Goal: Information Seeking & Learning: Learn about a topic

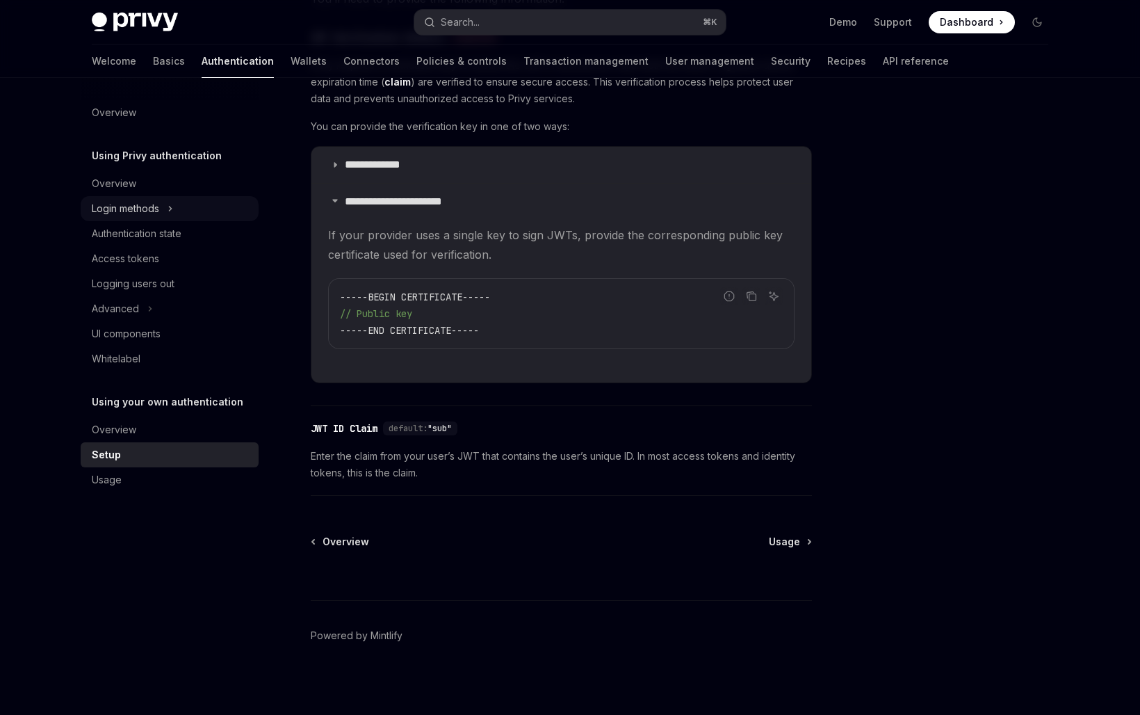
scroll to position [767, 0]
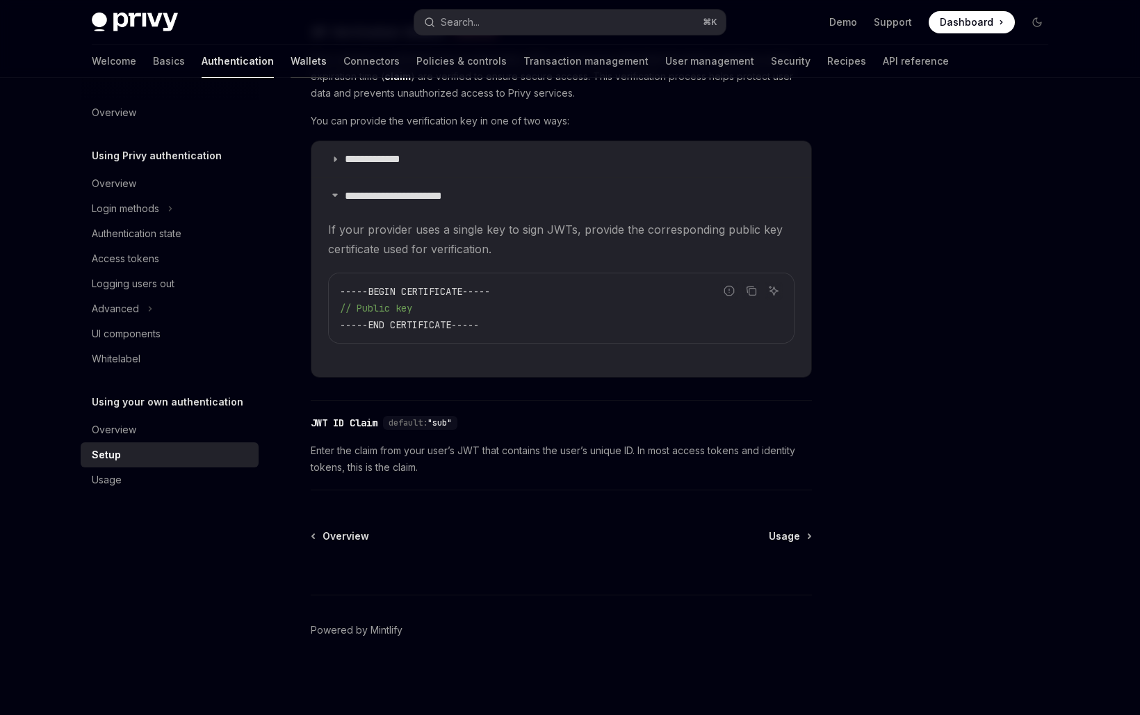
click at [291, 74] on link "Wallets" at bounding box center [309, 61] width 36 height 33
type textarea "*"
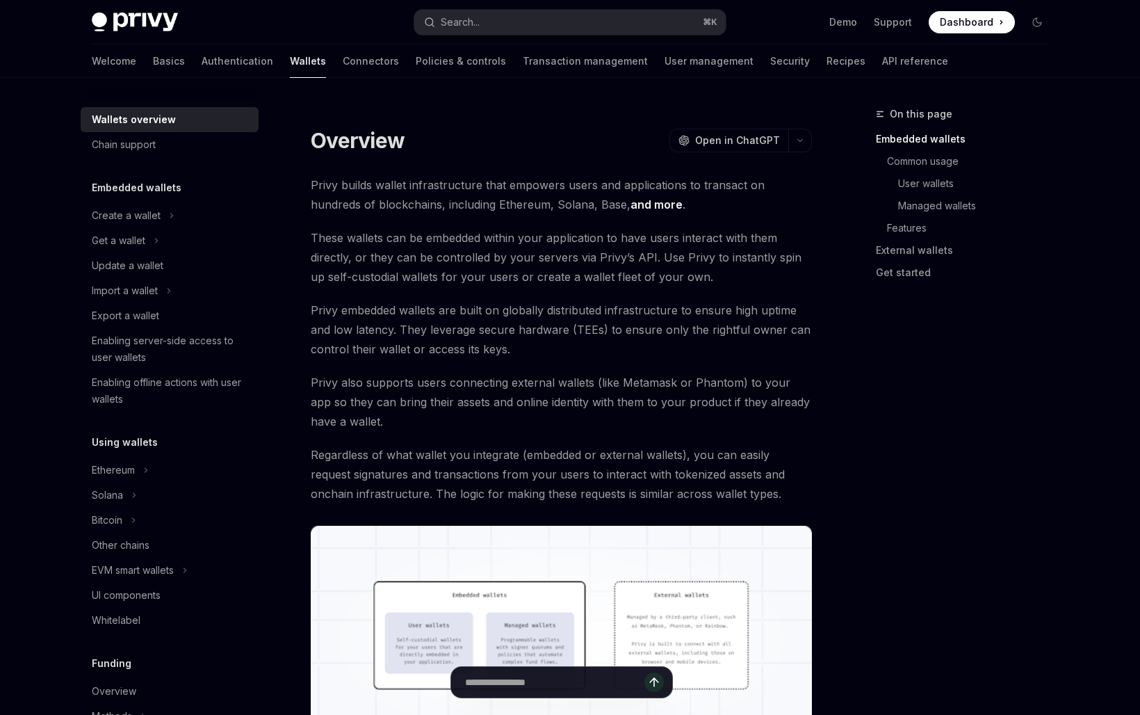
click at [185, 178] on div "Wallets overview Chain support Embedded wallets Create a wallet Get a wallet Up…" at bounding box center [170, 633] width 178 height 1067
click at [160, 188] on h5 "Embedded wallets" at bounding box center [137, 187] width 90 height 17
click at [141, 230] on div "Get a wallet" at bounding box center [170, 240] width 178 height 25
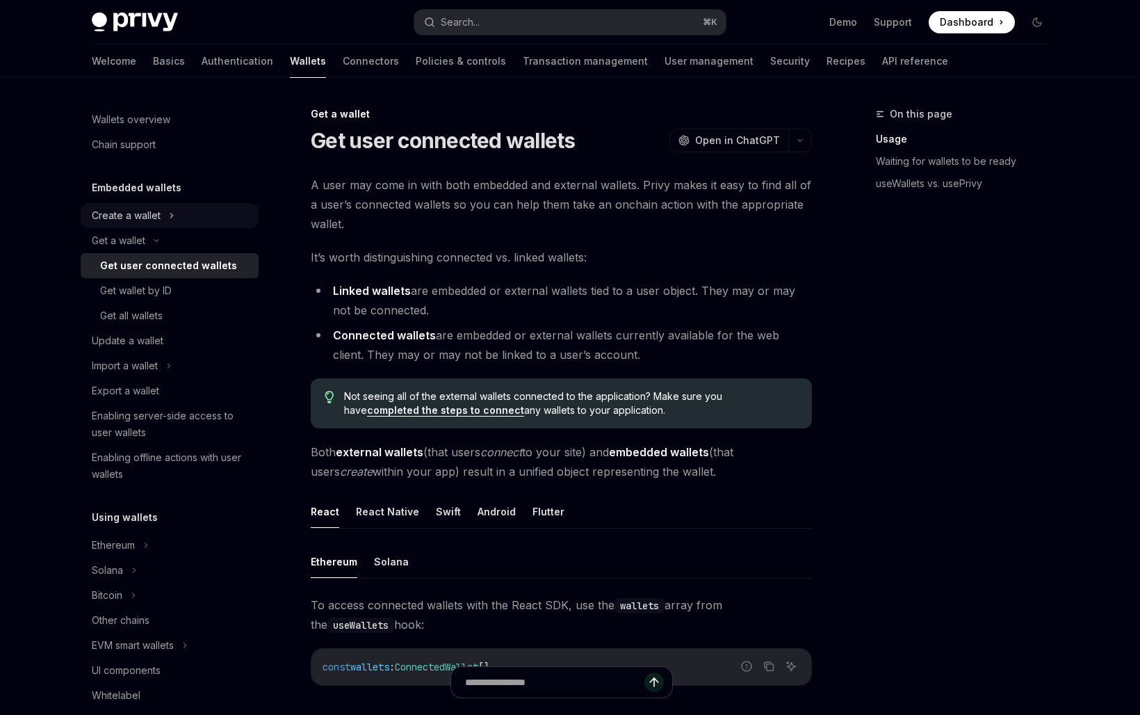
click at [140, 222] on div "Create a wallet" at bounding box center [126, 215] width 69 height 17
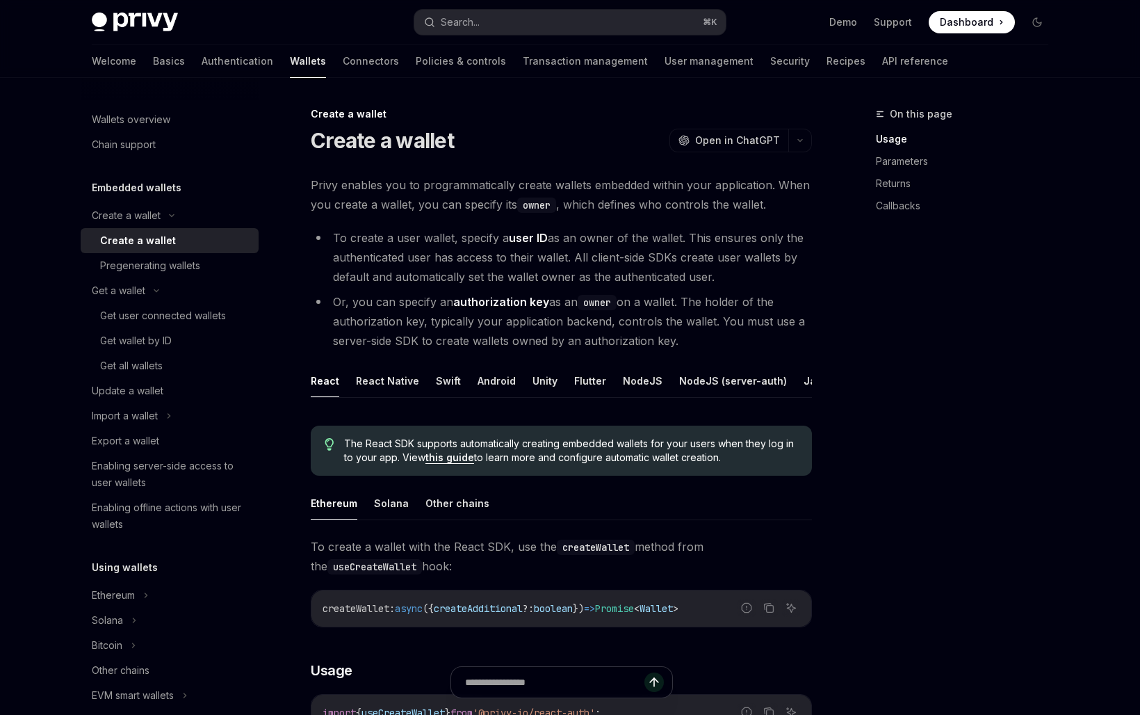
click at [149, 242] on div "Create a wallet" at bounding box center [138, 240] width 76 height 17
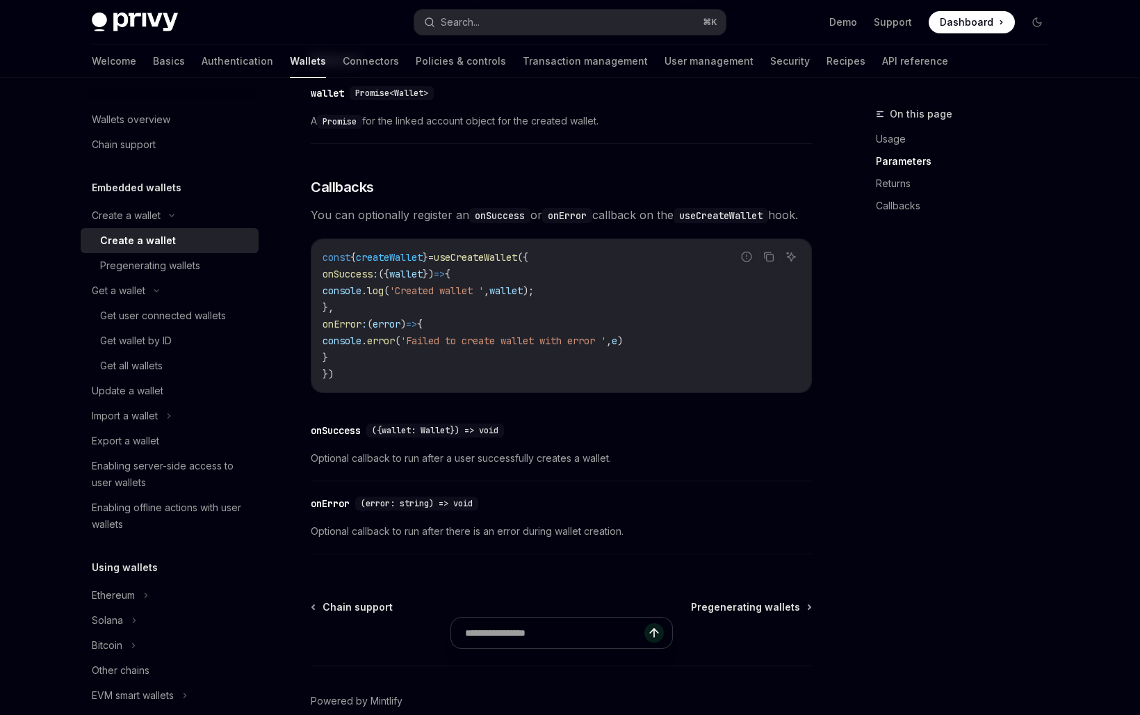
scroll to position [966, 0]
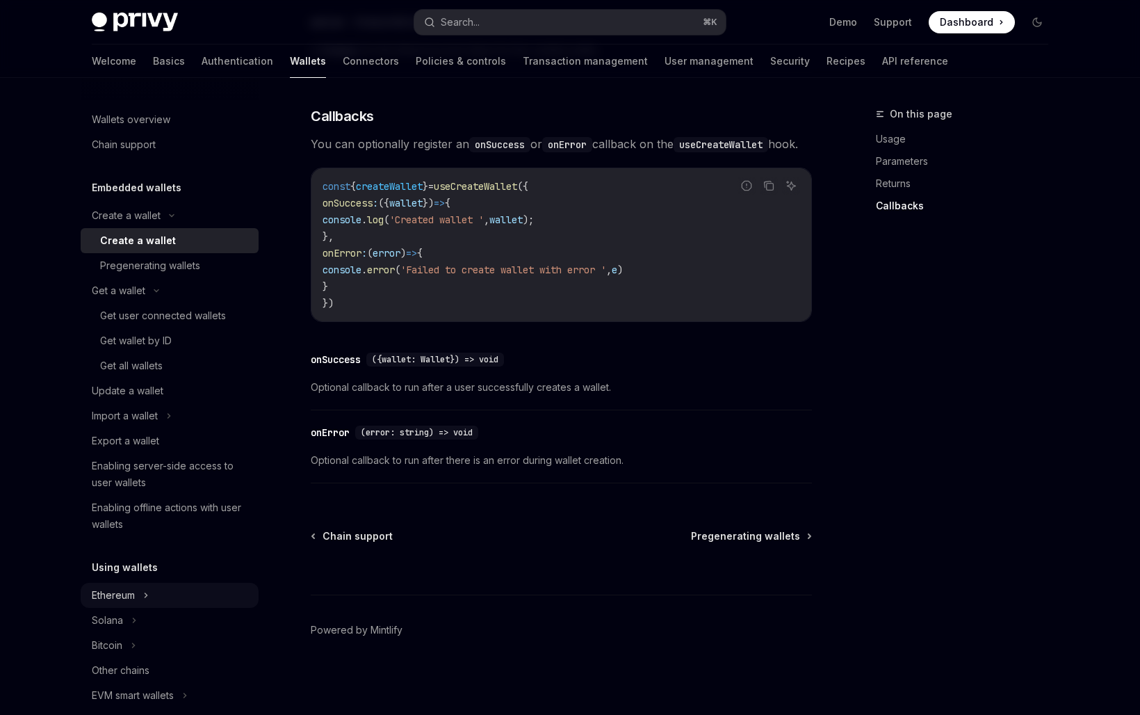
click at [162, 592] on div "Ethereum" at bounding box center [170, 595] width 178 height 25
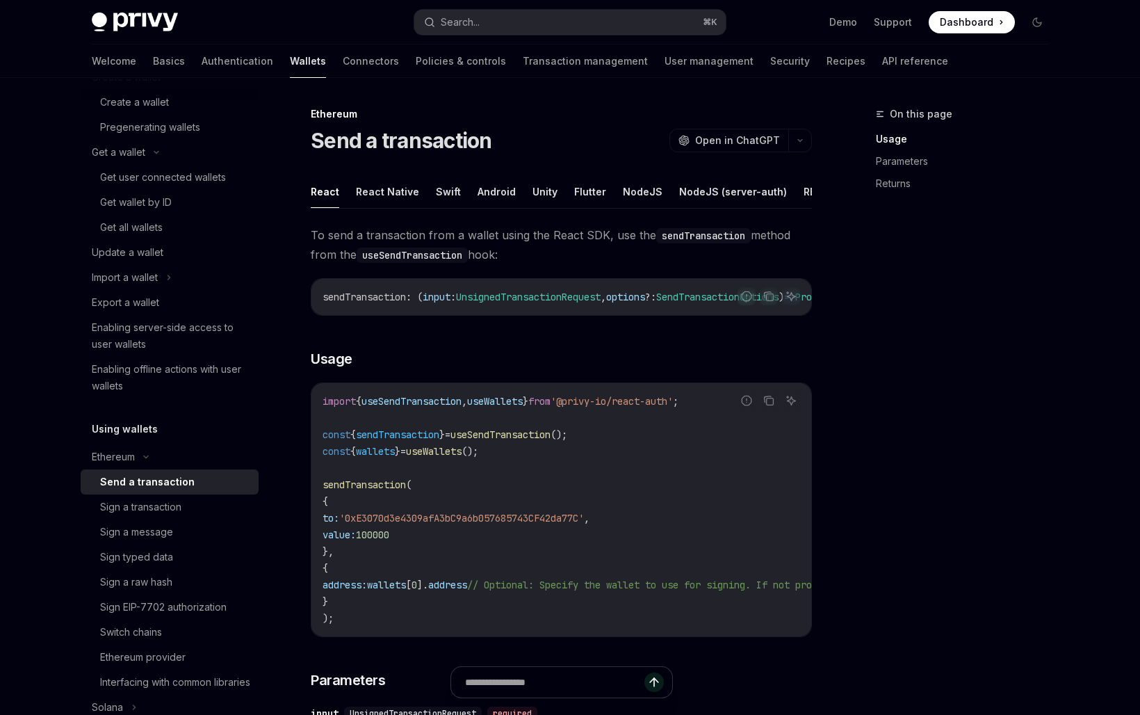
click at [545, 343] on div "To send a transaction from a wallet using the React SDK, use the sendTransactio…" at bounding box center [561, 716] width 501 height 982
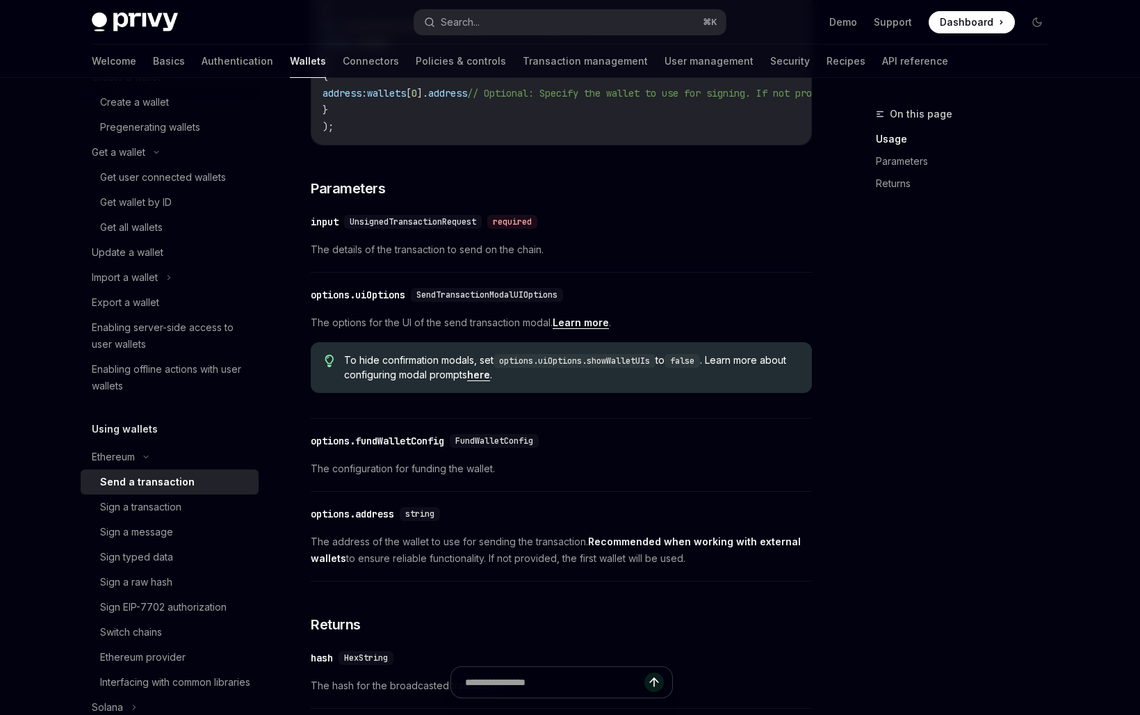
scroll to position [495, 0]
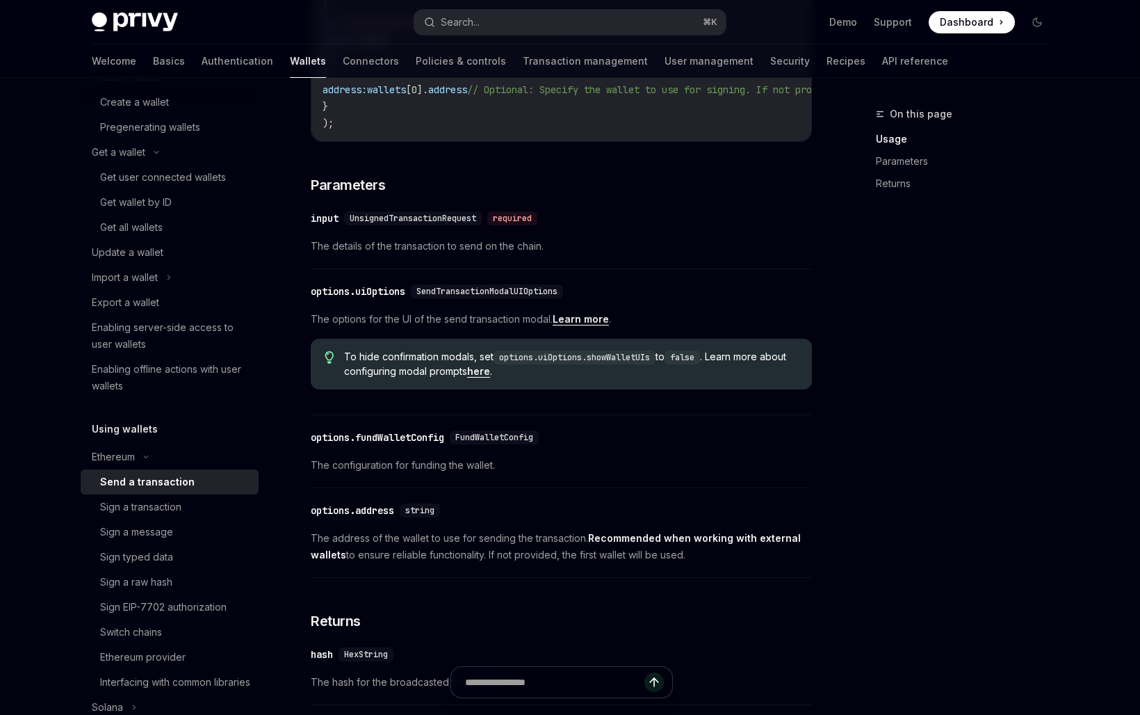
click at [634, 364] on code "options.uiOptions.showWalletUIs" at bounding box center [575, 357] width 162 height 14
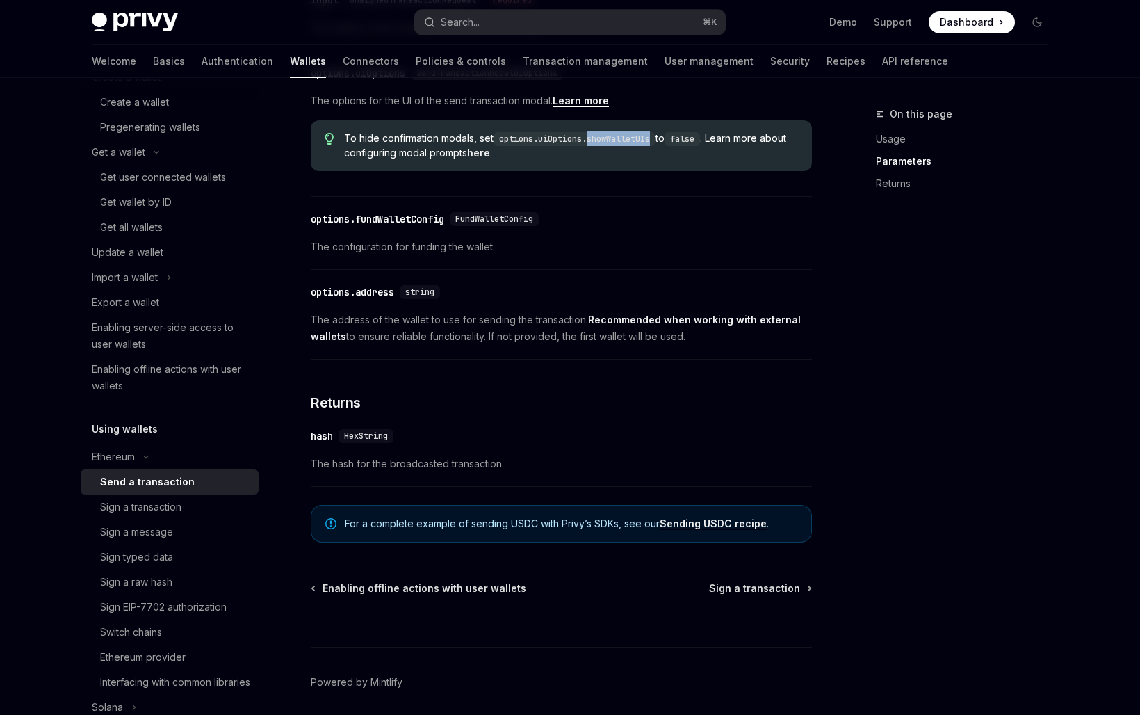
scroll to position [777, 0]
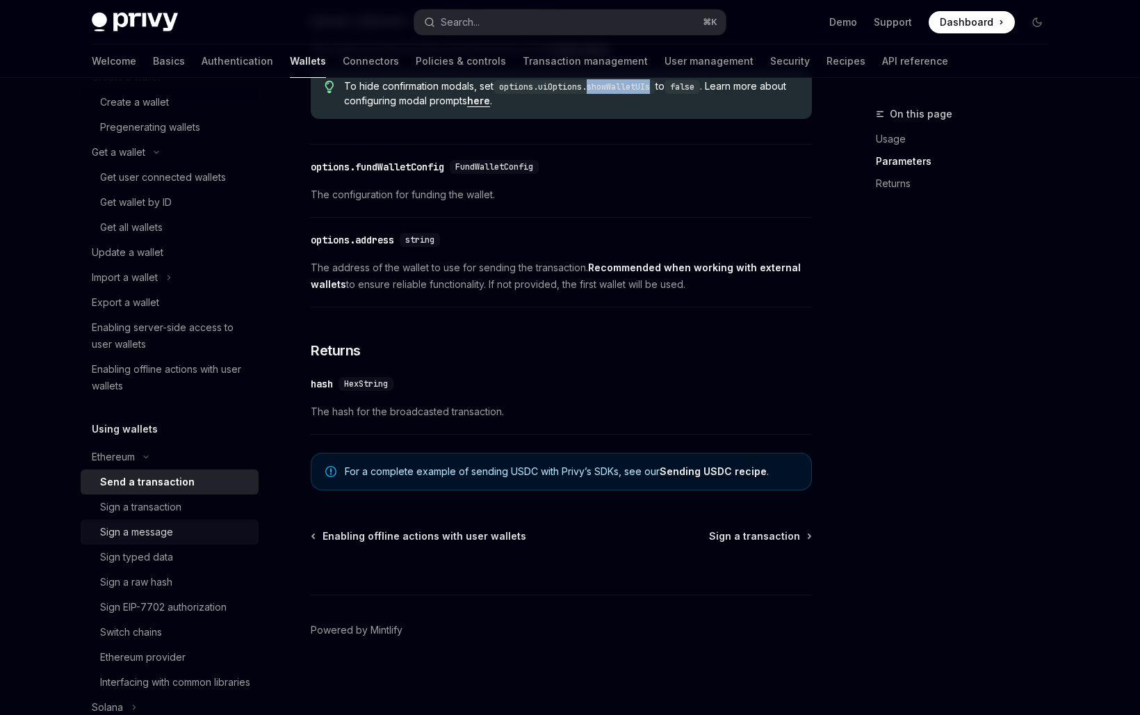
click at [159, 530] on div "Sign a message" at bounding box center [136, 532] width 73 height 17
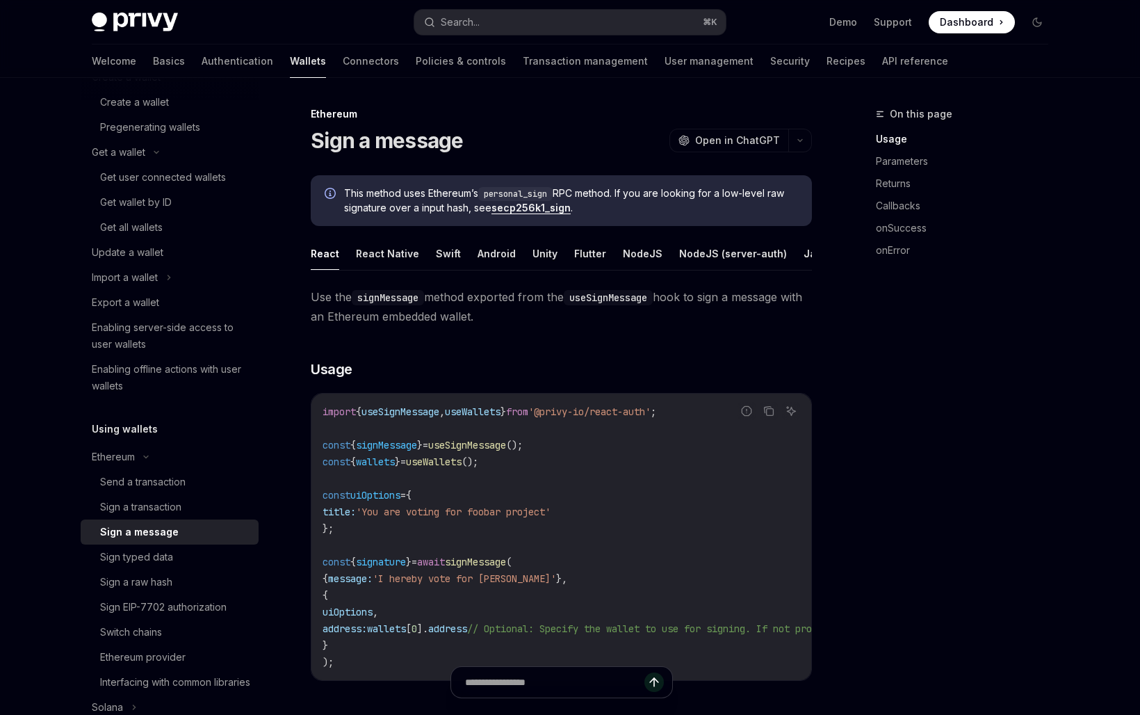
click at [352, 538] on code "import { useSignMessage , useWallets } from '@privy-io/react-auth' ; const { si…" at bounding box center [687, 536] width 729 height 267
click at [596, 261] on button "Flutter" at bounding box center [590, 253] width 32 height 33
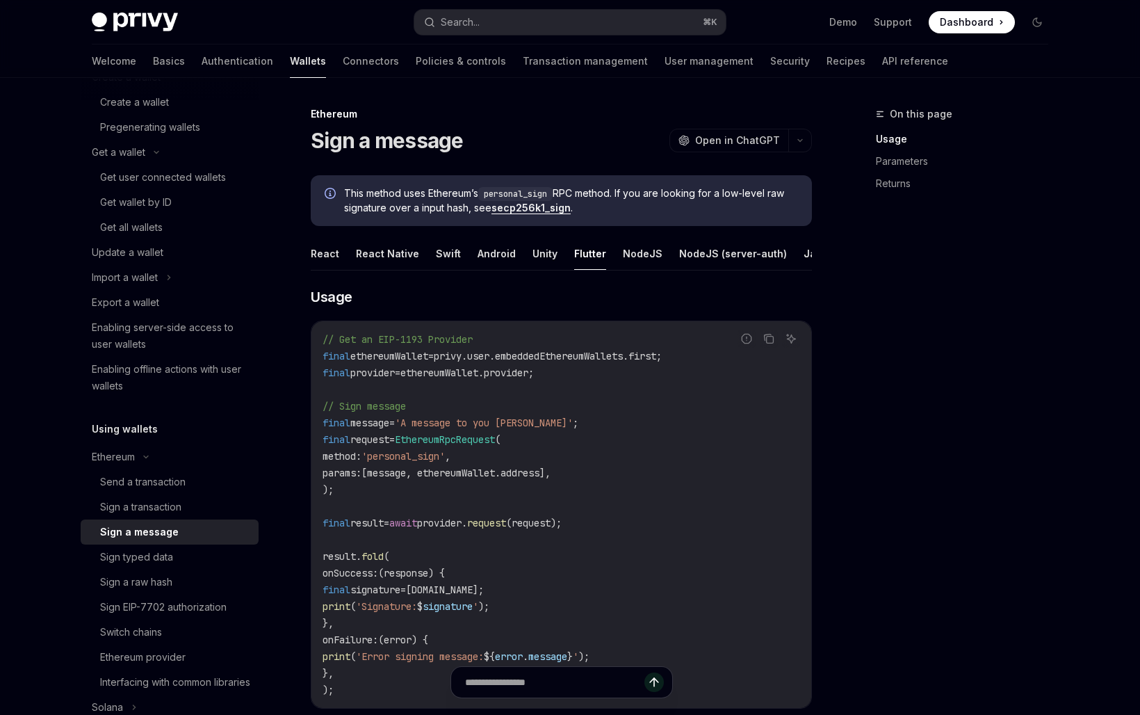
click at [583, 248] on button "Flutter" at bounding box center [590, 253] width 32 height 33
click at [332, 262] on button "React" at bounding box center [325, 253] width 29 height 33
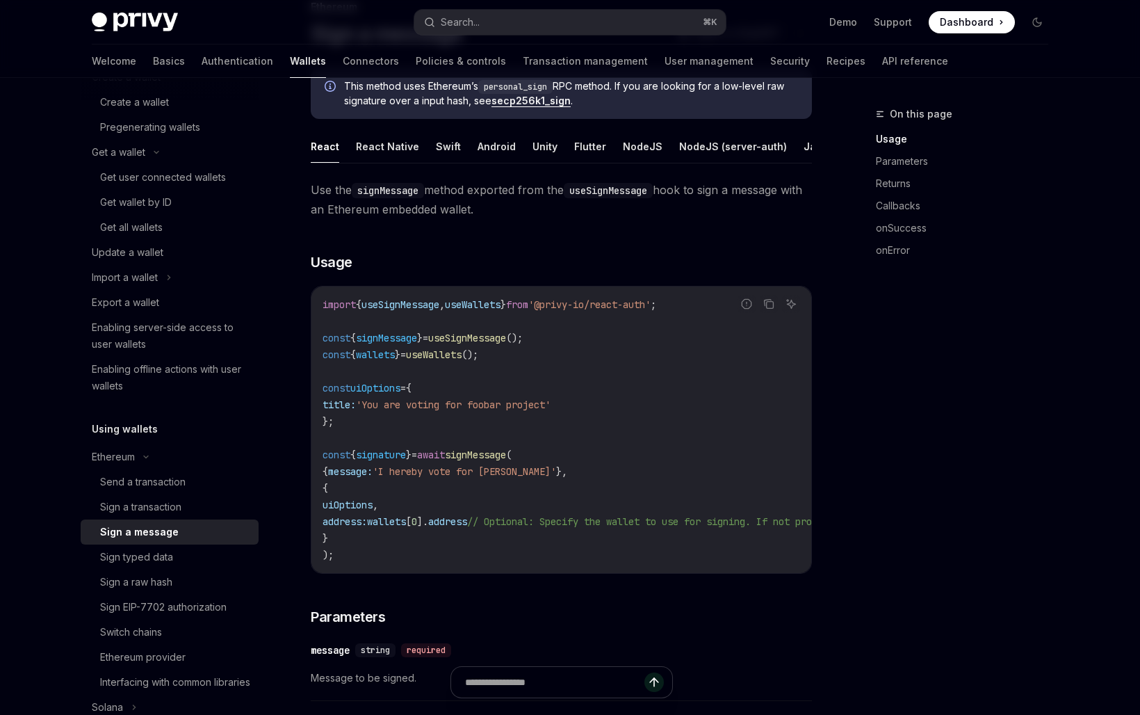
scroll to position [106, 0]
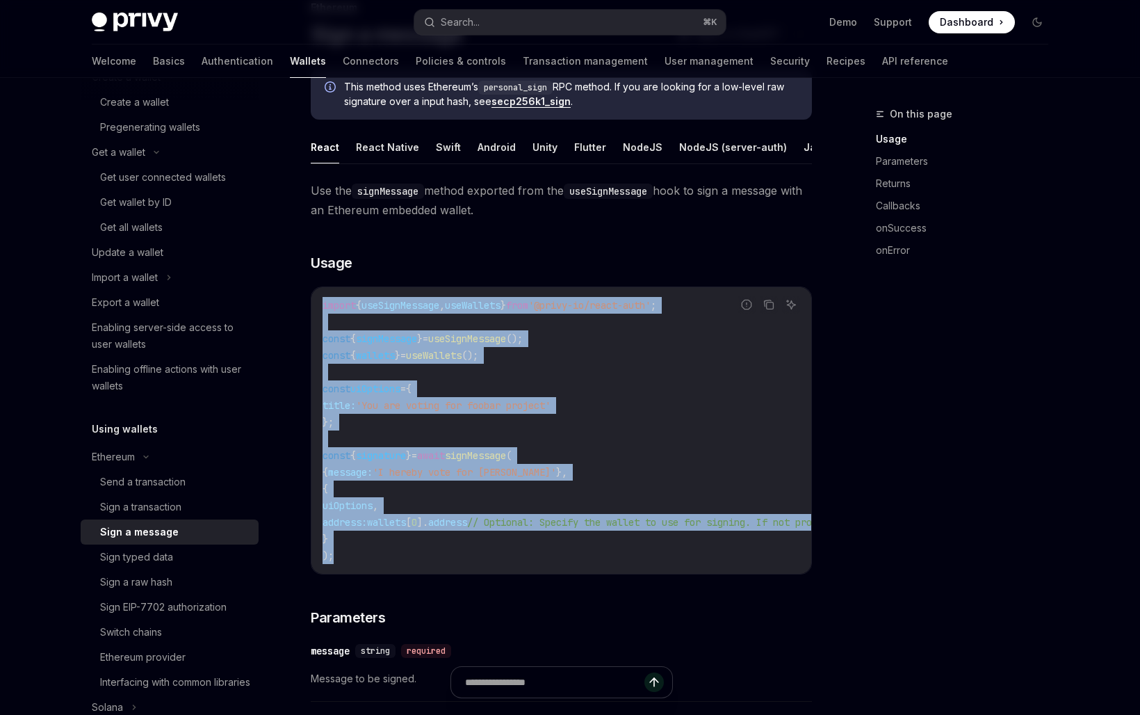
drag, startPoint x: 338, startPoint y: 558, endPoint x: 314, endPoint y: 300, distance: 259.1
click at [314, 300] on div "import { useSignMessage , useWallets } from '@privy-io/react-auth' ; const { si…" at bounding box center [562, 430] width 500 height 286
copy code "import { useSignMessage , useWallets } from '@privy-io/react-auth' ; const { si…"
click at [720, 145] on button "NodeJS (server-auth)" at bounding box center [733, 147] width 108 height 33
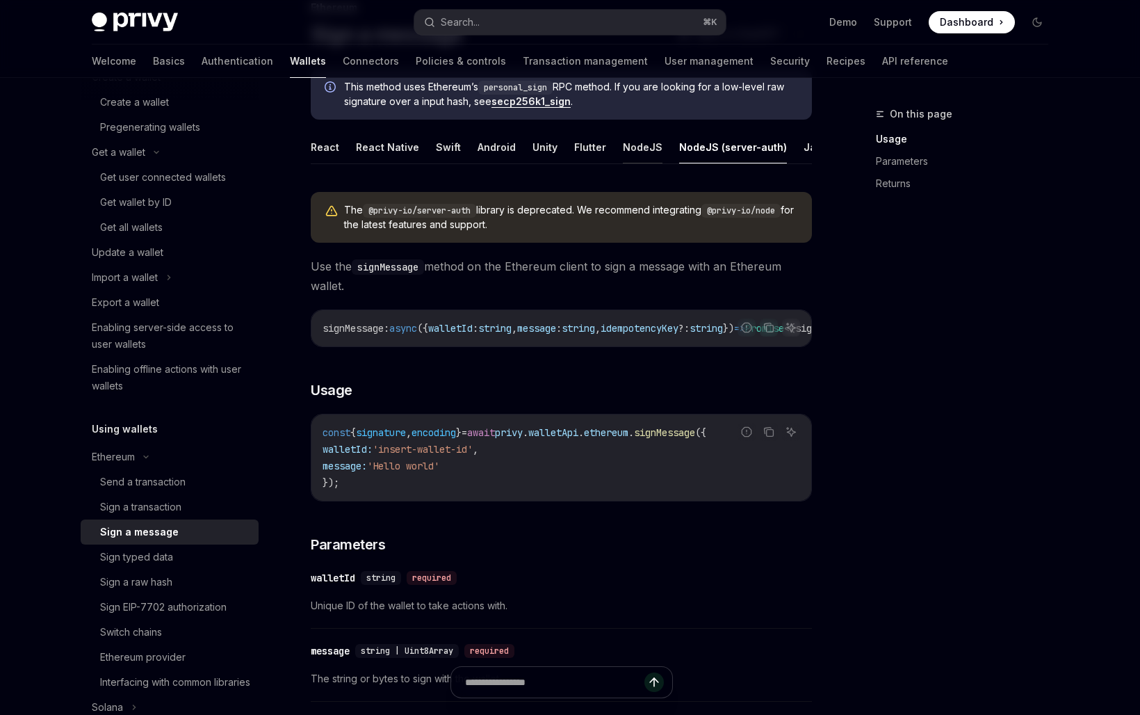
click at [626, 147] on button "NodeJS" at bounding box center [643, 147] width 40 height 33
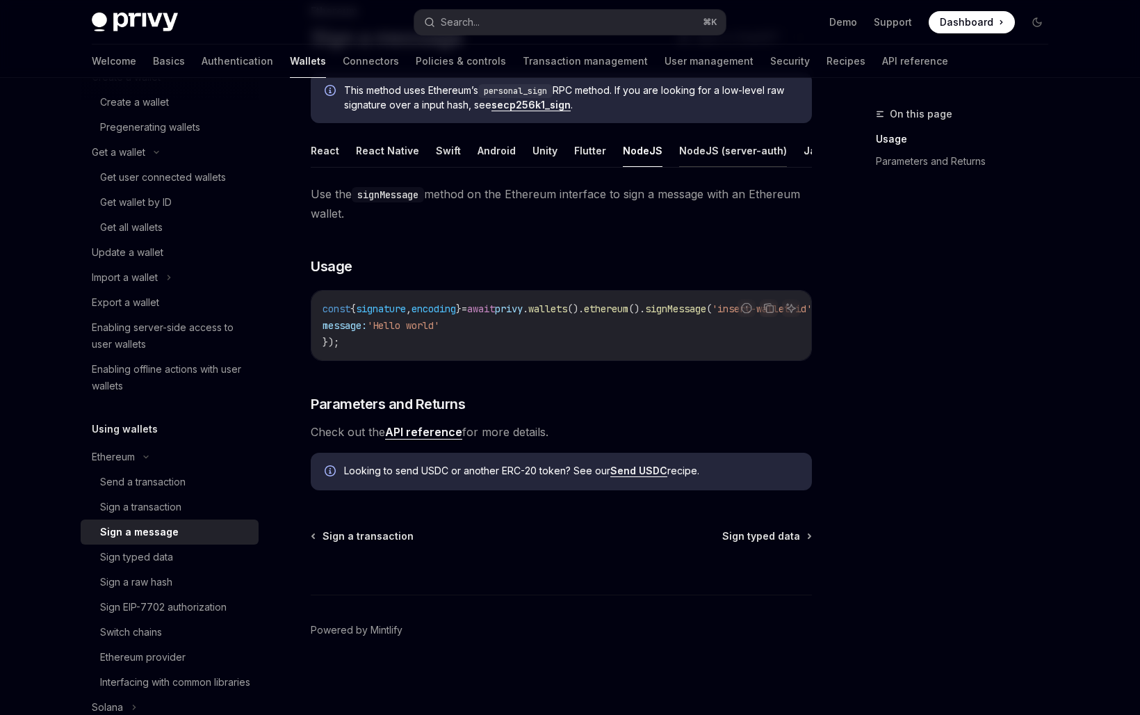
click at [700, 154] on button "NodeJS (server-auth)" at bounding box center [733, 150] width 108 height 33
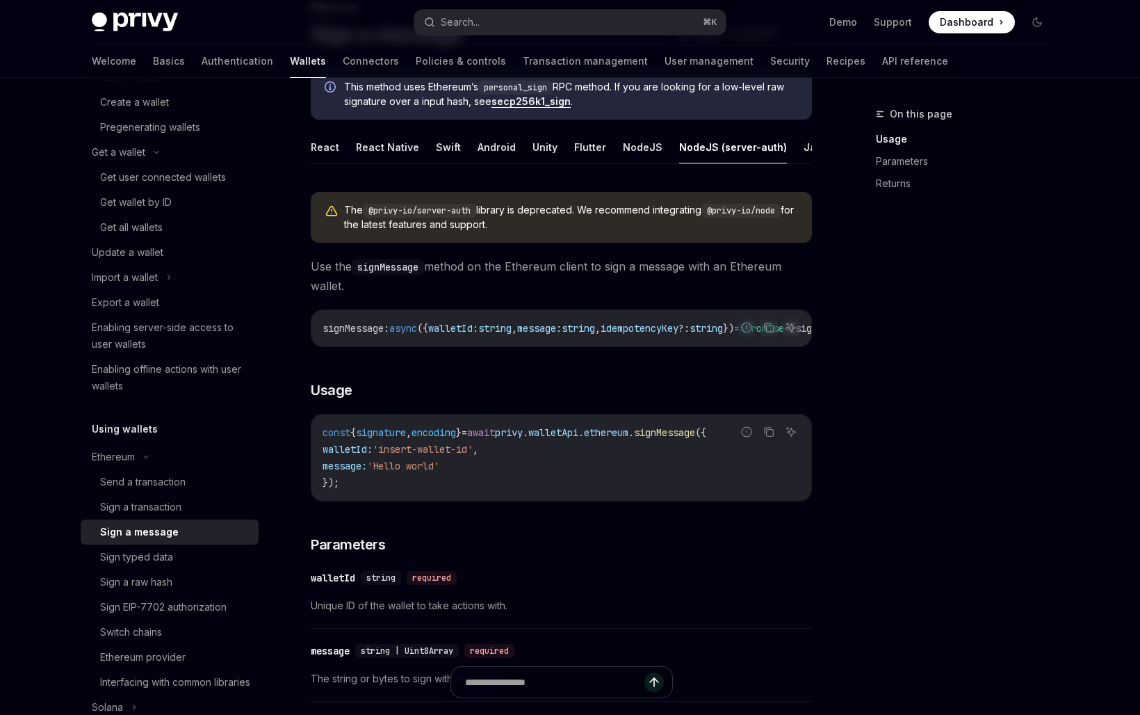
click at [602, 145] on ul "React React Native Swift Android Unity Flutter NodeJS NodeJS (server-auth) Java…" at bounding box center [561, 147] width 501 height 33
click at [626, 145] on button "NodeJS" at bounding box center [643, 147] width 40 height 33
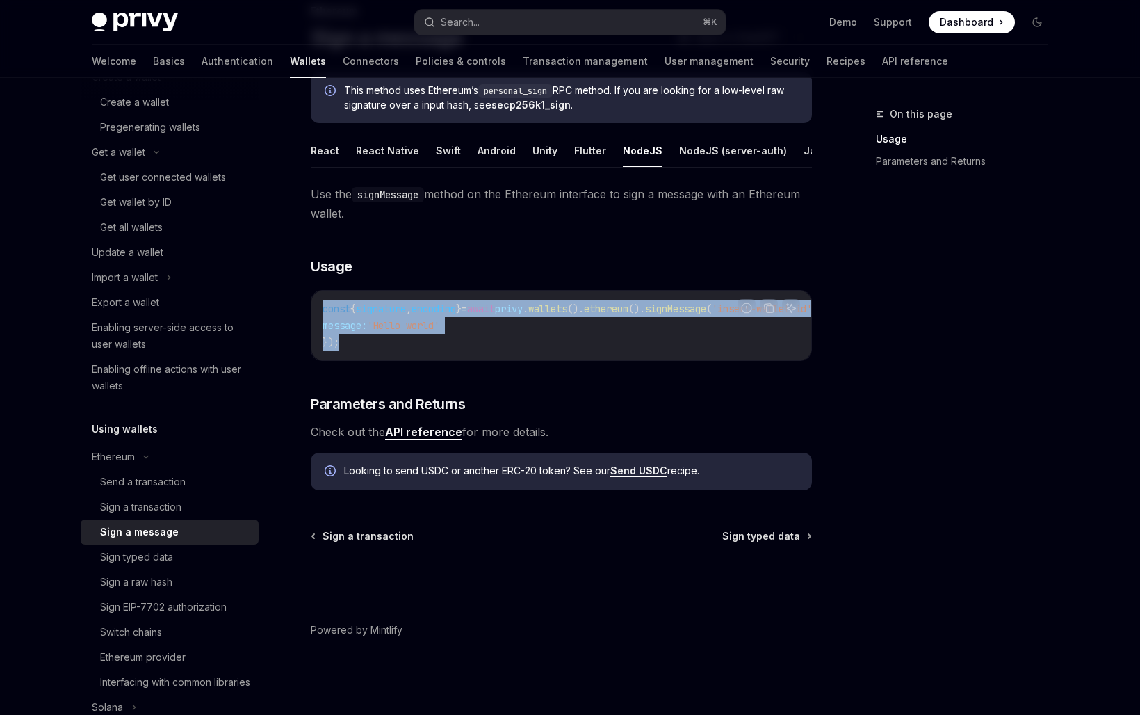
drag, startPoint x: 371, startPoint y: 339, endPoint x: 310, endPoint y: 282, distance: 83.1
click at [310, 282] on div "Ethereum Sign a message OpenAI Open in ChatGPT OpenAI Open in ChatGPT This meth…" at bounding box center [431, 359] width 768 height 712
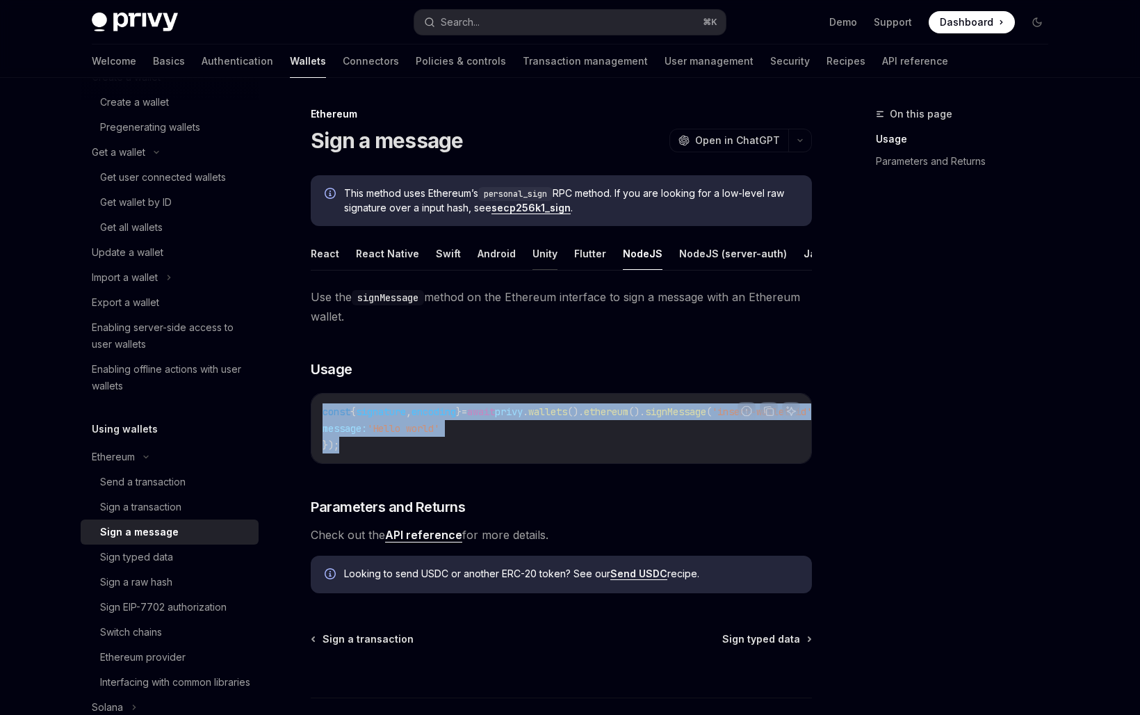
scroll to position [0, 57]
click at [788, 255] on button "REST API" at bounding box center [810, 253] width 44 height 33
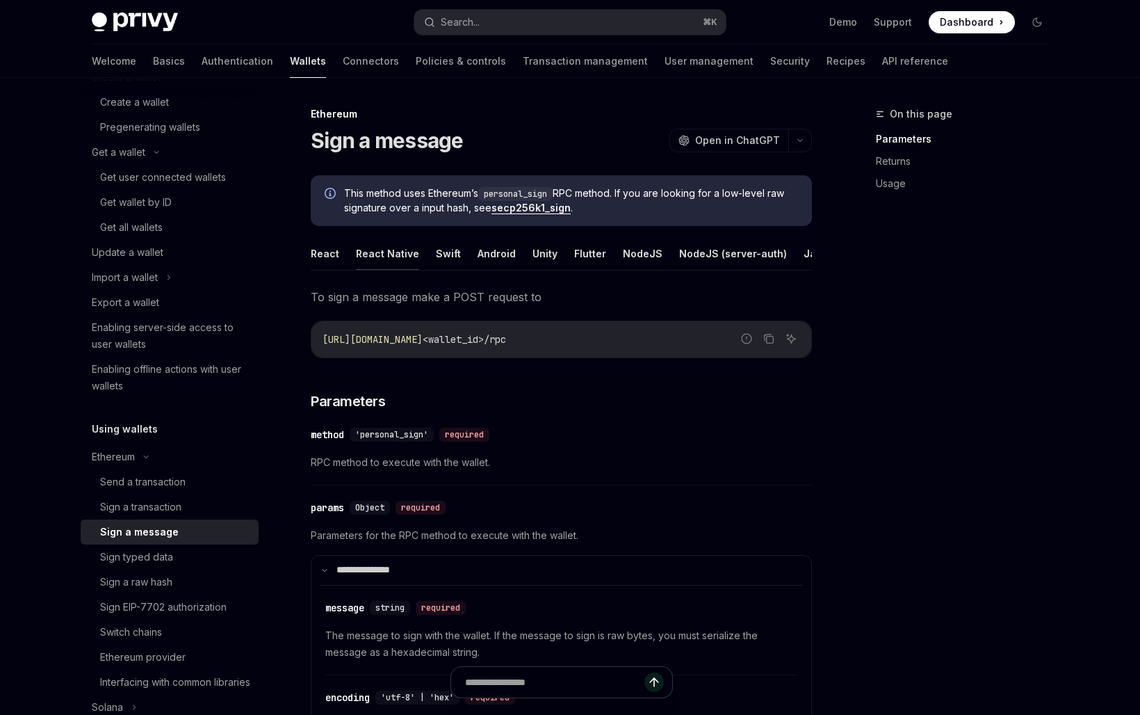
click at [392, 259] on button "React Native" at bounding box center [387, 253] width 63 height 33
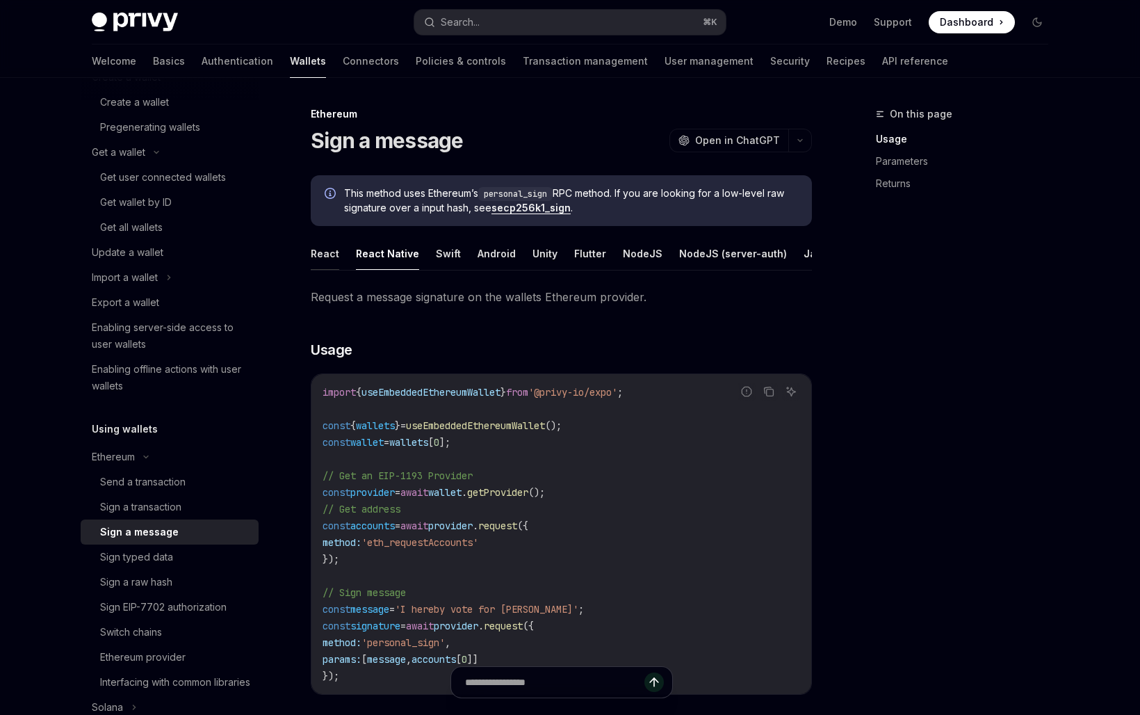
click at [324, 253] on button "React" at bounding box center [325, 253] width 29 height 33
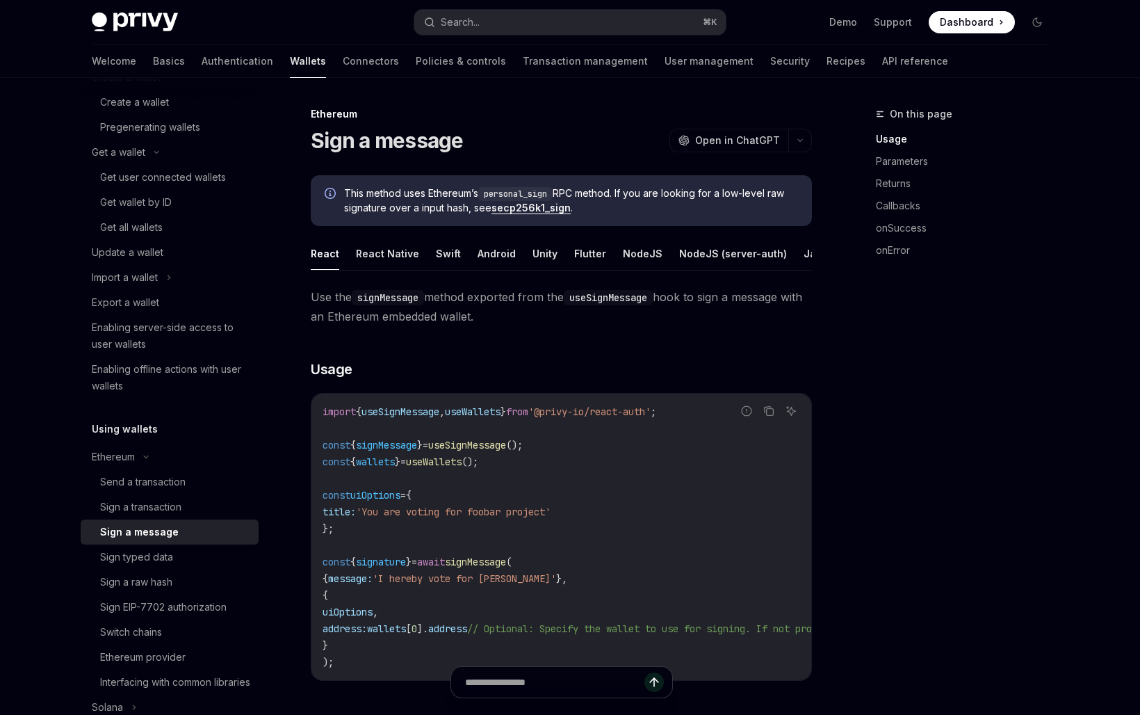
click at [175, 531] on div "Sign a message" at bounding box center [175, 532] width 150 height 17
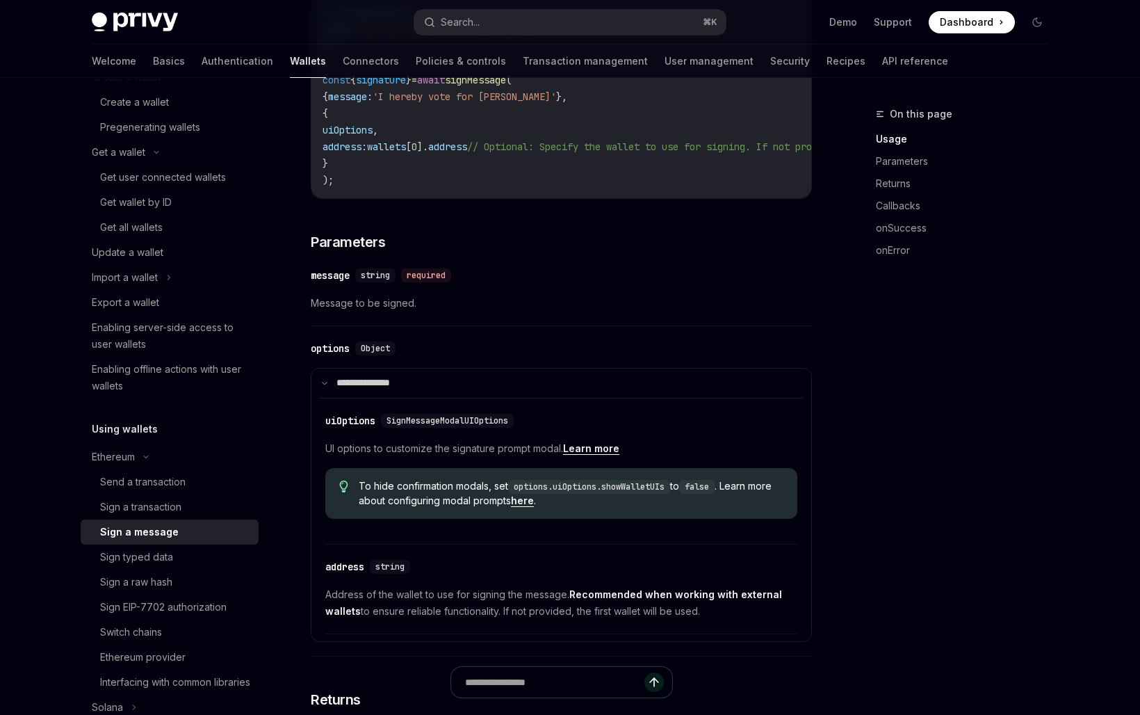
scroll to position [485, 0]
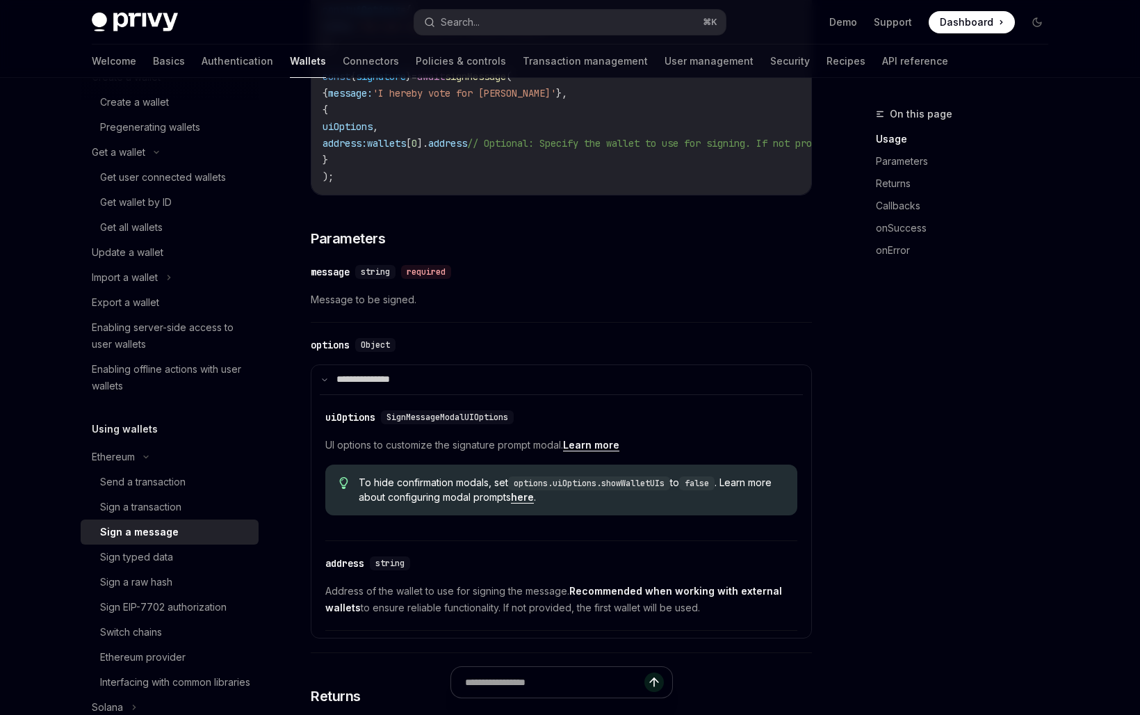
click at [513, 451] on span "UI options to customize the signature prompt modal. Learn more" at bounding box center [561, 445] width 472 height 17
click at [622, 488] on code "options.uiOptions.showWalletUIs" at bounding box center [589, 483] width 162 height 14
copy code "showWalletUIs"
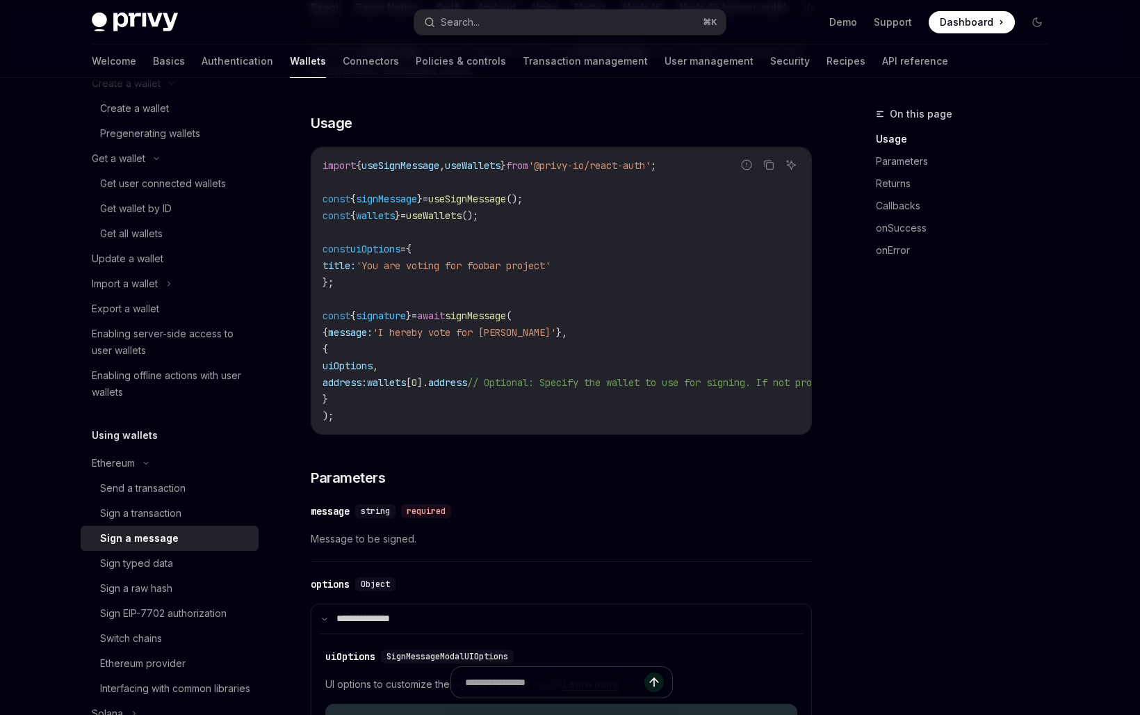
scroll to position [167, 0]
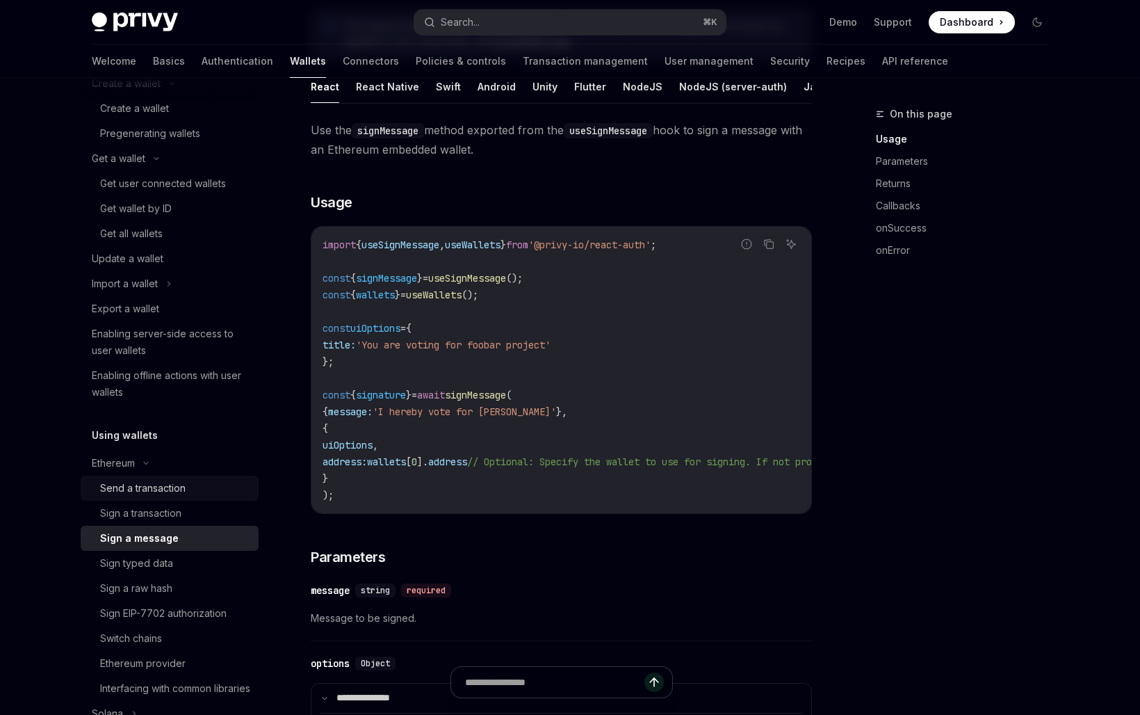
click at [156, 495] on div "Send a transaction" at bounding box center [143, 488] width 86 height 17
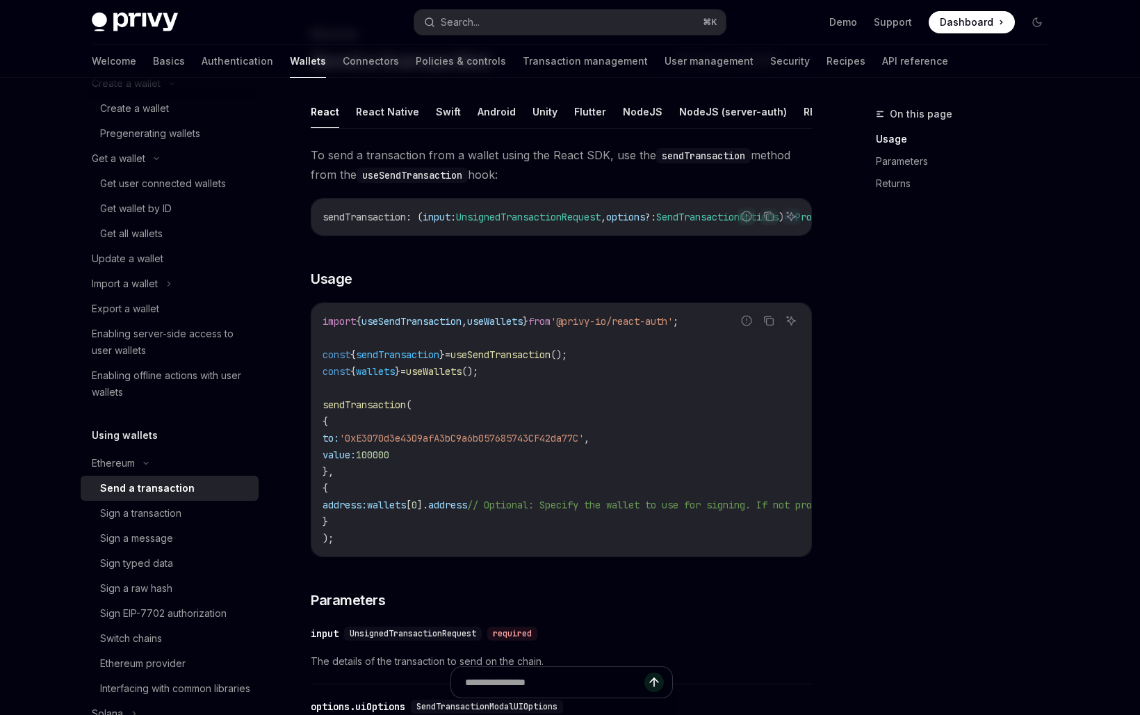
scroll to position [93, 0]
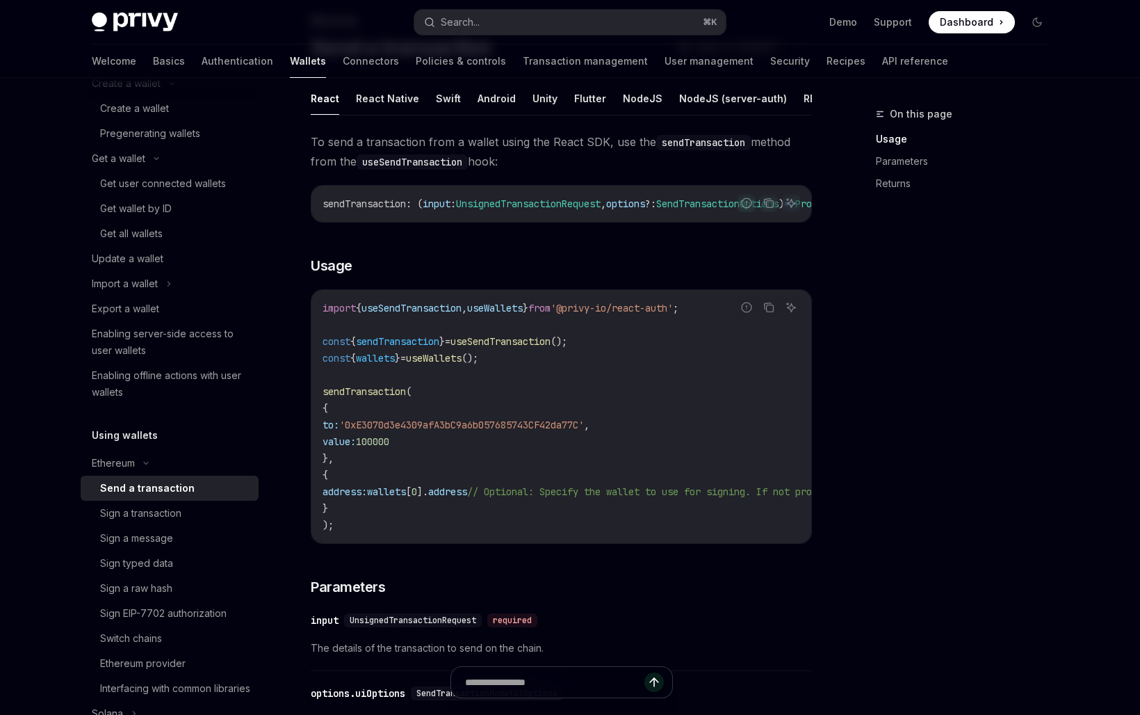
click at [475, 431] on span "'0xE3070d3e4309afA3bC9a6b057685743CF42da77C'" at bounding box center [461, 425] width 245 height 13
copy span "0xE3070d3e4309afA3bC9a6b057685743CF42da77C"
click at [464, 431] on span "'0xE3070d3e4309afA3bC9a6b057685743CF42da77C'" at bounding box center [461, 425] width 245 height 13
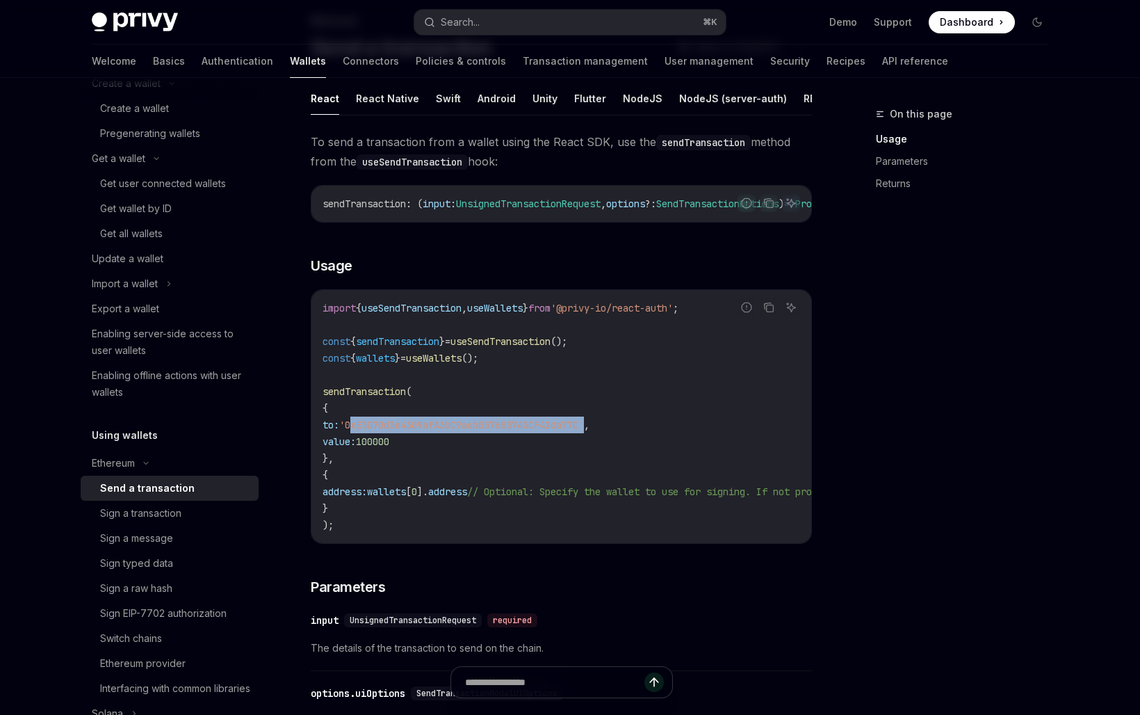
copy span "0xE3070d3e4309afA3bC9a6b057685743CF42da77C"
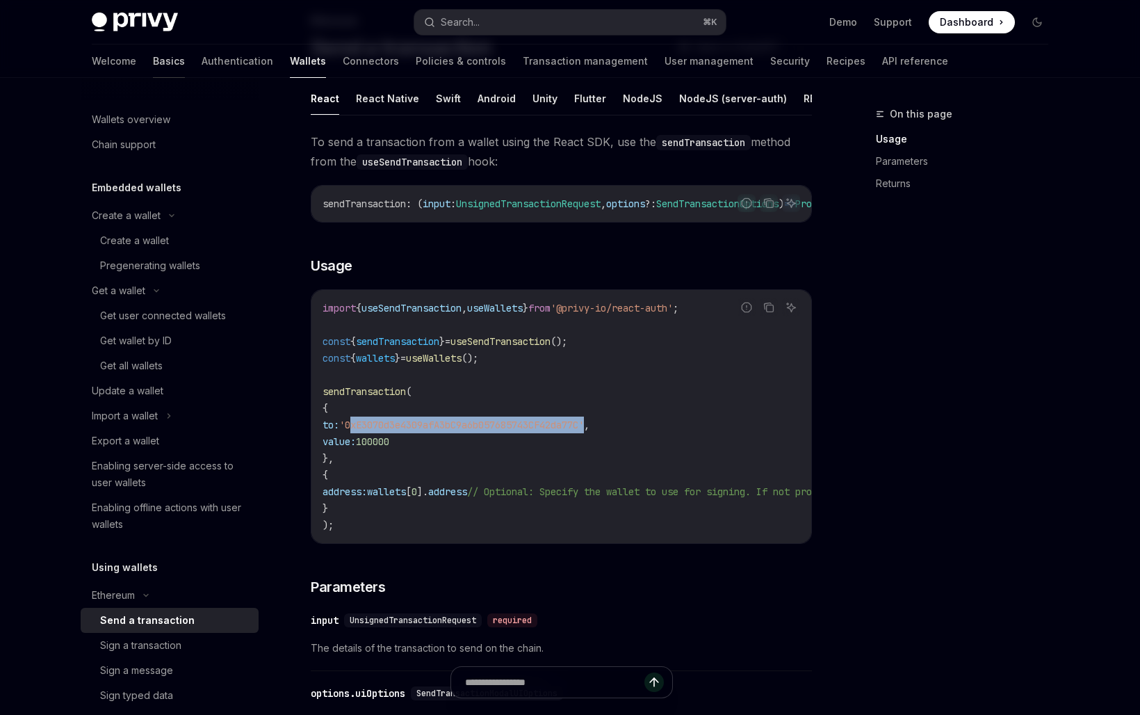
click at [153, 54] on link "Basics" at bounding box center [169, 61] width 32 height 33
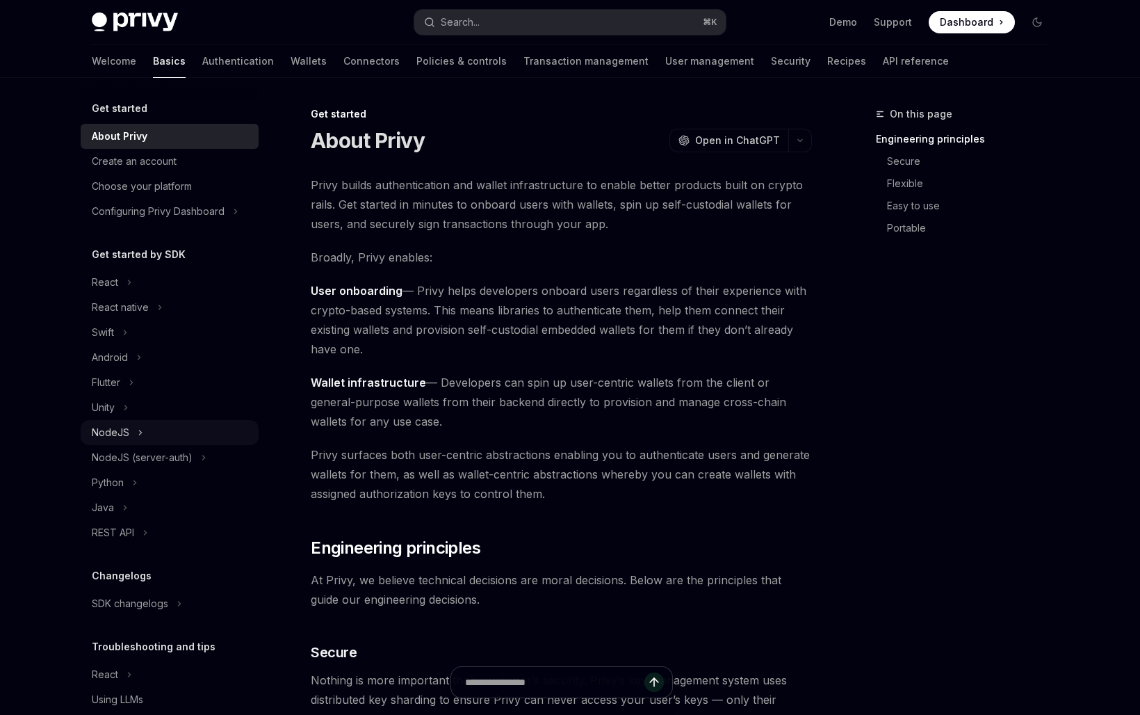
click at [161, 436] on div "NodeJS" at bounding box center [170, 432] width 178 height 25
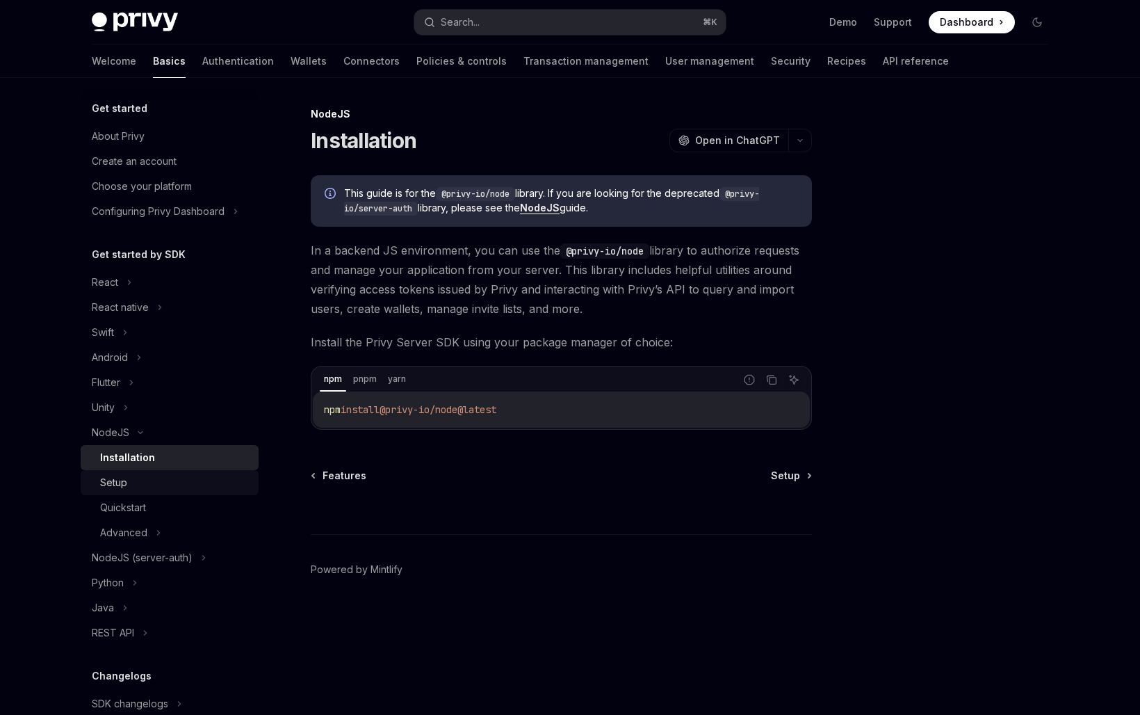
click at [136, 488] on div "Setup" at bounding box center [175, 482] width 150 height 17
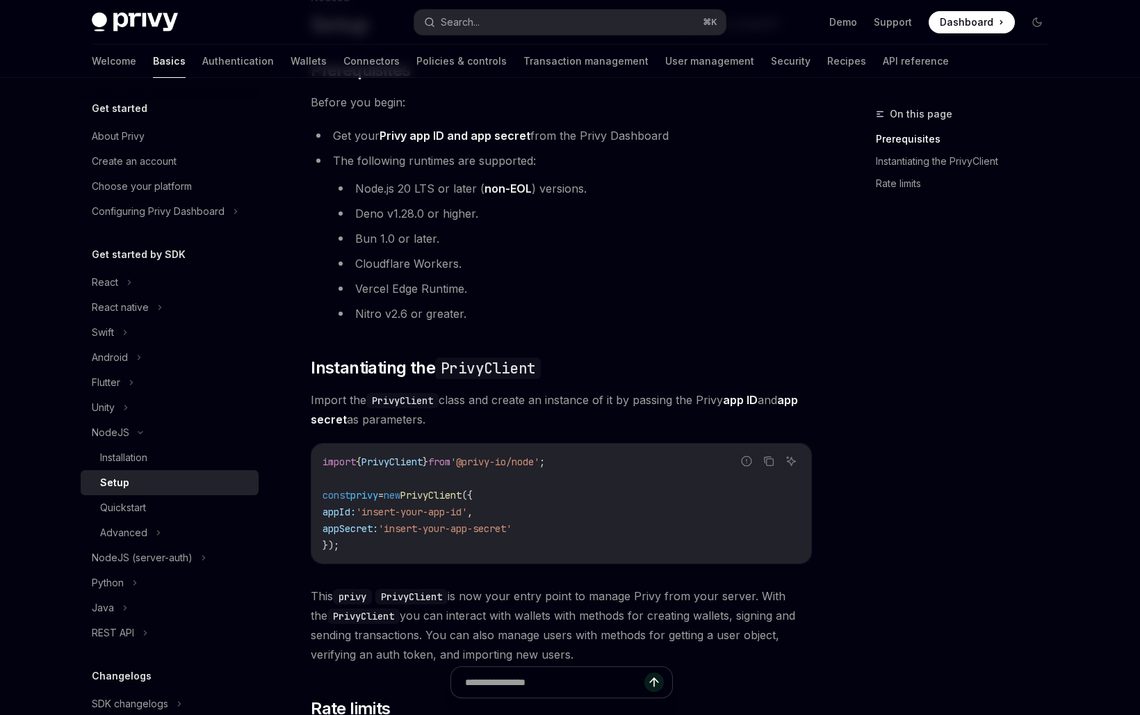
scroll to position [126, 0]
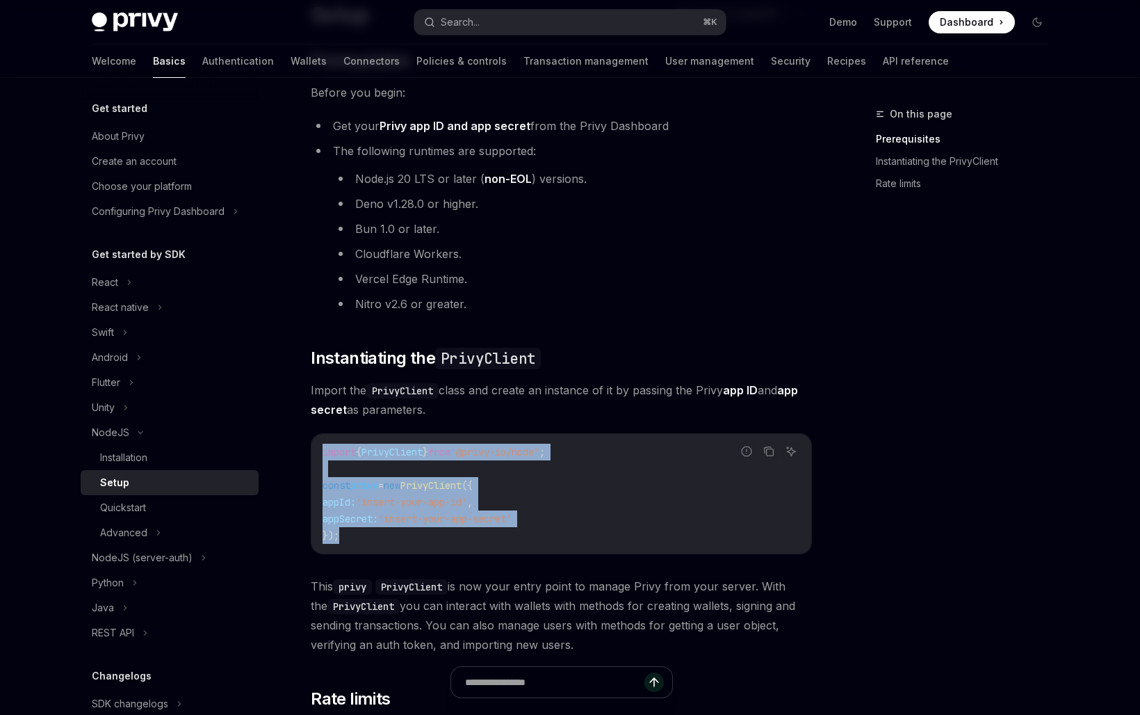
drag, startPoint x: 348, startPoint y: 533, endPoint x: 315, endPoint y: 423, distance: 115.5
click at [315, 423] on div "​ Prerequisites Before you begin: Get your Privy app ID and app secret from the…" at bounding box center [561, 429] width 501 height 761
copy code "import { PrivyClient } from '@privy-io/node' ; const privy = new PrivyClient ({…"
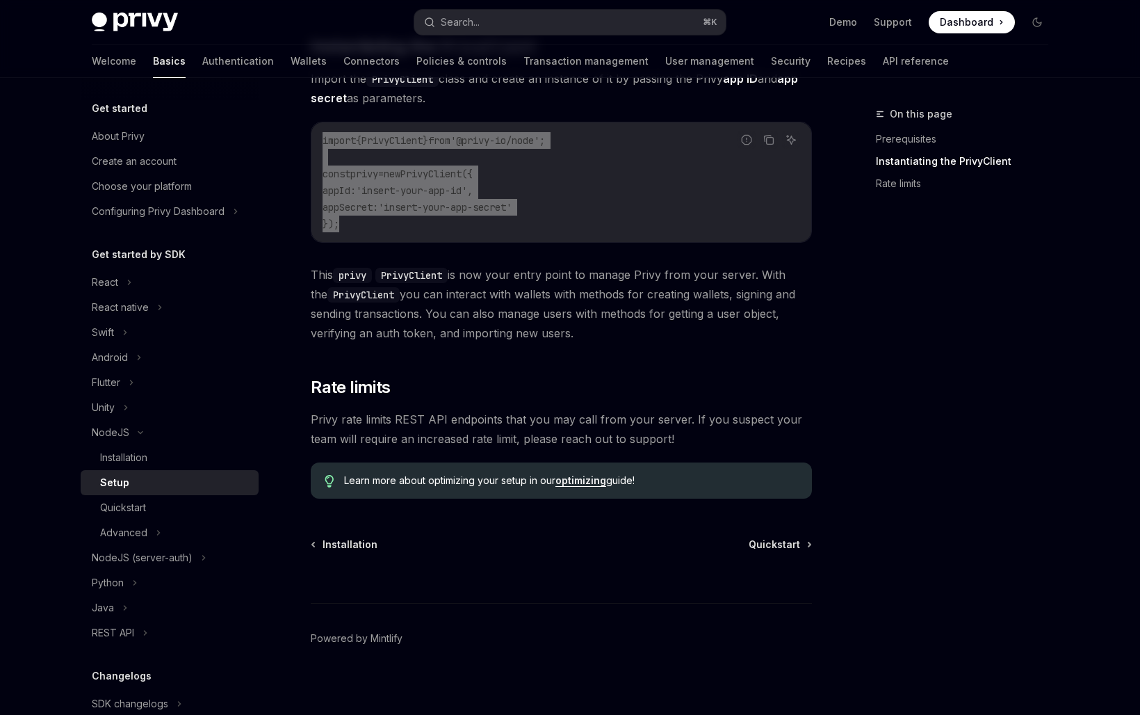
scroll to position [439, 0]
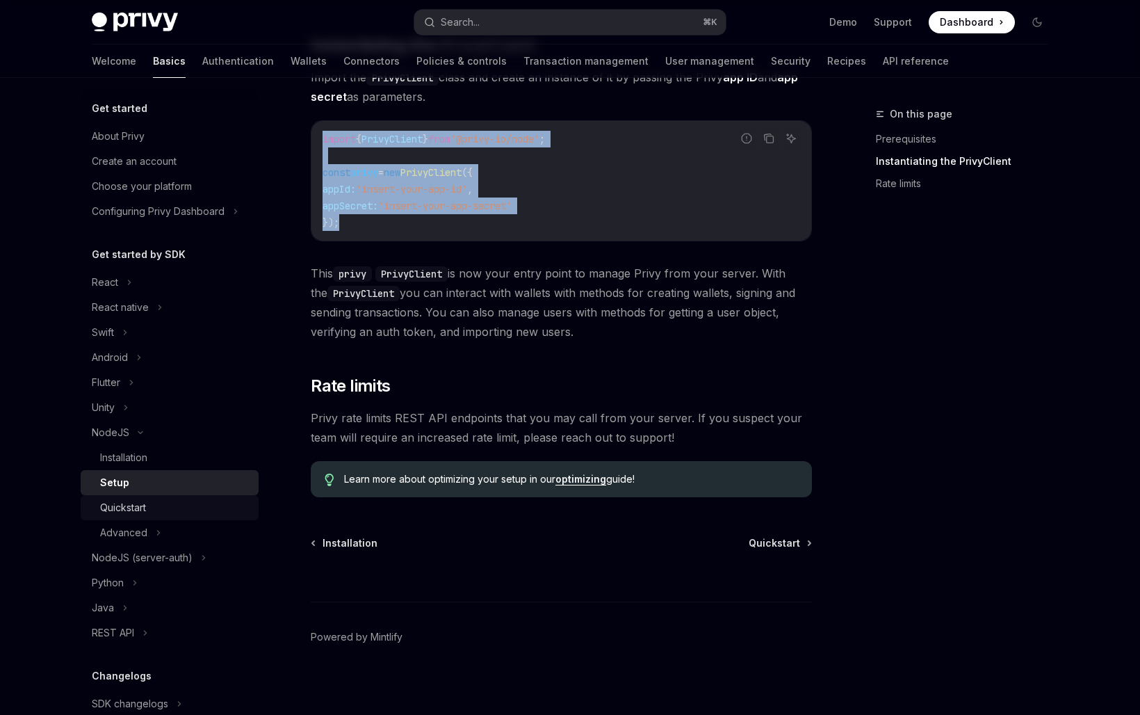
click at [149, 505] on div "Quickstart" at bounding box center [175, 507] width 150 height 17
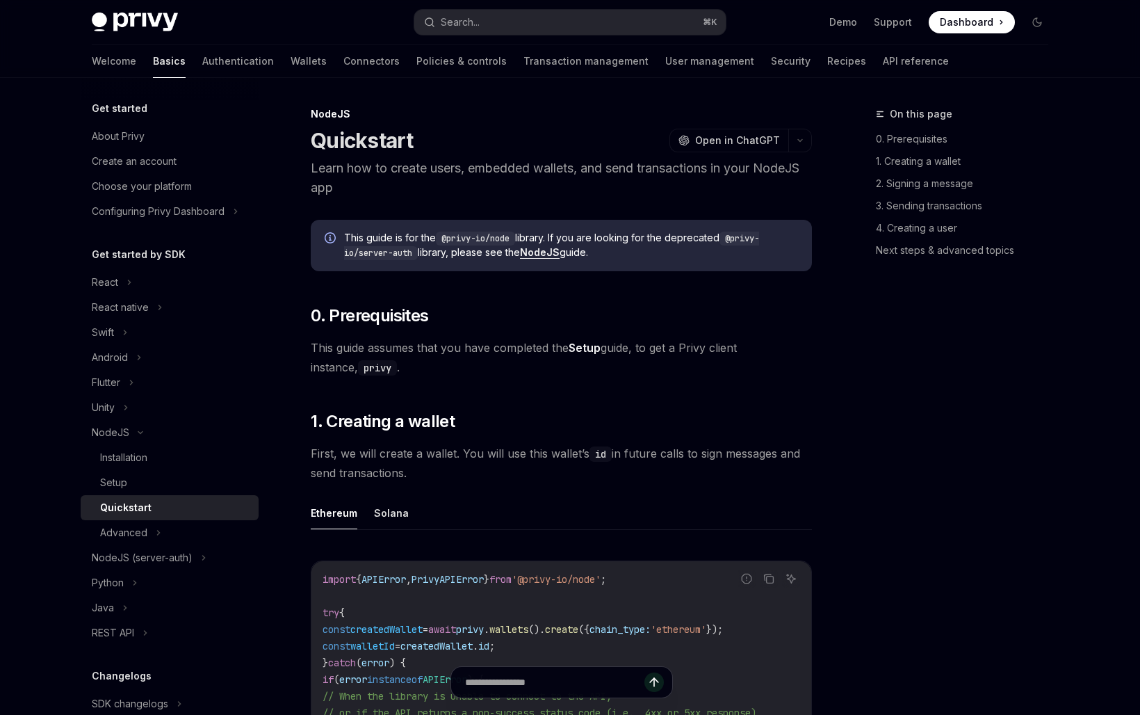
click at [149, 505] on div "Quickstart" at bounding box center [175, 507] width 150 height 17
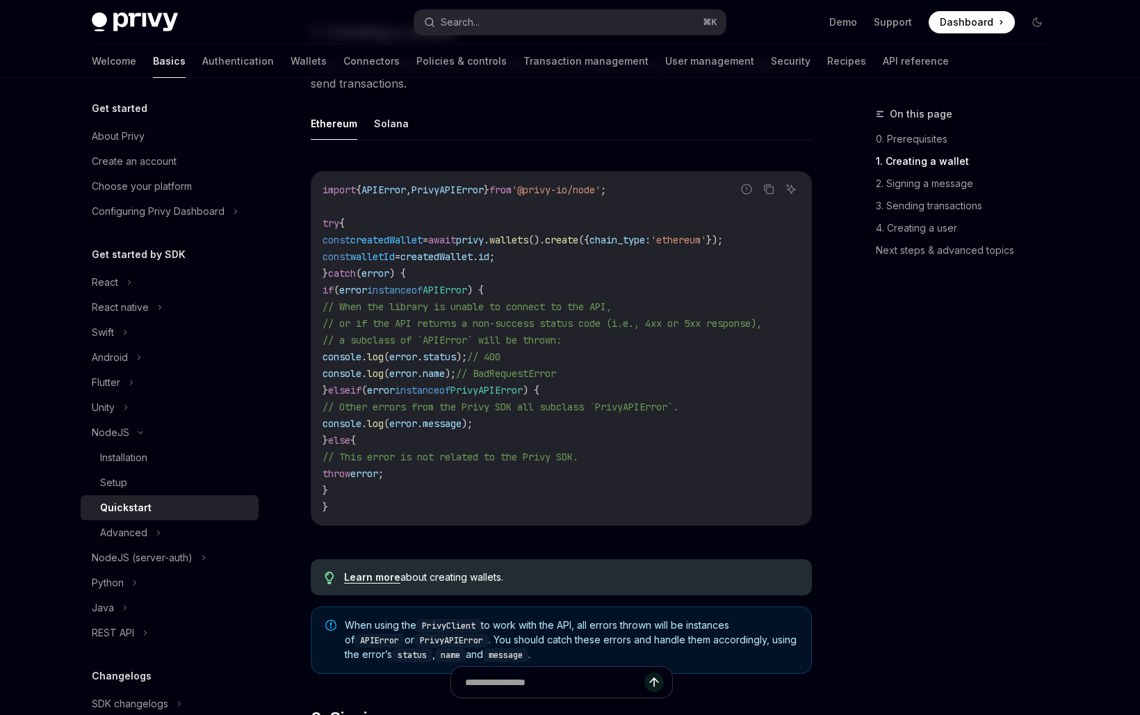
scroll to position [455, 0]
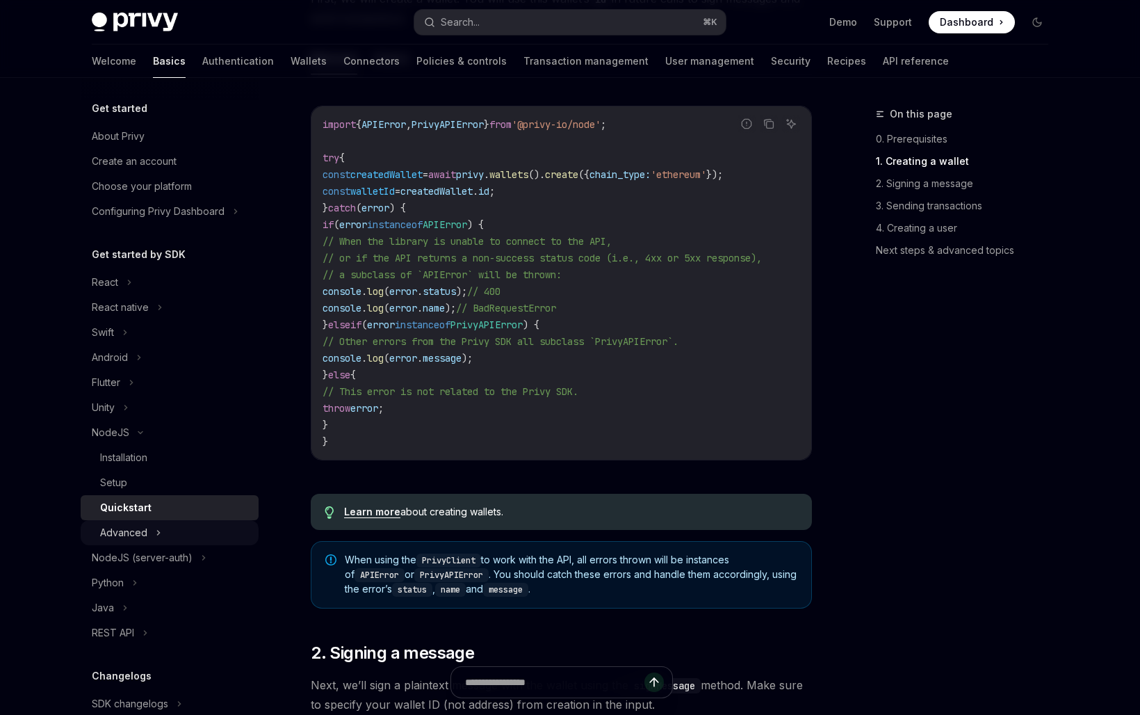
click at [149, 530] on div "Advanced" at bounding box center [170, 532] width 178 height 25
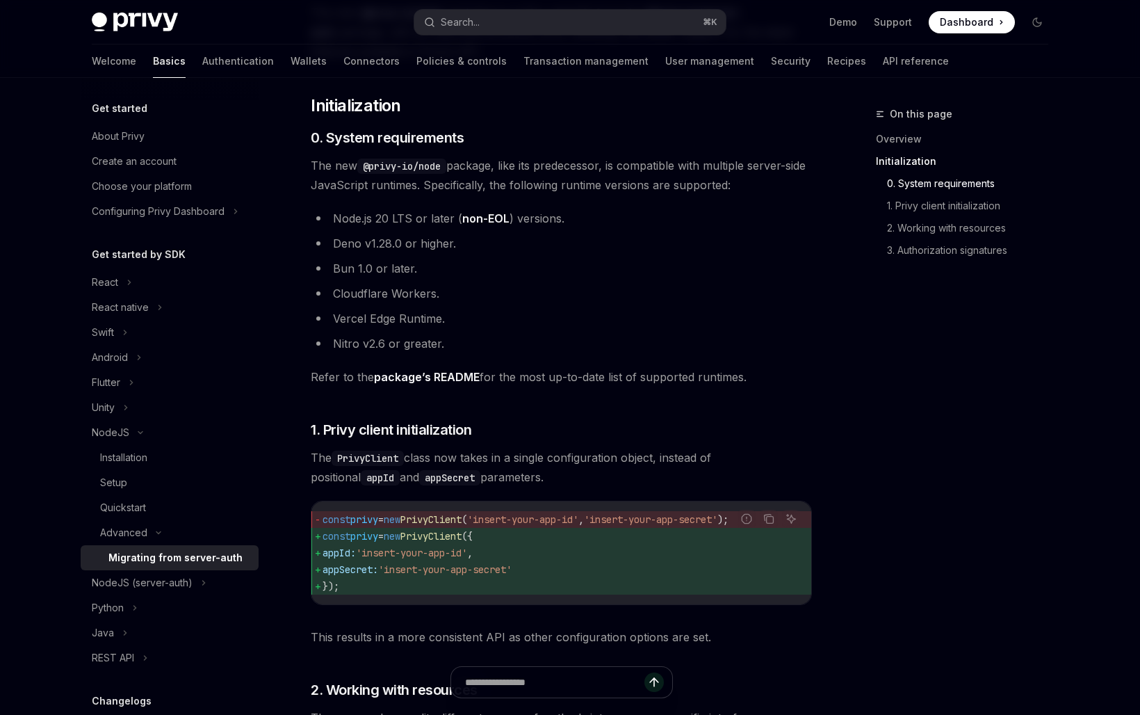
scroll to position [331, 0]
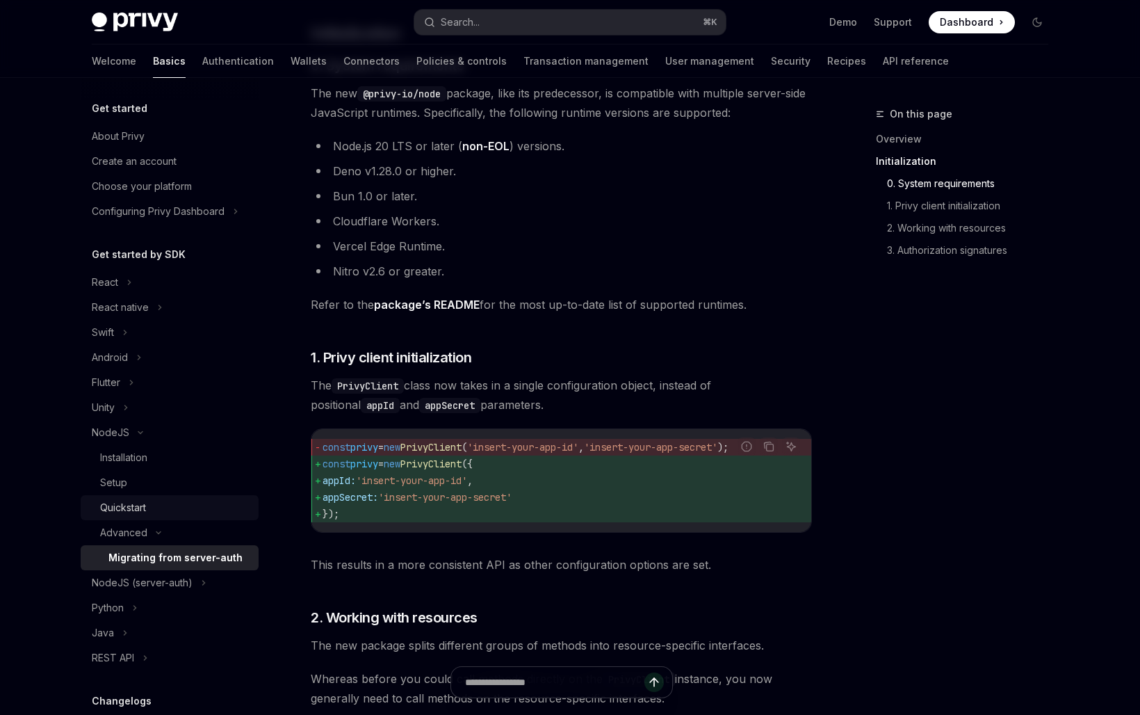
click at [153, 509] on div "Quickstart" at bounding box center [175, 507] width 150 height 17
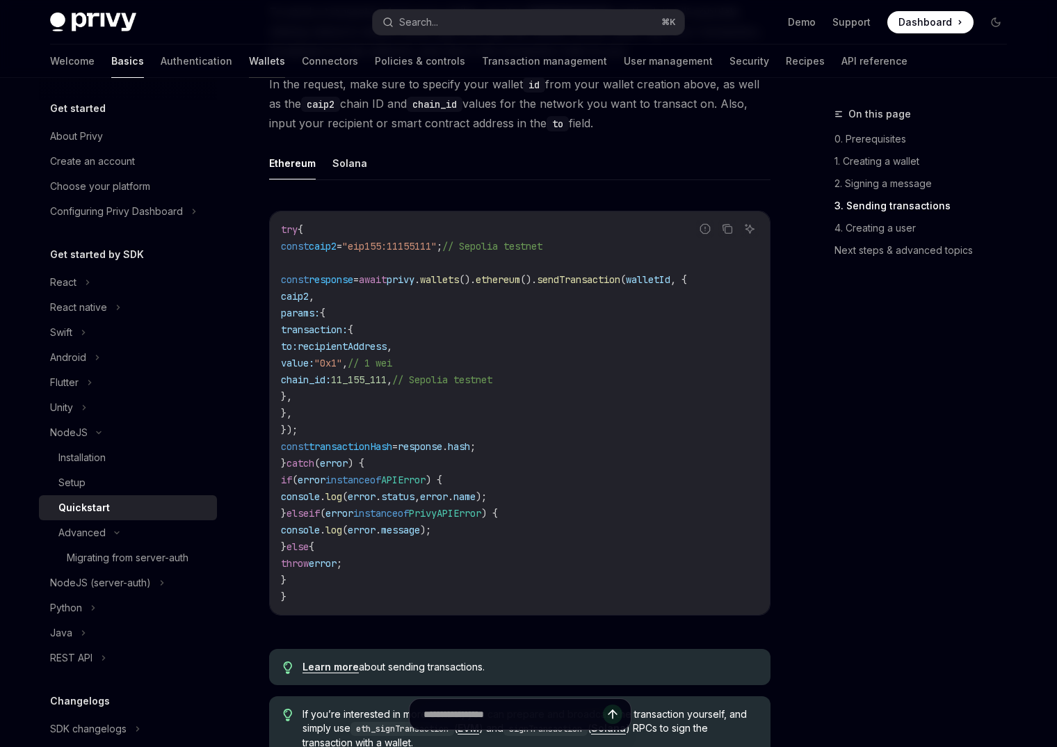
click at [249, 51] on link "Wallets" at bounding box center [267, 61] width 36 height 33
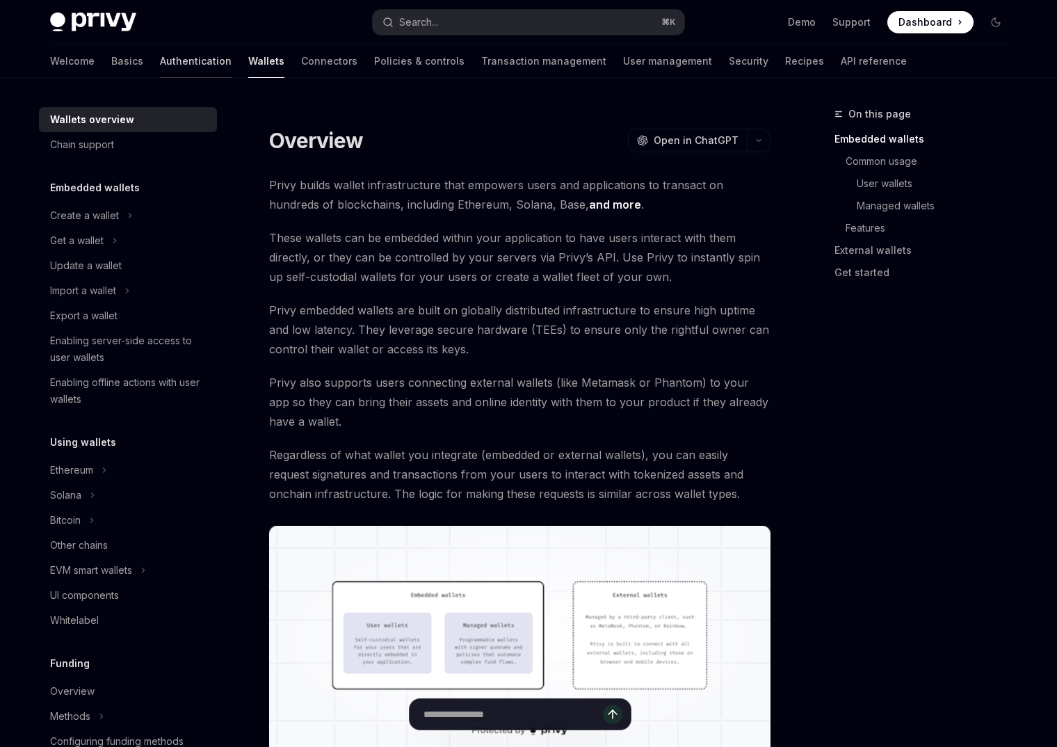
click at [160, 57] on link "Authentication" at bounding box center [196, 61] width 72 height 33
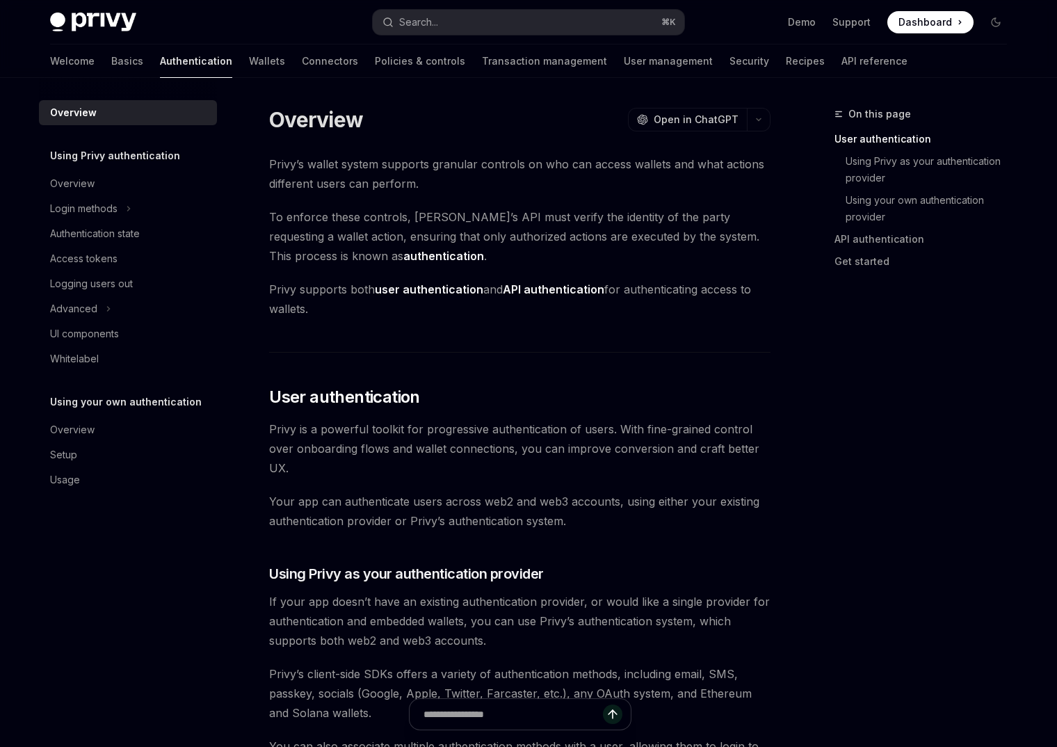
click at [82, 60] on div "Welcome Basics Authentication Wallets Connectors Policies & controls Transactio…" at bounding box center [478, 61] width 857 height 33
click at [111, 60] on link "Basics" at bounding box center [127, 61] width 32 height 33
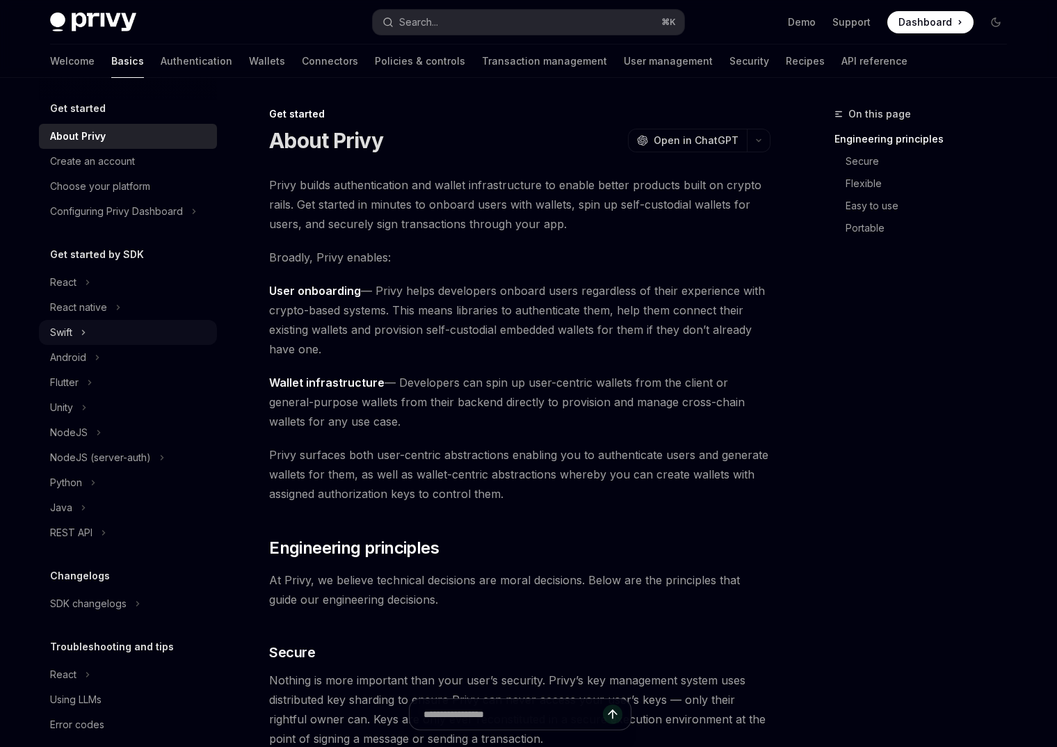
scroll to position [18, 0]
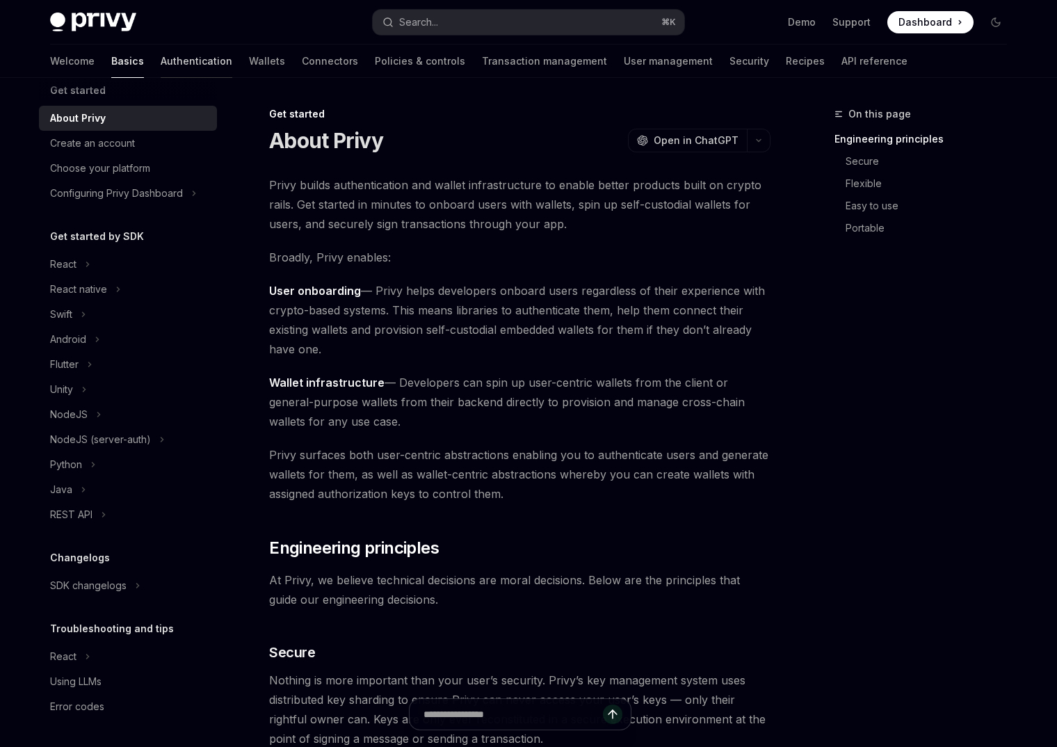
click at [161, 52] on link "Authentication" at bounding box center [197, 61] width 72 height 33
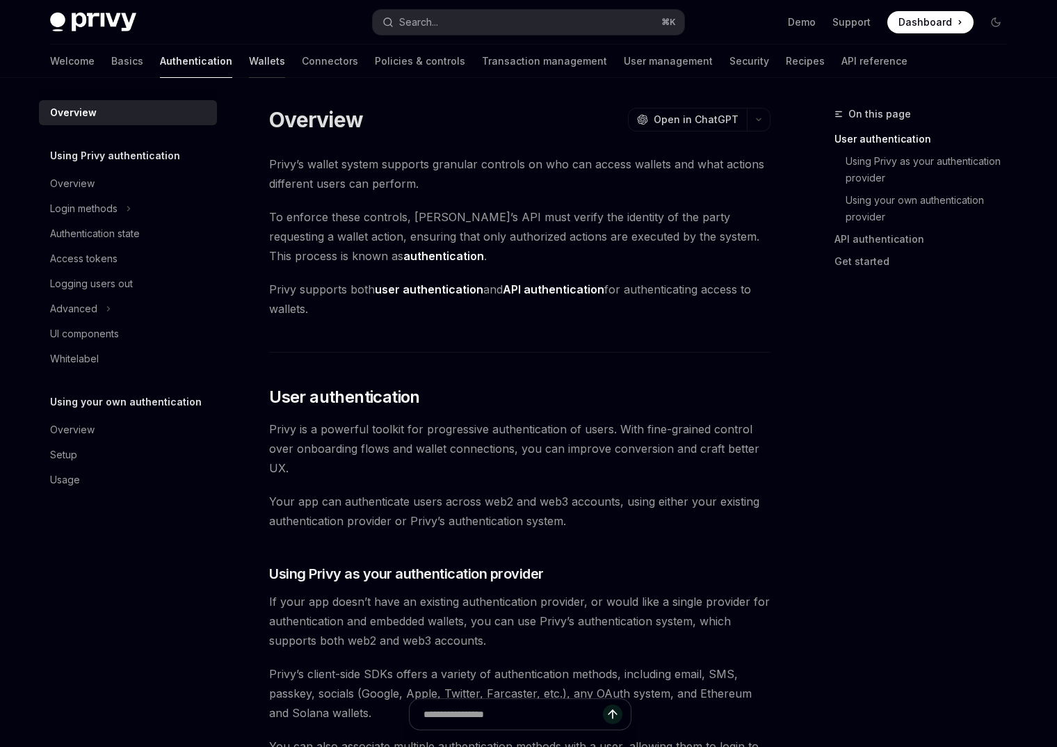
click at [249, 56] on link "Wallets" at bounding box center [267, 61] width 36 height 33
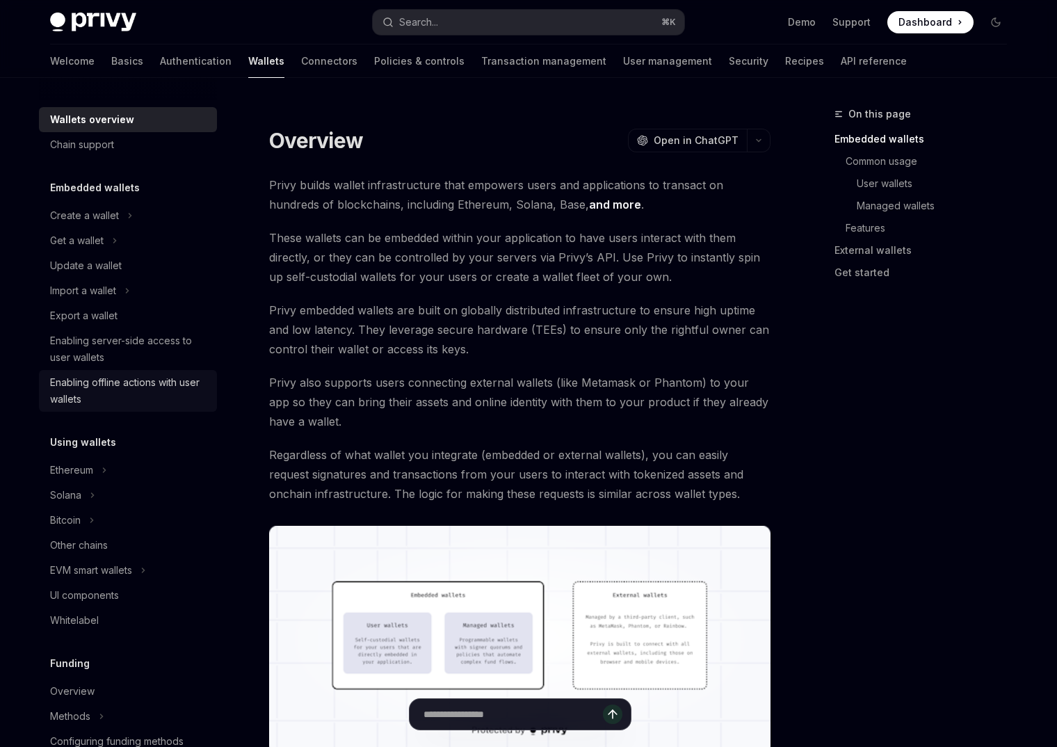
scroll to position [448, 0]
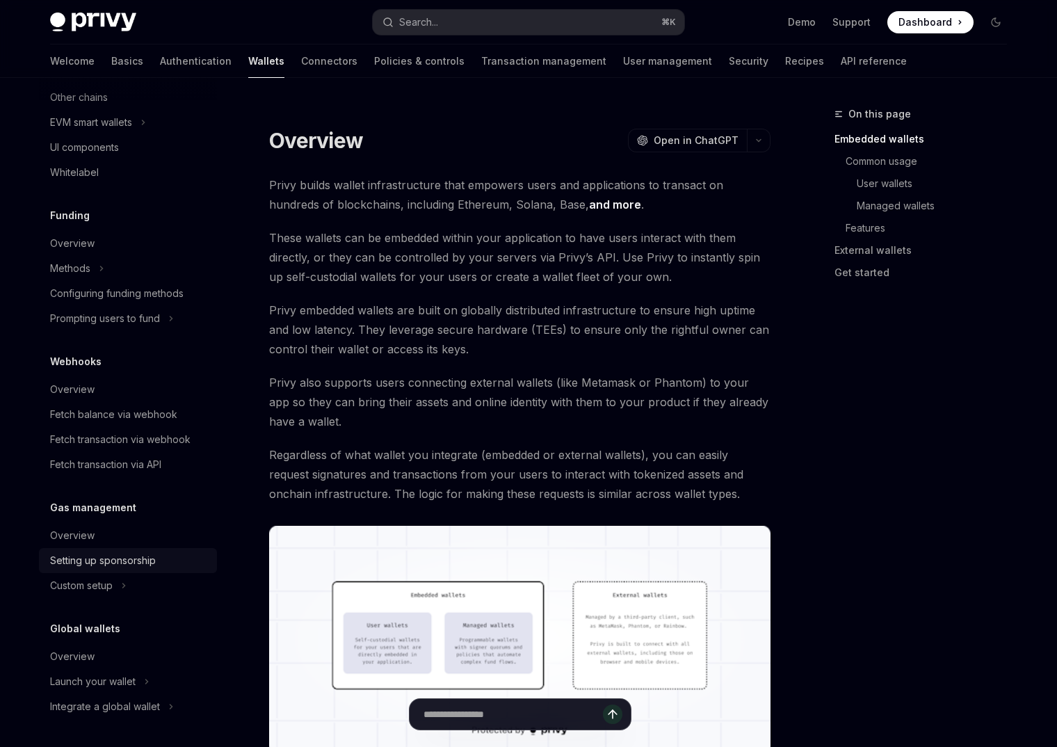
click at [92, 561] on div "Setting up sponsorship" at bounding box center [103, 560] width 106 height 17
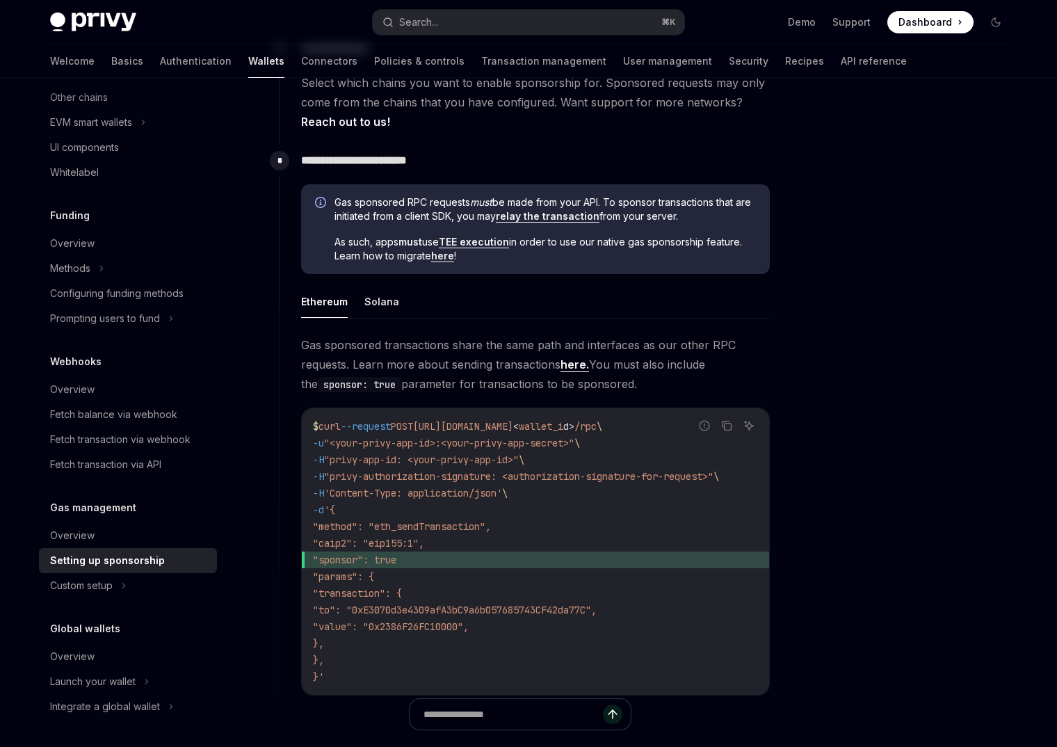
scroll to position [647, 0]
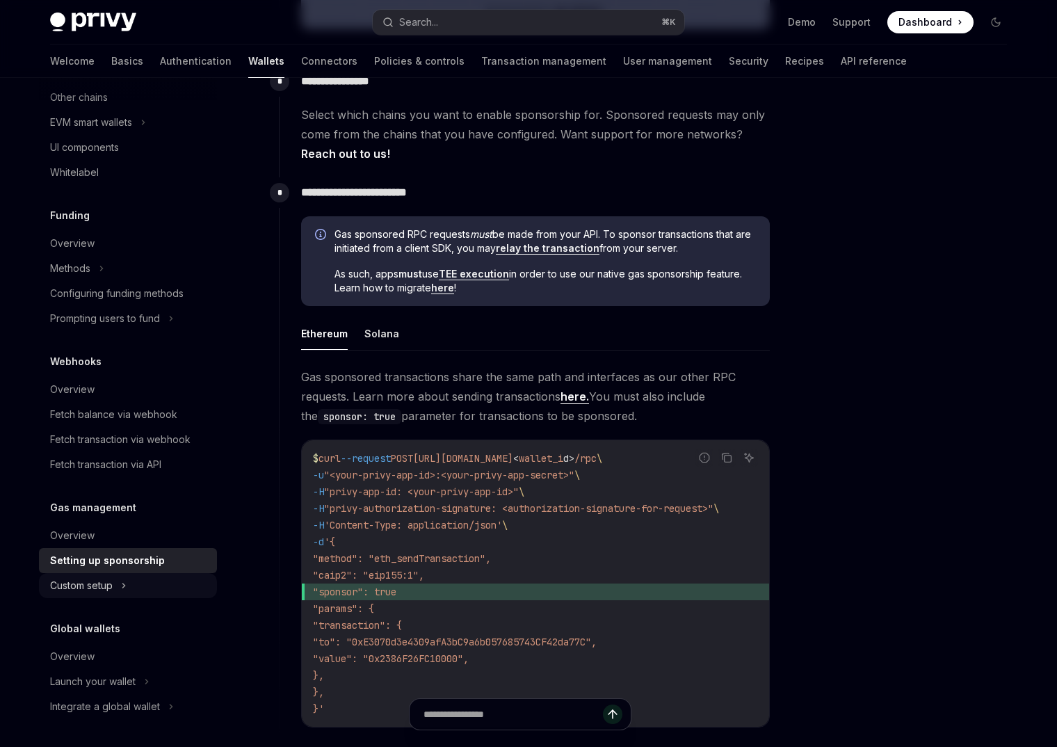
click at [110, 588] on div "Custom setup" at bounding box center [81, 585] width 63 height 17
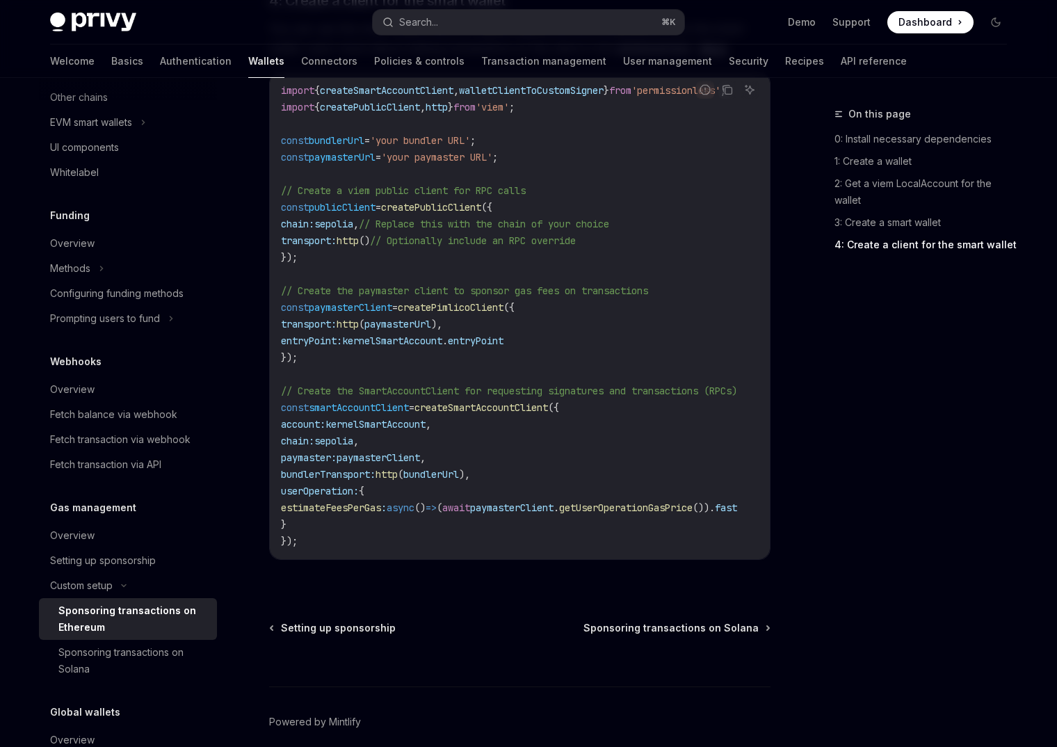
scroll to position [1902, 0]
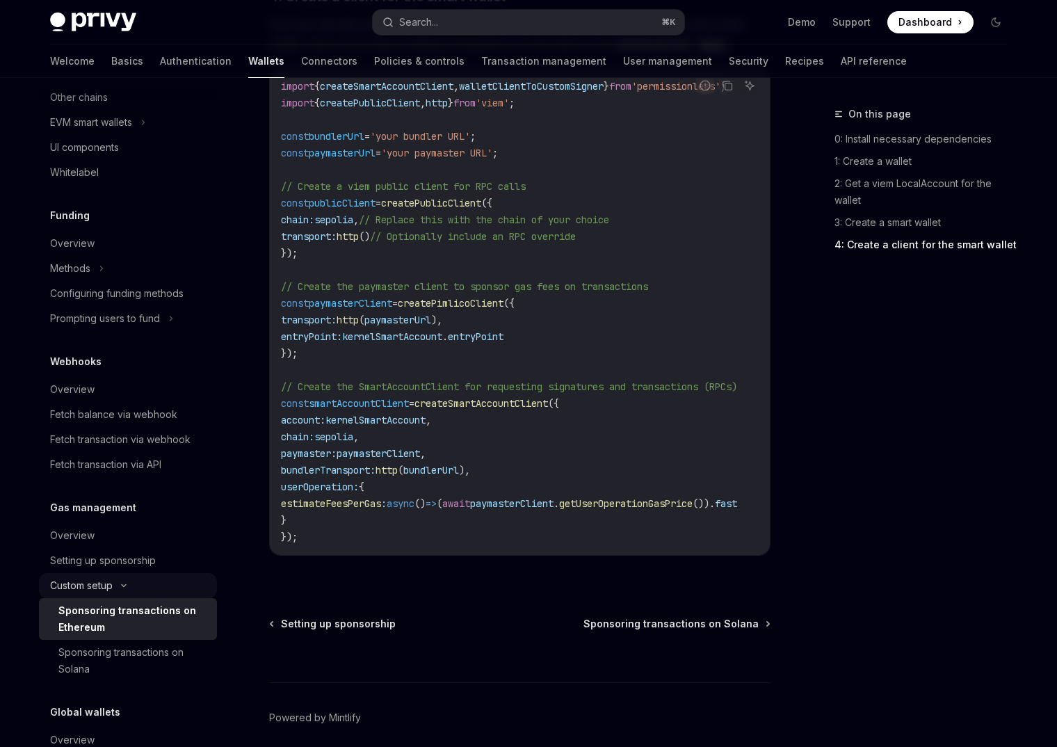
click at [128, 584] on icon at bounding box center [123, 586] width 17 height 6
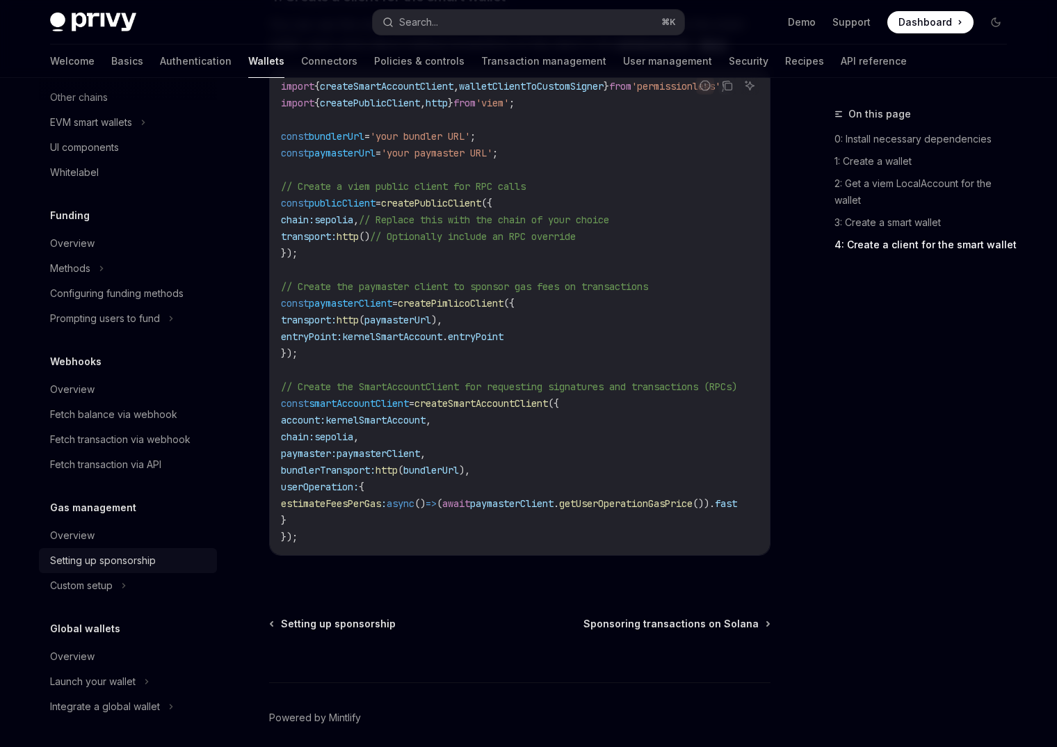
click at [135, 555] on div "Setting up sponsorship" at bounding box center [103, 560] width 106 height 17
click at [153, 556] on div "Setting up sponsorship" at bounding box center [103, 560] width 106 height 17
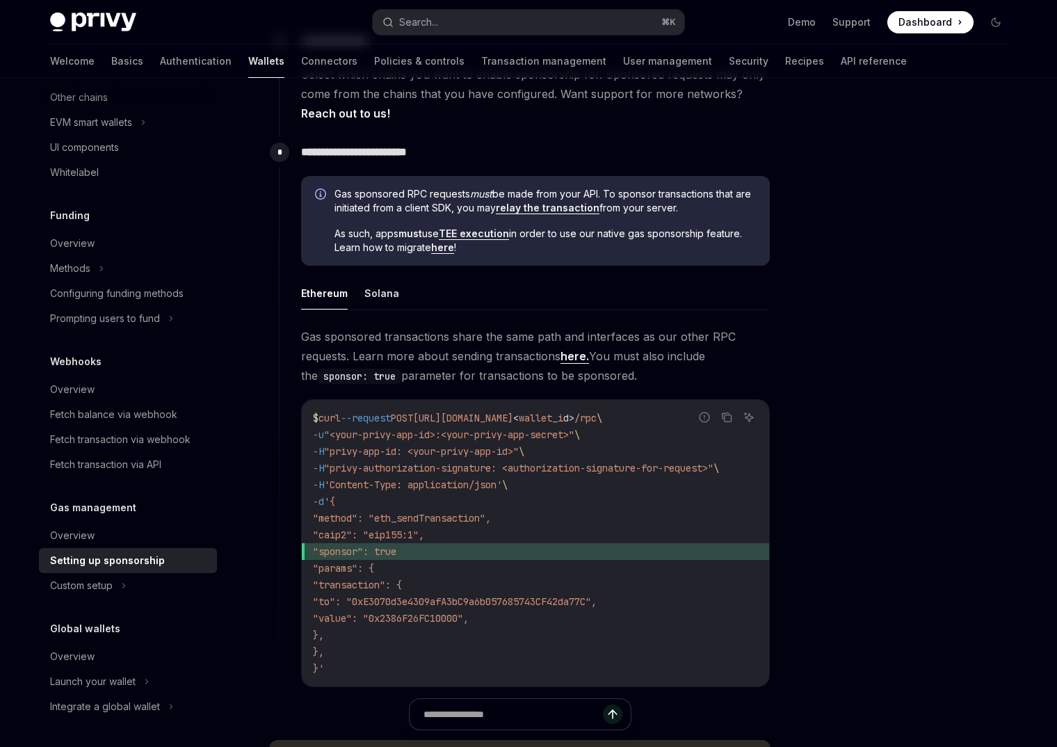
scroll to position [691, 0]
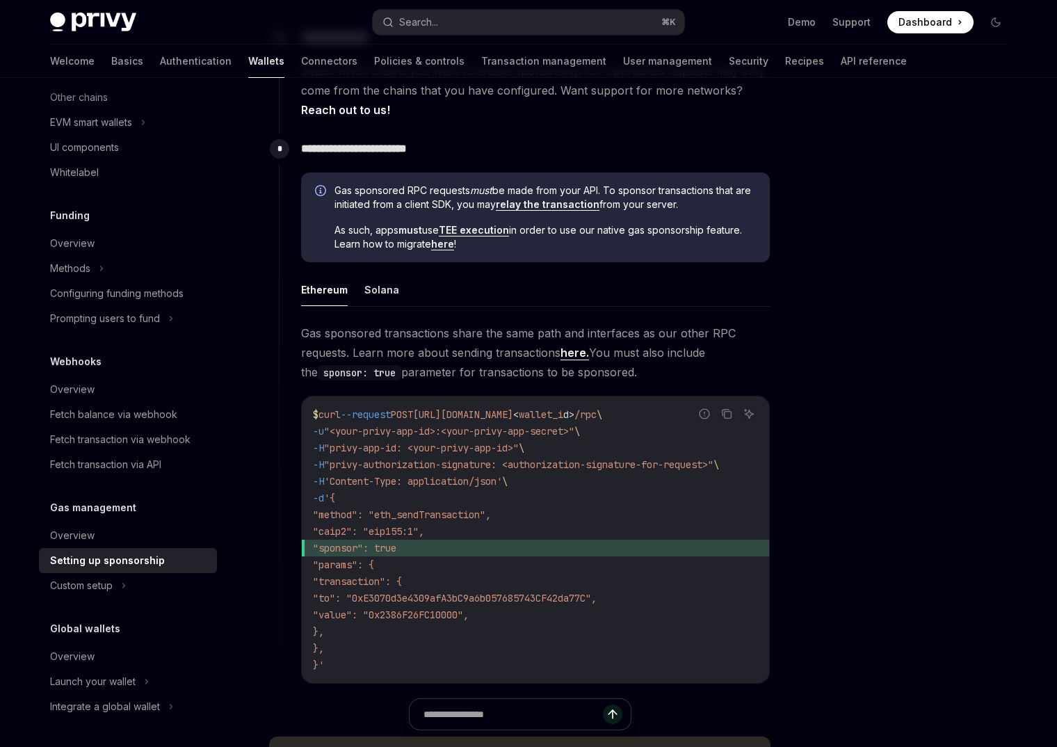
click at [580, 353] on link "here." at bounding box center [574, 353] width 29 height 15
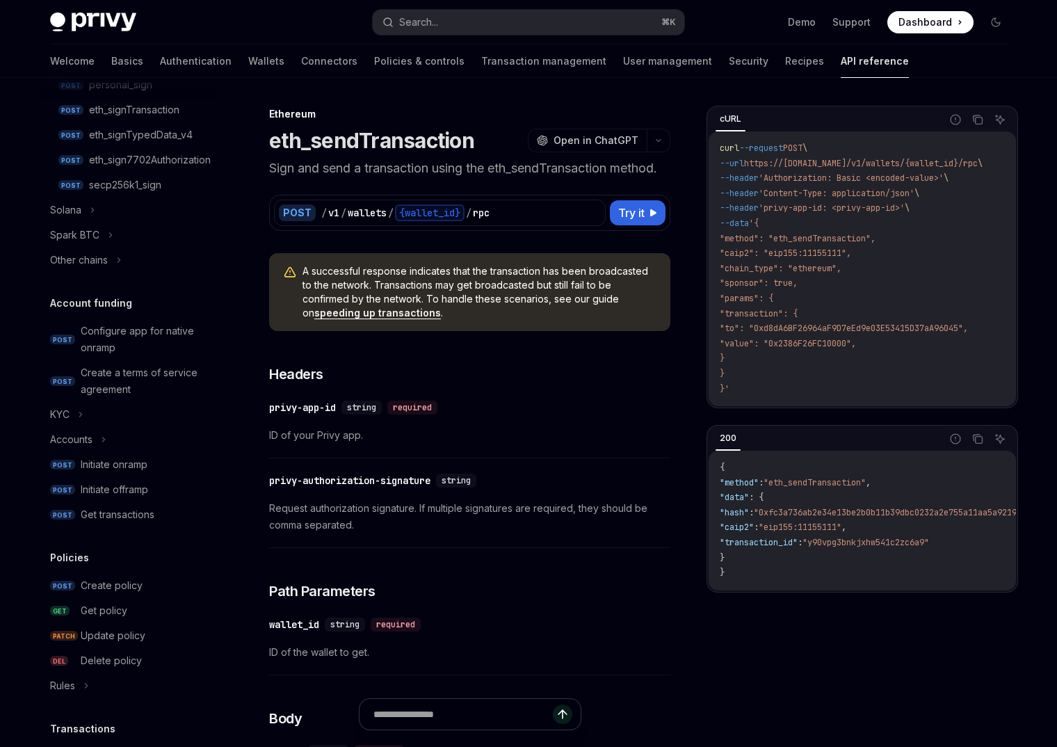
scroll to position [95, 0]
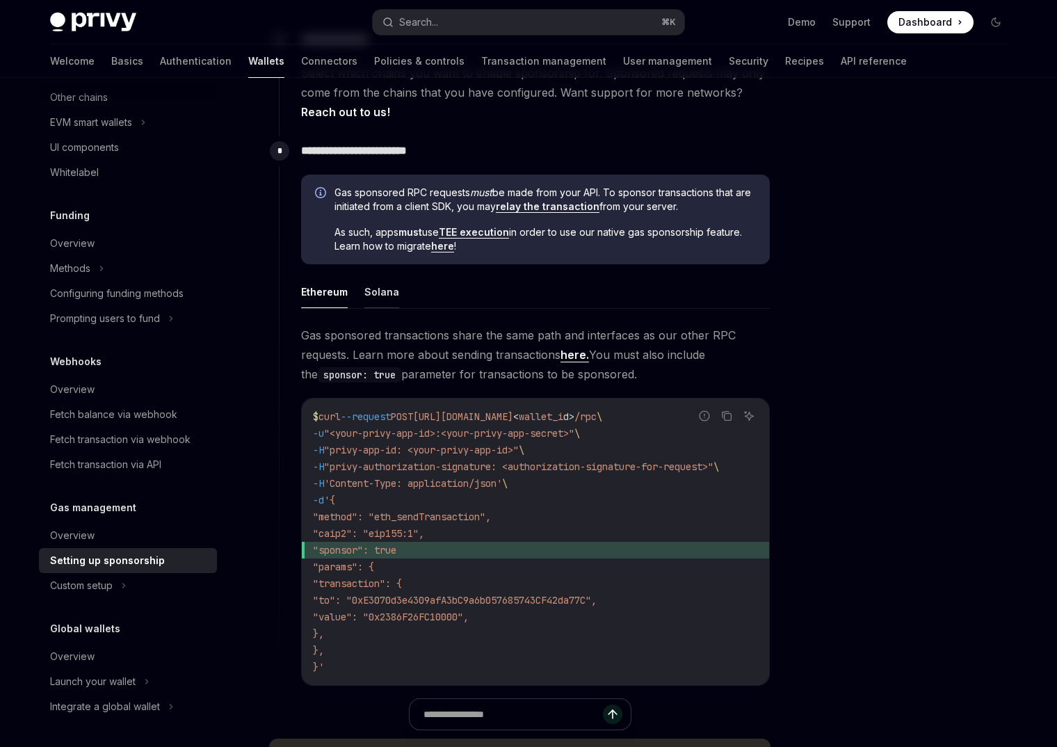
scroll to position [691, 0]
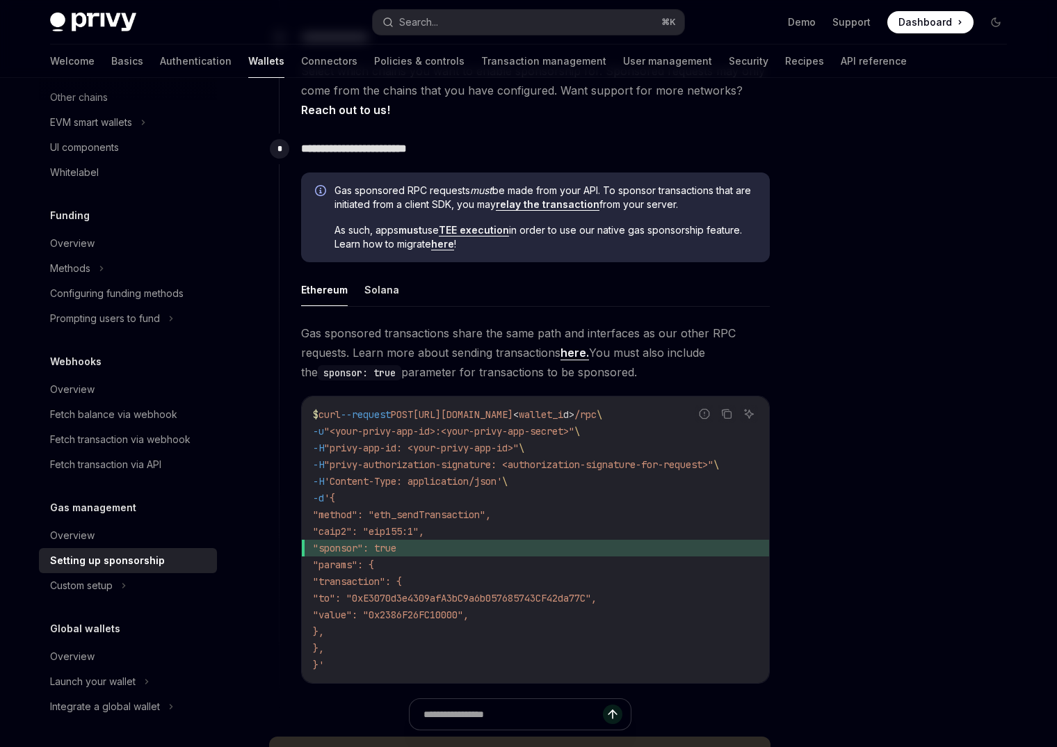
click at [576, 203] on link "relay the transaction" at bounding box center [548, 204] width 104 height 13
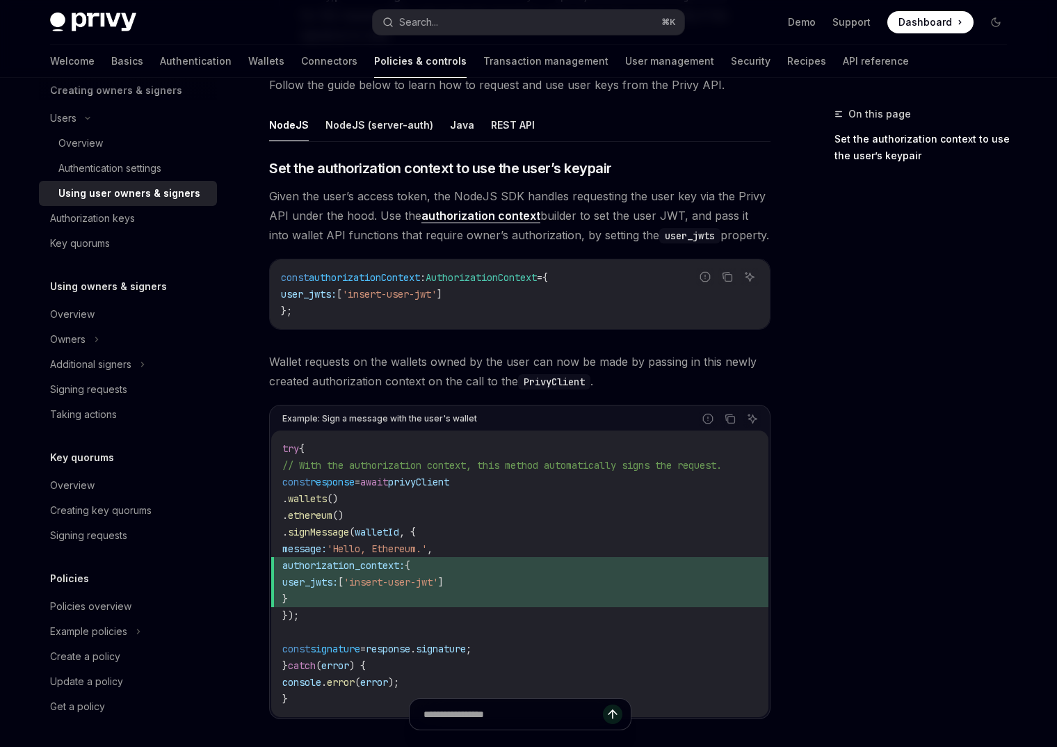
scroll to position [490, 0]
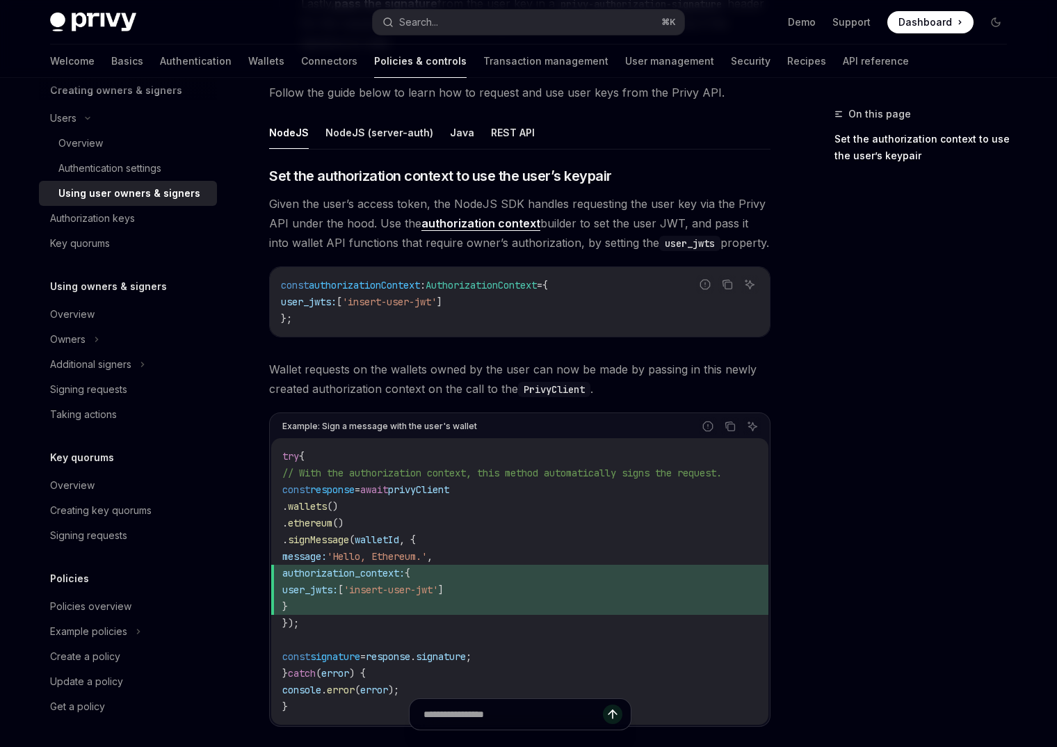
click at [488, 223] on link "authorization context" at bounding box center [480, 223] width 119 height 15
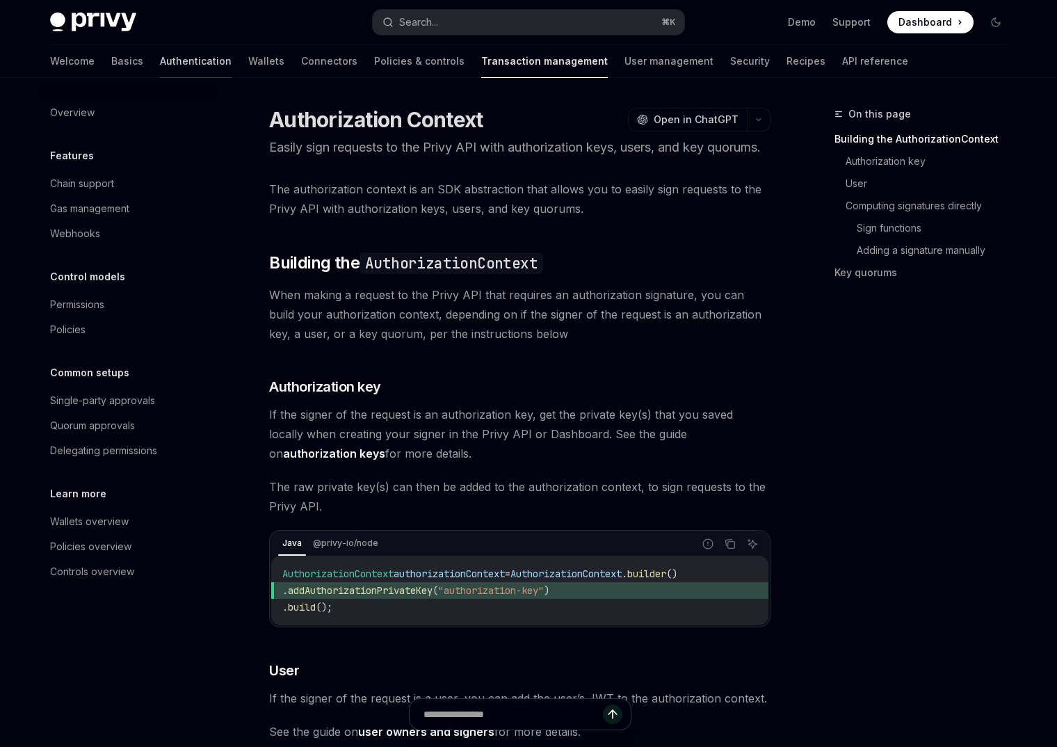
click at [160, 60] on link "Authentication" at bounding box center [196, 61] width 72 height 33
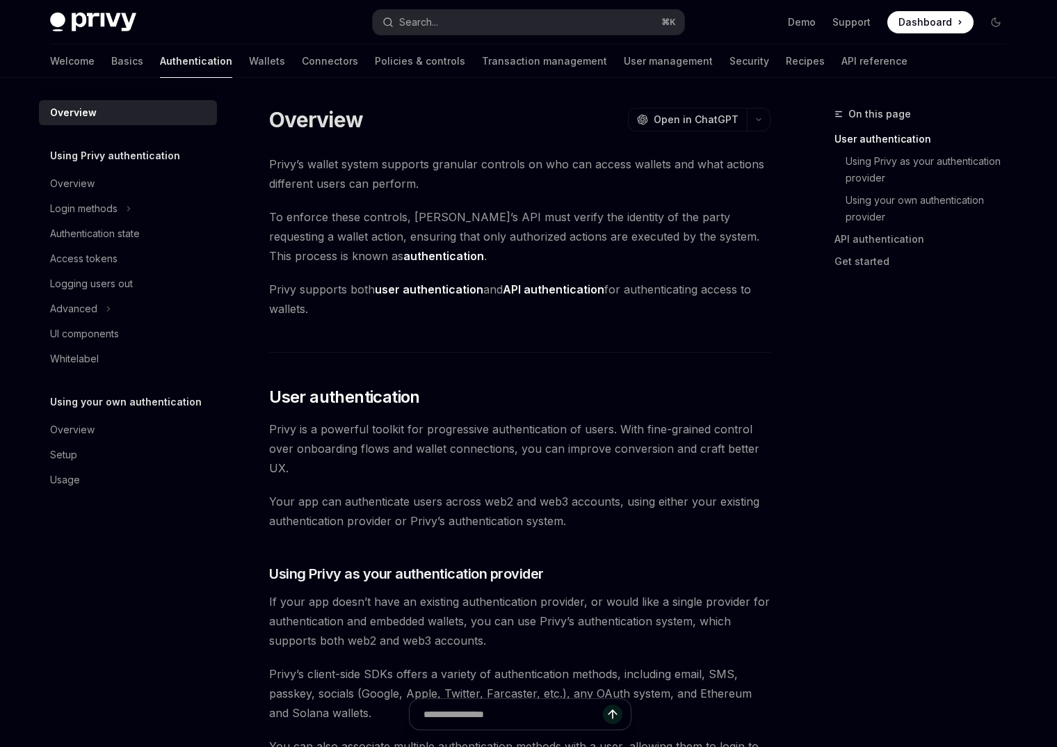
click at [124, 226] on div "Authentication state" at bounding box center [95, 233] width 90 height 17
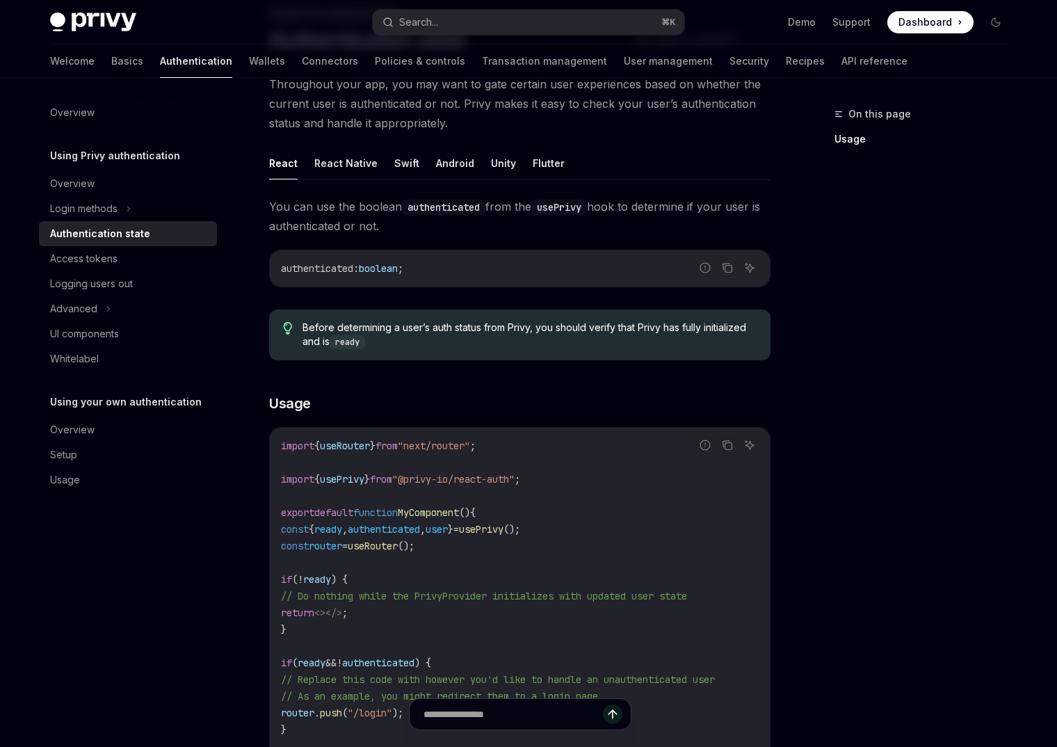
scroll to position [81, 0]
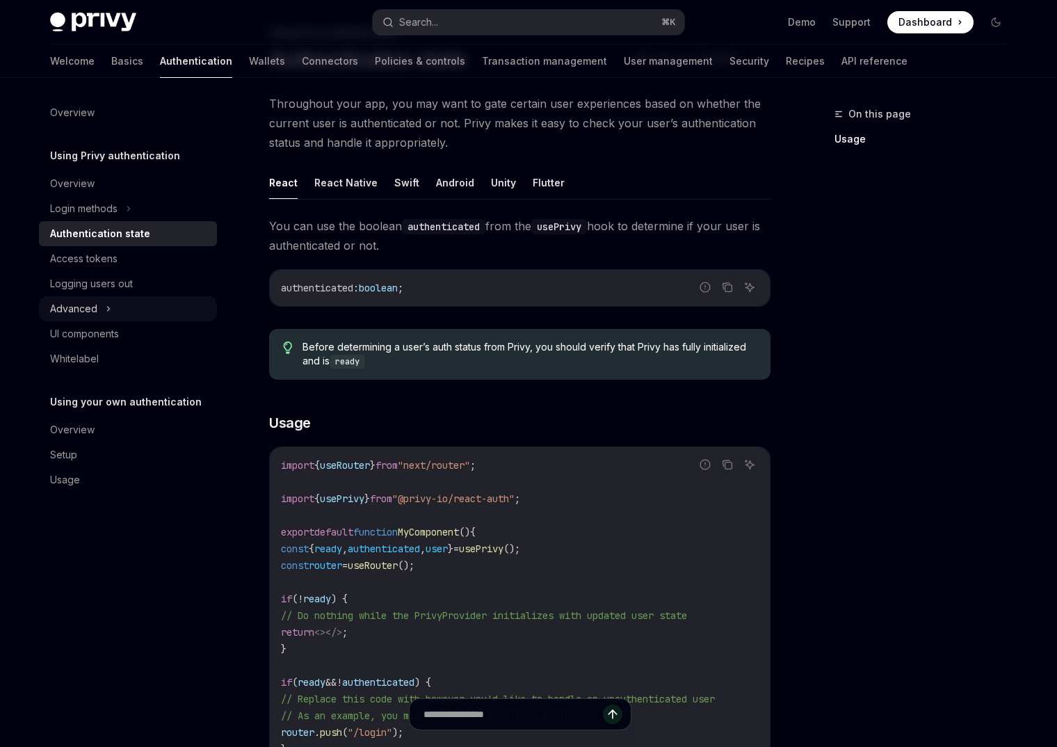
click at [115, 307] on div "Advanced" at bounding box center [128, 308] width 178 height 25
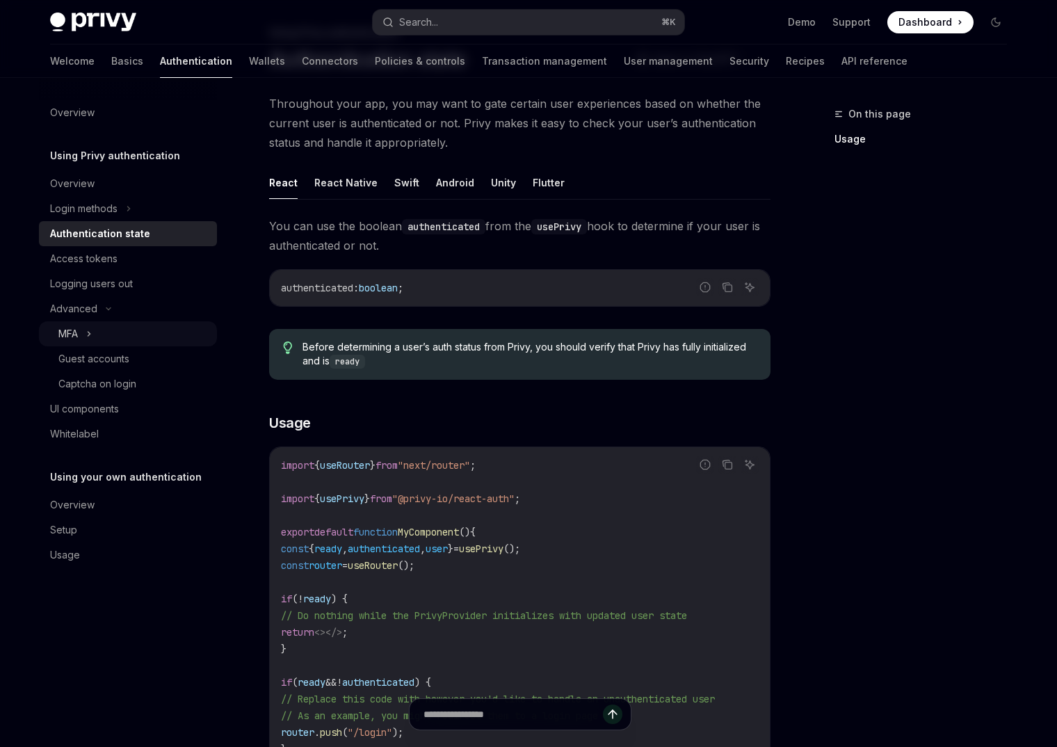
click at [115, 338] on div "MFA" at bounding box center [128, 333] width 178 height 25
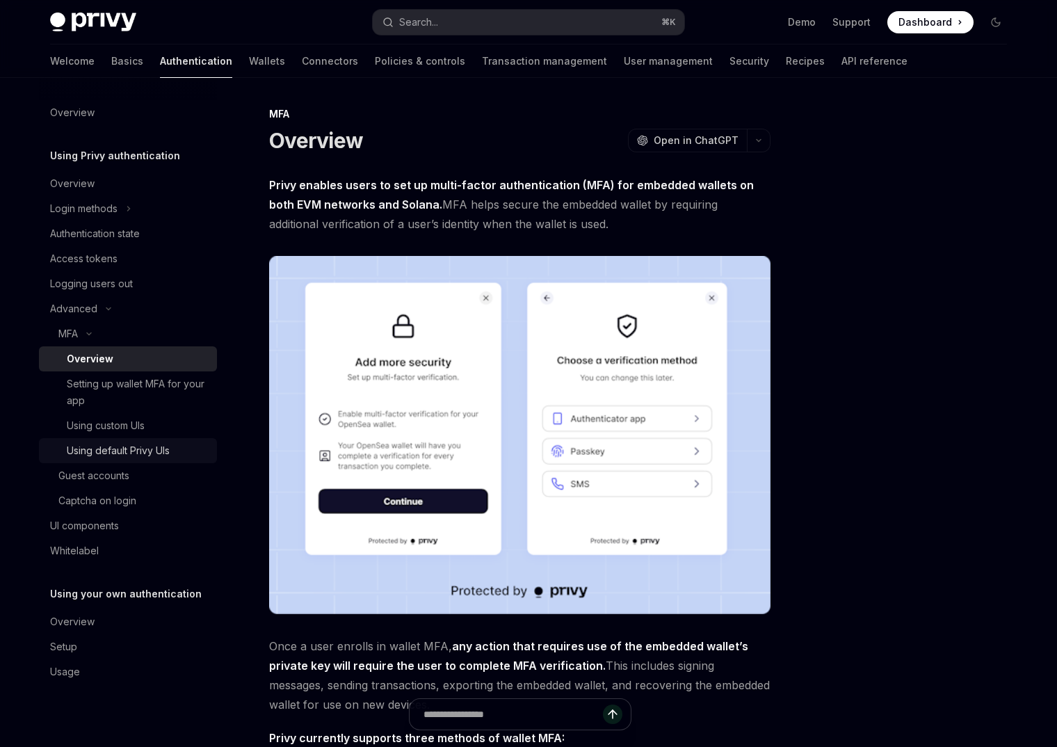
click at [156, 458] on div "Using default Privy UIs" at bounding box center [118, 450] width 103 height 17
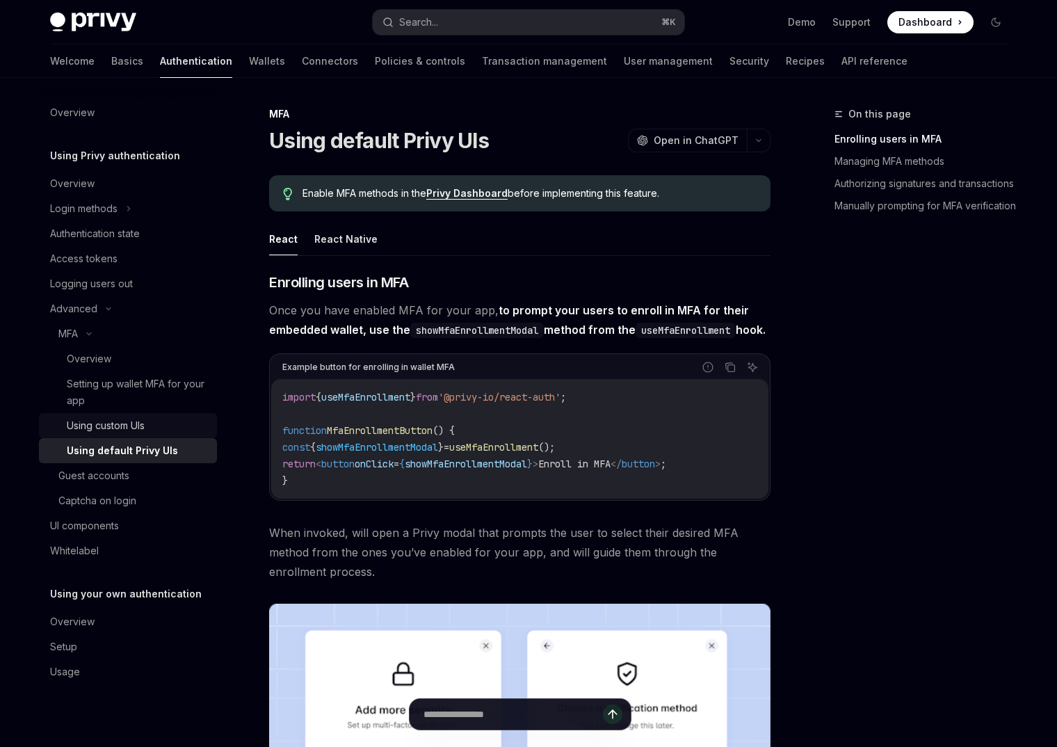
click at [153, 434] on link "Using custom UIs" at bounding box center [128, 425] width 178 height 25
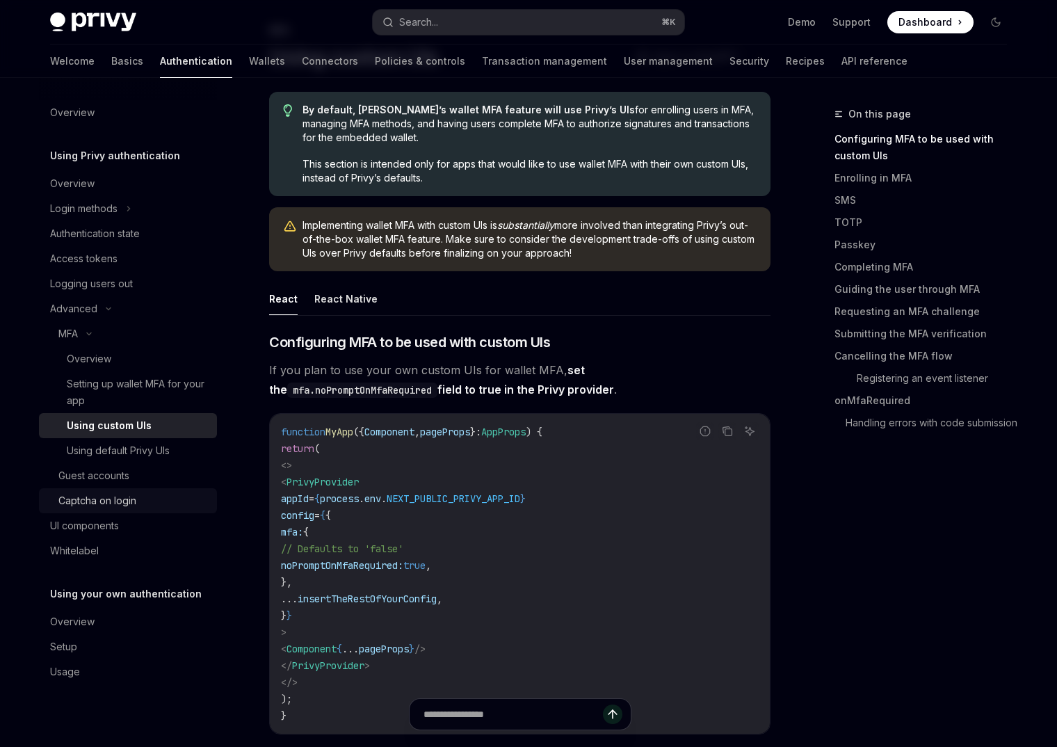
scroll to position [97, 0]
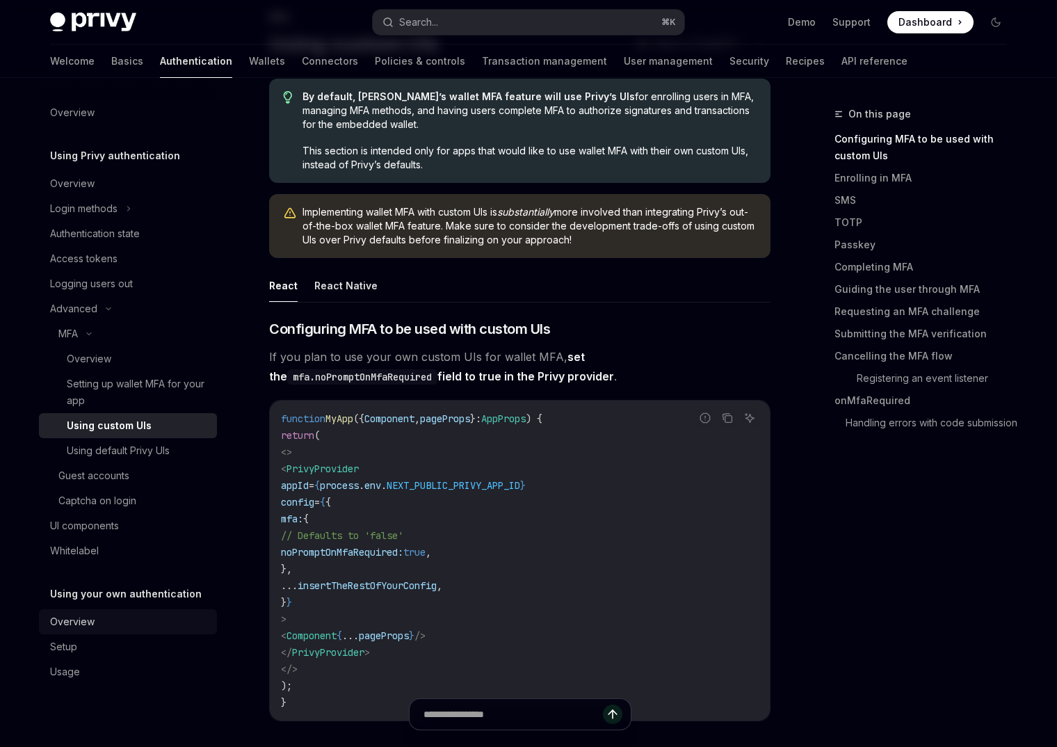
click at [92, 623] on div "Overview" at bounding box center [72, 621] width 45 height 17
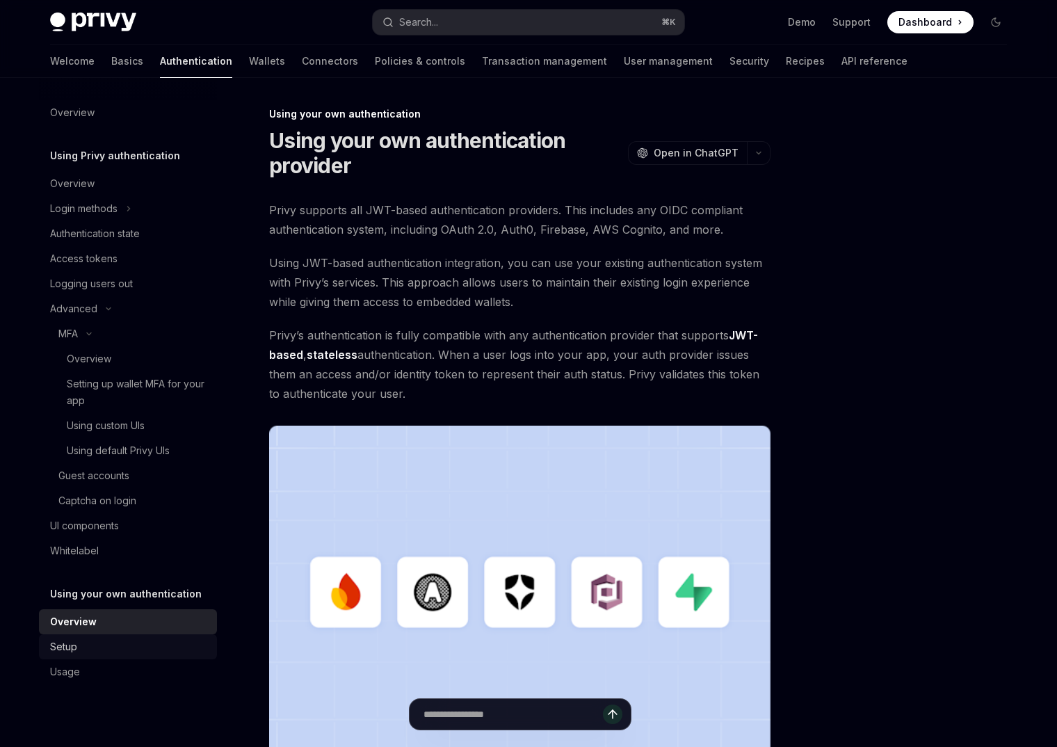
click at [91, 649] on div "Setup" at bounding box center [129, 646] width 159 height 17
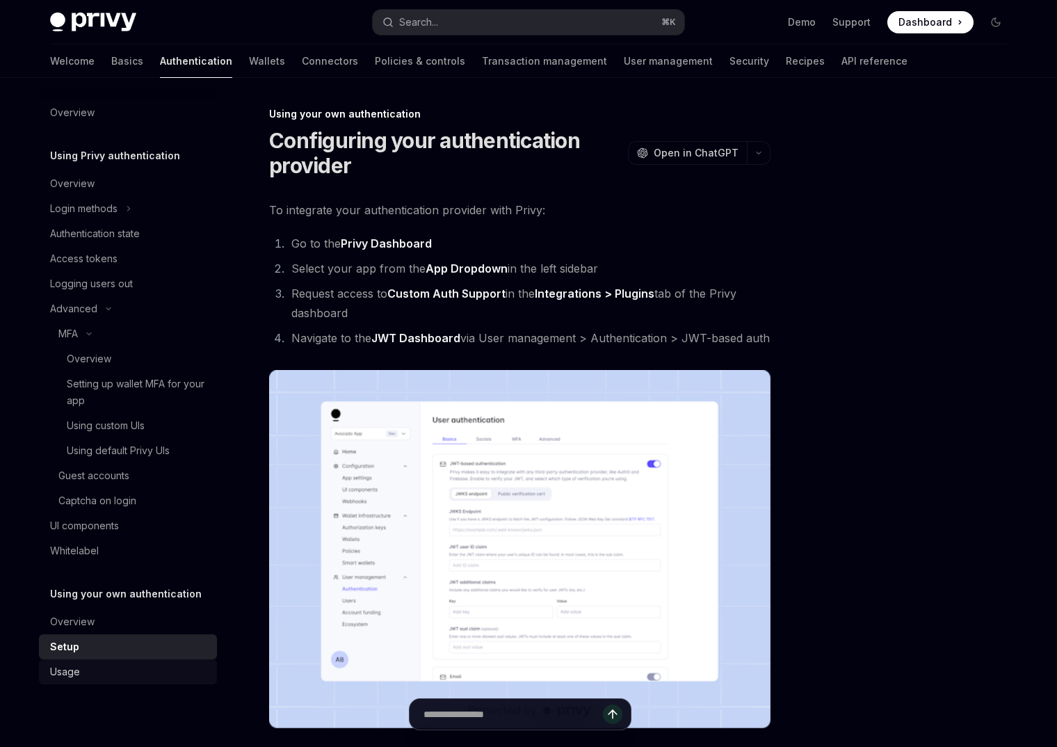
click at [91, 661] on link "Usage" at bounding box center [128, 671] width 178 height 25
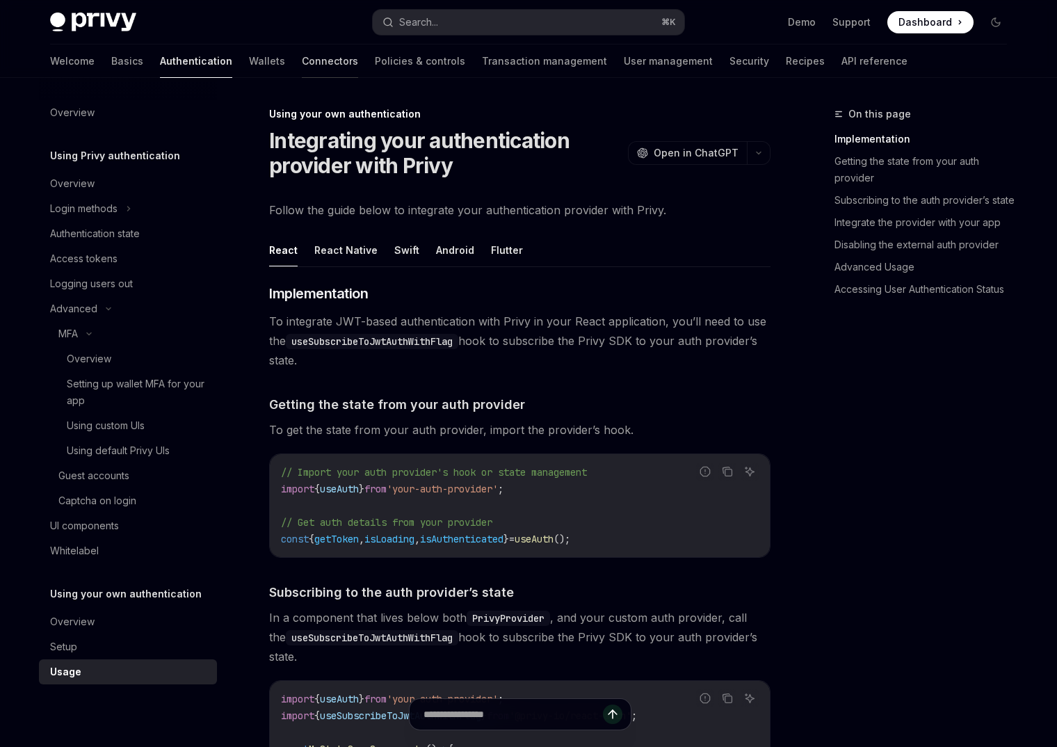
click at [302, 58] on link "Connectors" at bounding box center [330, 61] width 56 height 33
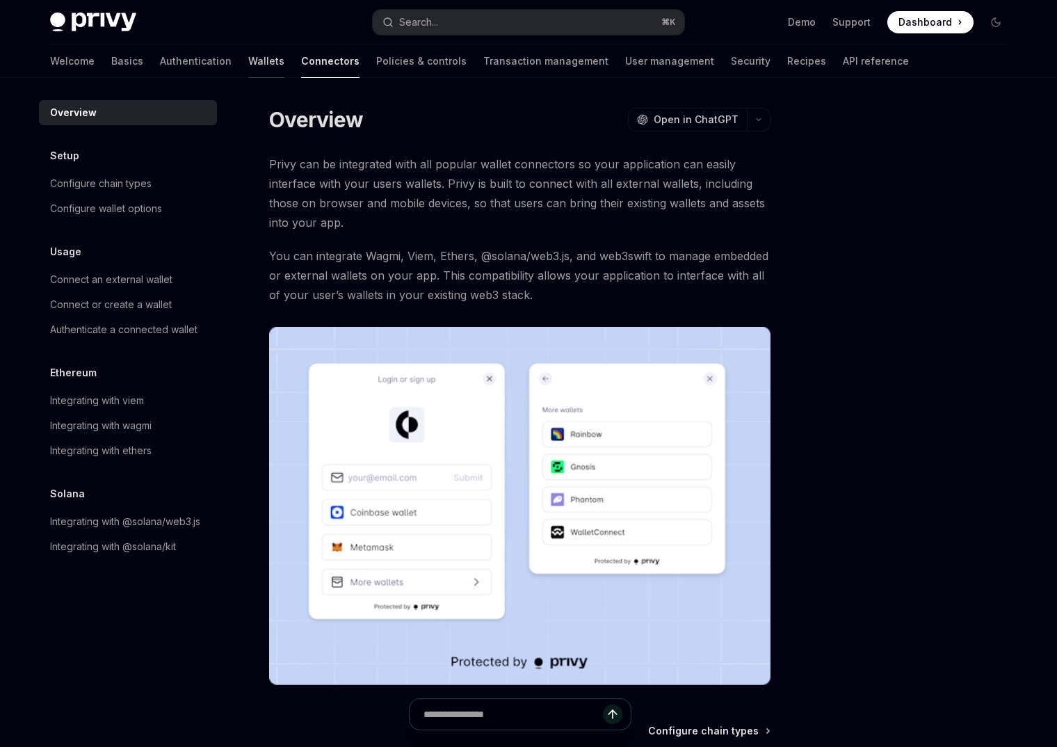
click at [248, 57] on link "Wallets" at bounding box center [266, 61] width 36 height 33
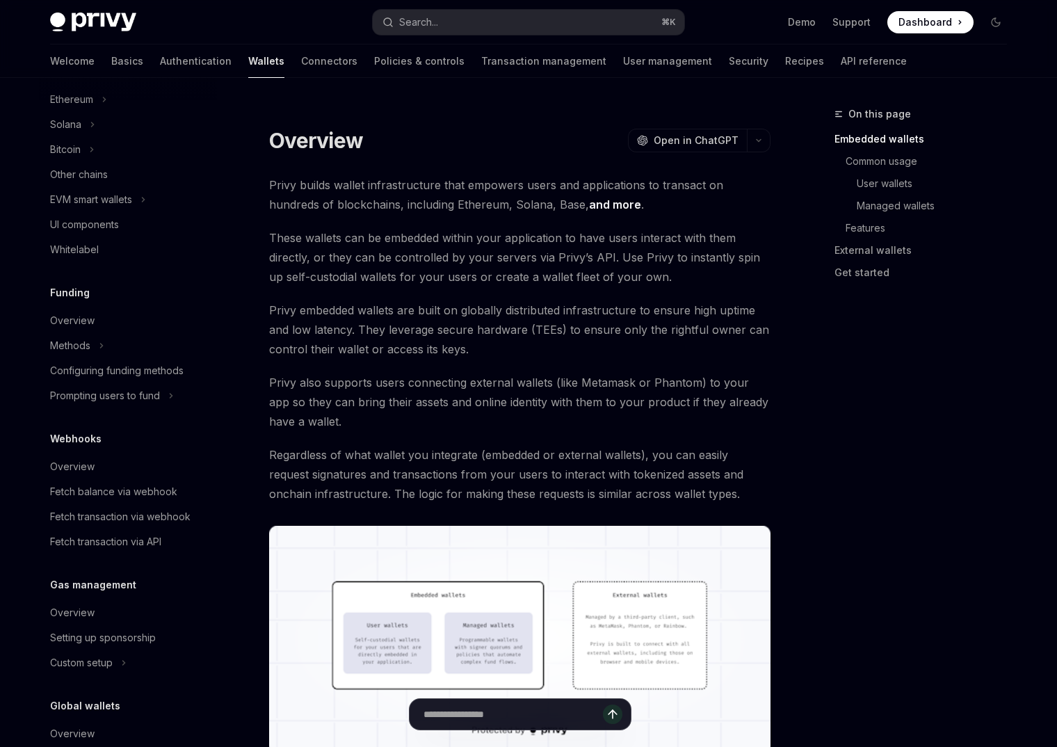
scroll to position [448, 0]
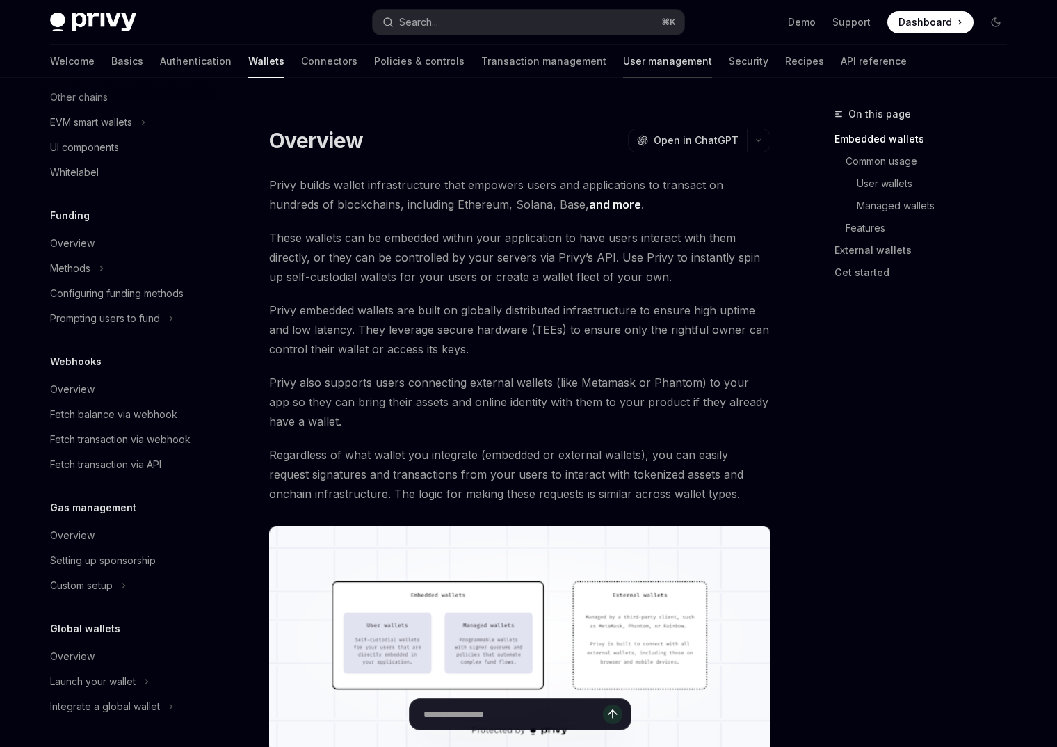
click at [623, 69] on link "User management" at bounding box center [667, 61] width 89 height 33
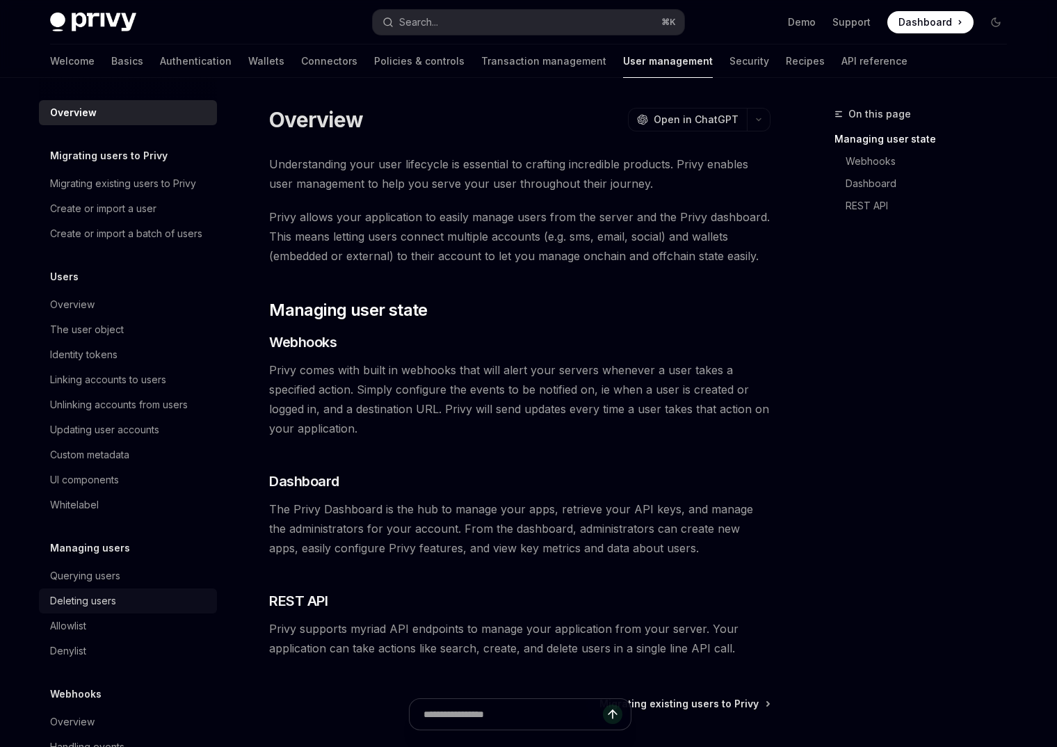
scroll to position [40, 0]
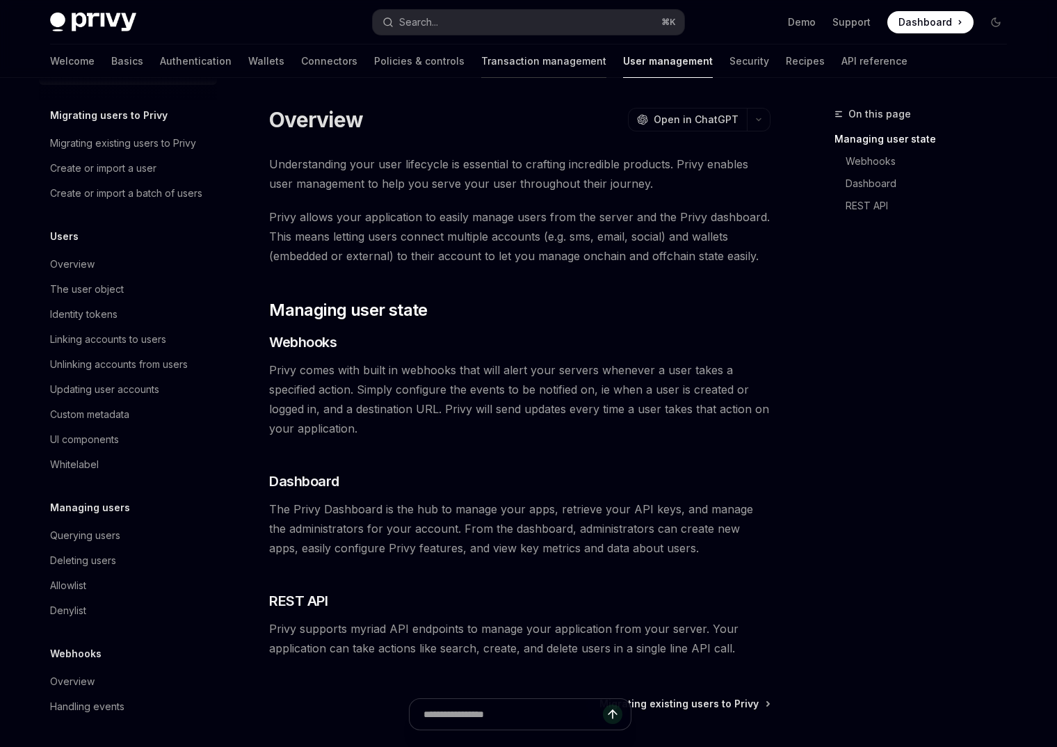
click at [481, 54] on link "Transaction management" at bounding box center [543, 61] width 125 height 33
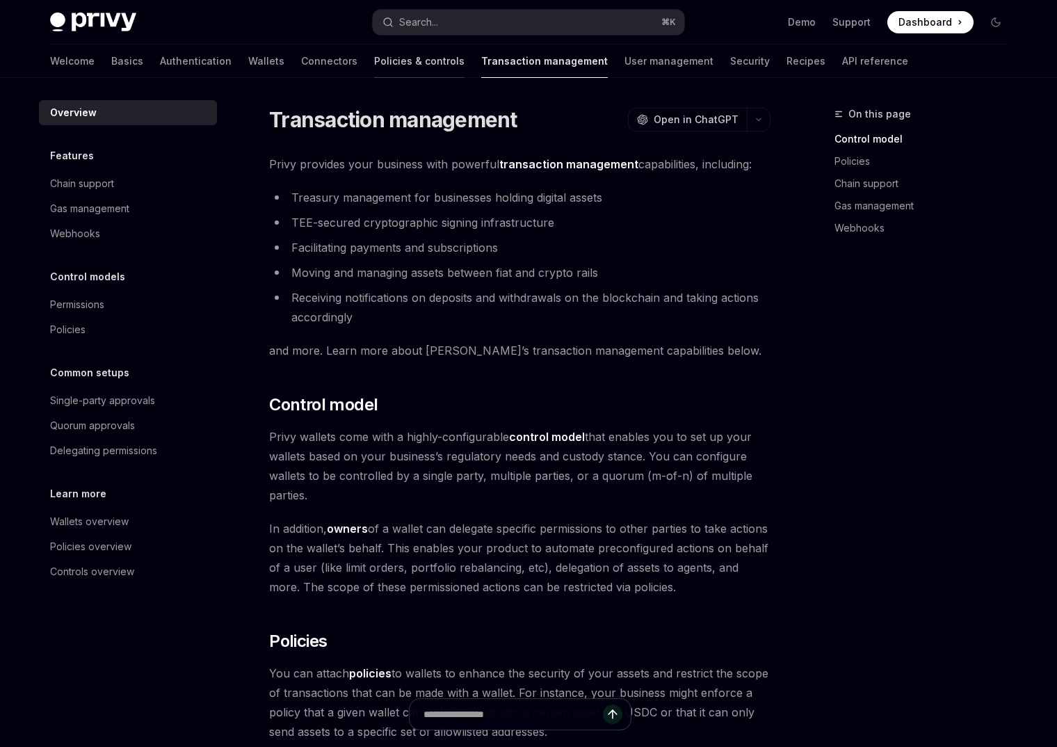
click at [374, 67] on link "Policies & controls" at bounding box center [419, 61] width 90 height 33
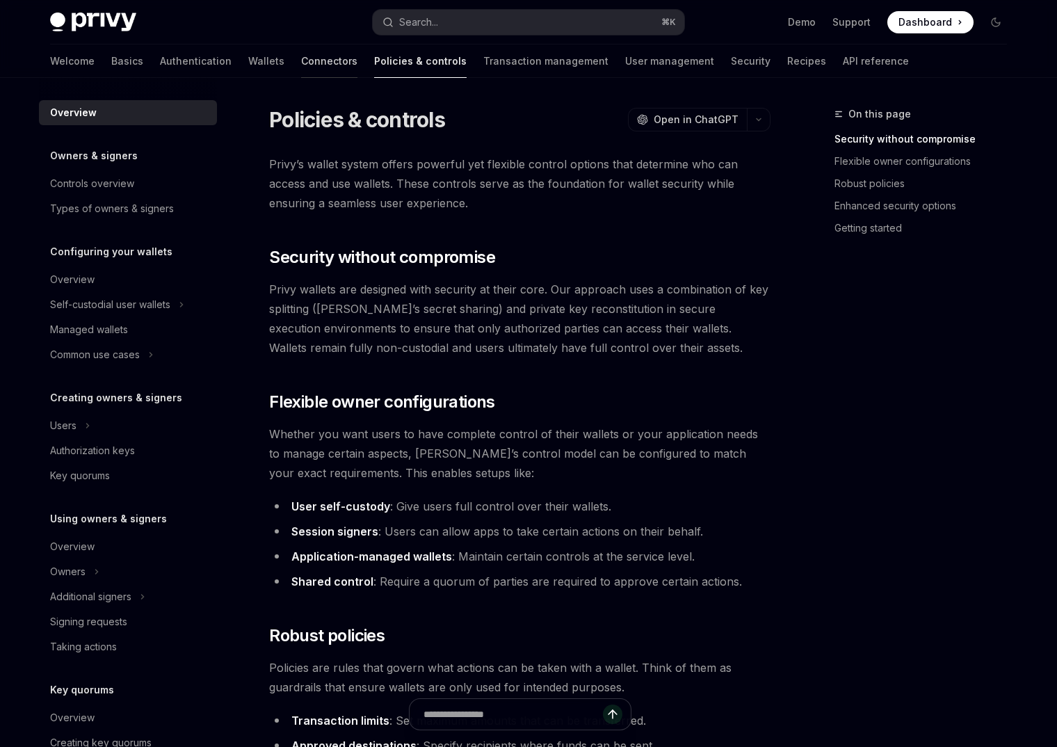
click at [301, 61] on link "Connectors" at bounding box center [329, 61] width 56 height 33
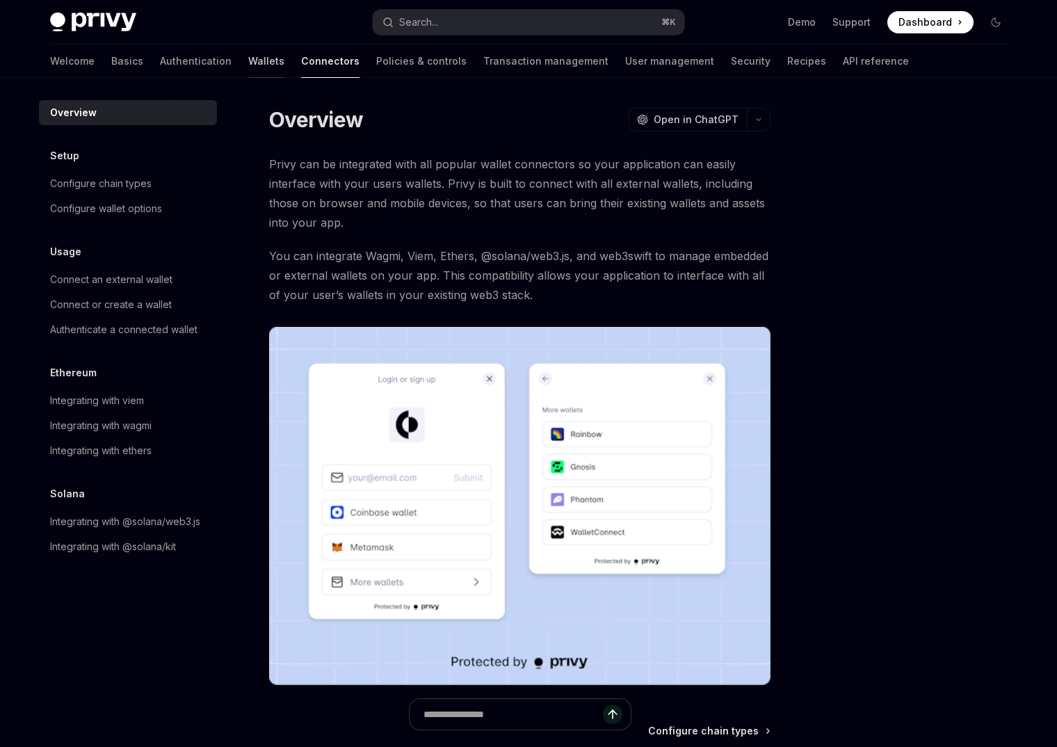
click at [248, 72] on link "Wallets" at bounding box center [266, 61] width 36 height 33
click at [160, 65] on link "Authentication" at bounding box center [196, 61] width 72 height 33
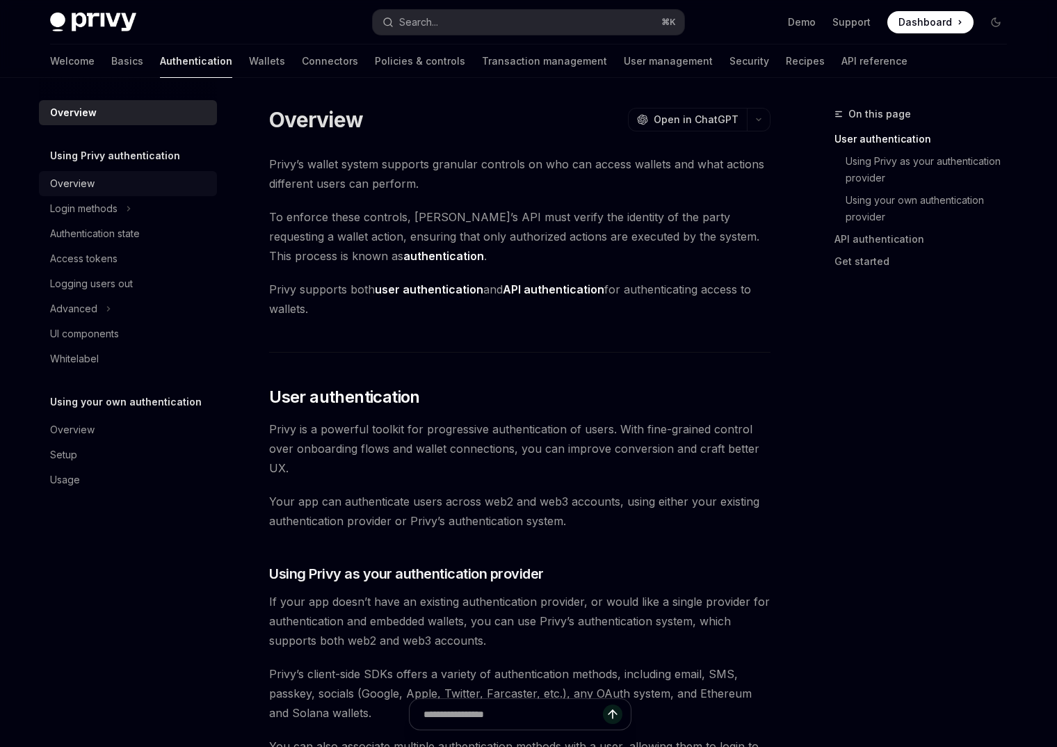
click at [115, 193] on link "Overview" at bounding box center [128, 183] width 178 height 25
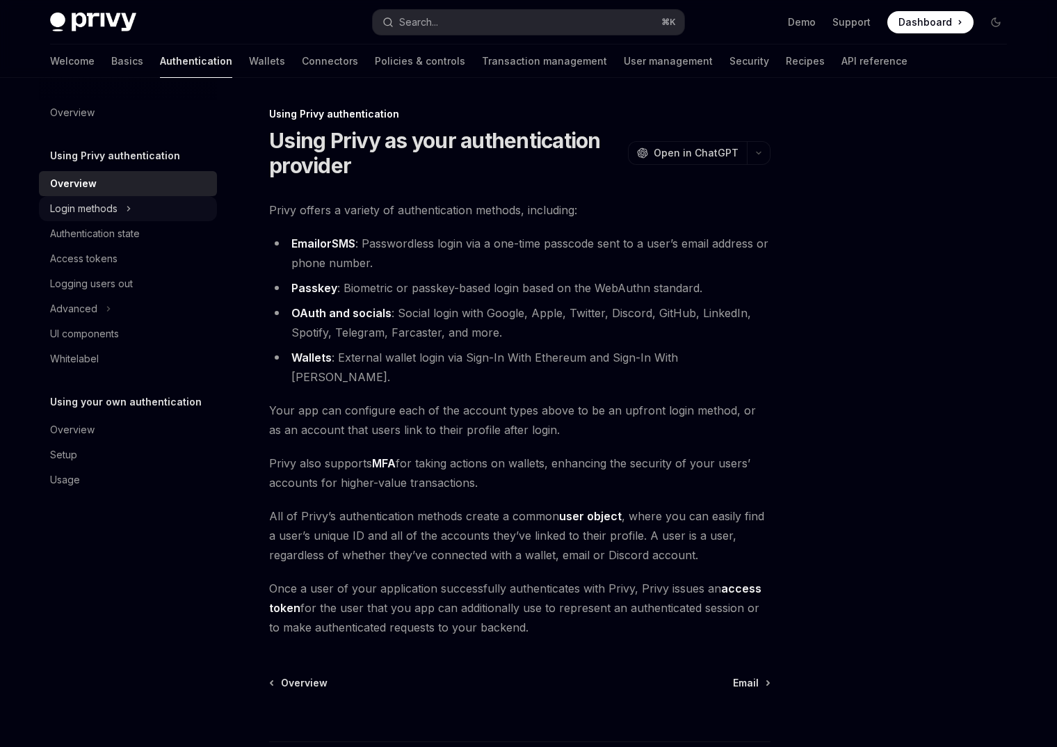
click at [119, 204] on div "Login methods" at bounding box center [128, 208] width 178 height 25
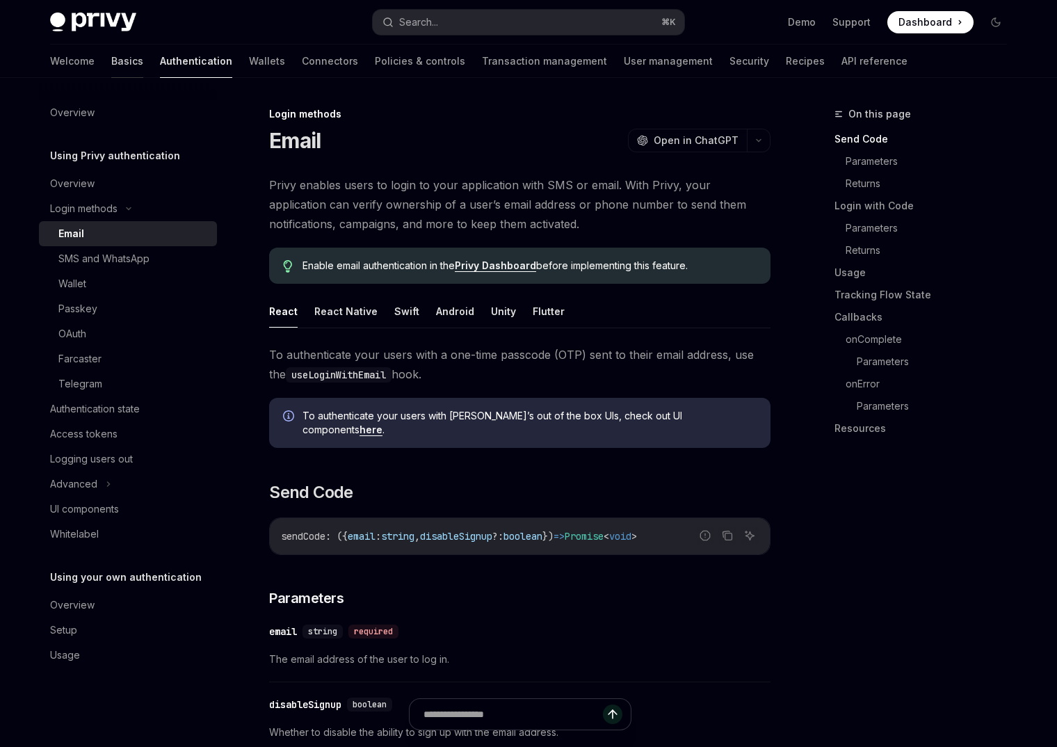
click at [111, 65] on link "Basics" at bounding box center [127, 61] width 32 height 33
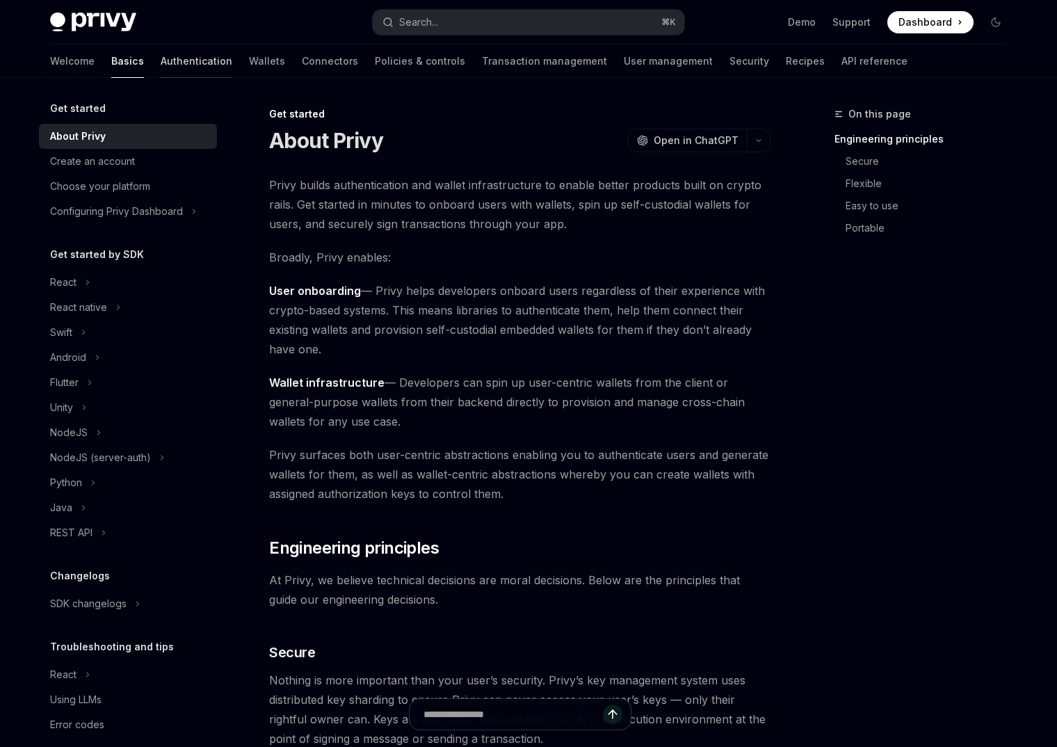
click at [161, 63] on link "Authentication" at bounding box center [197, 61] width 72 height 33
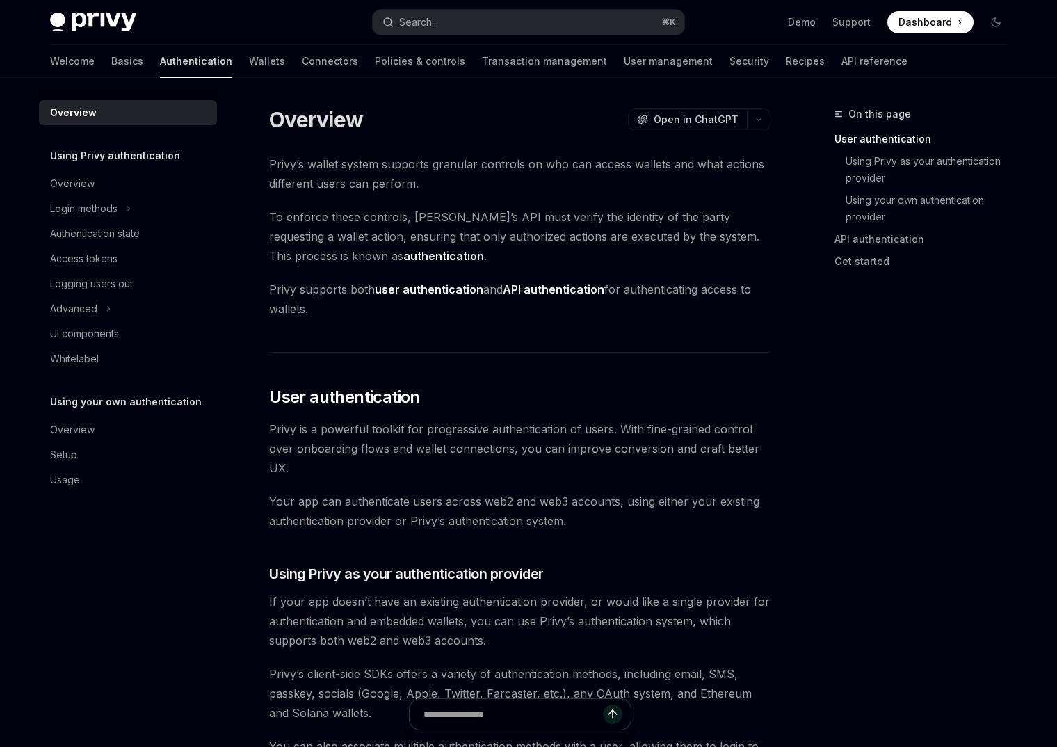
click at [165, 63] on link "Authentication" at bounding box center [196, 61] width 72 height 33
click at [182, 63] on div "Welcome Basics Authentication Wallets Connectors Policies & controls Transactio…" at bounding box center [478, 61] width 857 height 33
click at [249, 67] on link "Wallets" at bounding box center [267, 61] width 36 height 33
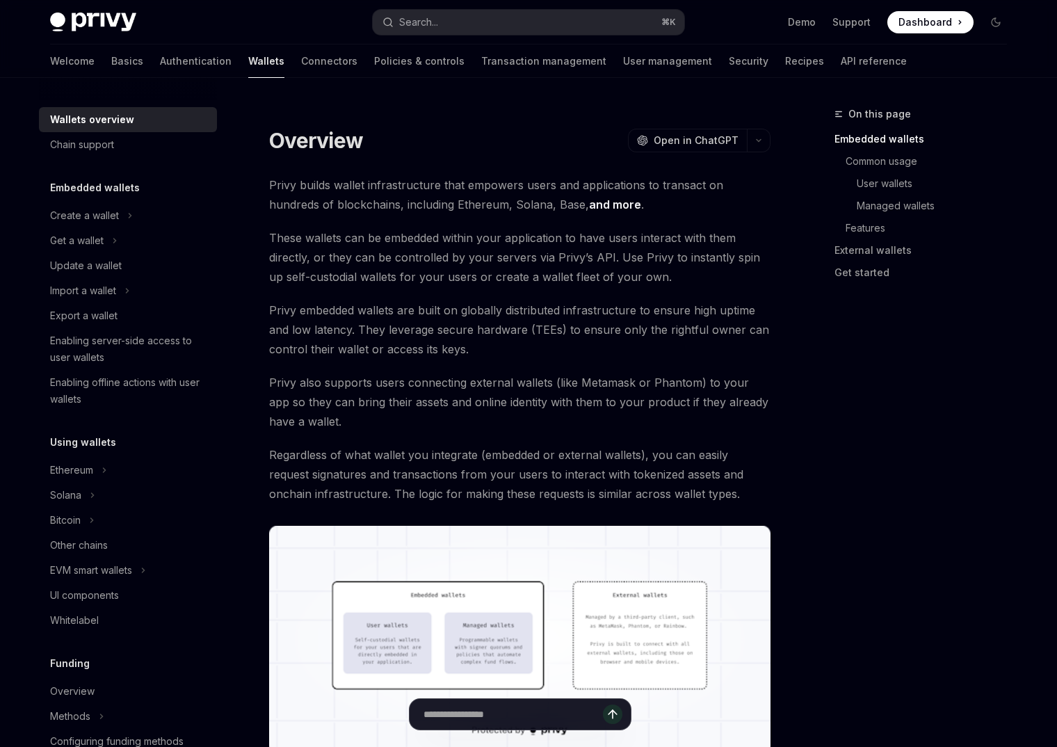
scroll to position [448, 0]
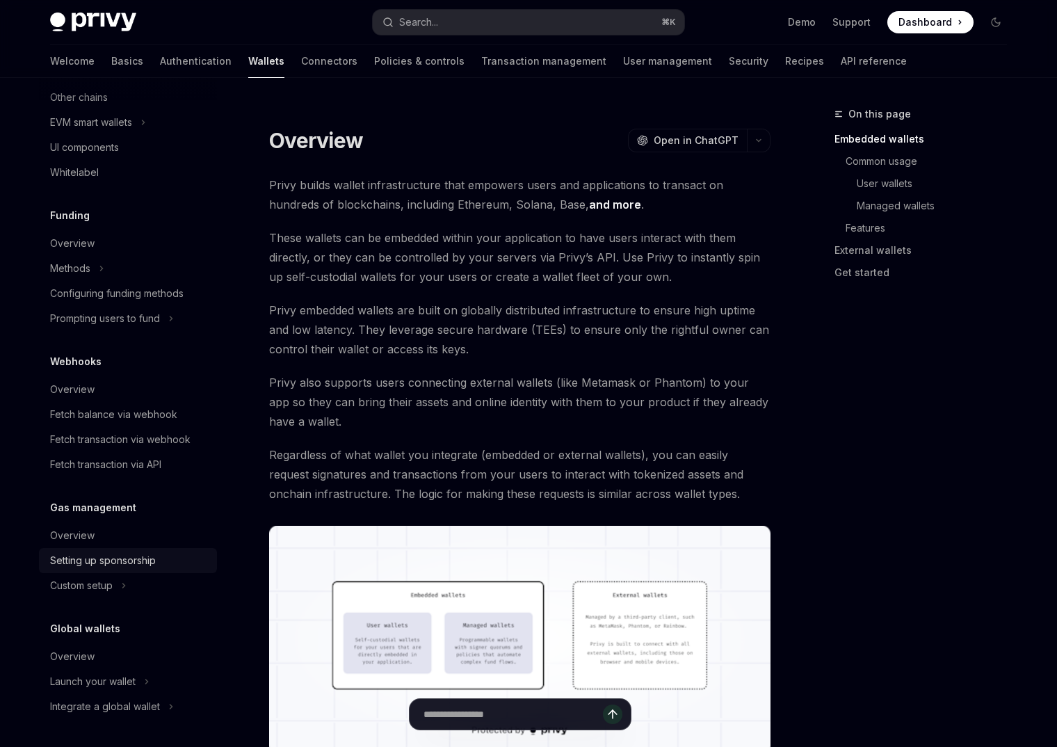
click at [105, 556] on div "Setting up sponsorship" at bounding box center [103, 560] width 106 height 17
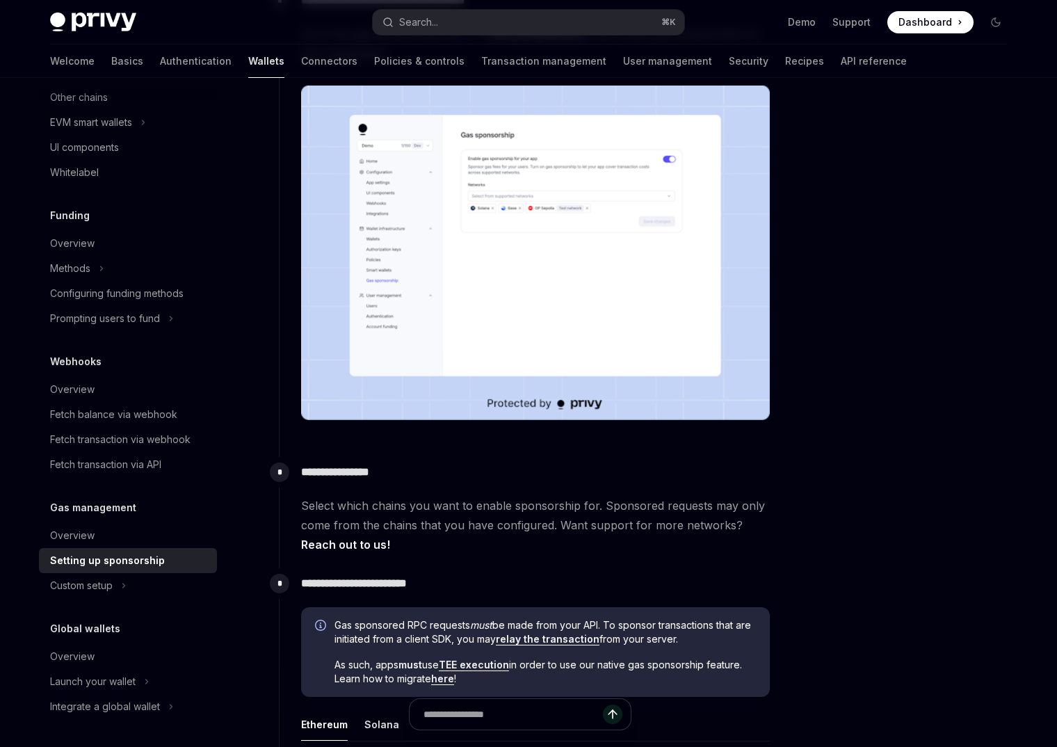
scroll to position [399, 0]
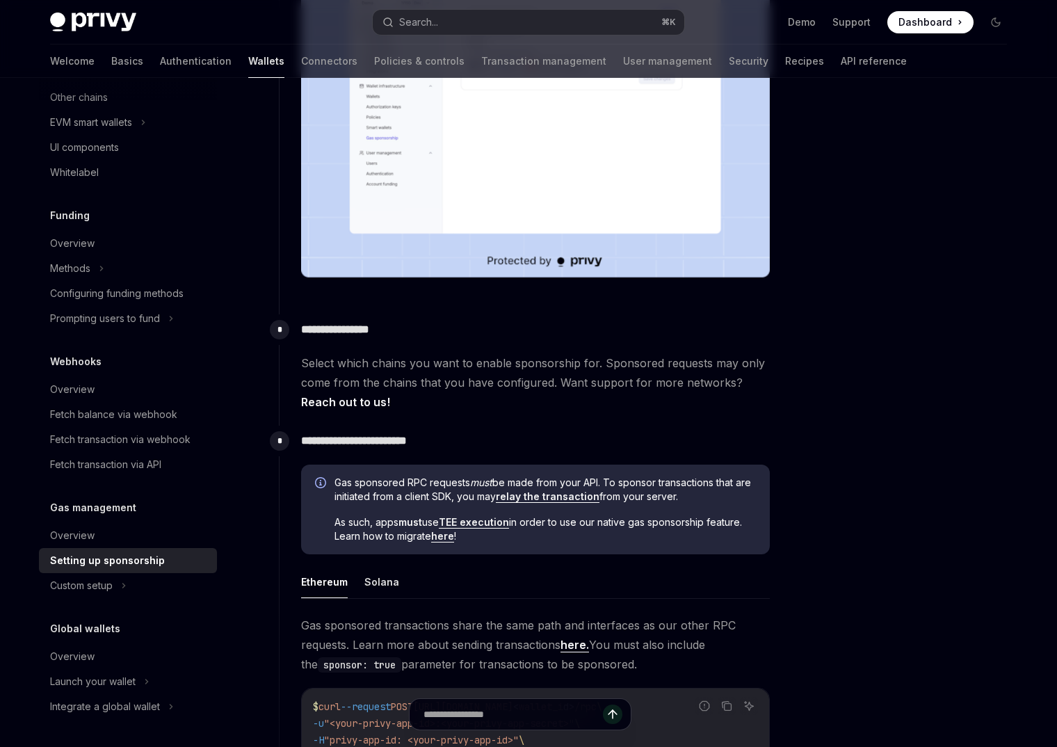
click at [551, 496] on link "relay the transaction" at bounding box center [548, 496] width 104 height 13
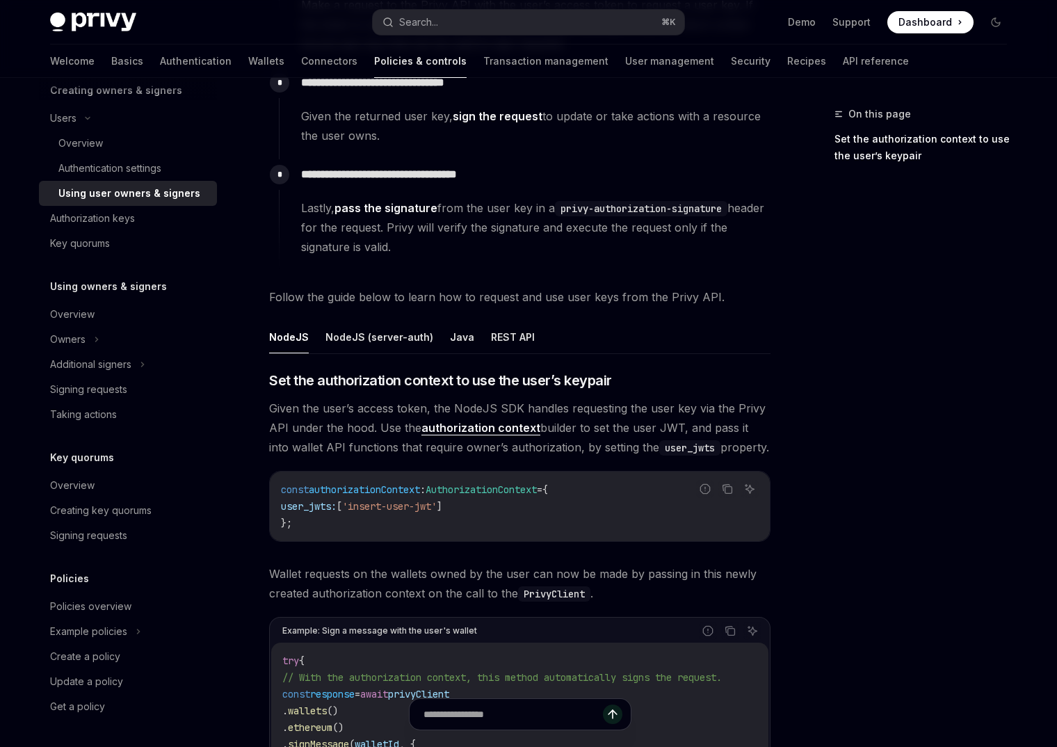
scroll to position [292, 0]
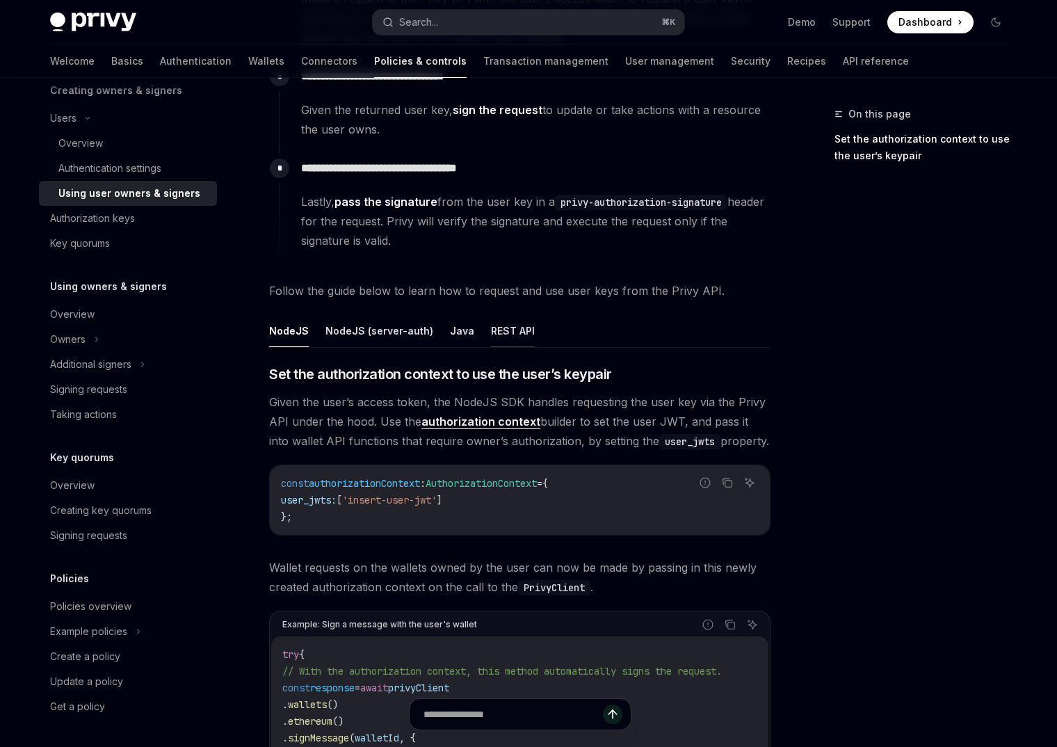
click at [509, 325] on button "REST API" at bounding box center [513, 330] width 44 height 33
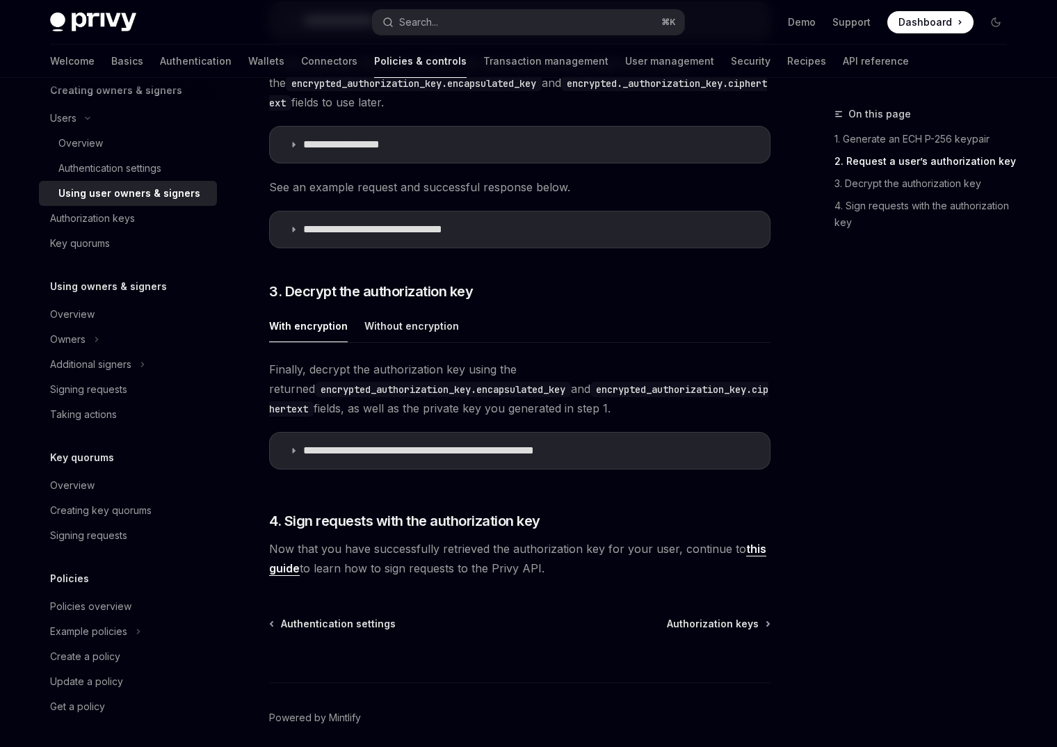
scroll to position [1466, 0]
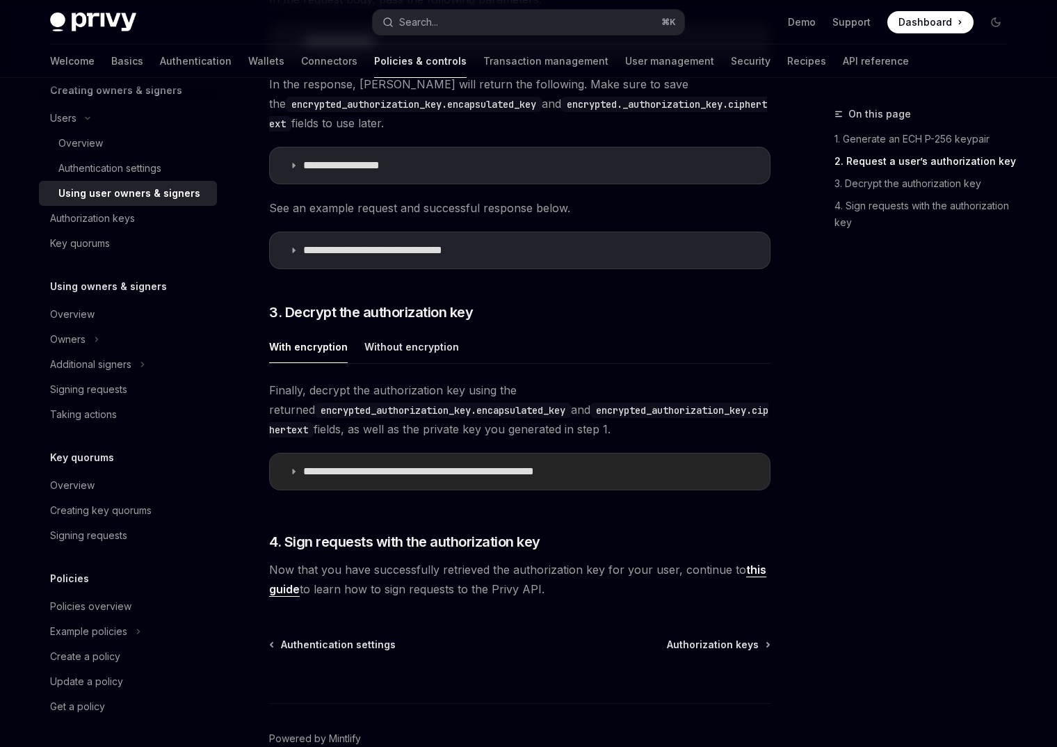
click at [461, 474] on p "**********" at bounding box center [456, 471] width 306 height 14
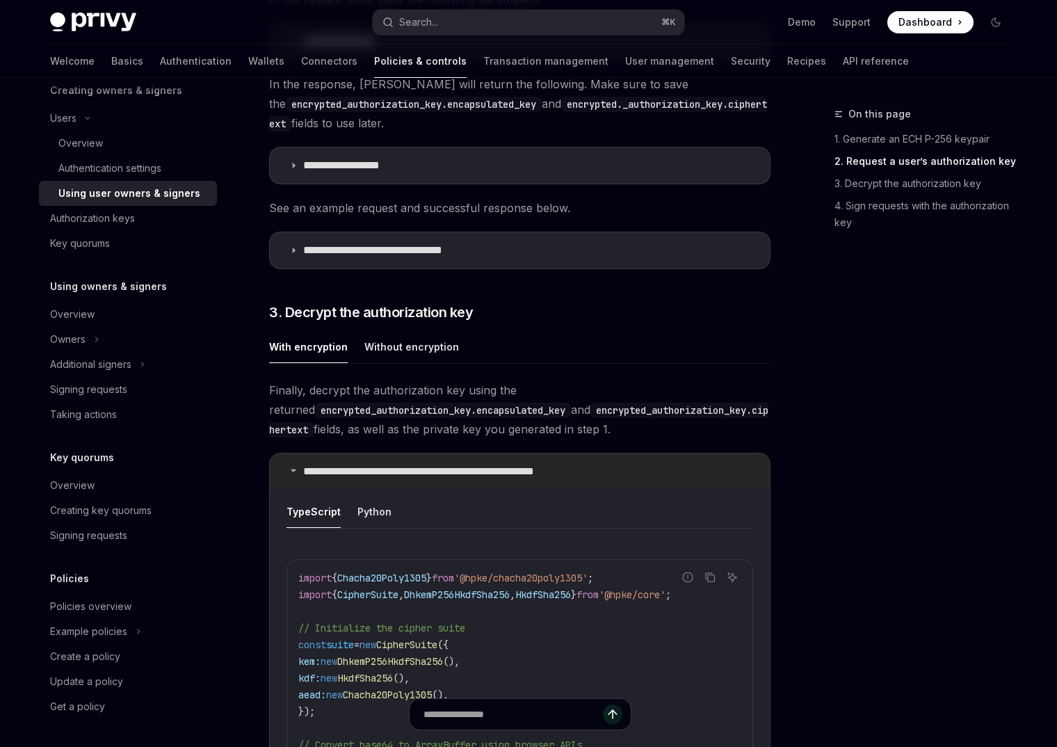
click at [461, 474] on p "**********" at bounding box center [456, 471] width 306 height 14
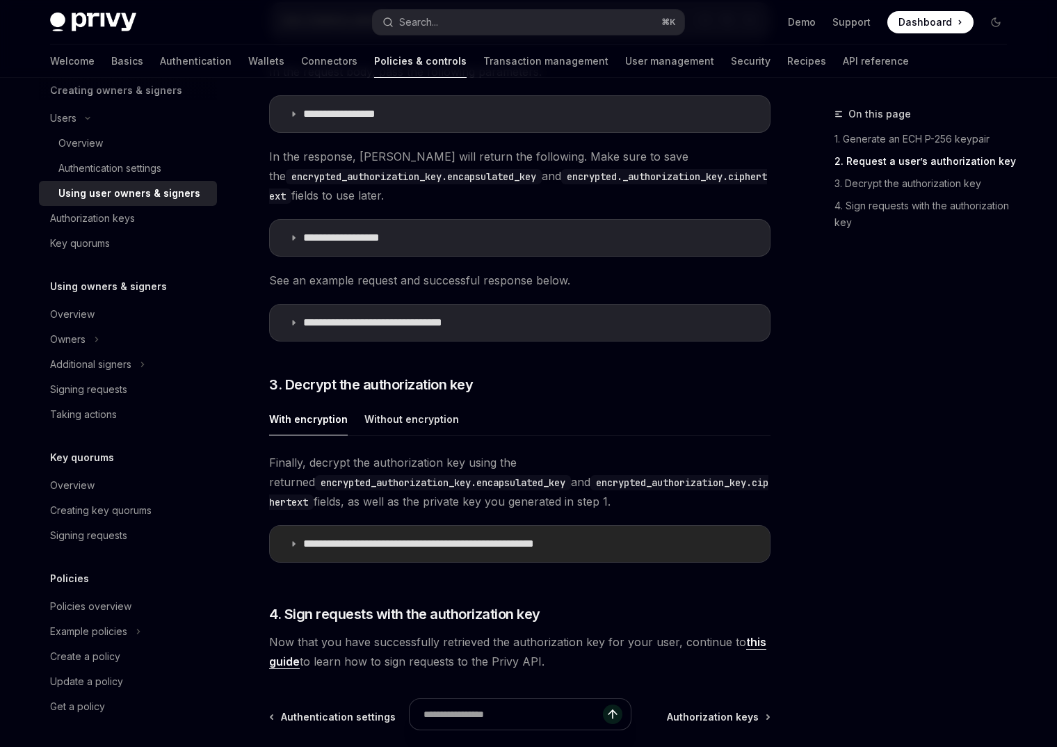
scroll to position [1360, 0]
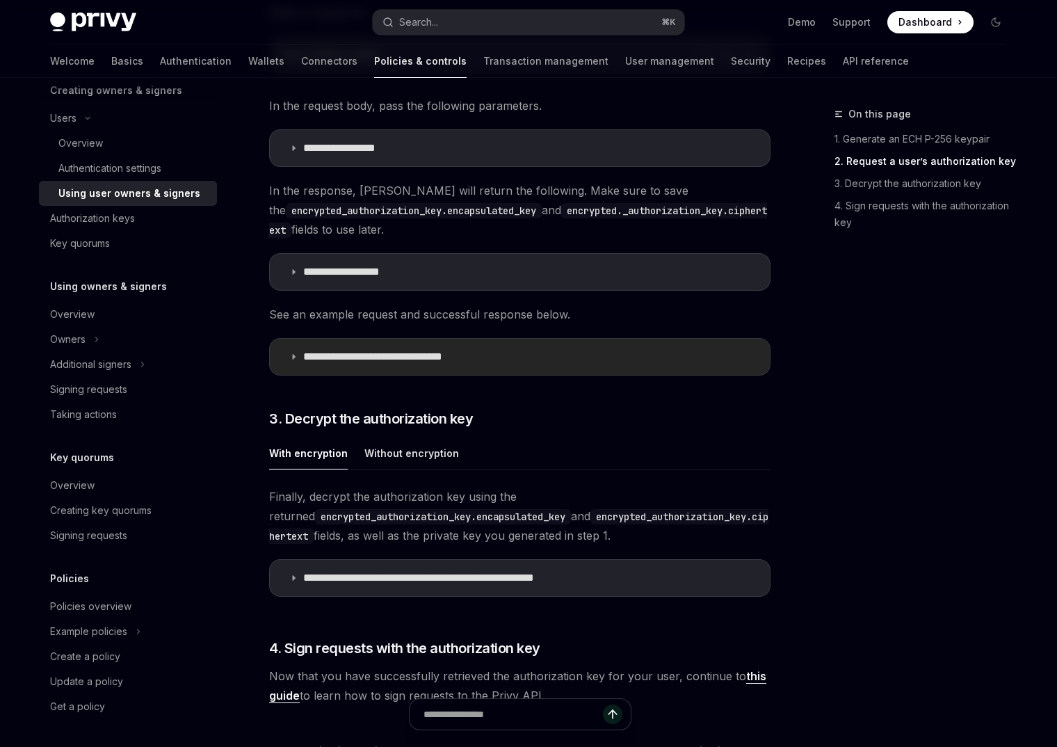
click at [444, 346] on summary "**********" at bounding box center [520, 357] width 500 height 36
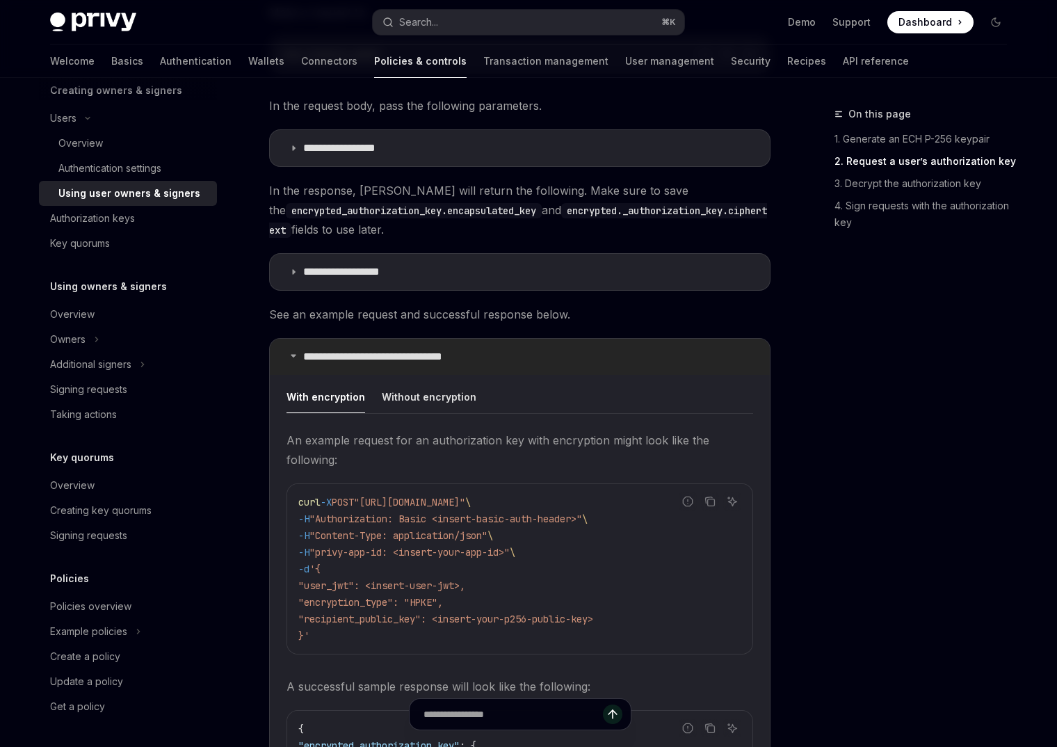
click at [444, 346] on summary "**********" at bounding box center [520, 357] width 500 height 36
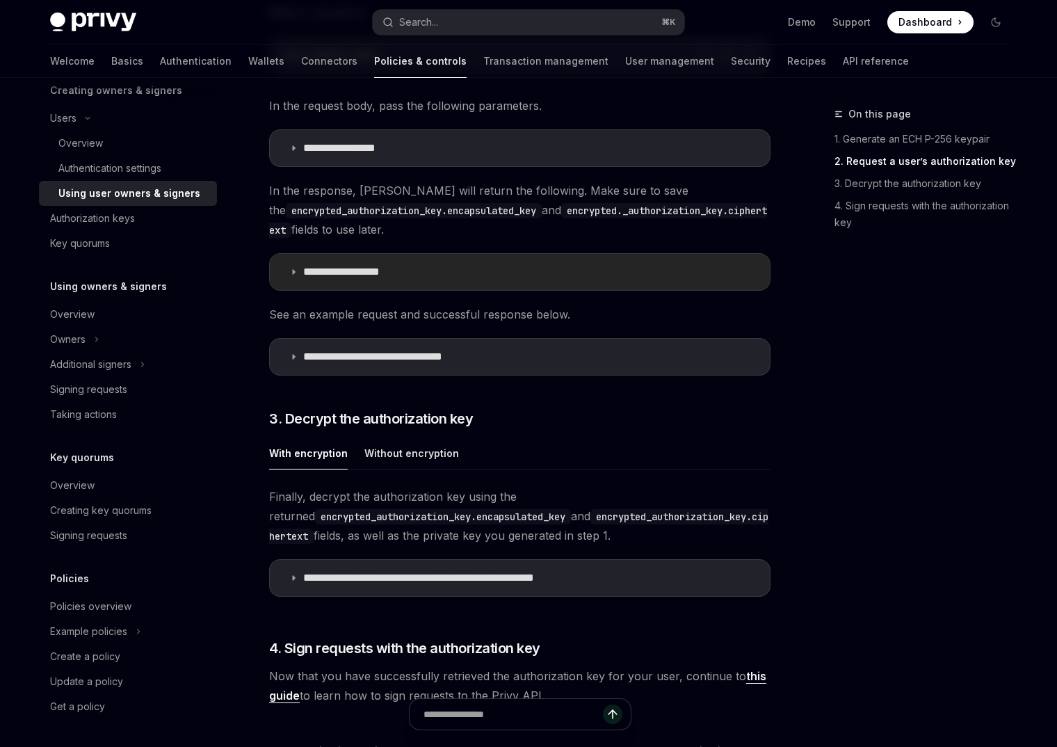
click at [431, 259] on summary "**********" at bounding box center [520, 272] width 500 height 36
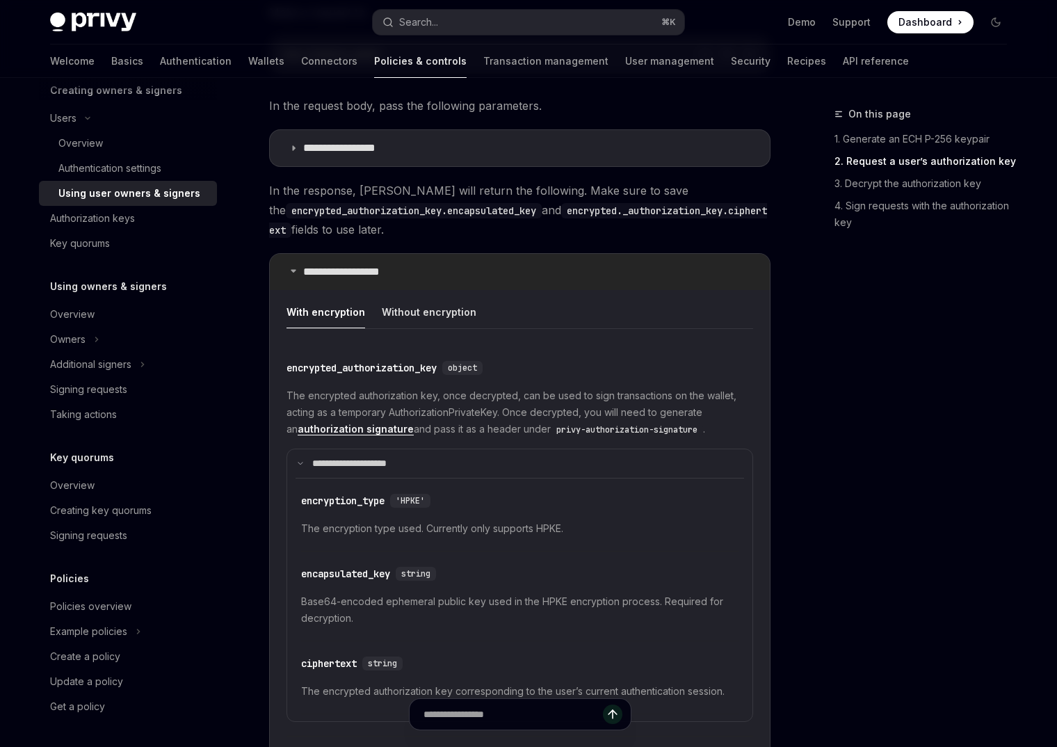
click at [431, 259] on summary "**********" at bounding box center [520, 272] width 500 height 36
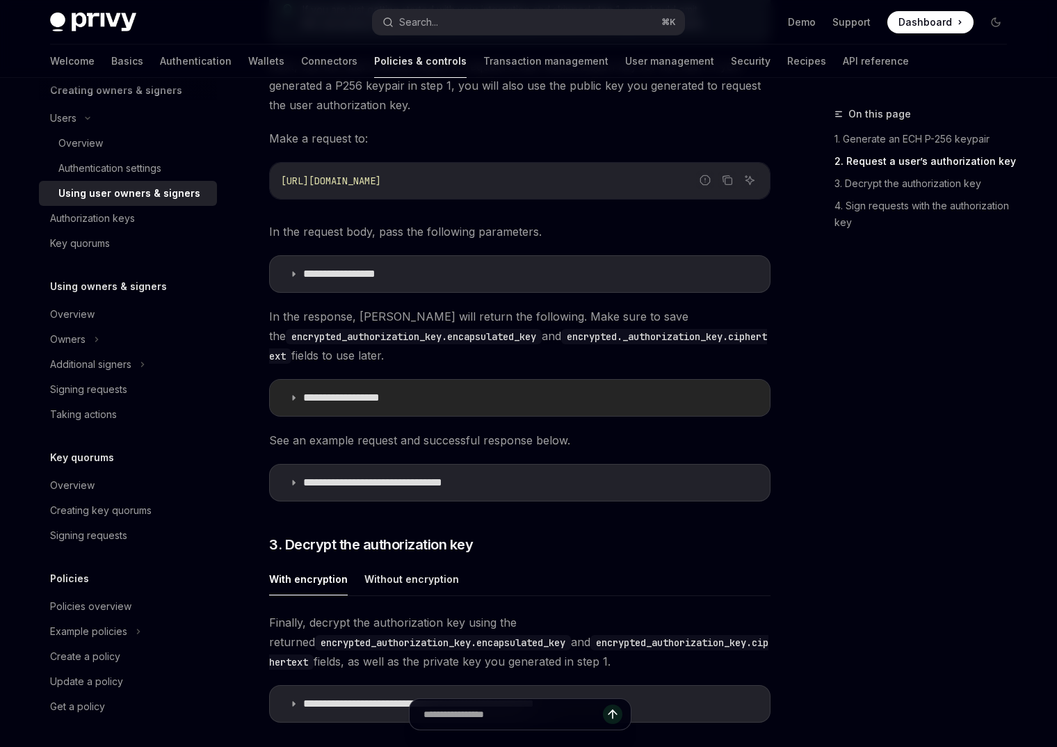
scroll to position [1216, 0]
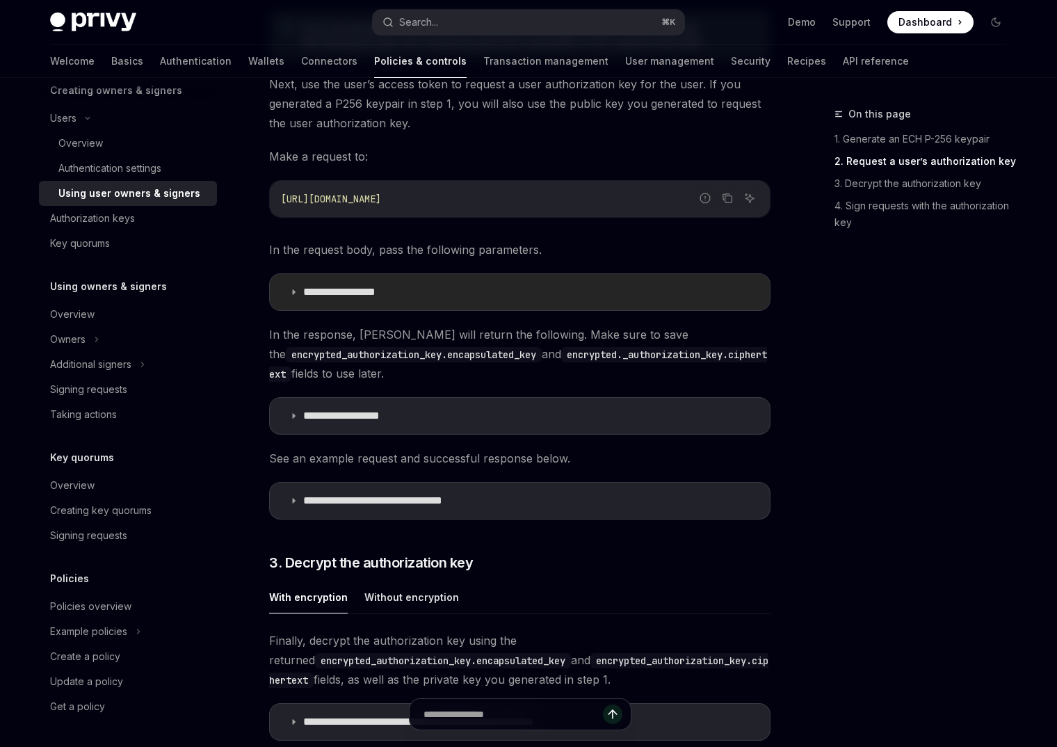
click at [423, 274] on summary "**********" at bounding box center [520, 292] width 500 height 36
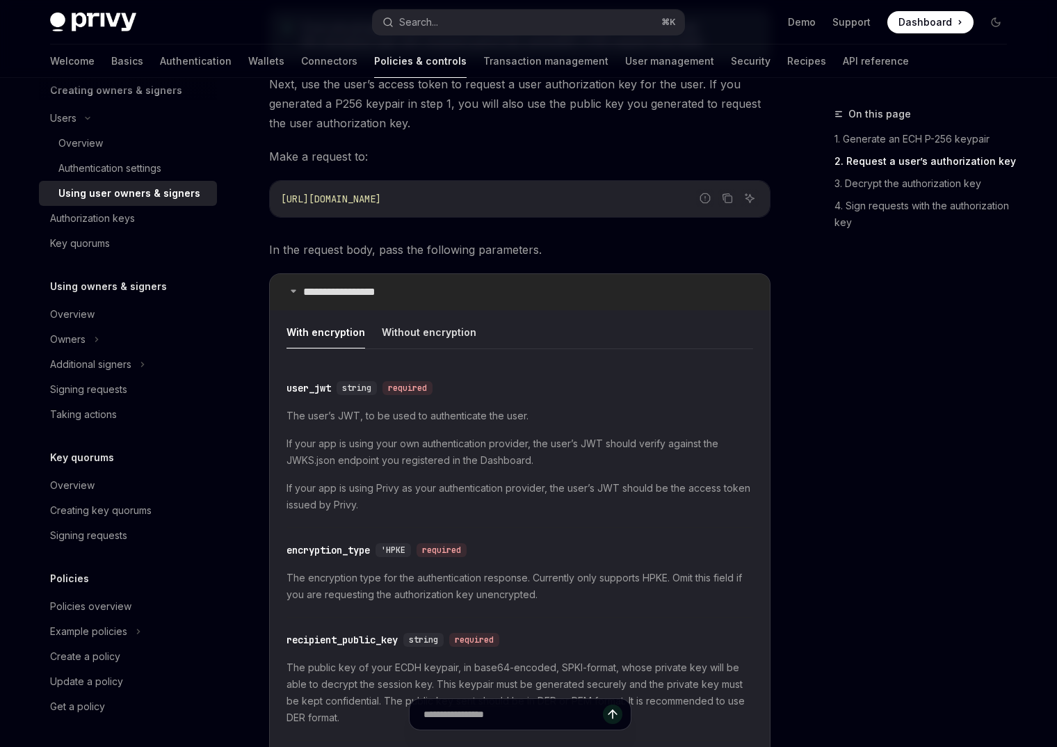
click at [423, 274] on summary "**********" at bounding box center [520, 292] width 500 height 36
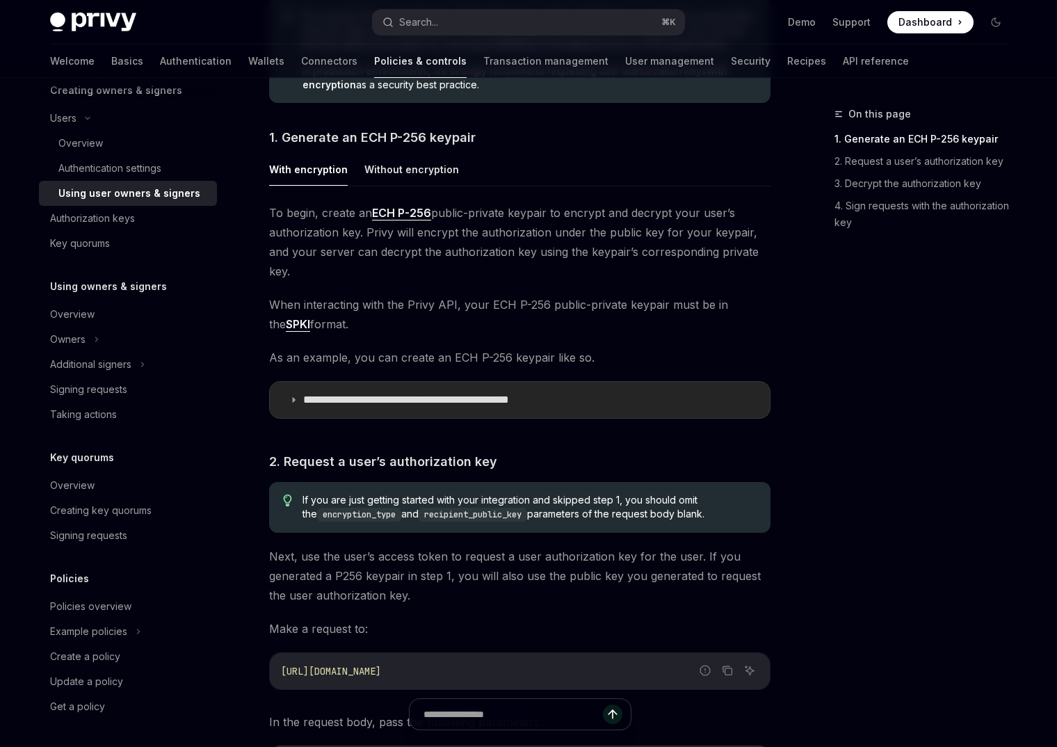
scroll to position [734, 0]
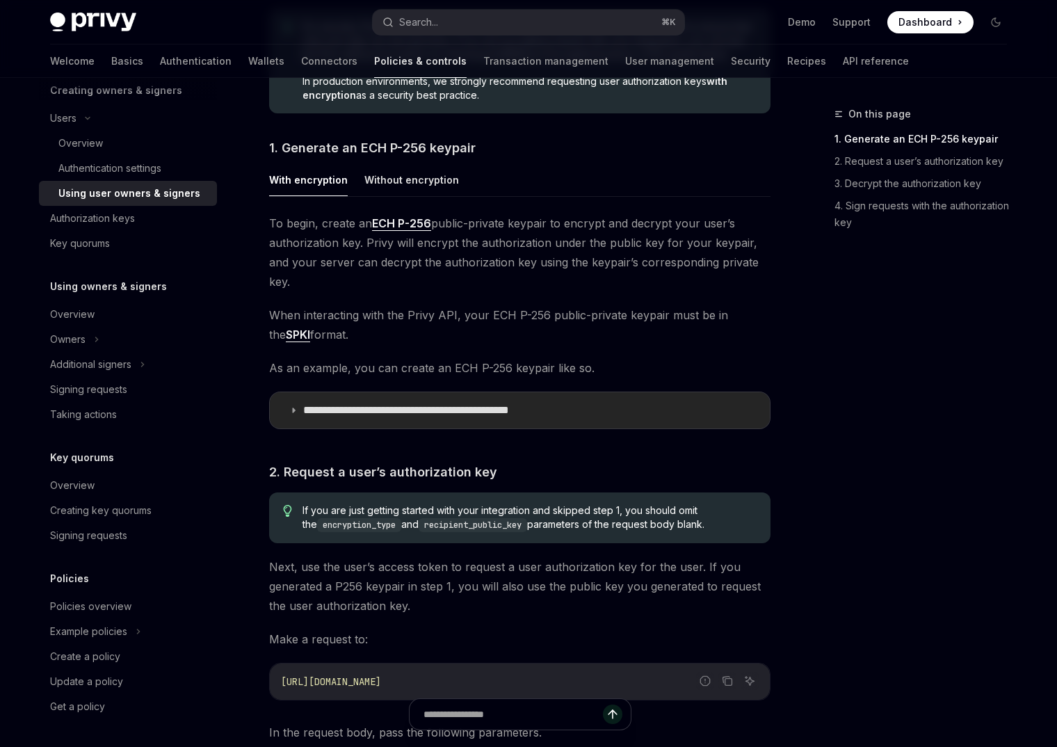
click at [368, 403] on p "**********" at bounding box center [444, 410] width 283 height 14
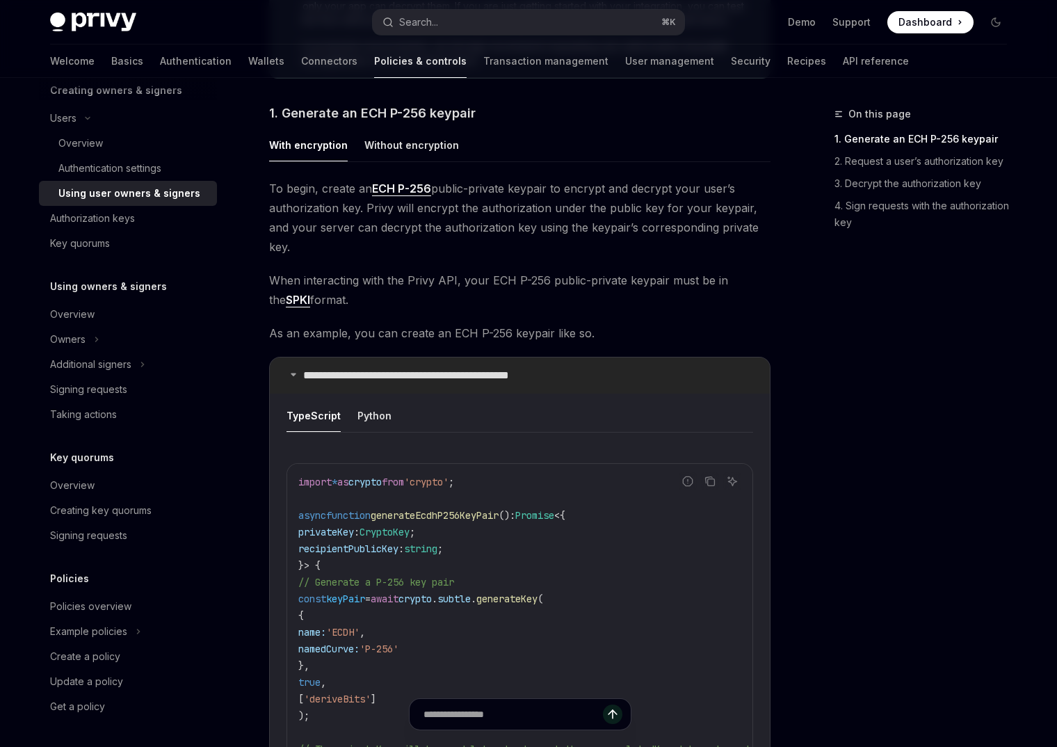
scroll to position [768, 0]
click at [416, 191] on link "ECH P-256" at bounding box center [401, 189] width 59 height 15
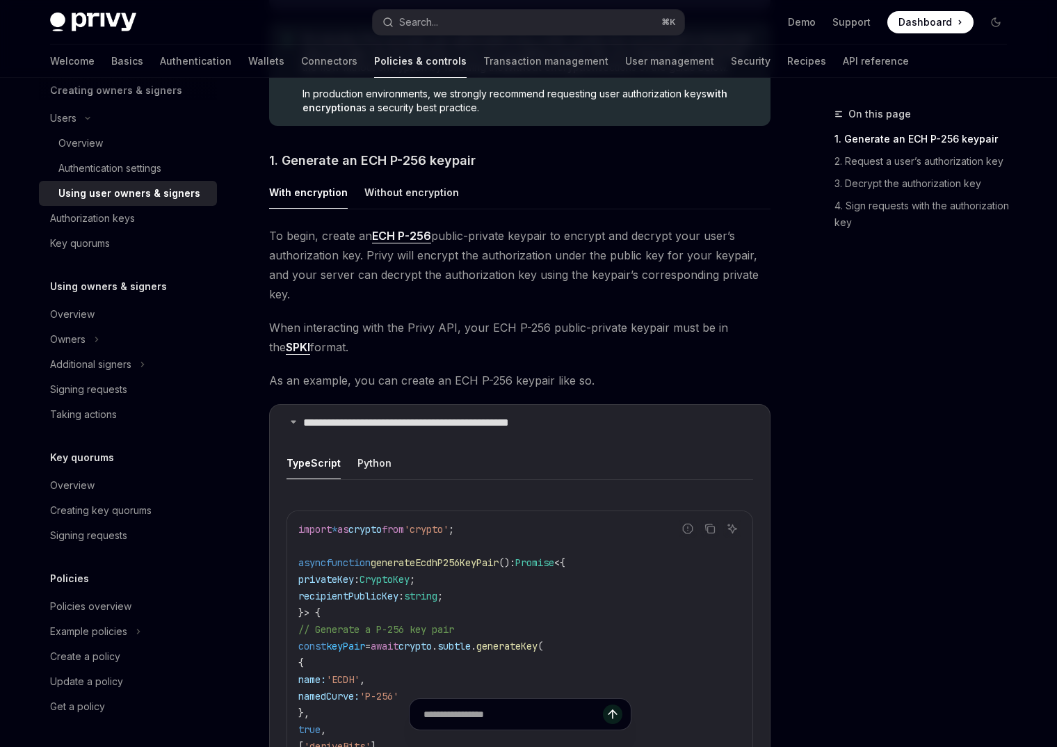
scroll to position [719, 0]
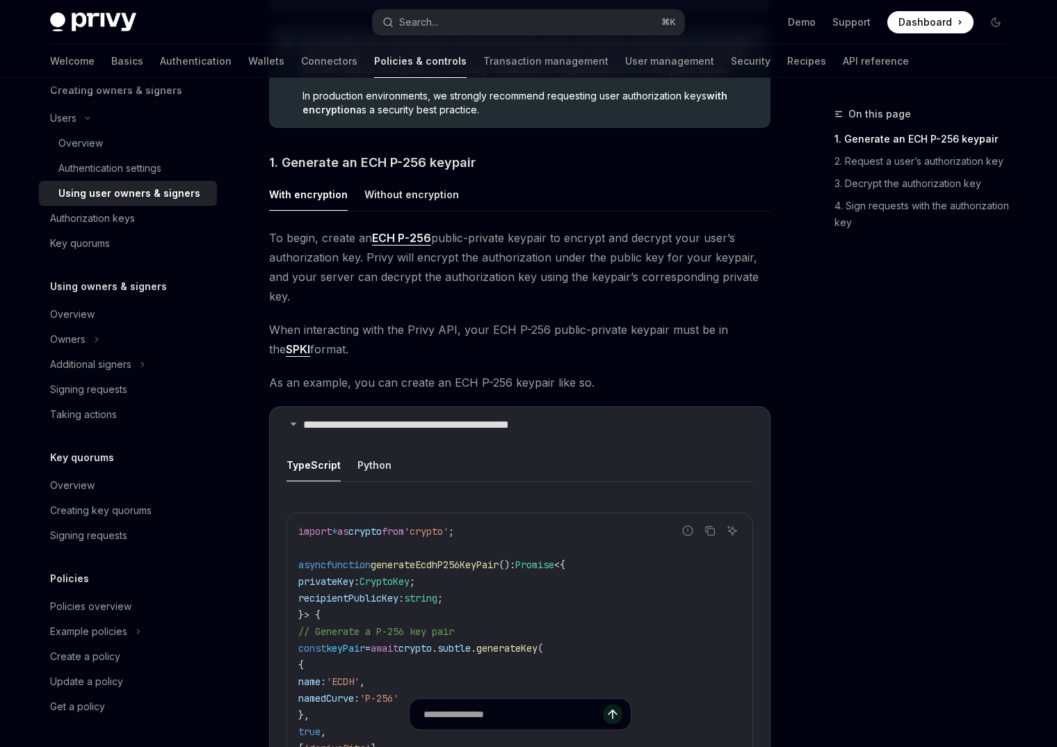
click at [394, 233] on link "ECH P-256" at bounding box center [401, 238] width 59 height 15
click at [402, 188] on button "Without encryption" at bounding box center [411, 194] width 95 height 33
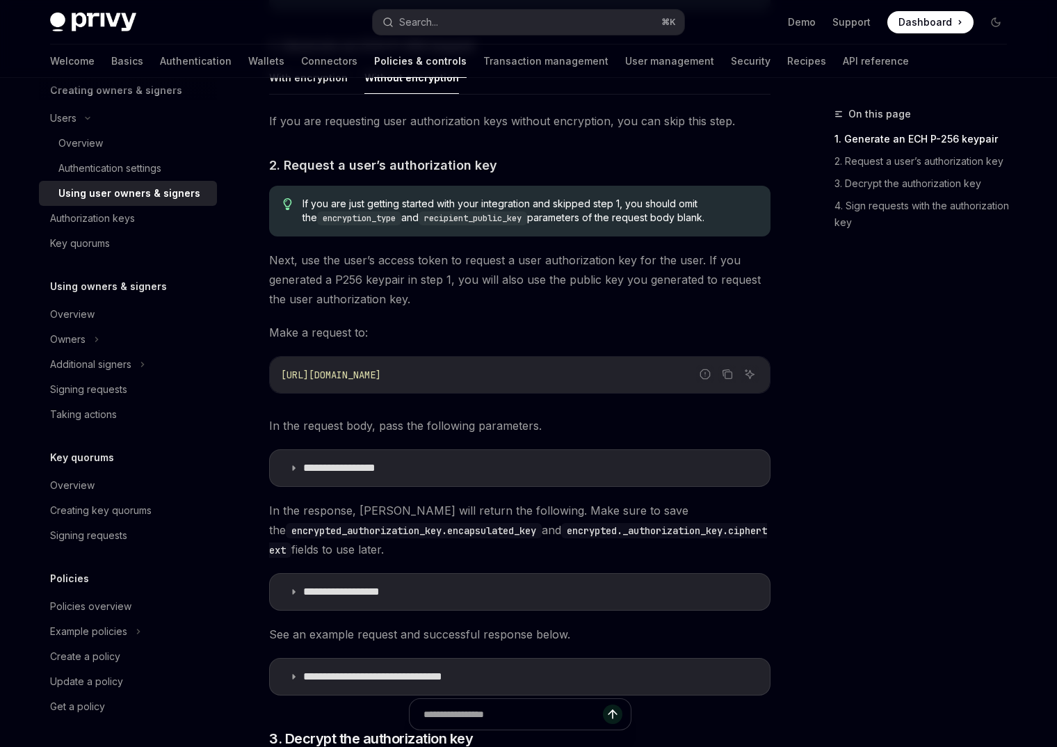
scroll to position [941, 0]
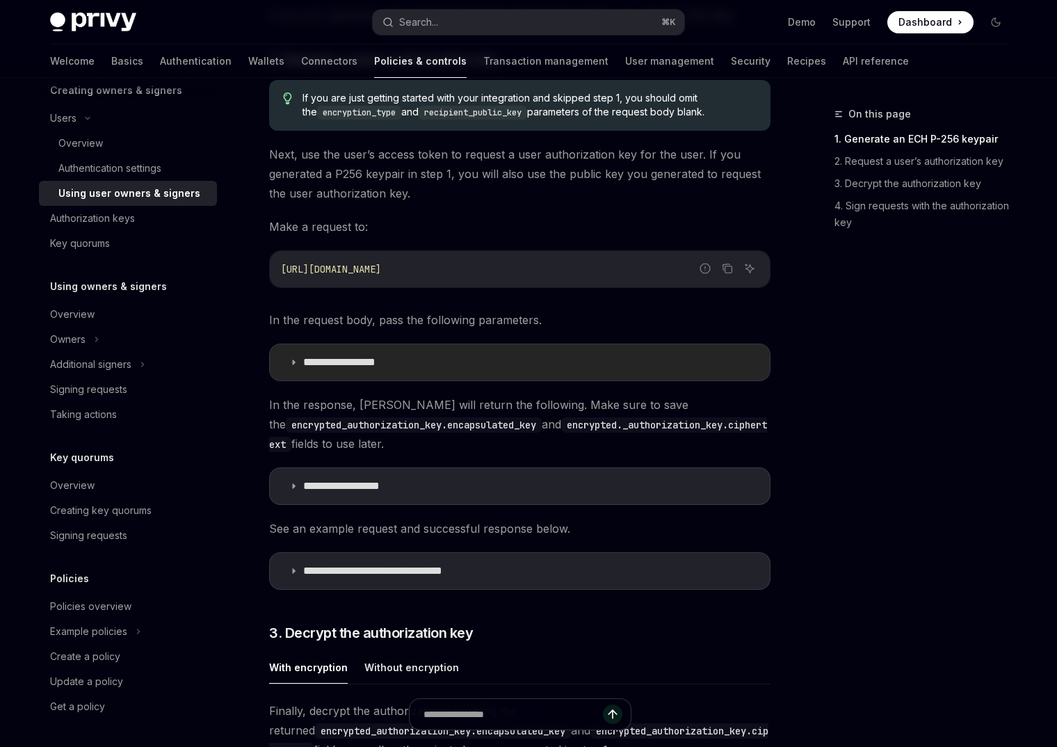
click at [398, 371] on summary "**********" at bounding box center [520, 362] width 500 height 36
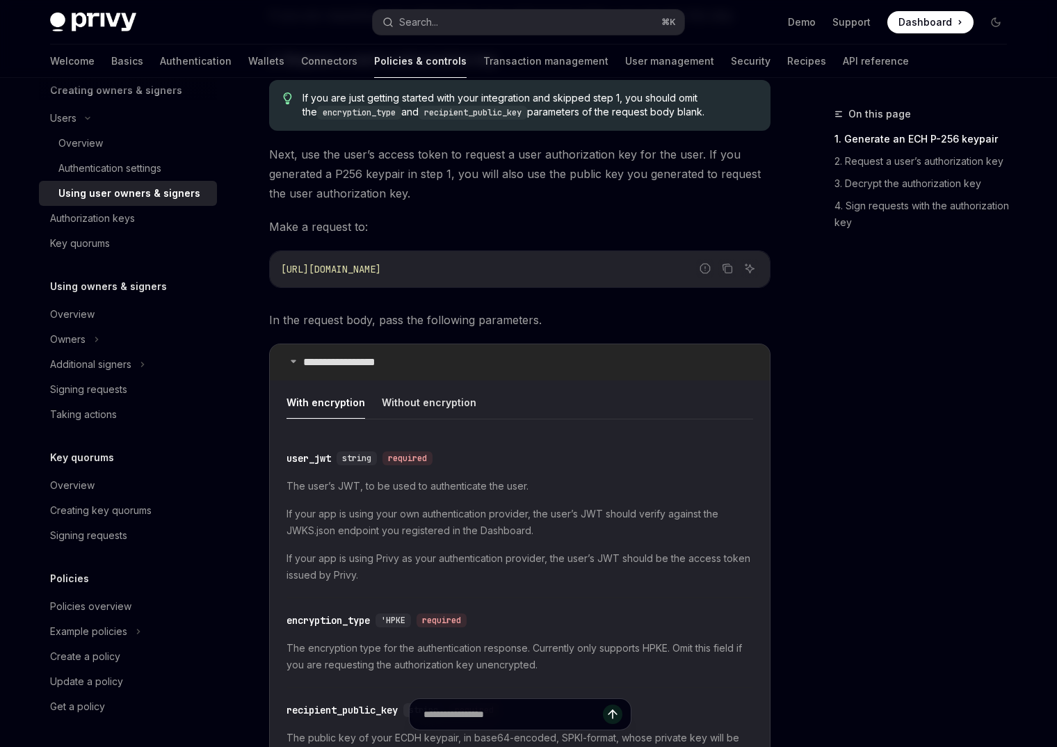
click at [398, 371] on summary "**********" at bounding box center [520, 362] width 500 height 36
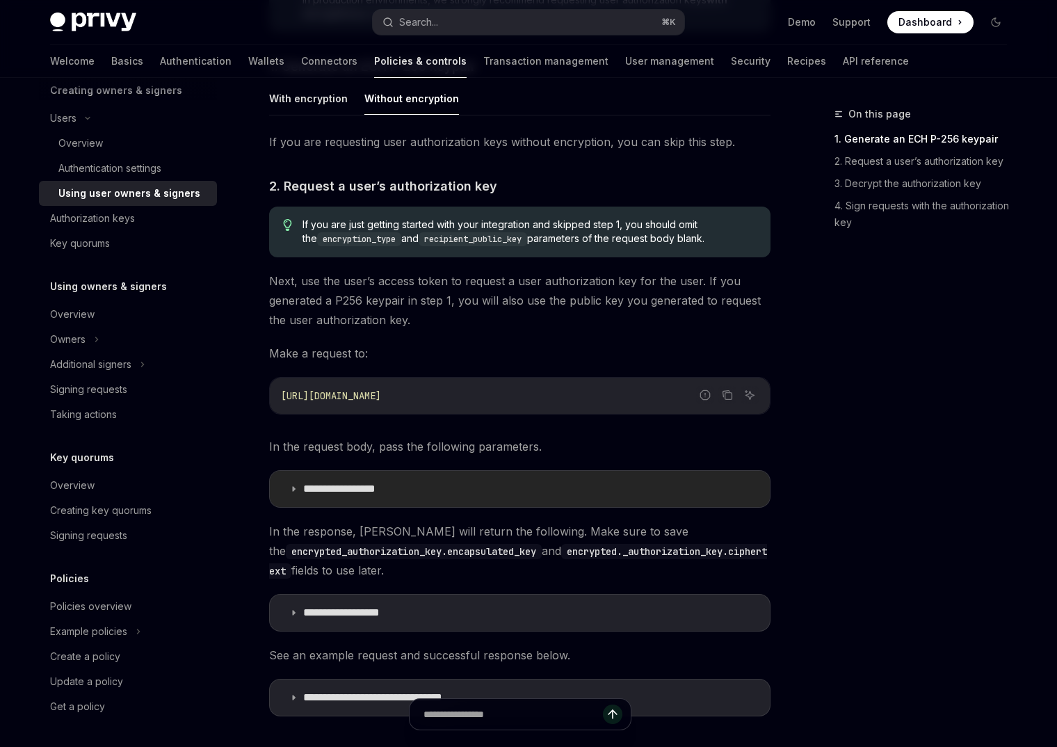
scroll to position [750, 0]
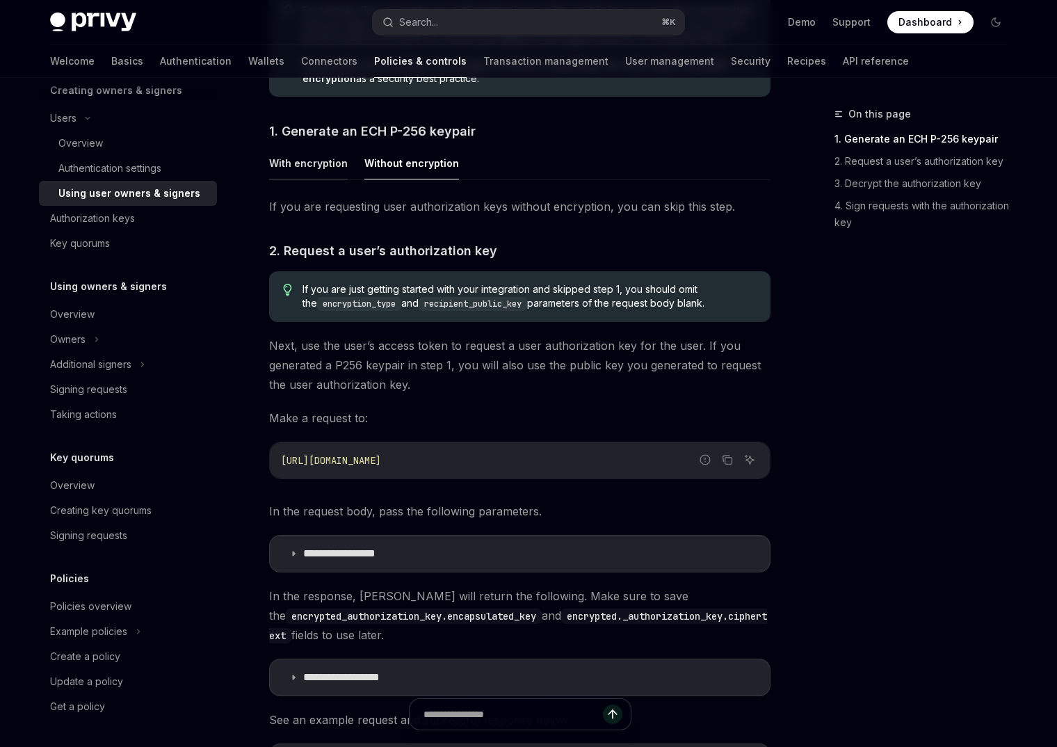
click at [318, 163] on button "With encryption" at bounding box center [308, 163] width 79 height 33
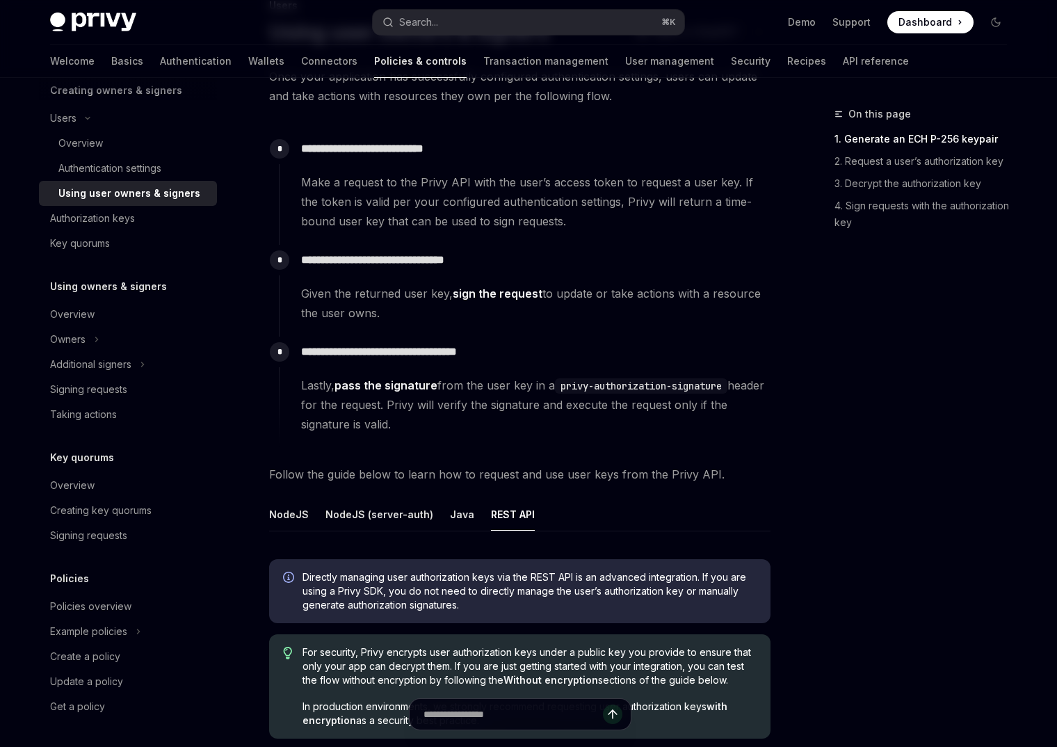
scroll to position [193, 0]
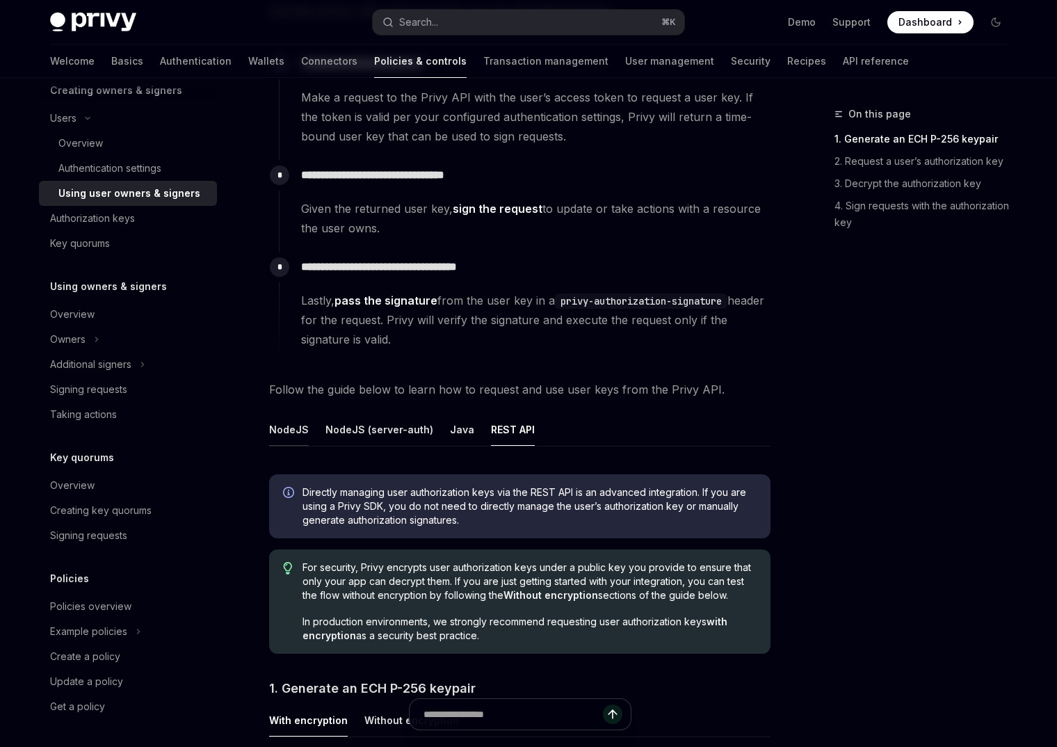
click at [297, 436] on button "NodeJS" at bounding box center [289, 429] width 40 height 33
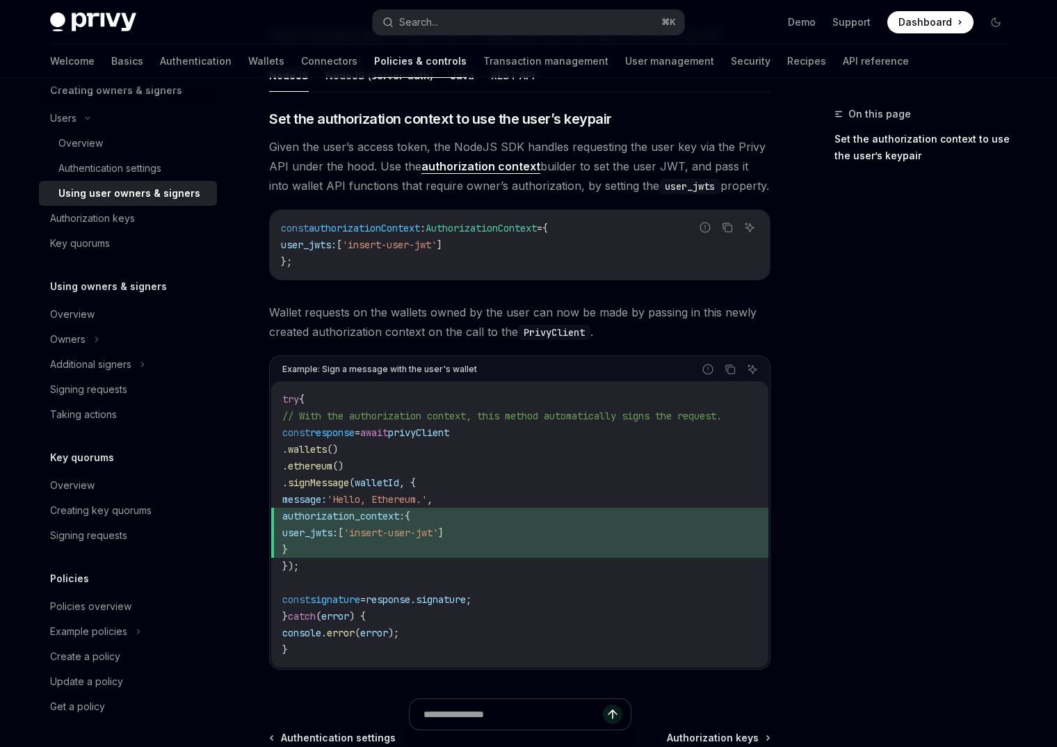
scroll to position [648, 0]
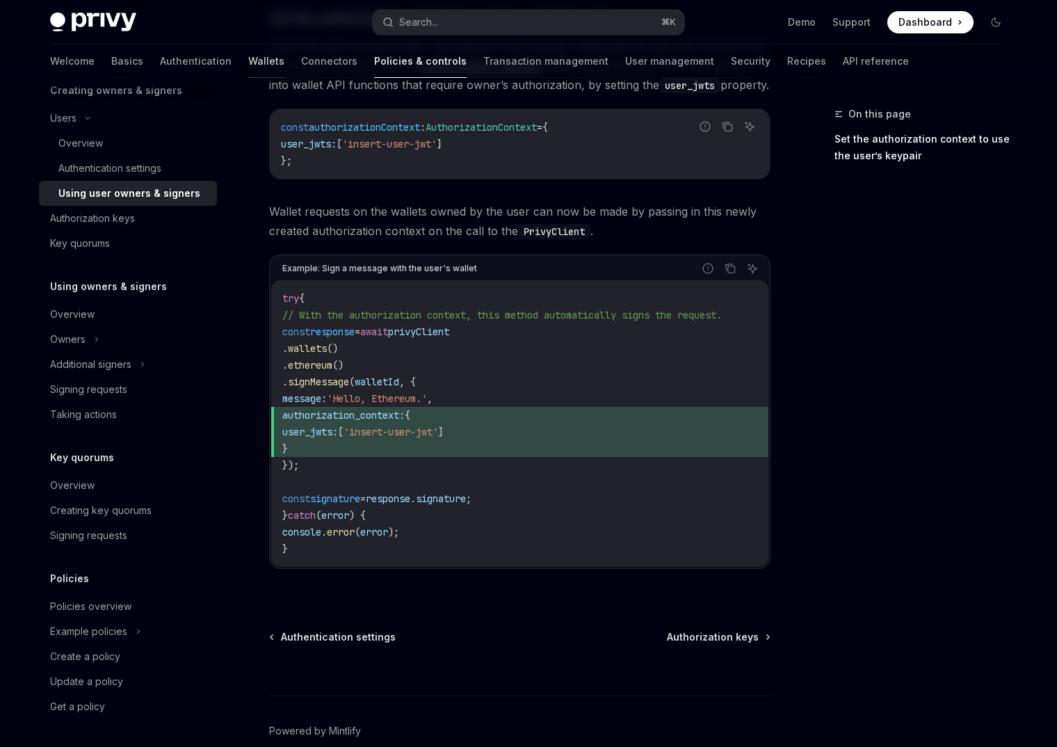
click at [248, 60] on link "Wallets" at bounding box center [266, 61] width 36 height 33
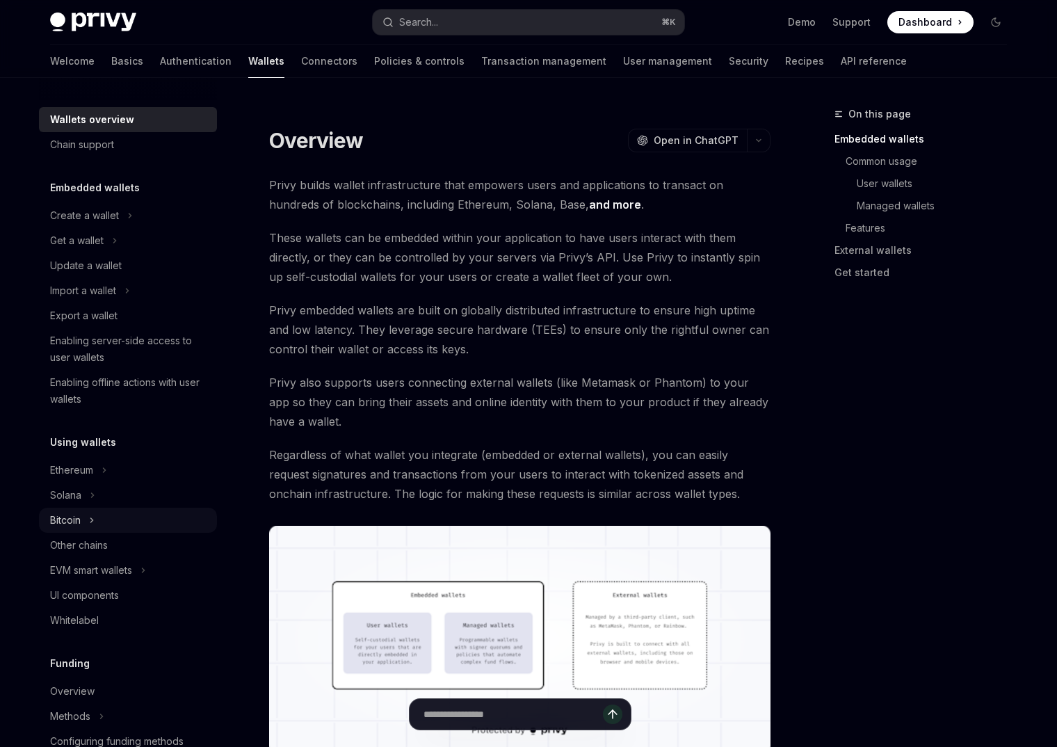
scroll to position [448, 0]
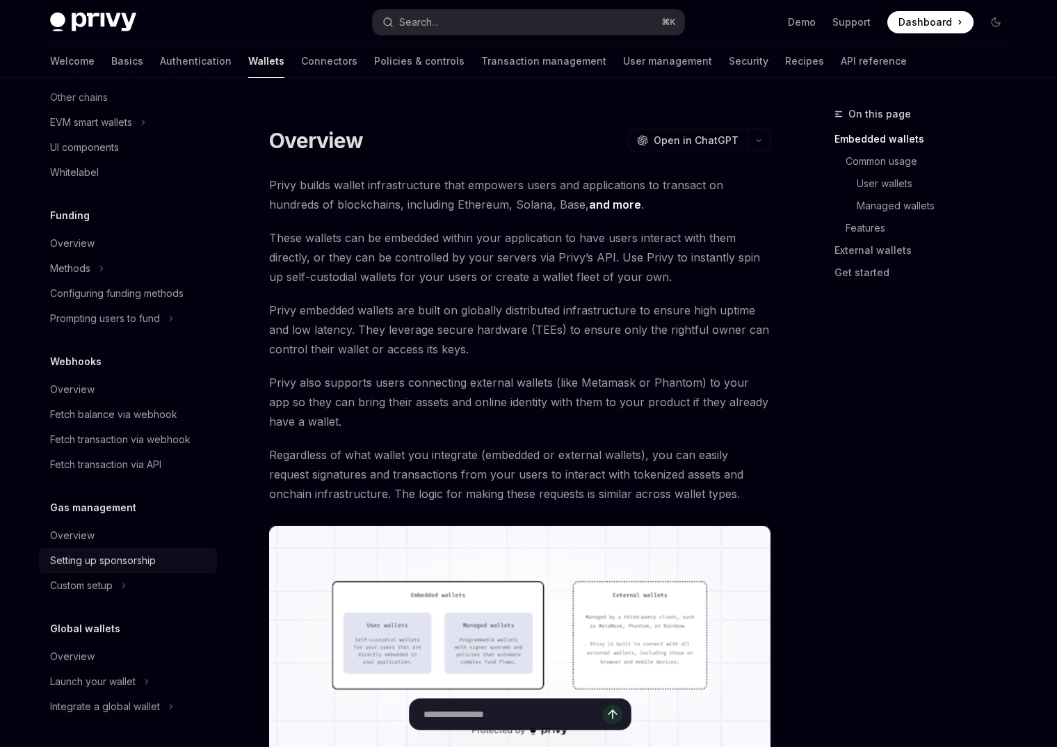
click at [102, 558] on div "Setting up sponsorship" at bounding box center [103, 560] width 106 height 17
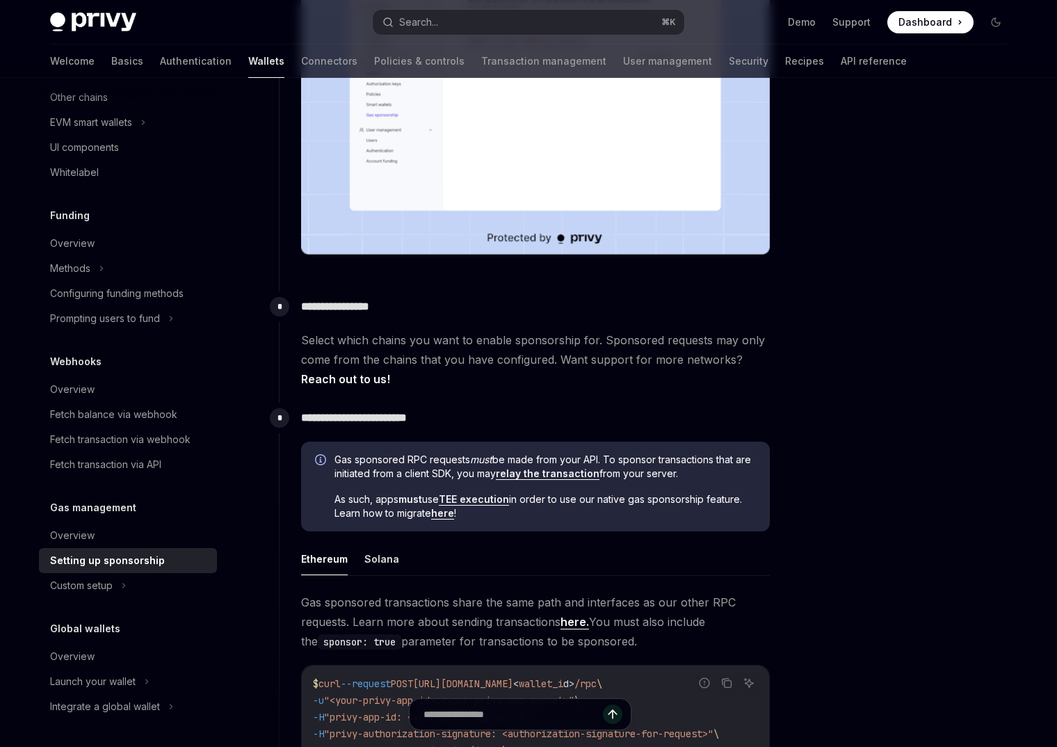
scroll to position [492, 0]
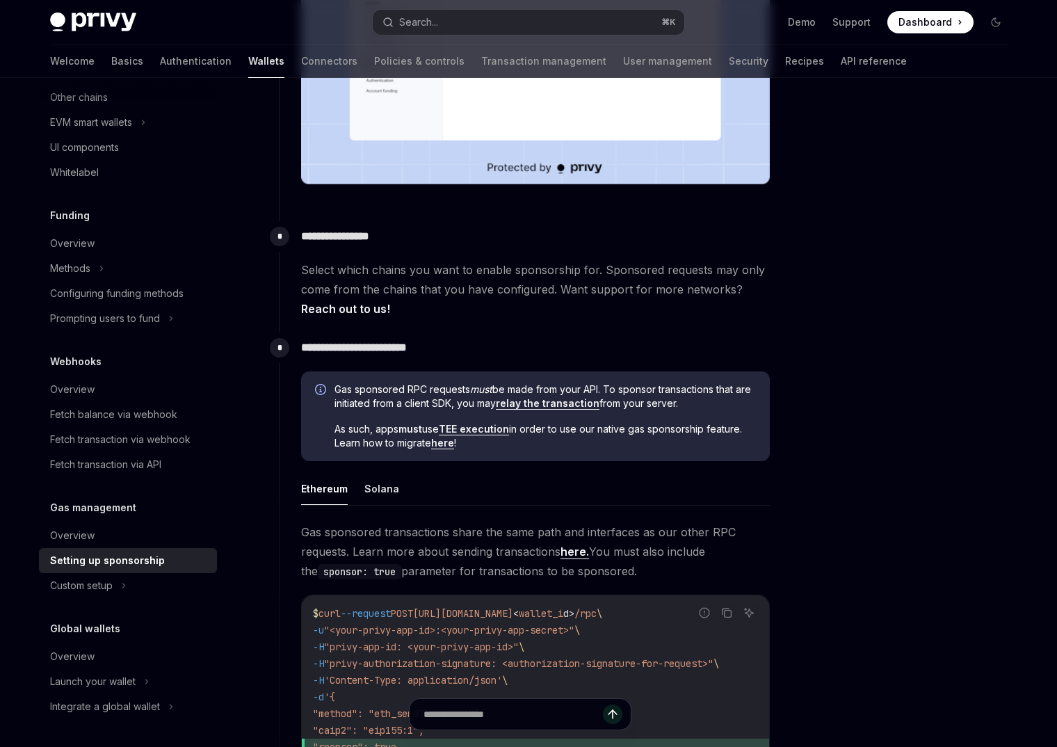
click at [585, 403] on link "relay the transaction" at bounding box center [548, 403] width 104 height 13
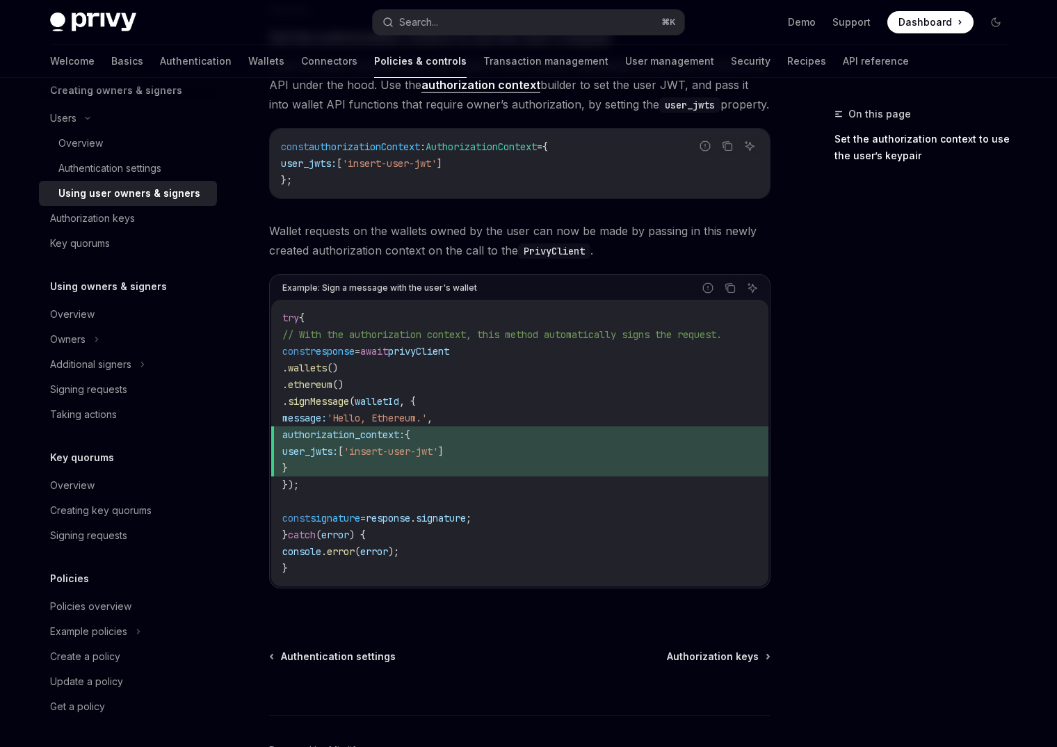
scroll to position [630, 0]
click at [722, 662] on span "Authorization keys" at bounding box center [713, 655] width 92 height 14
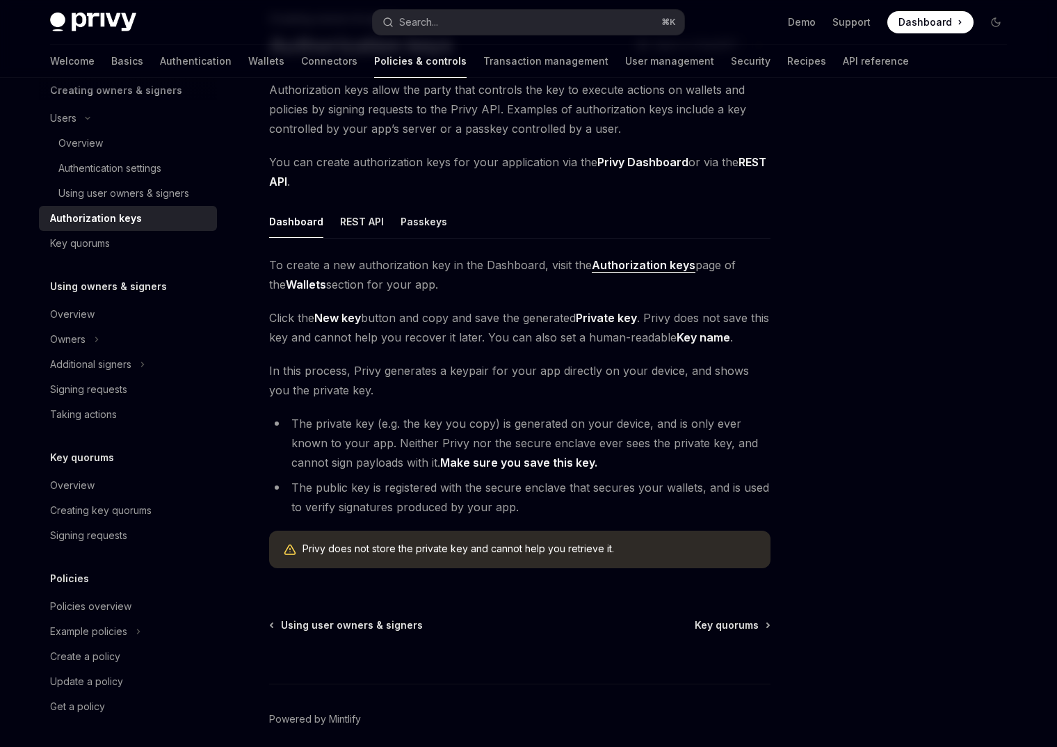
scroll to position [96, 0]
click at [349, 624] on span "Using user owners & signers" at bounding box center [352, 624] width 142 height 14
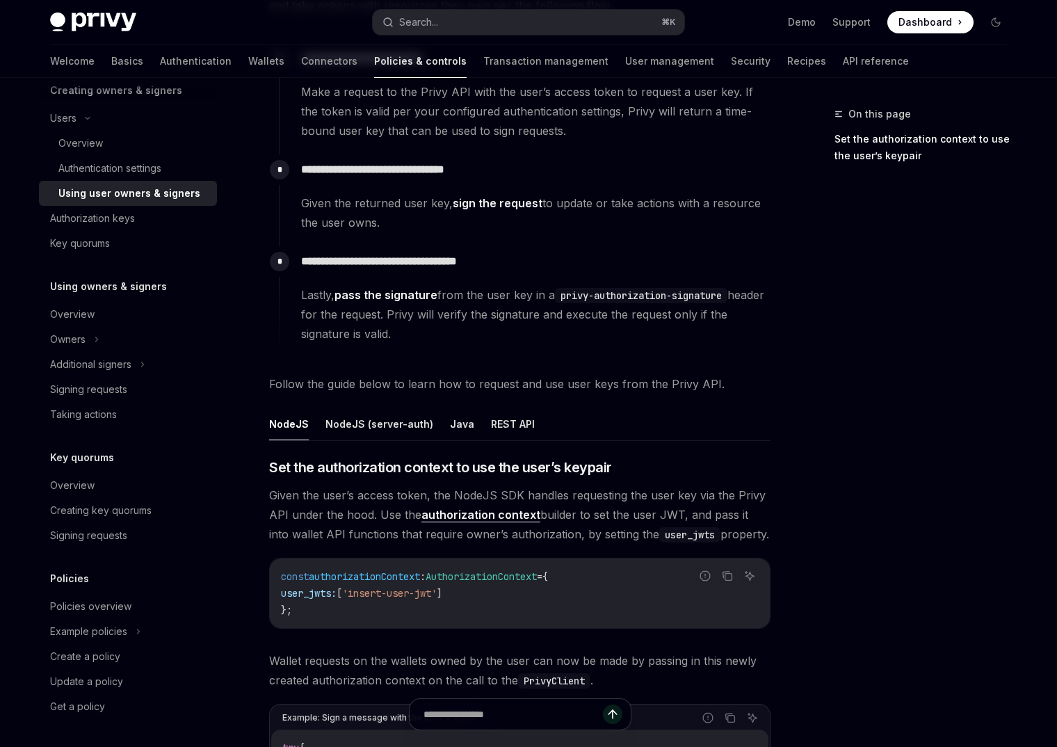
scroll to position [191, 0]
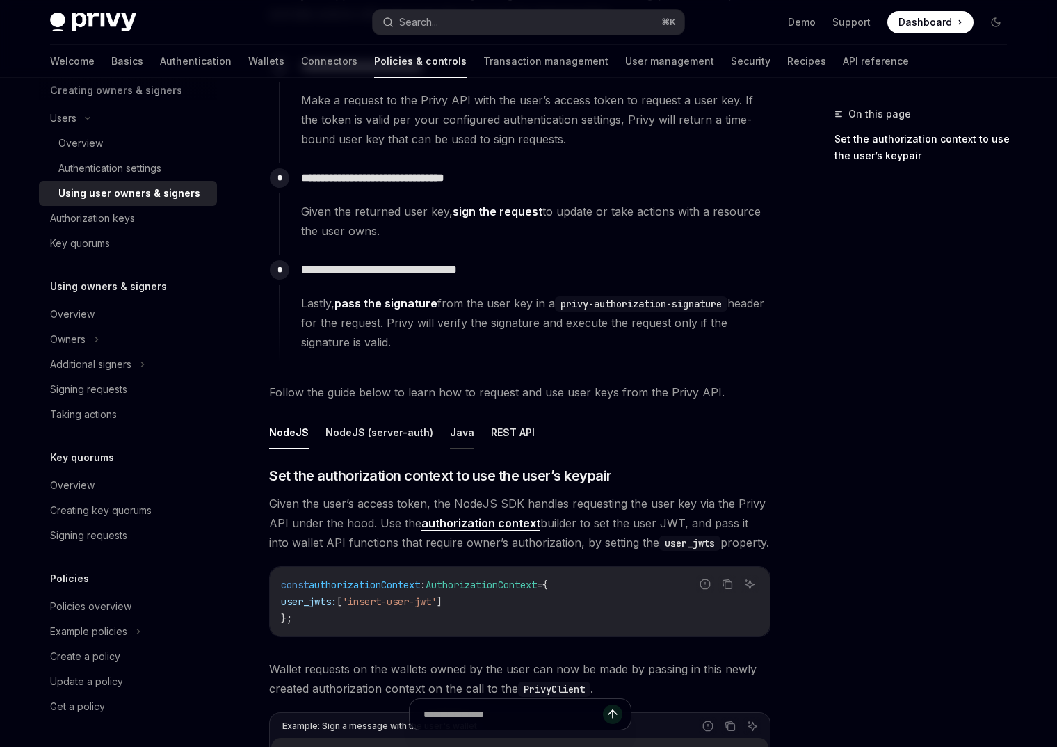
click at [459, 437] on button "Java" at bounding box center [462, 432] width 24 height 33
click at [400, 426] on button "NodeJS (server-auth)" at bounding box center [379, 432] width 108 height 33
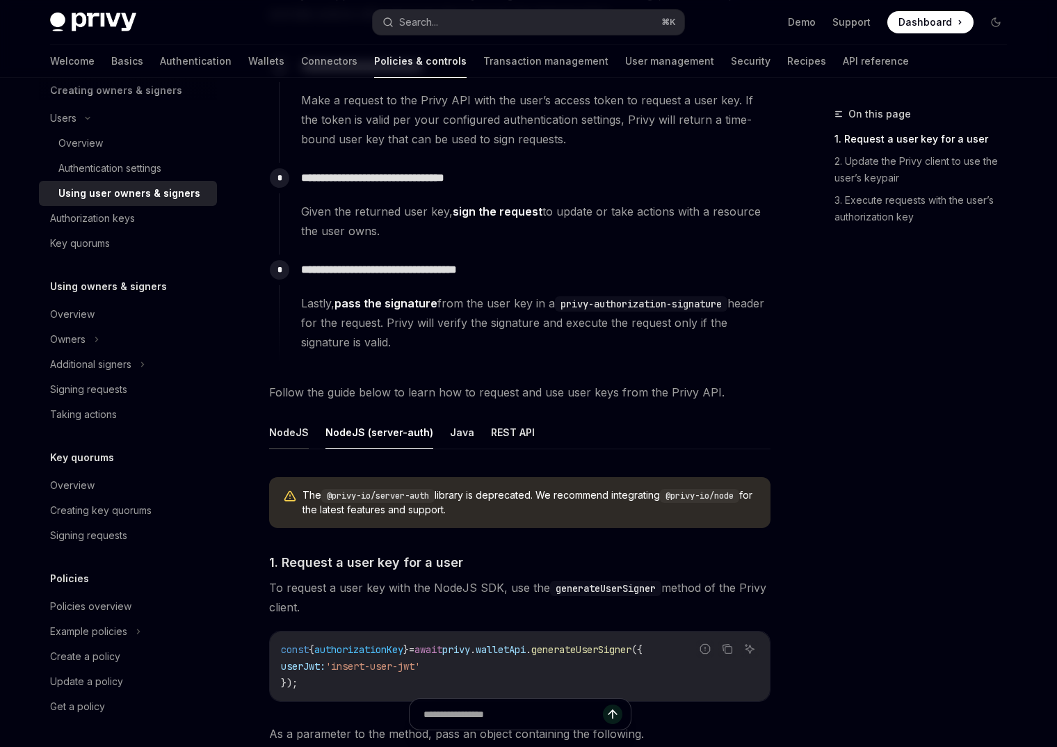
click at [298, 427] on button "NodeJS" at bounding box center [289, 432] width 40 height 33
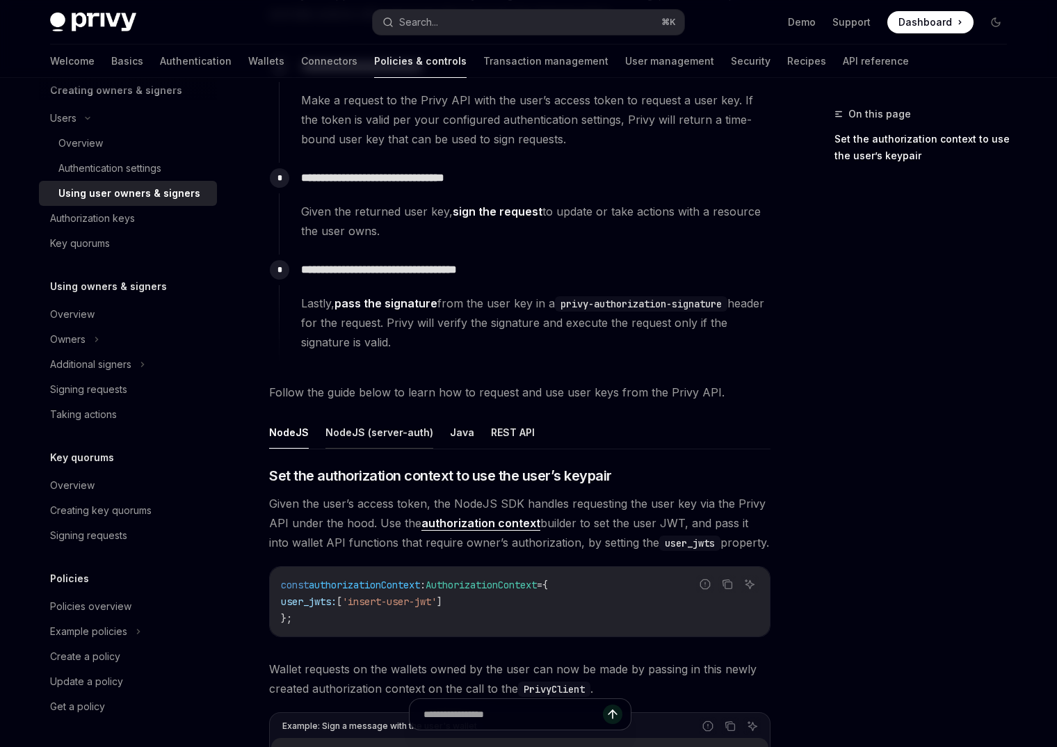
click at [382, 429] on button "NodeJS (server-auth)" at bounding box center [379, 432] width 108 height 33
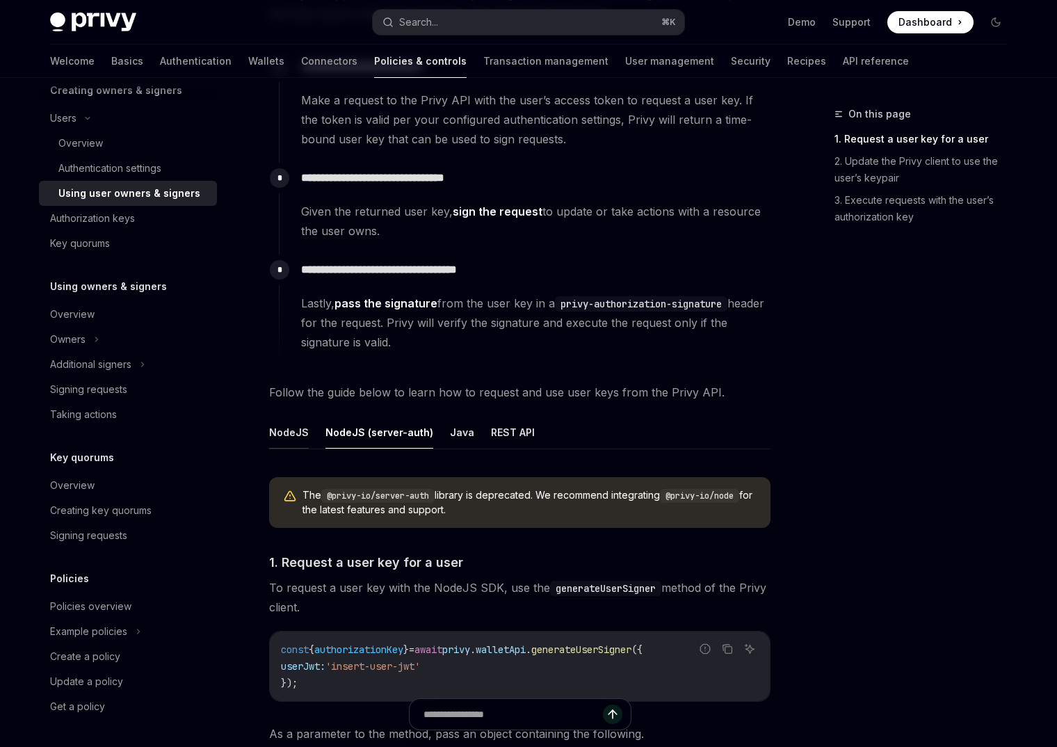
click at [305, 430] on button "NodeJS" at bounding box center [289, 432] width 40 height 33
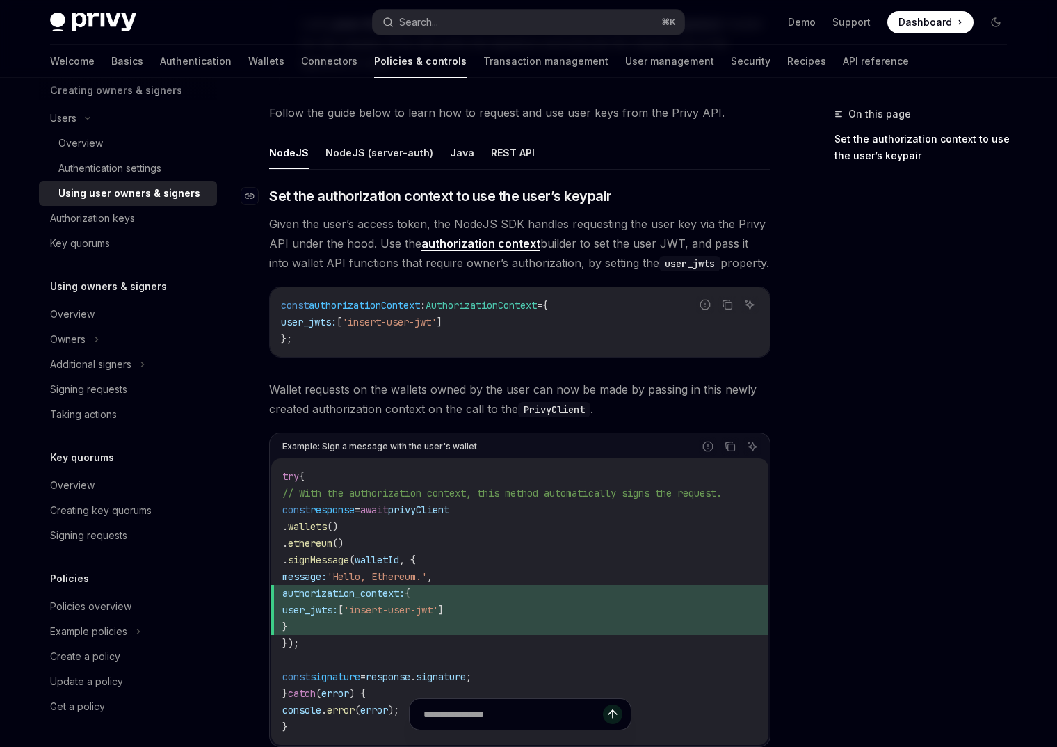
scroll to position [464, 0]
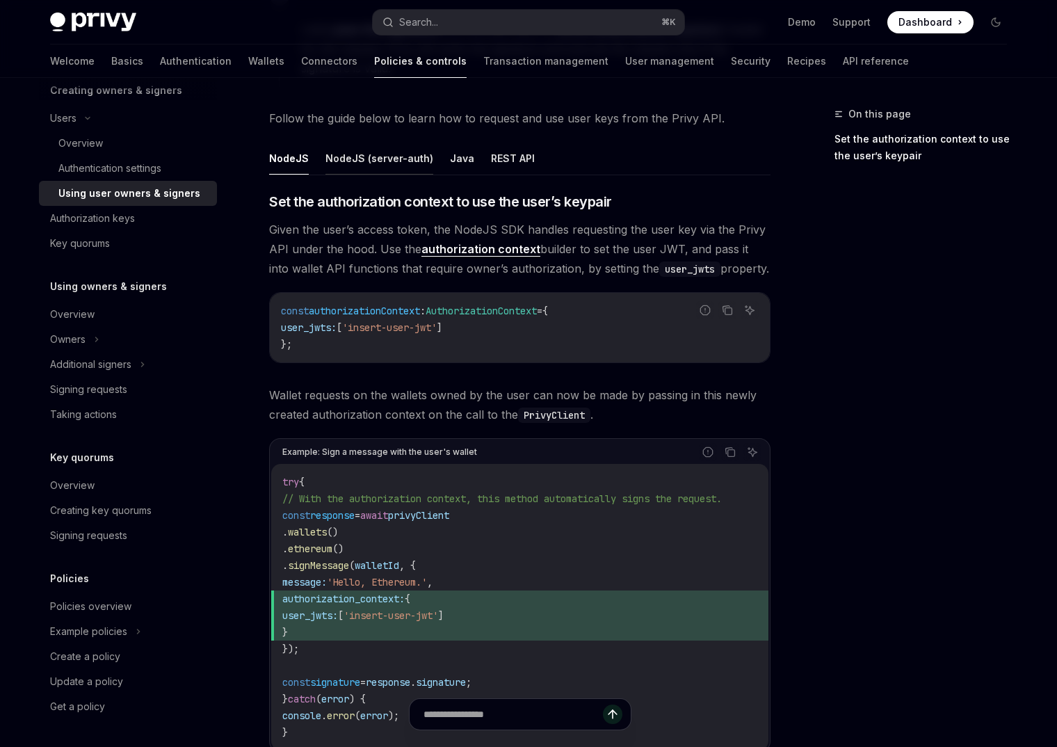
click at [380, 152] on button "NodeJS (server-auth)" at bounding box center [379, 158] width 108 height 33
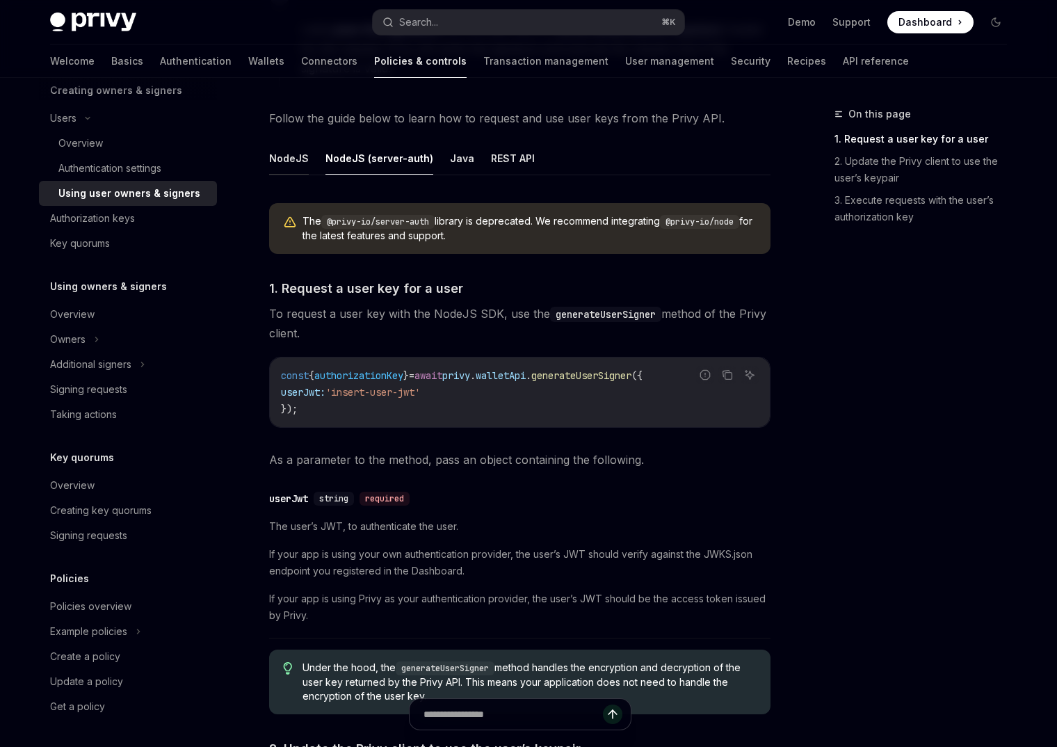
click at [284, 157] on button "NodeJS" at bounding box center [289, 158] width 40 height 33
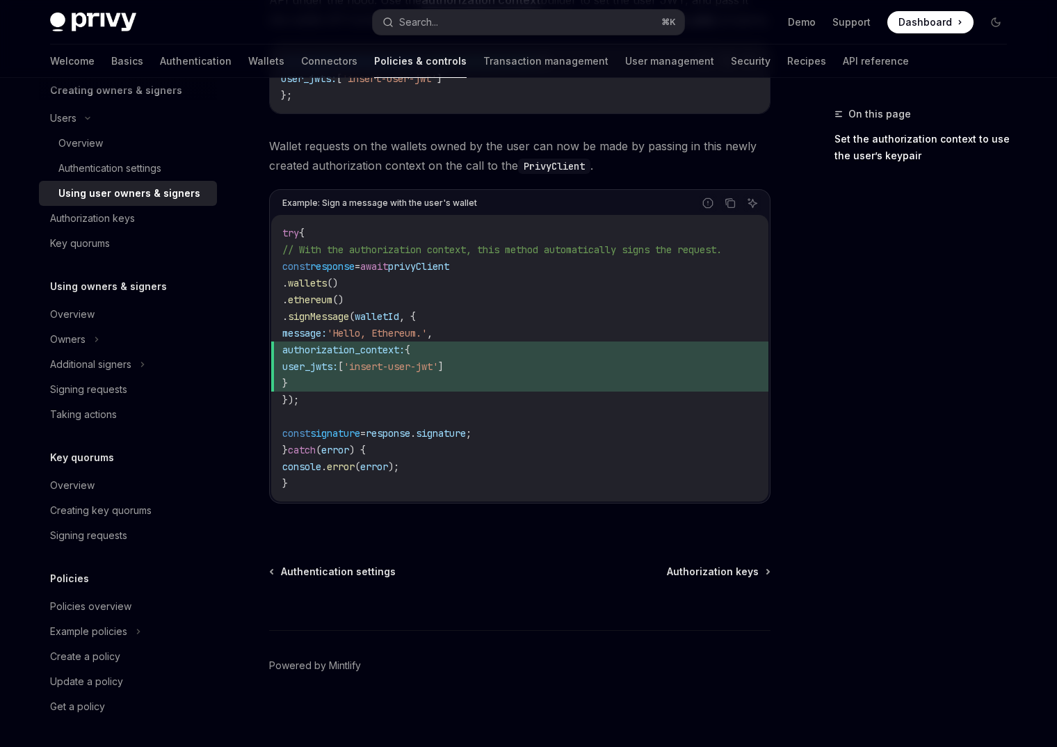
scroll to position [722, 0]
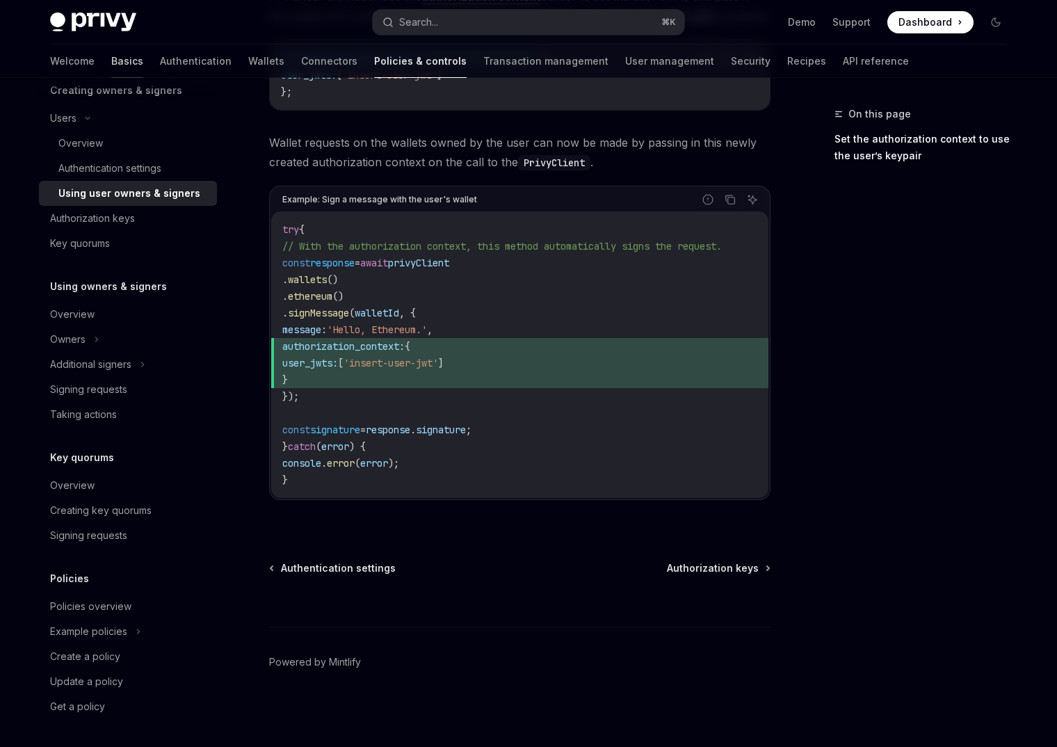
click at [111, 58] on link "Basics" at bounding box center [127, 61] width 32 height 33
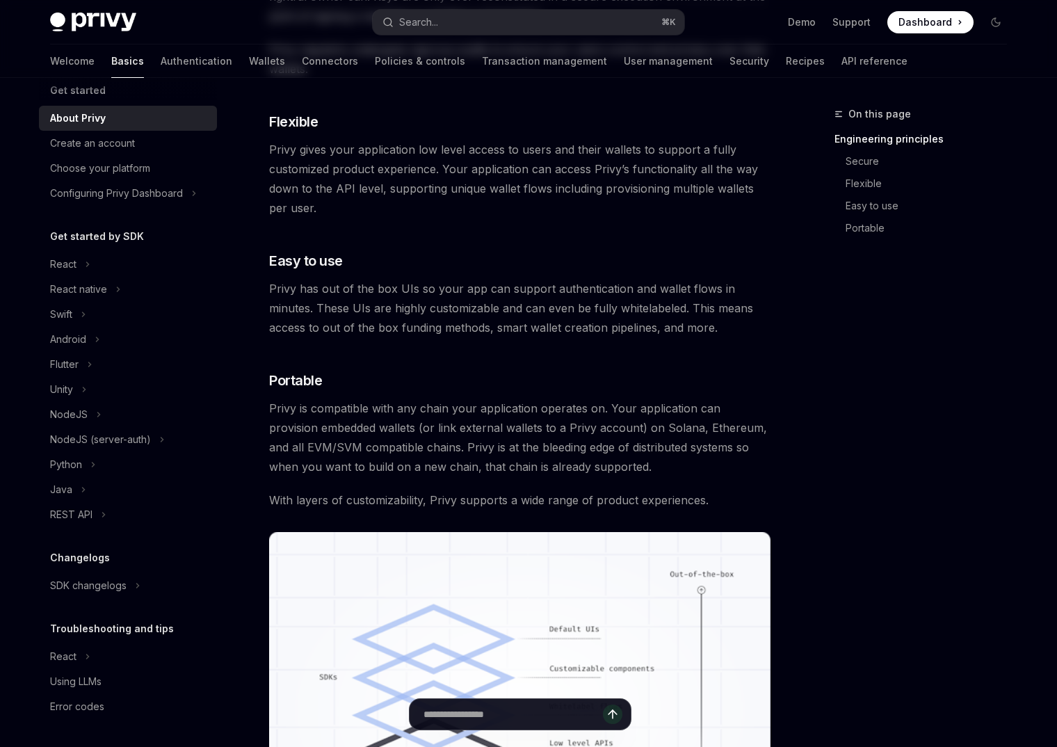
scroll to position [18, 0]
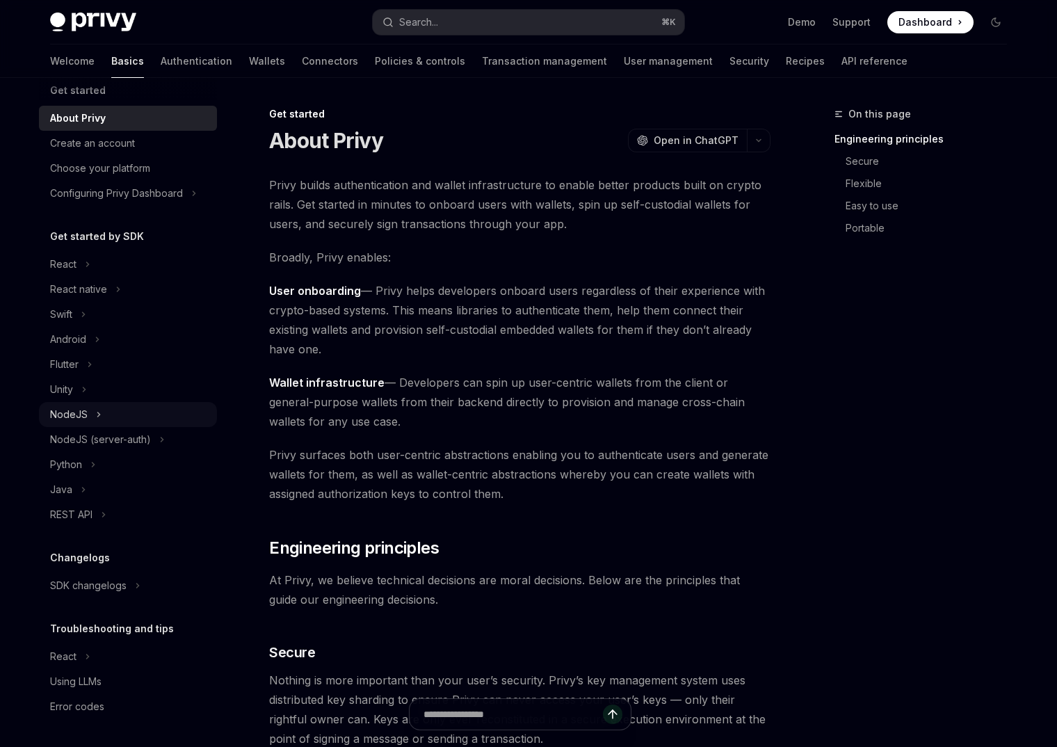
click at [115, 413] on div "NodeJS" at bounding box center [128, 414] width 178 height 25
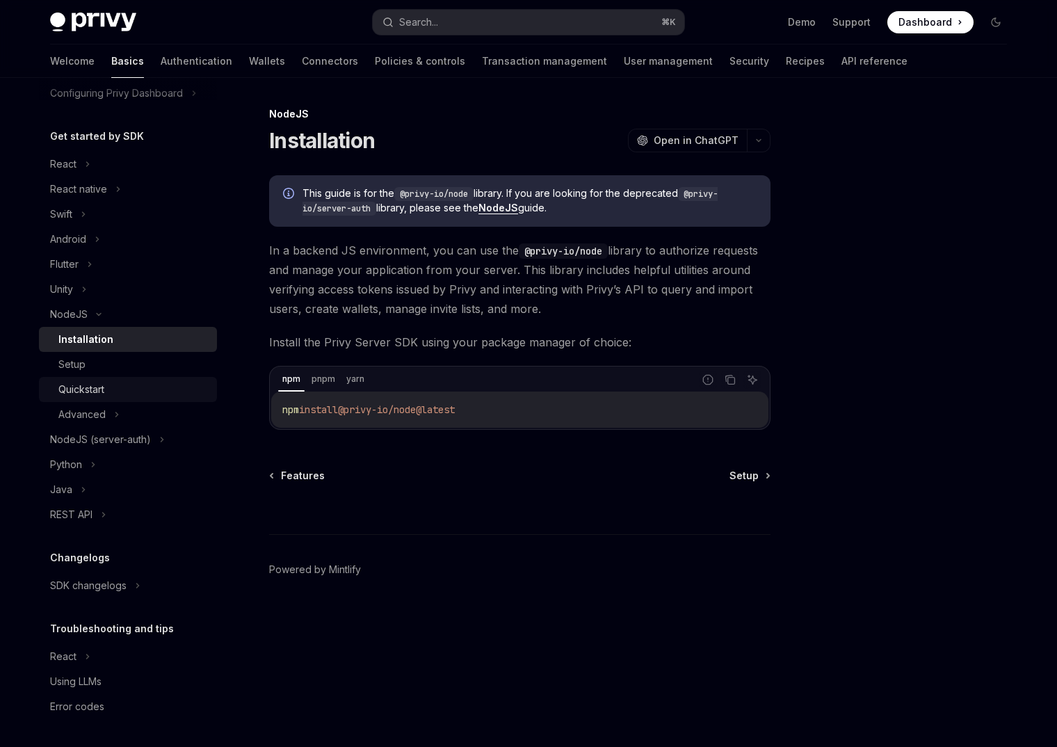
click at [104, 381] on div "Quickstart" at bounding box center [81, 389] width 46 height 17
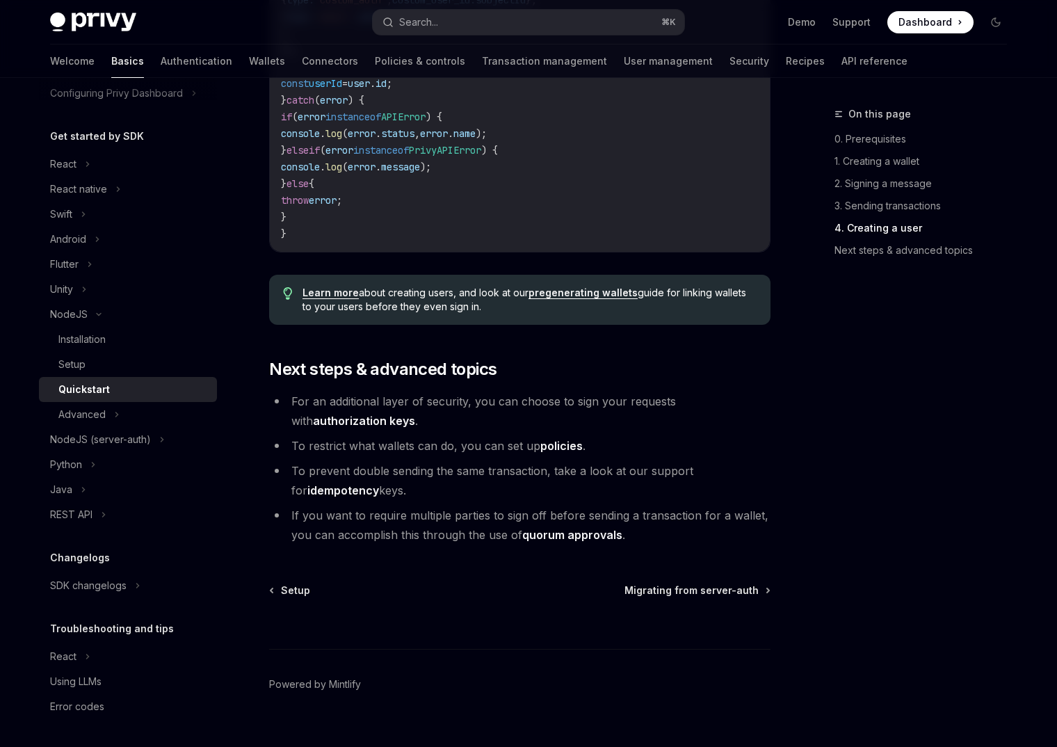
scroll to position [2707, 0]
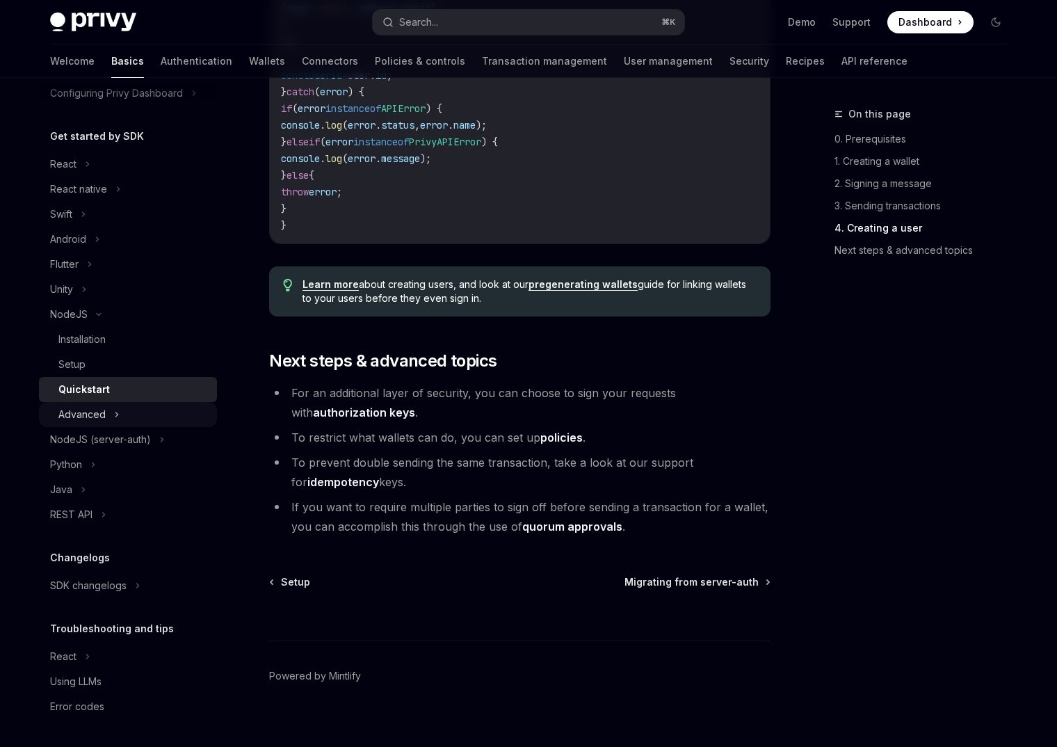
click at [92, 419] on div "Advanced" at bounding box center [81, 414] width 47 height 17
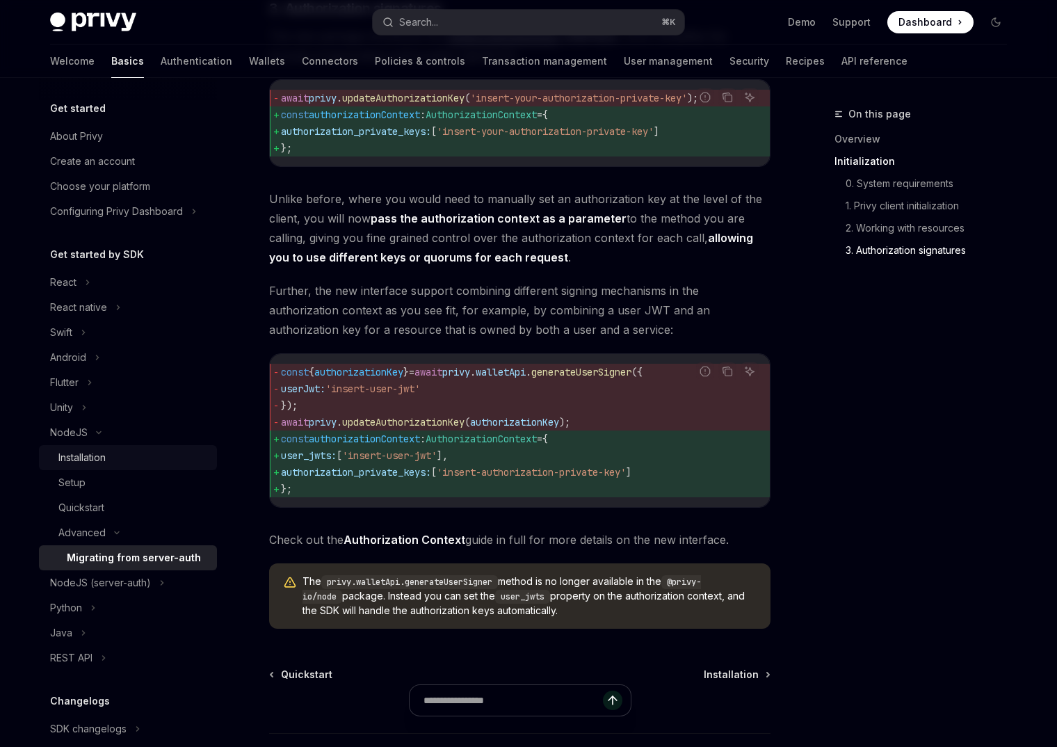
click at [106, 457] on div "Installation" at bounding box center [81, 457] width 47 height 17
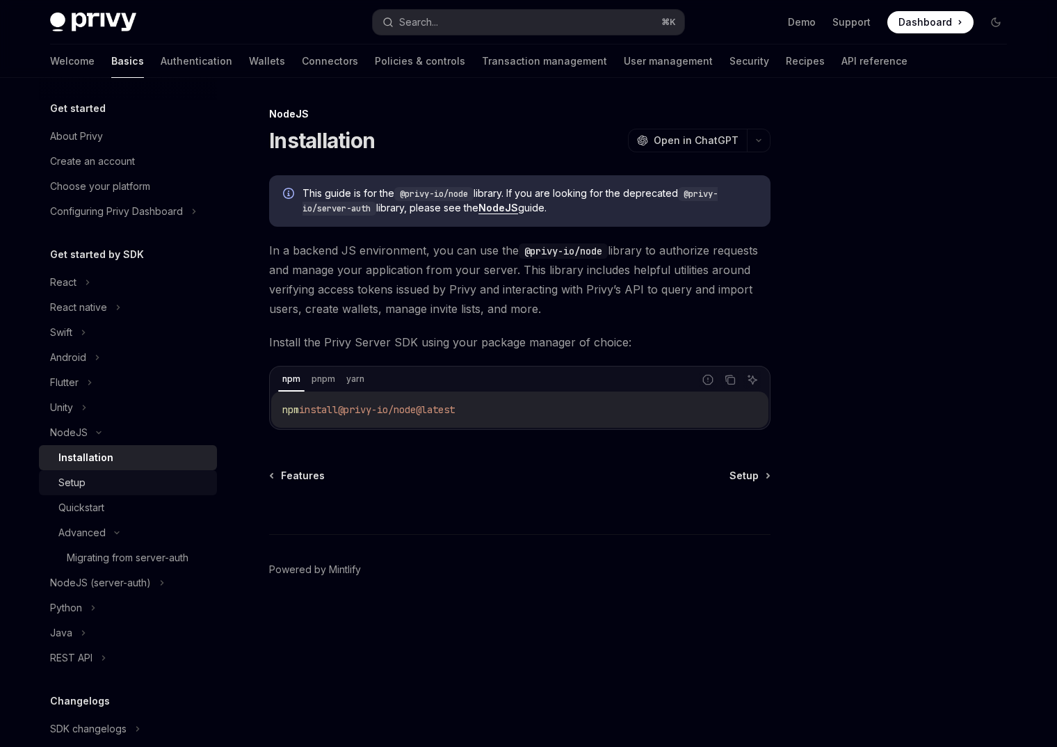
click at [126, 472] on link "Setup" at bounding box center [128, 482] width 178 height 25
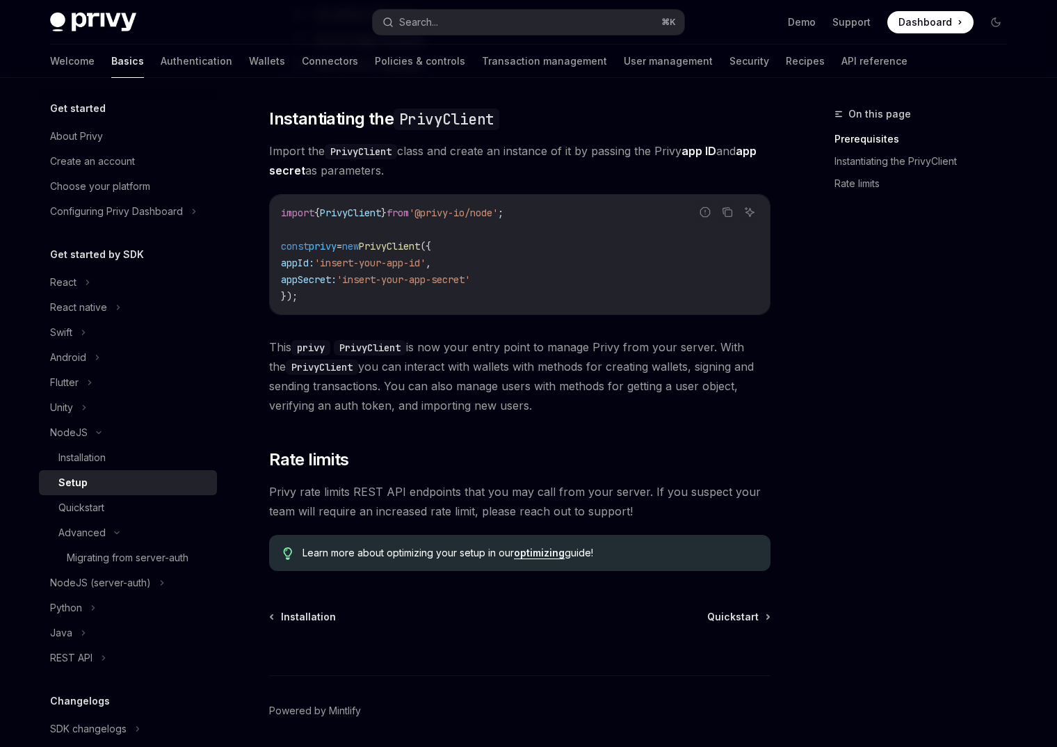
scroll to position [403, 0]
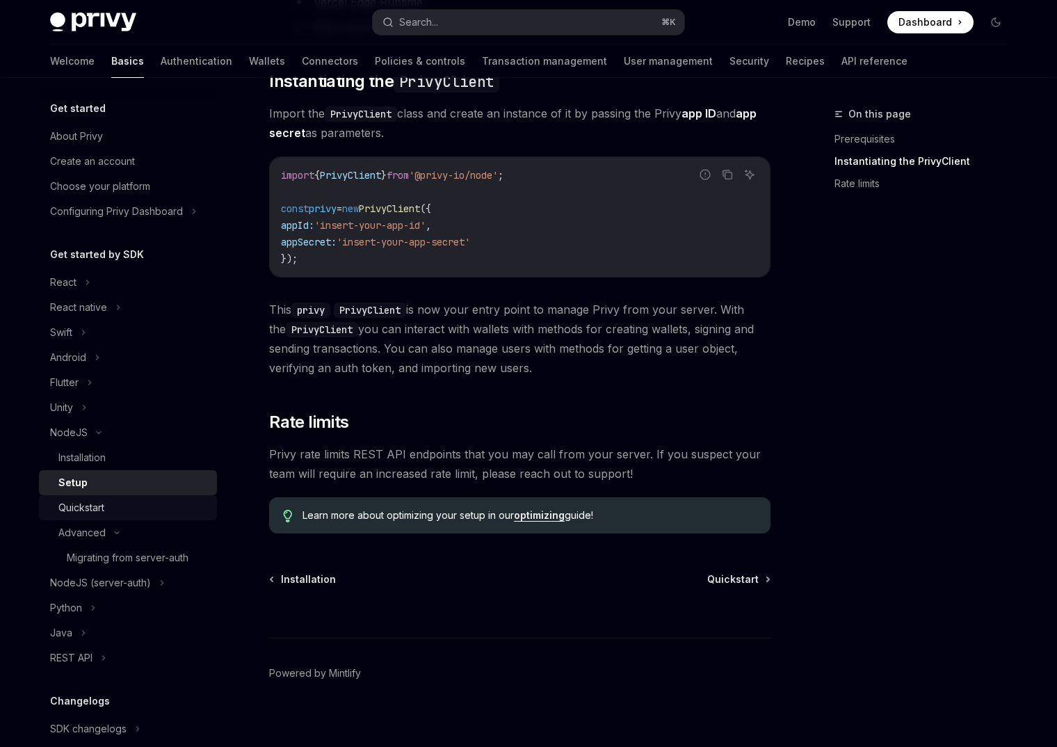
click at [115, 512] on div "Quickstart" at bounding box center [133, 507] width 150 height 17
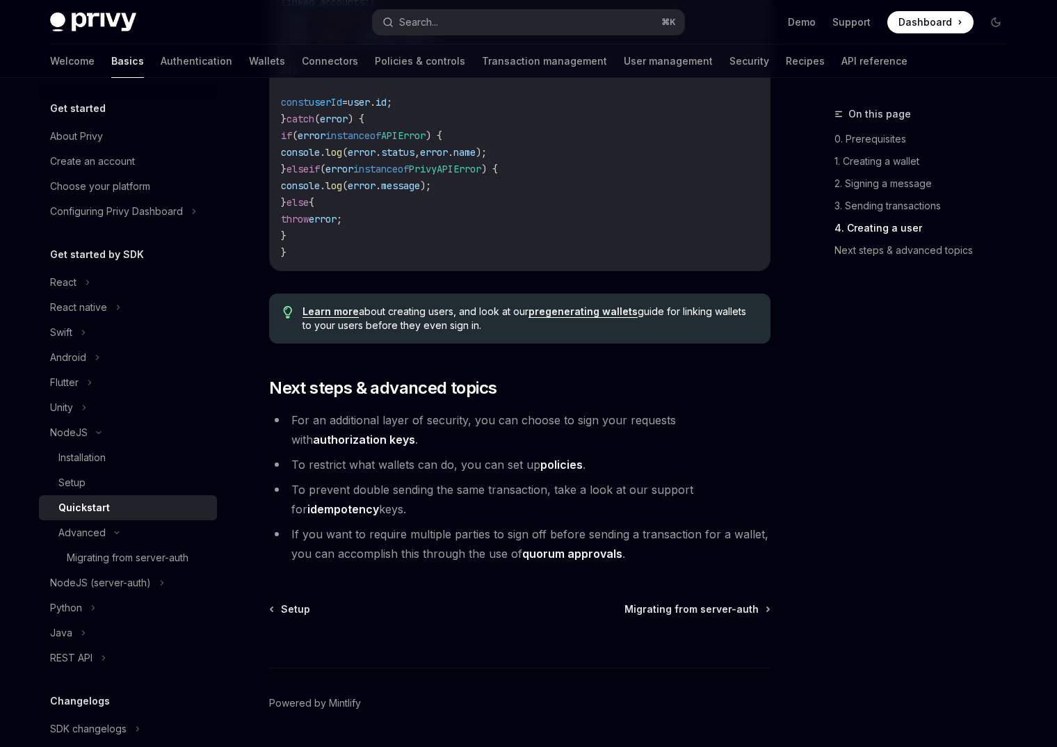
scroll to position [2687, 0]
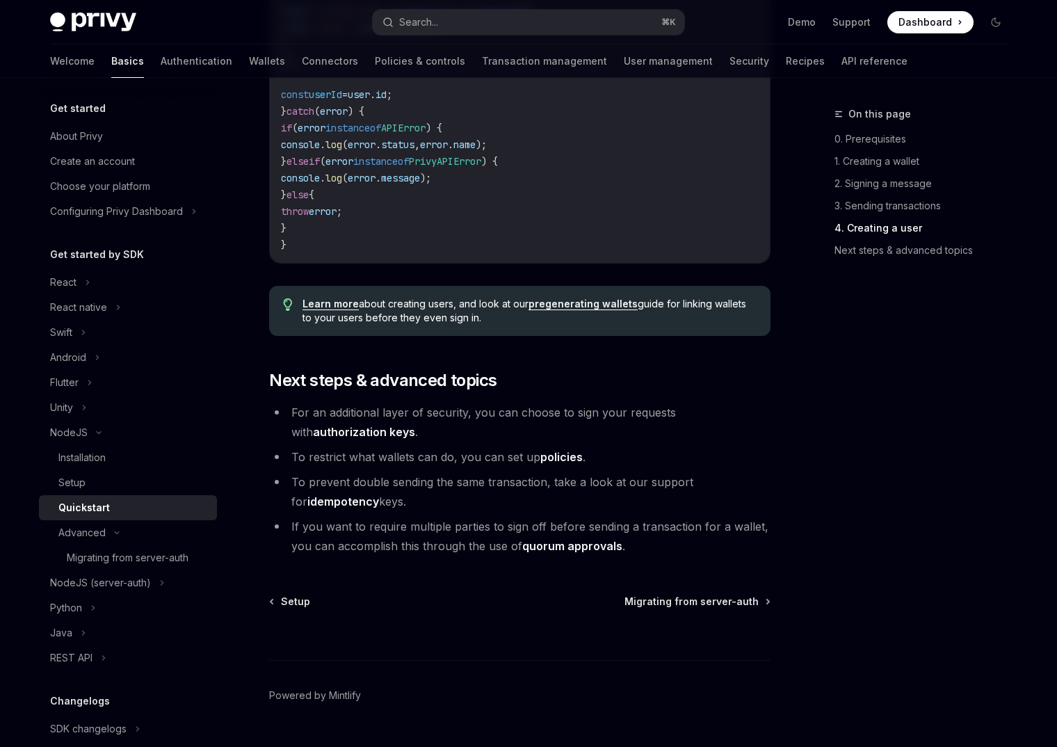
click at [415, 425] on link "authorization keys" at bounding box center [364, 432] width 102 height 15
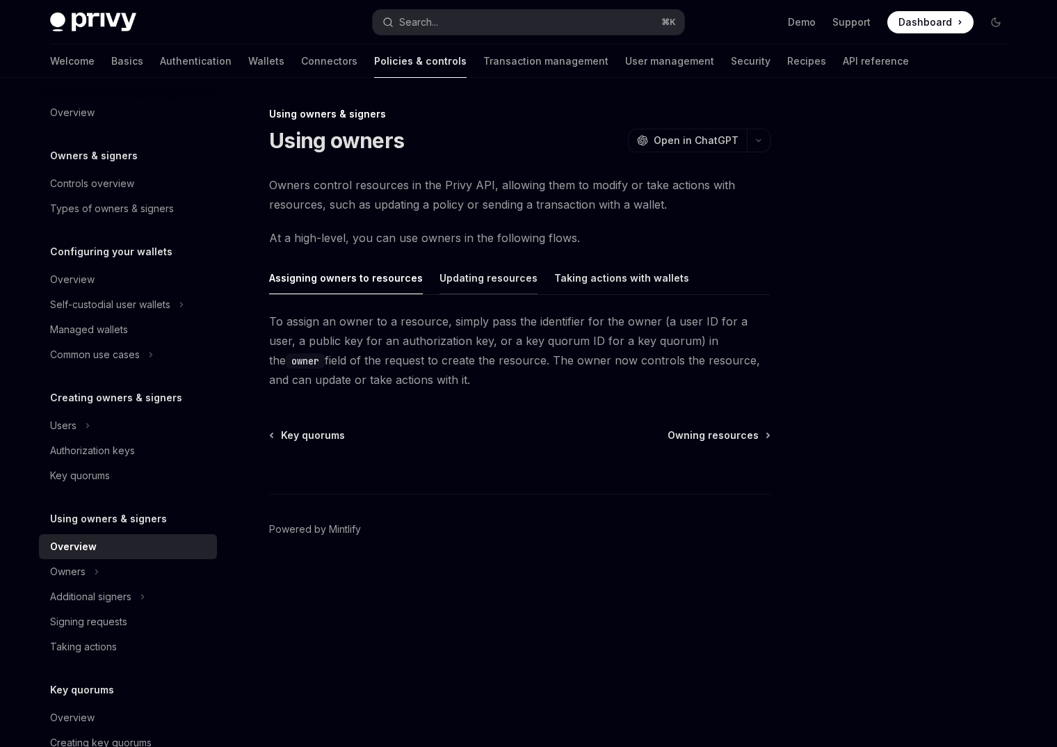
click at [509, 275] on button "Updating resources" at bounding box center [488, 277] width 98 height 33
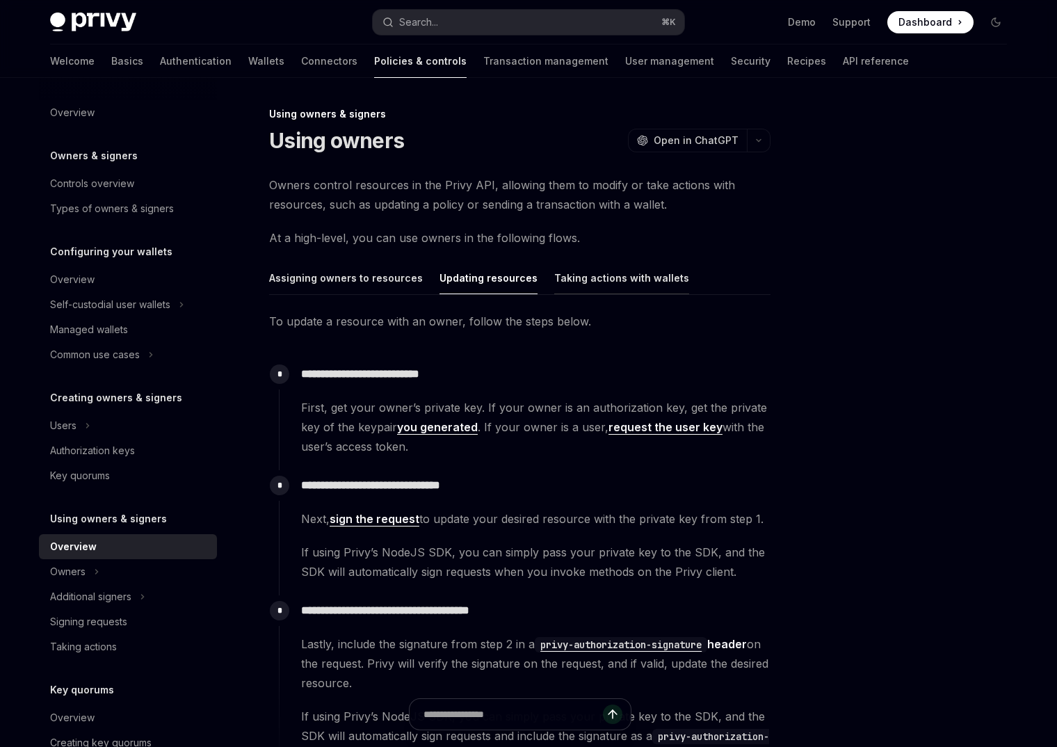
click at [588, 272] on button "Taking actions with wallets" at bounding box center [621, 277] width 135 height 33
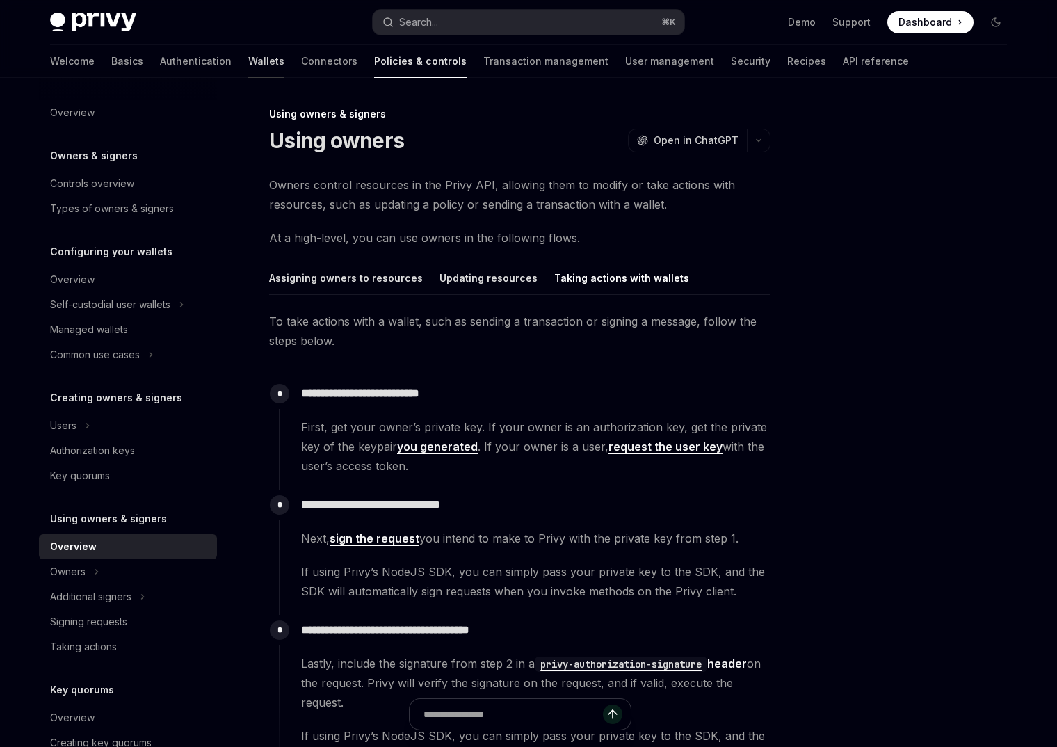
click at [248, 63] on link "Wallets" at bounding box center [266, 61] width 36 height 33
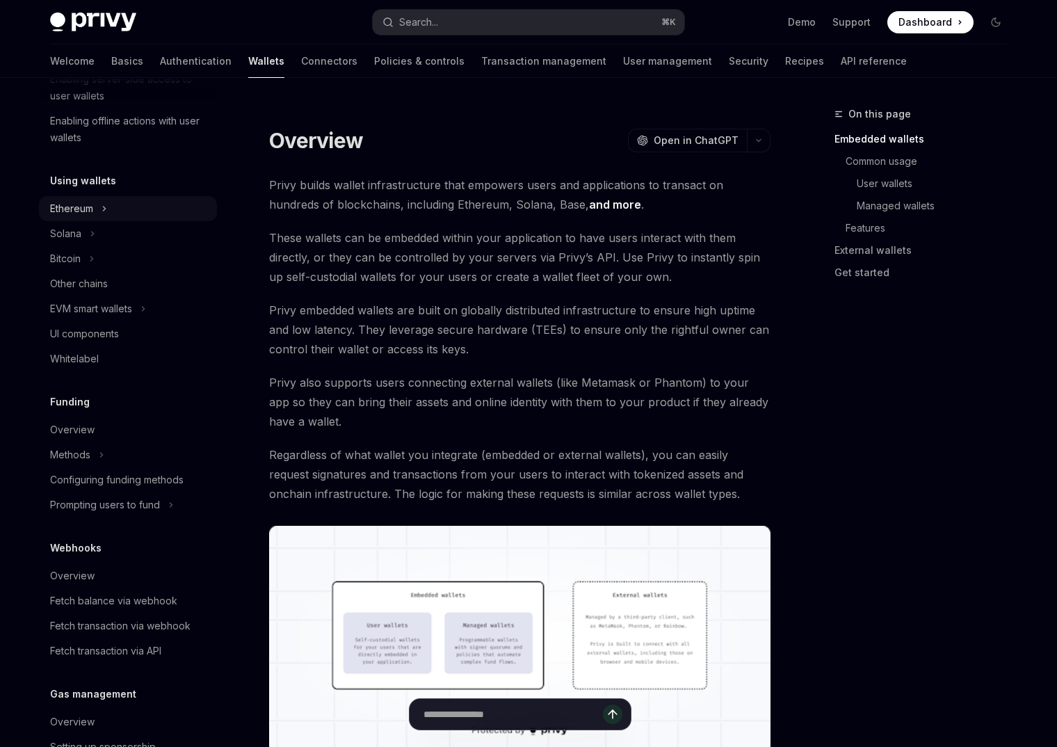
scroll to position [448, 0]
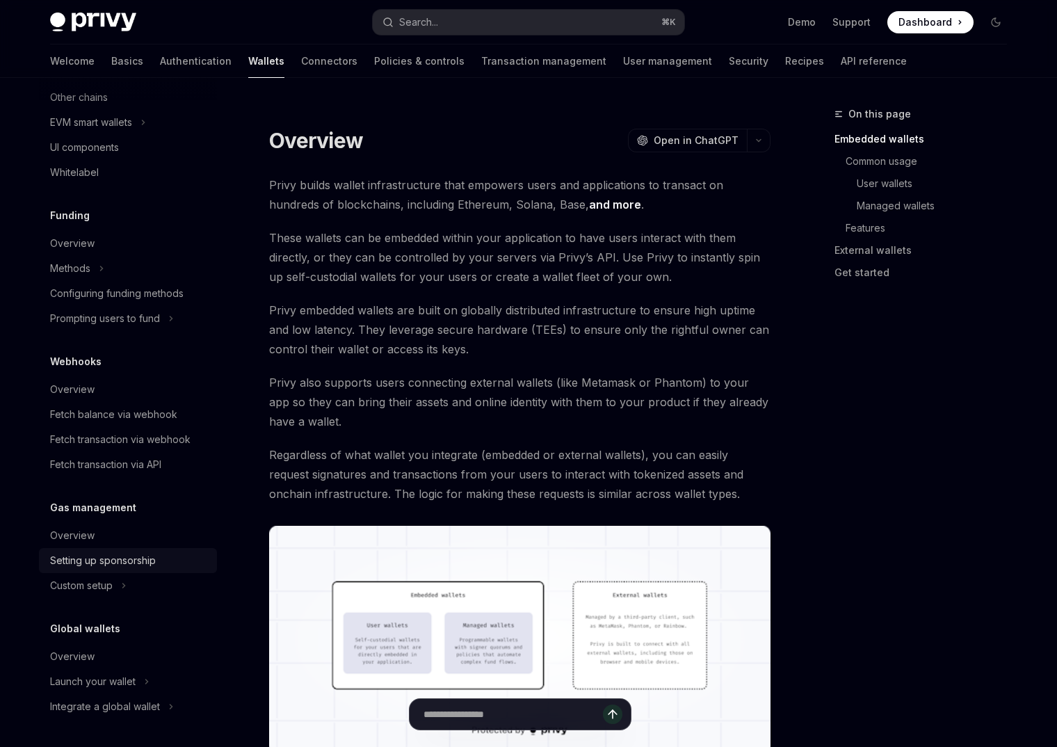
click at [123, 561] on div "Setting up sponsorship" at bounding box center [103, 560] width 106 height 17
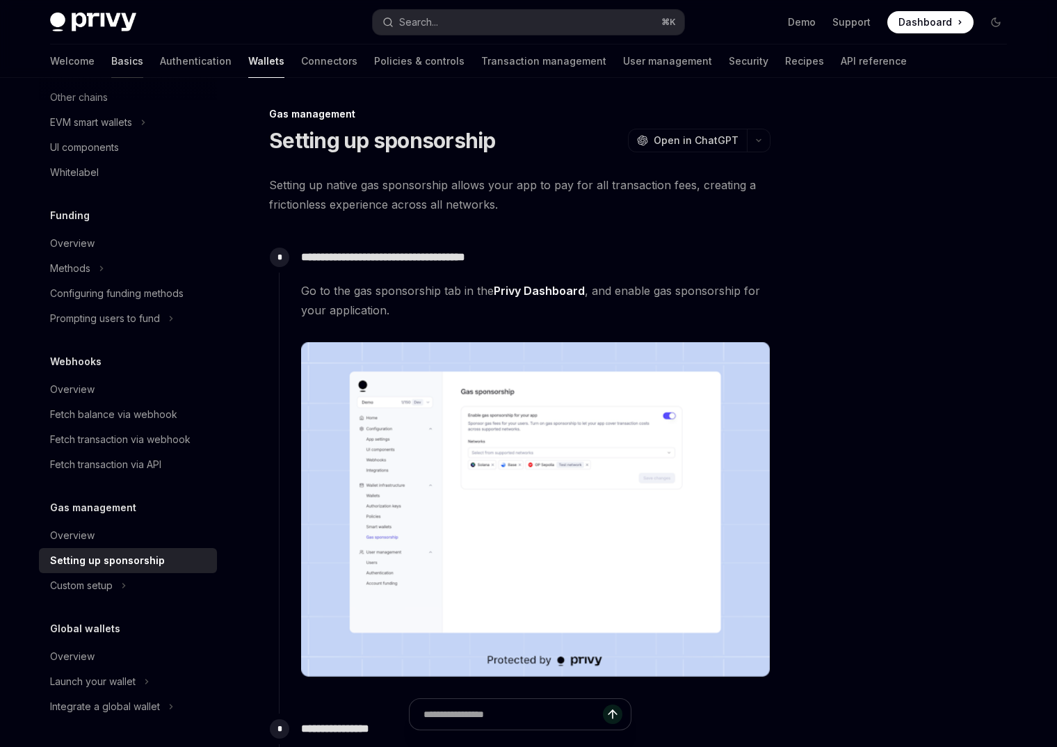
click at [111, 56] on link "Basics" at bounding box center [127, 61] width 32 height 33
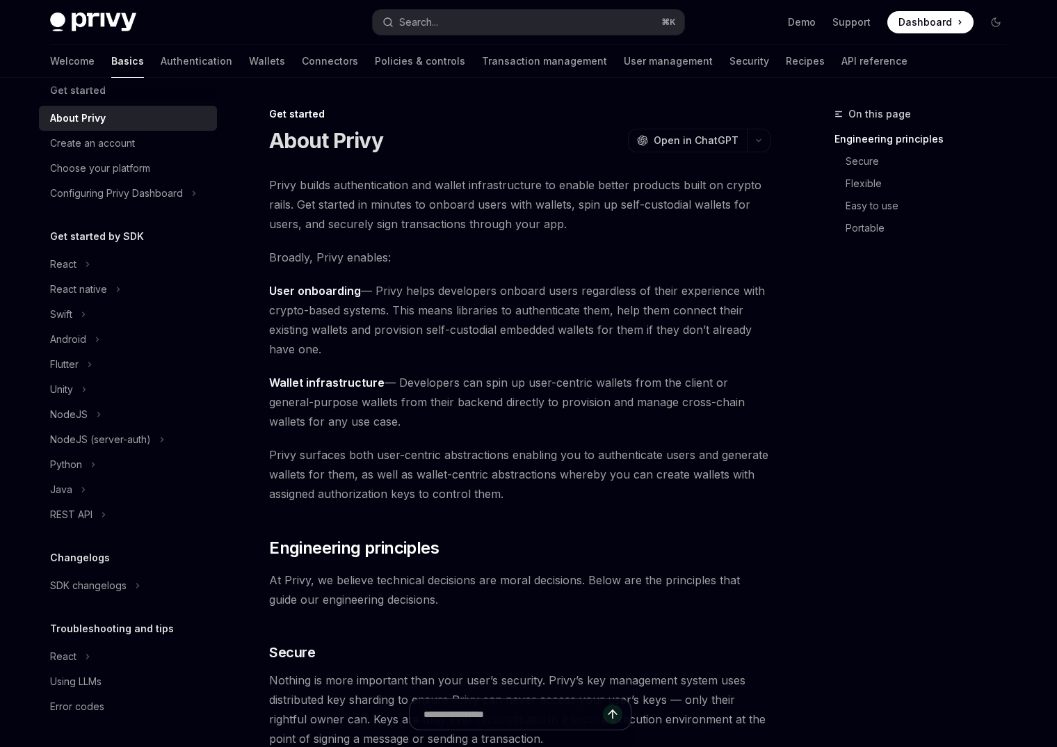
scroll to position [18, 0]
click at [129, 421] on div "NodeJS" at bounding box center [128, 414] width 178 height 25
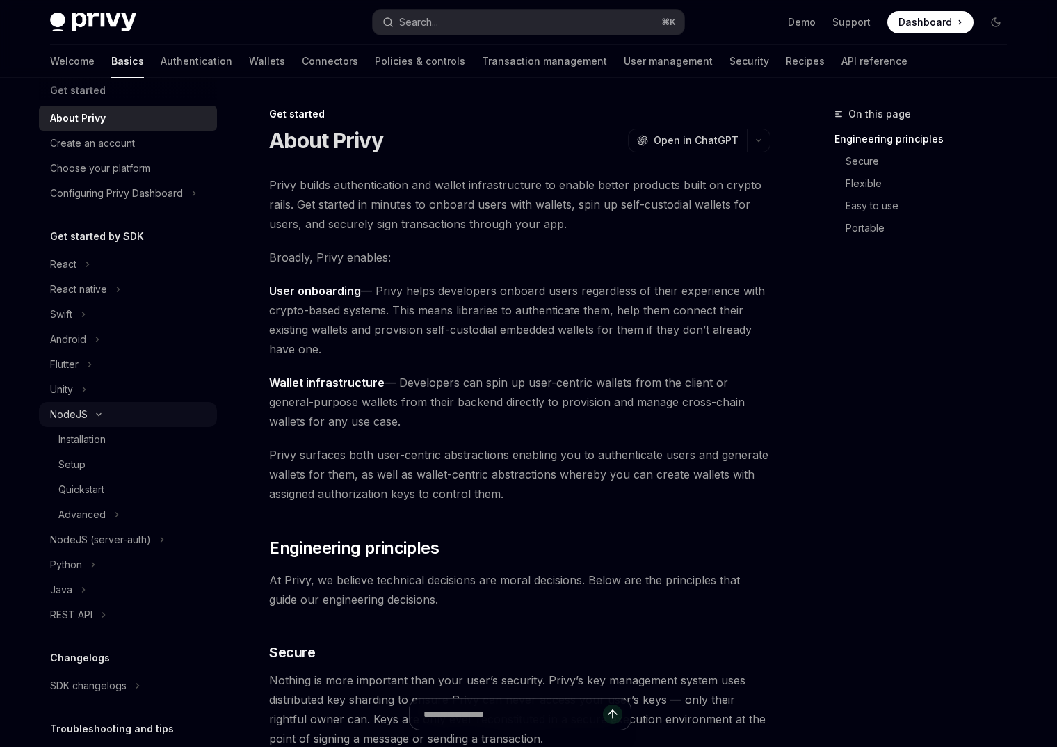
scroll to position [118, 0]
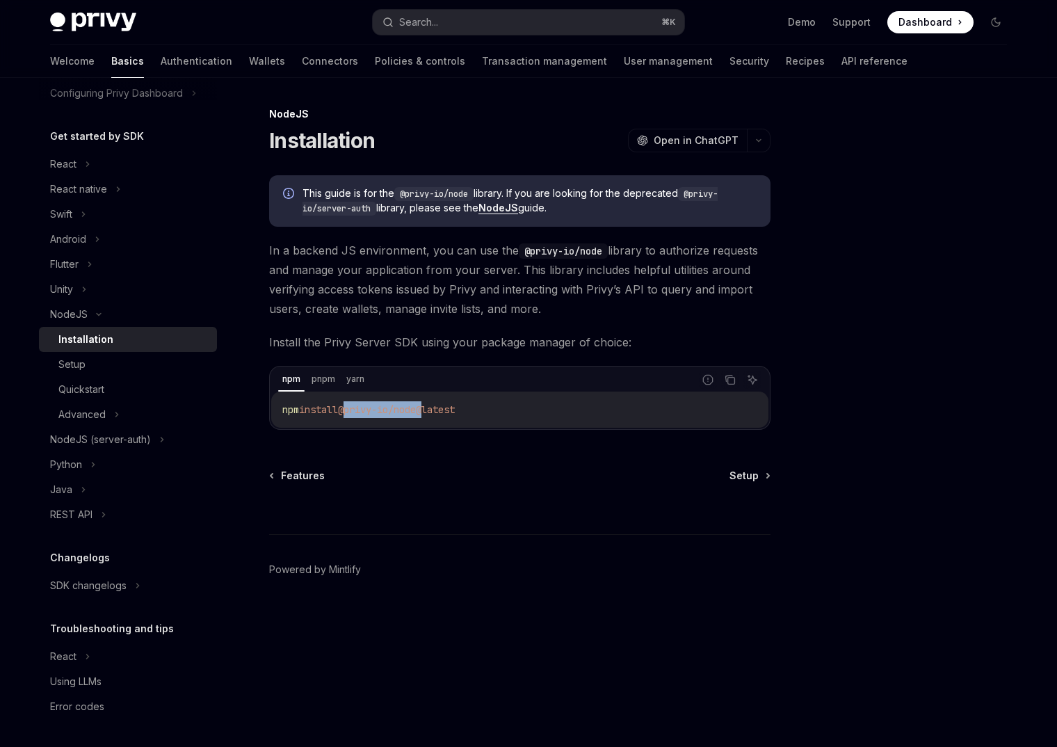
drag, startPoint x: 435, startPoint y: 410, endPoint x: 352, endPoint y: 412, distance: 82.8
click at [352, 412] on span "@privy-io/node@latest" at bounding box center [396, 409] width 117 height 13
copy span "@privy-io/node"
click at [128, 356] on div "Setup" at bounding box center [133, 364] width 150 height 17
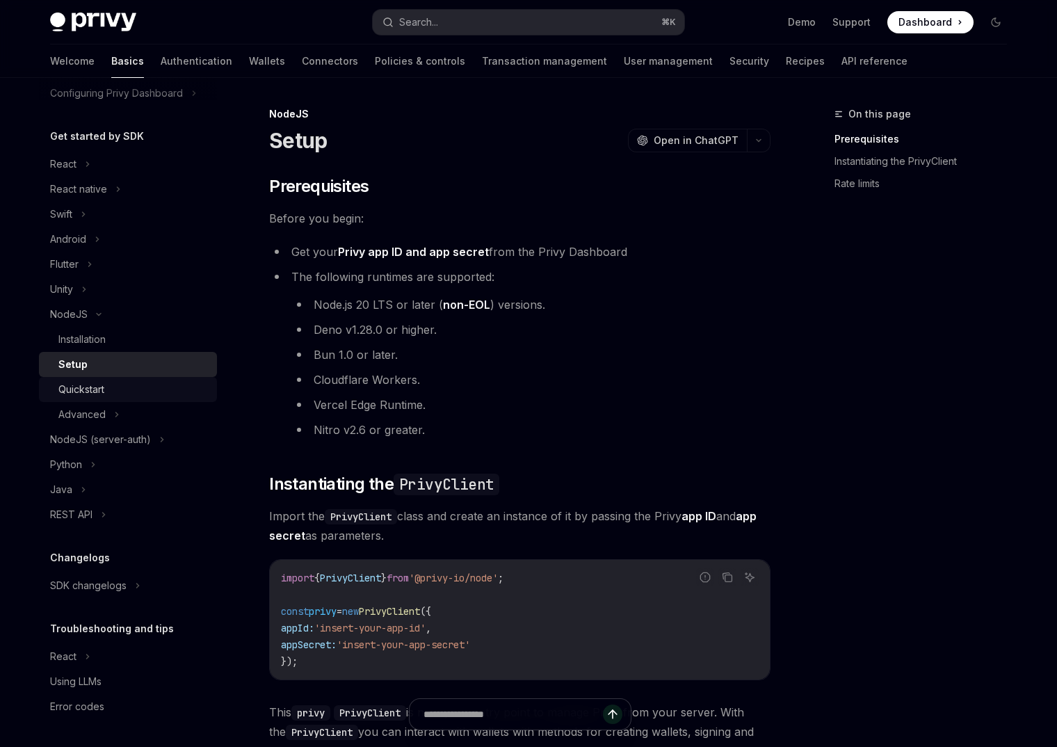
click at [128, 397] on div "Quickstart" at bounding box center [133, 389] width 150 height 17
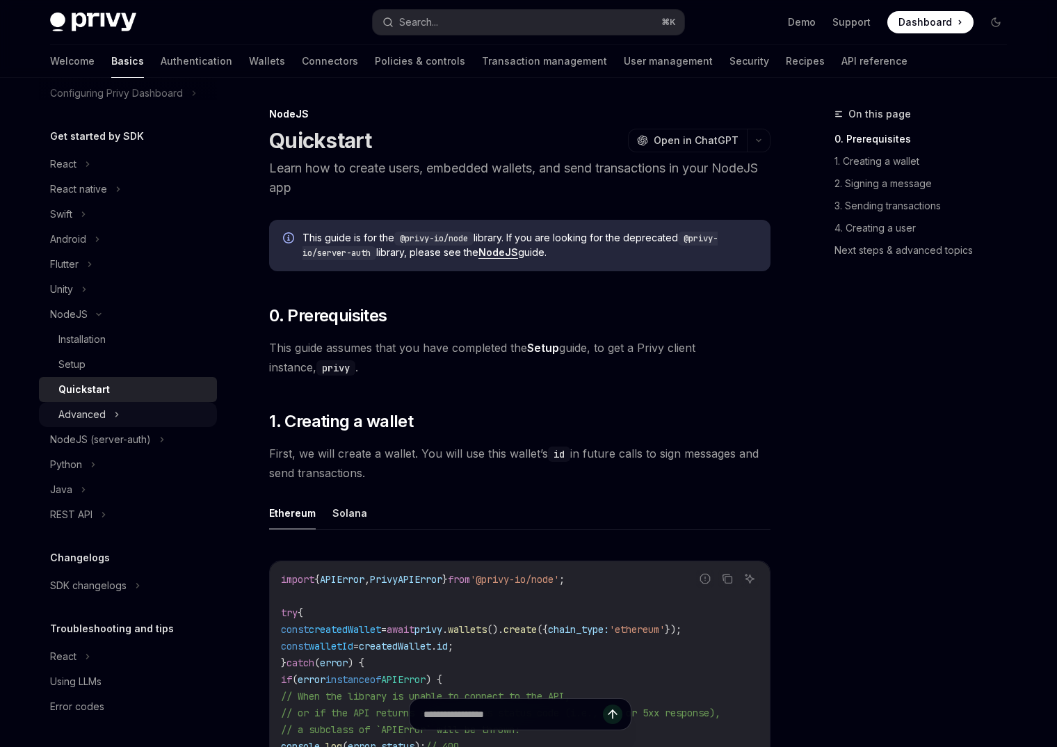
click at [128, 412] on div "Advanced" at bounding box center [128, 414] width 178 height 25
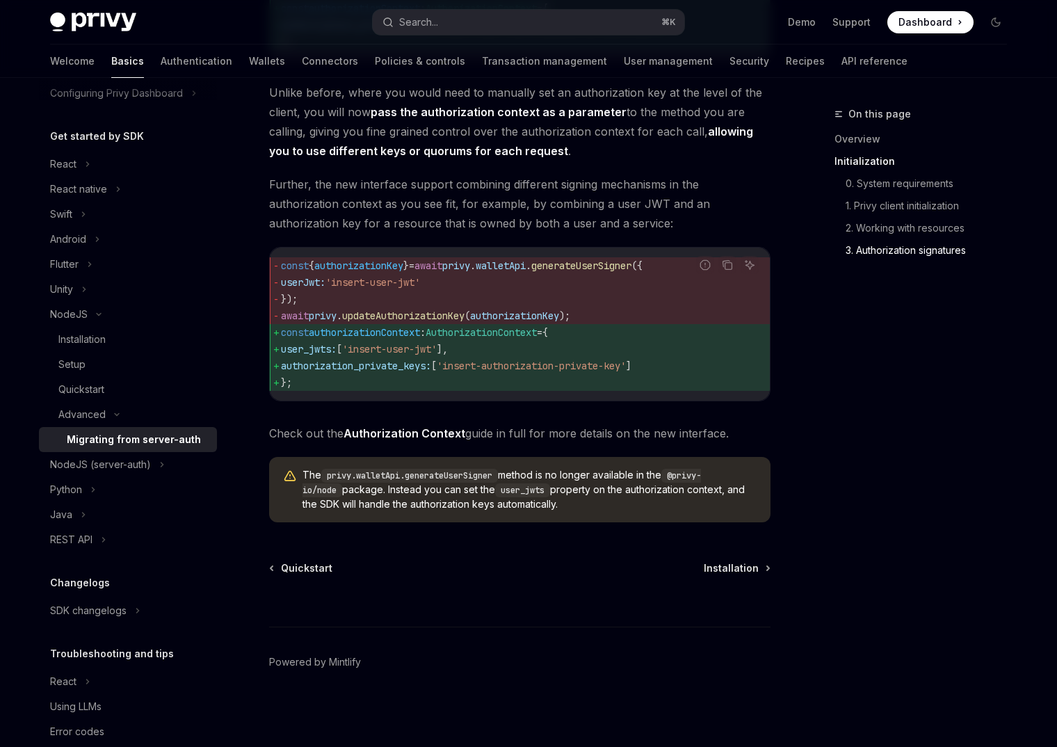
scroll to position [1706, 0]
click at [397, 438] on link "Authorization Context" at bounding box center [404, 433] width 122 height 15
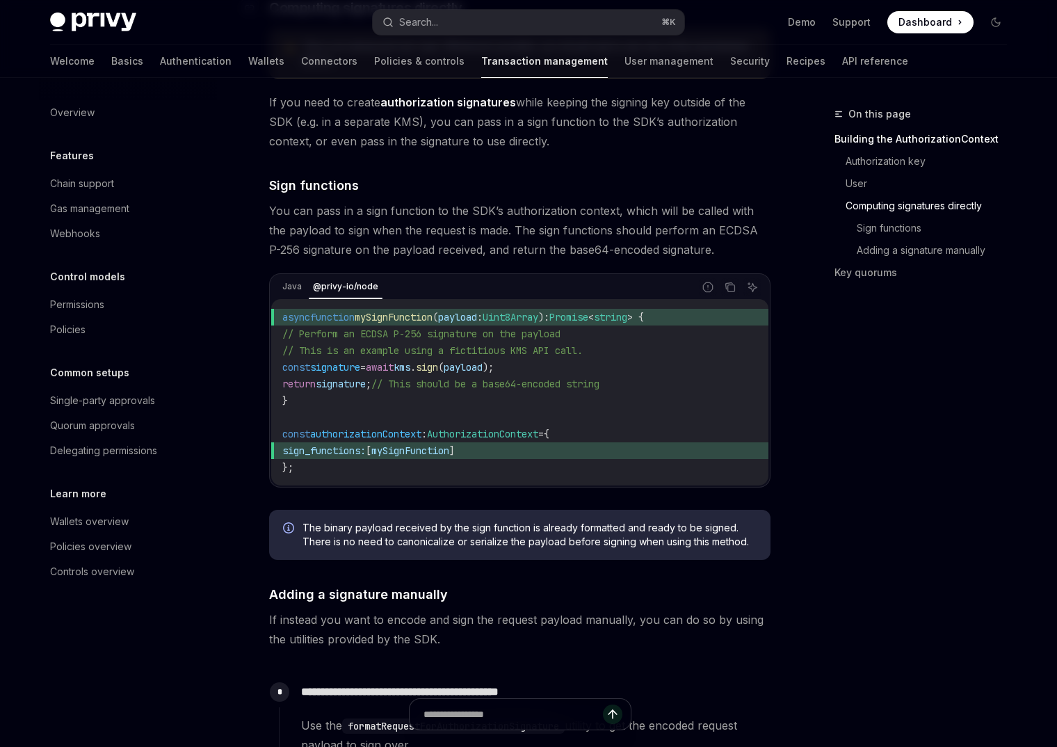
scroll to position [881, 0]
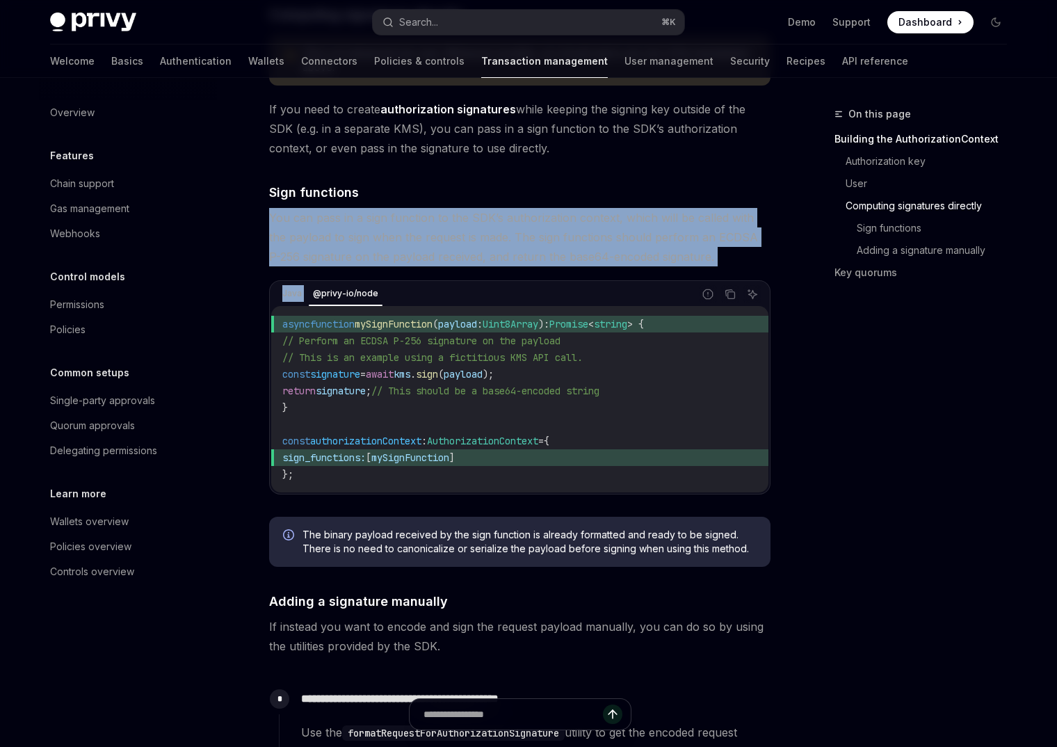
drag, startPoint x: 686, startPoint y: 286, endPoint x: 269, endPoint y: 229, distance: 421.1
click at [269, 229] on div "The authorization context is an SDK abstraction that allows you to easily sign …" at bounding box center [519, 512] width 501 height 2428
click at [457, 253] on span "You can pass in a sign function to the SDK’s authorization context, which will …" at bounding box center [519, 237] width 501 height 58
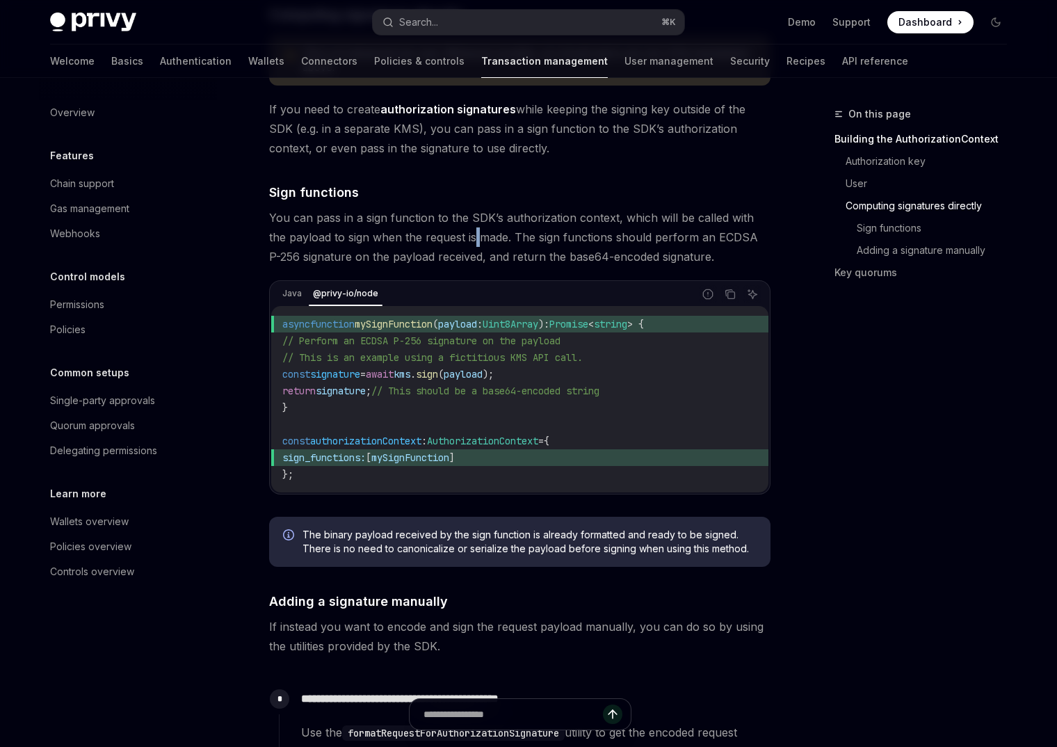
click at [457, 253] on span "You can pass in a sign function to the SDK’s authorization context, which will …" at bounding box center [519, 237] width 501 height 58
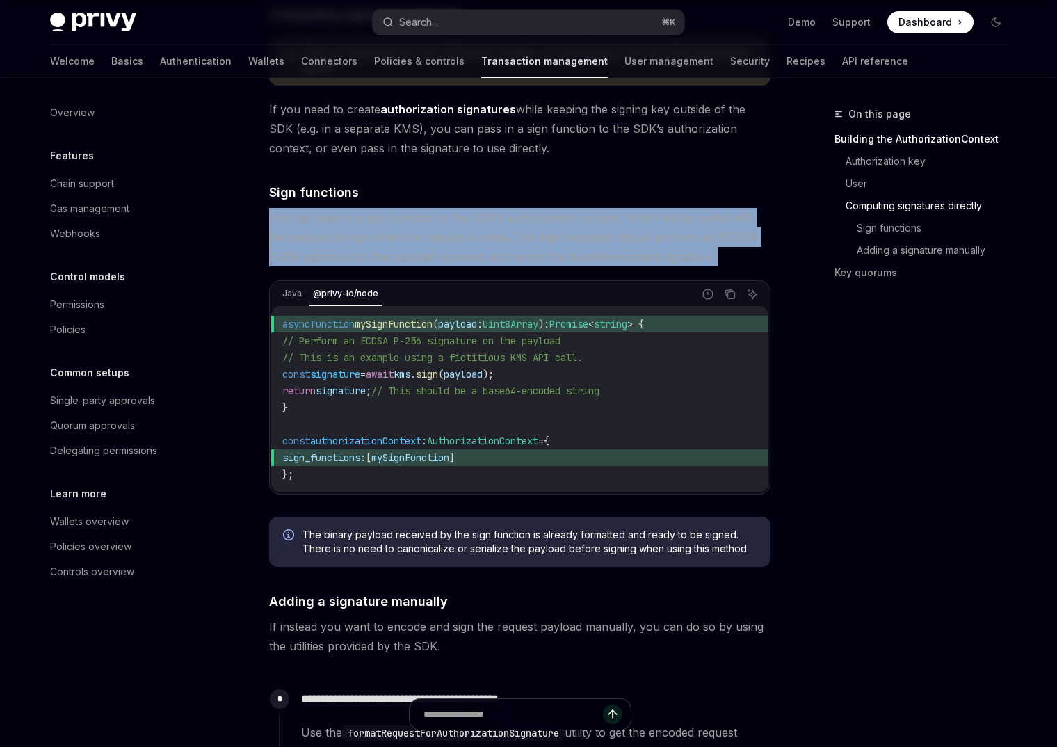
click at [457, 253] on span "You can pass in a sign function to the SDK’s authorization context, which will …" at bounding box center [519, 237] width 501 height 58
click at [632, 266] on span "You can pass in a sign function to the SDK’s authorization context, which will …" at bounding box center [519, 237] width 501 height 58
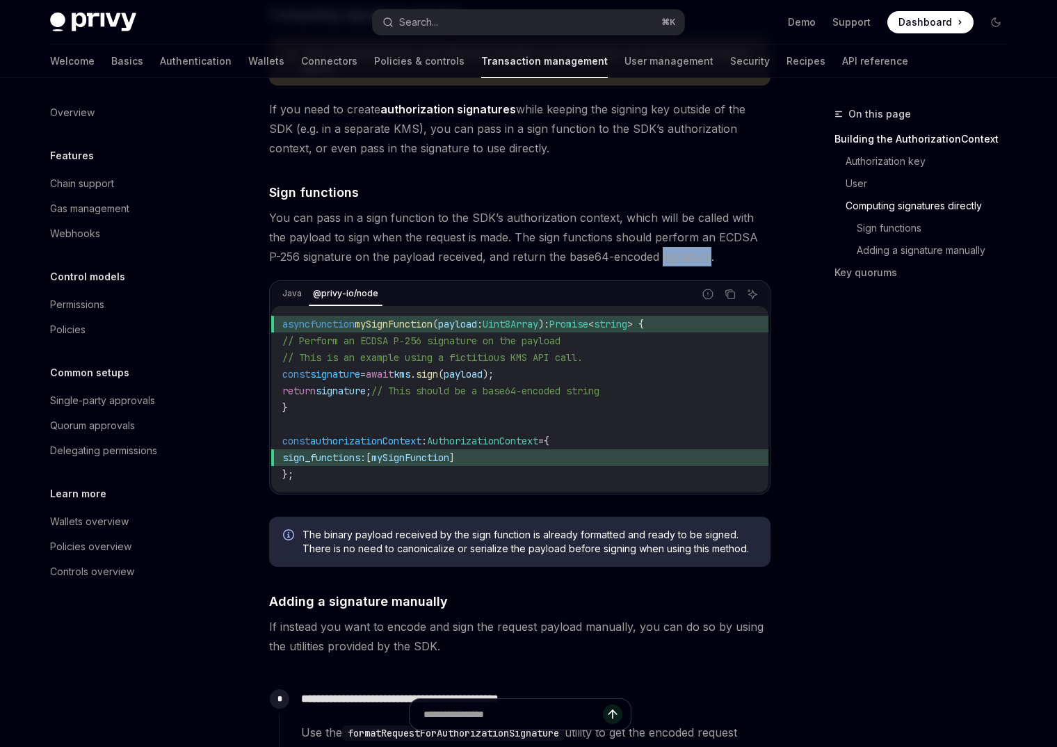
click at [632, 266] on span "You can pass in a sign function to the SDK’s authorization context, which will …" at bounding box center [519, 237] width 501 height 58
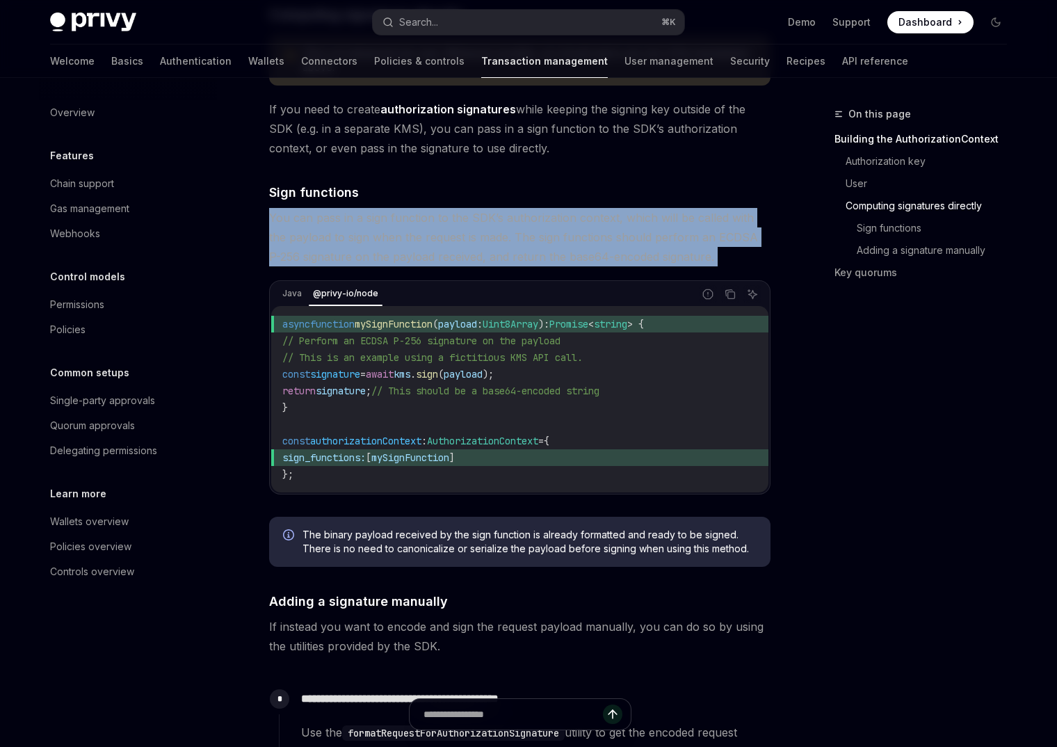
click at [632, 266] on span "You can pass in a sign function to the SDK’s authorization context, which will …" at bounding box center [519, 237] width 501 height 58
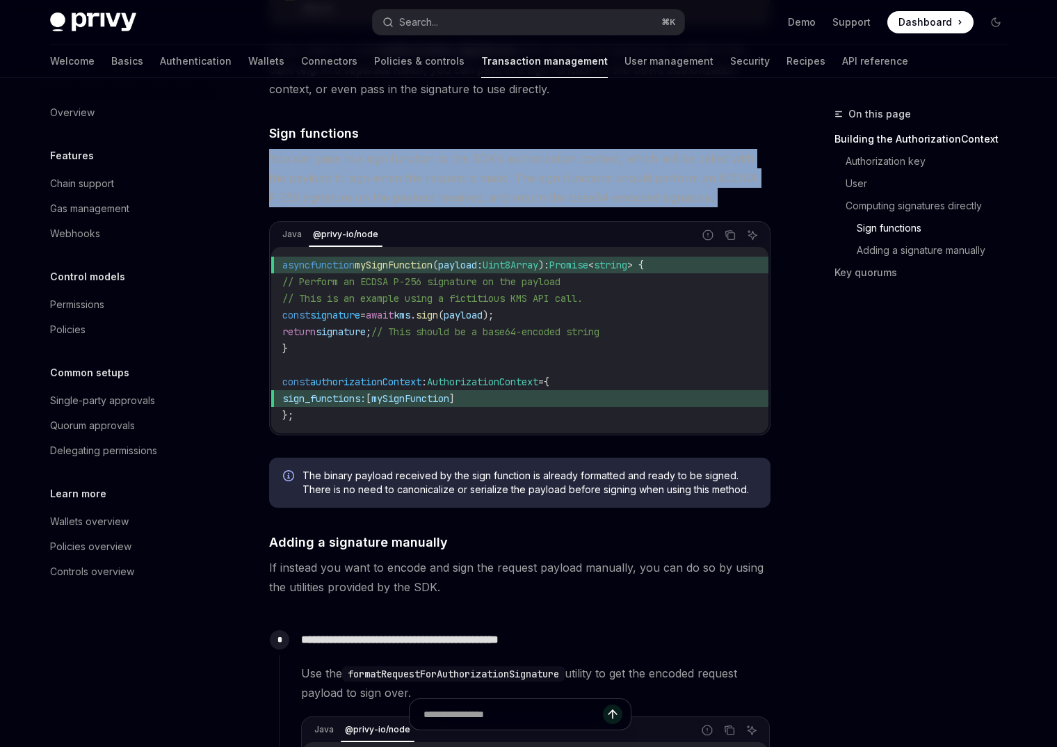
scroll to position [842, 0]
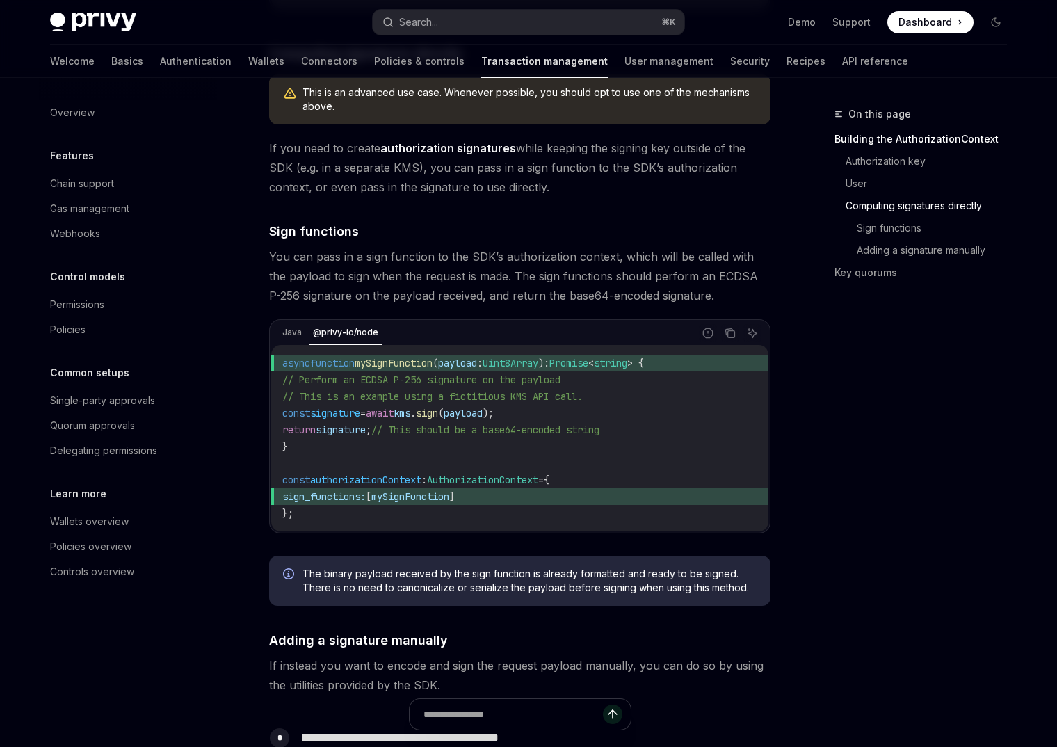
click at [450, 464] on code "async function mySignFunction ( payload : Uint8Array ) : Promise < string > { /…" at bounding box center [519, 438] width 475 height 167
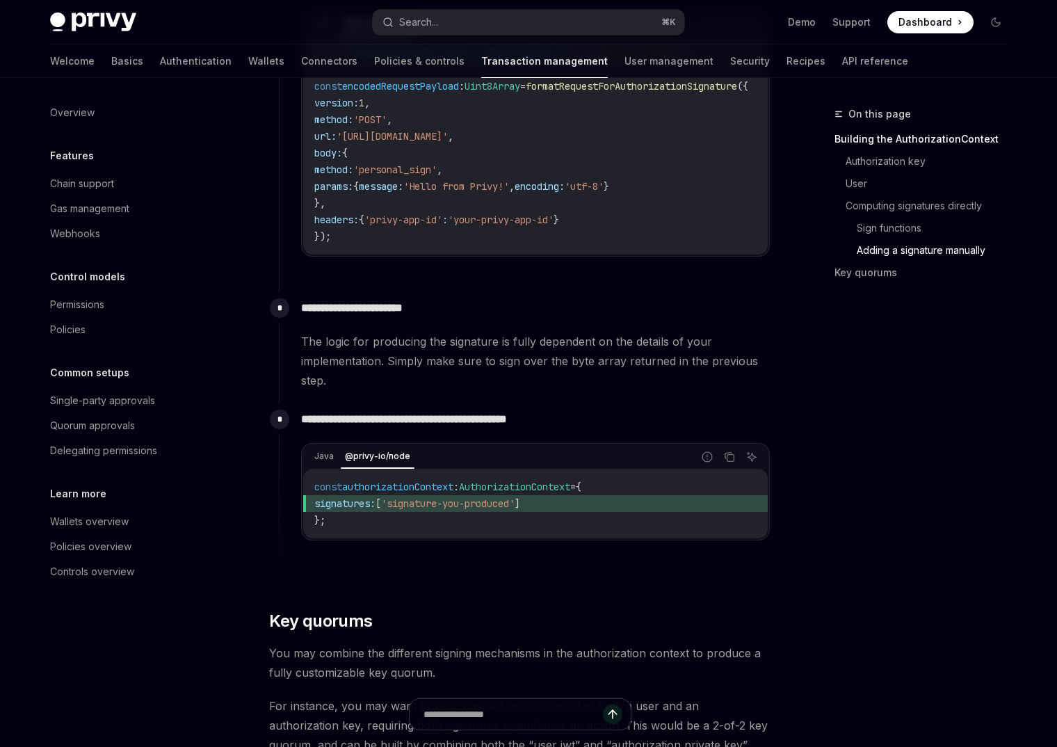
scroll to position [1624, 0]
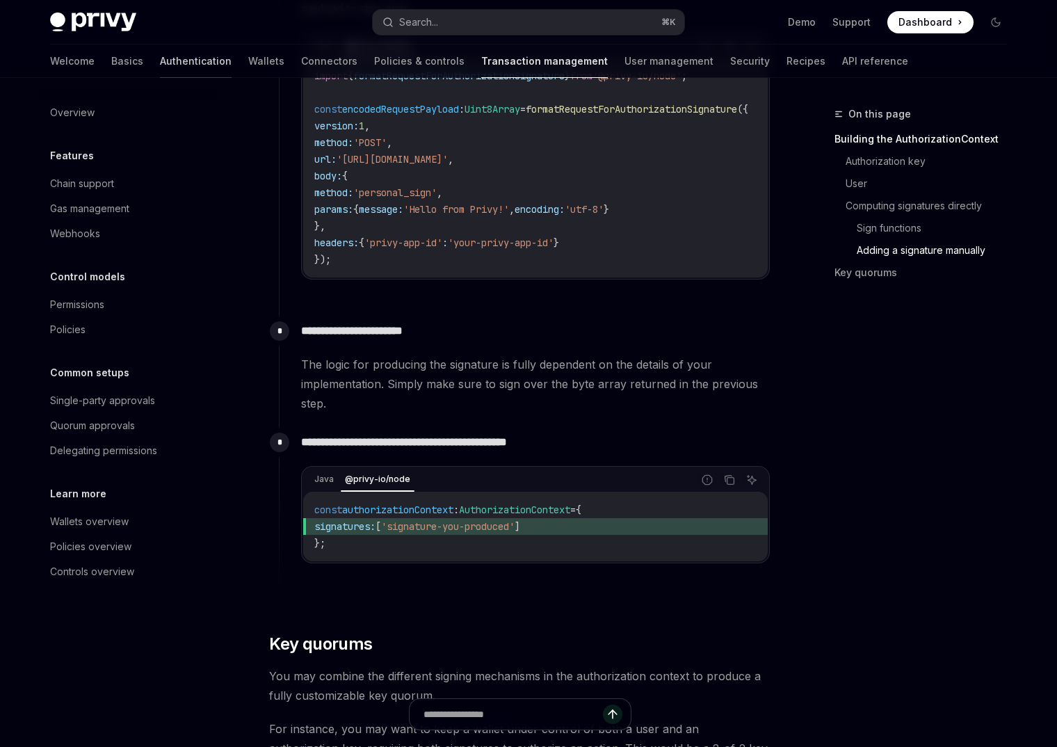
click at [160, 55] on link "Authentication" at bounding box center [196, 61] width 72 height 33
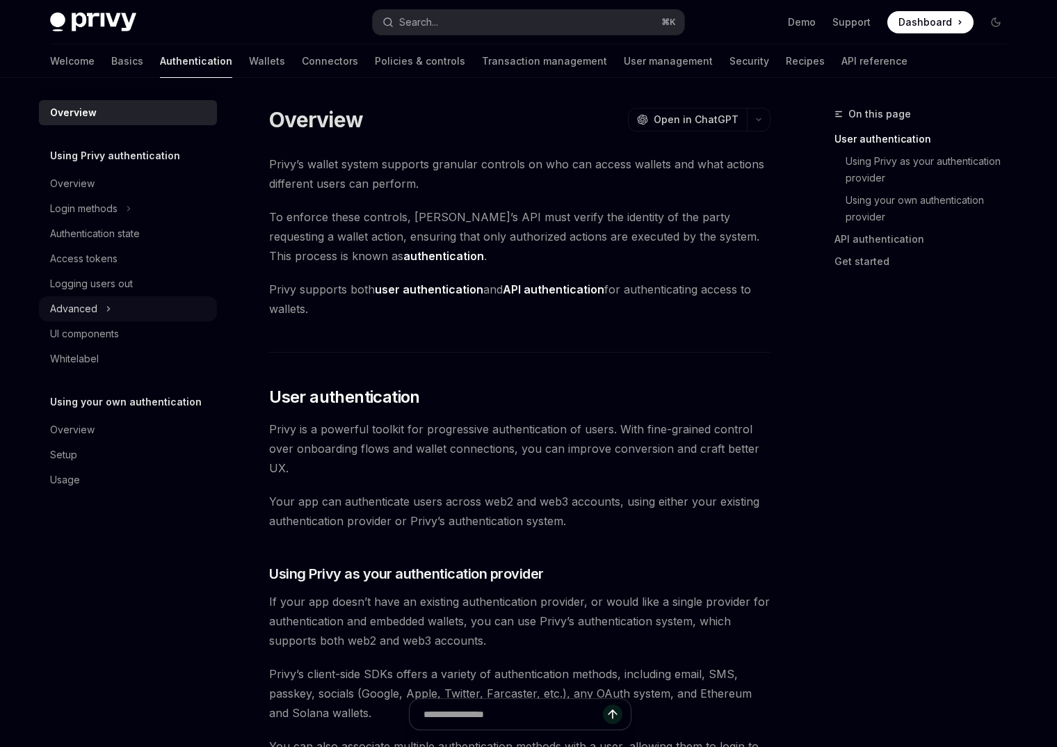
click at [154, 302] on div "Advanced" at bounding box center [128, 308] width 178 height 25
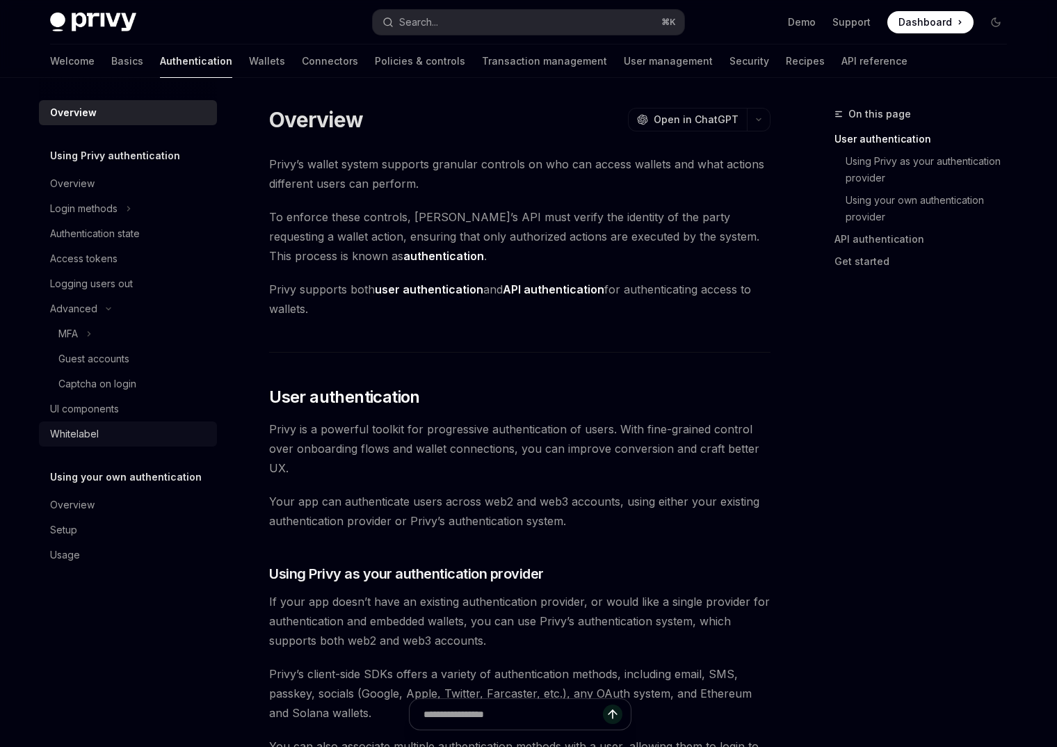
click at [103, 426] on div "Whitelabel" at bounding box center [129, 434] width 159 height 17
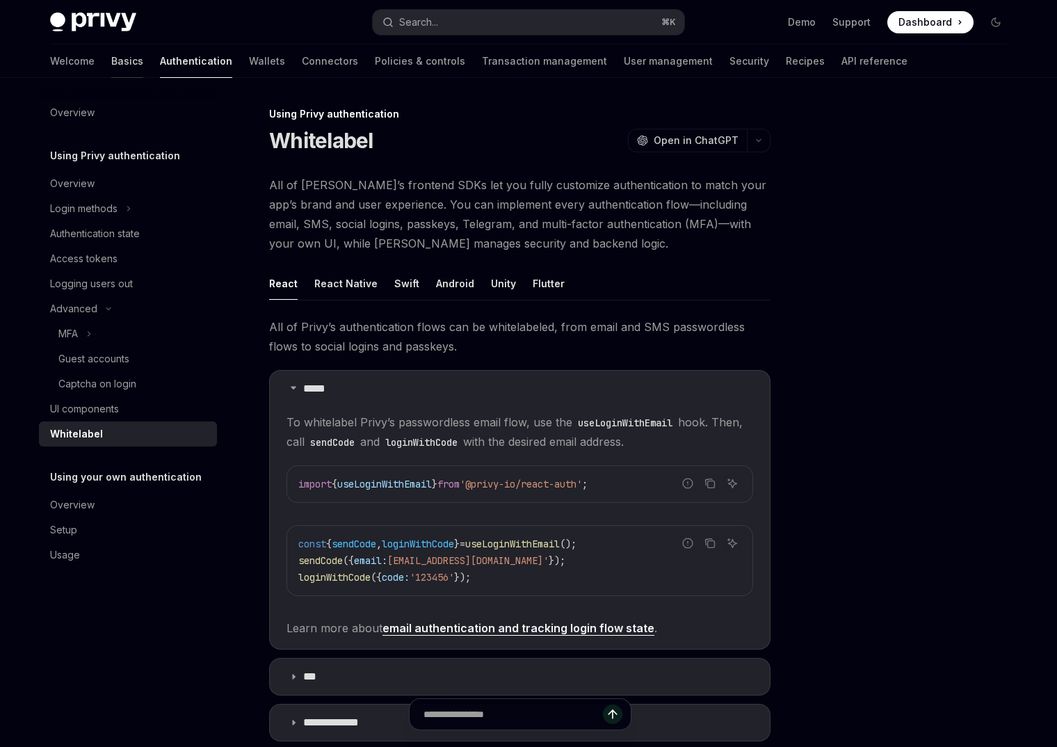
click at [111, 62] on link "Basics" at bounding box center [127, 61] width 32 height 33
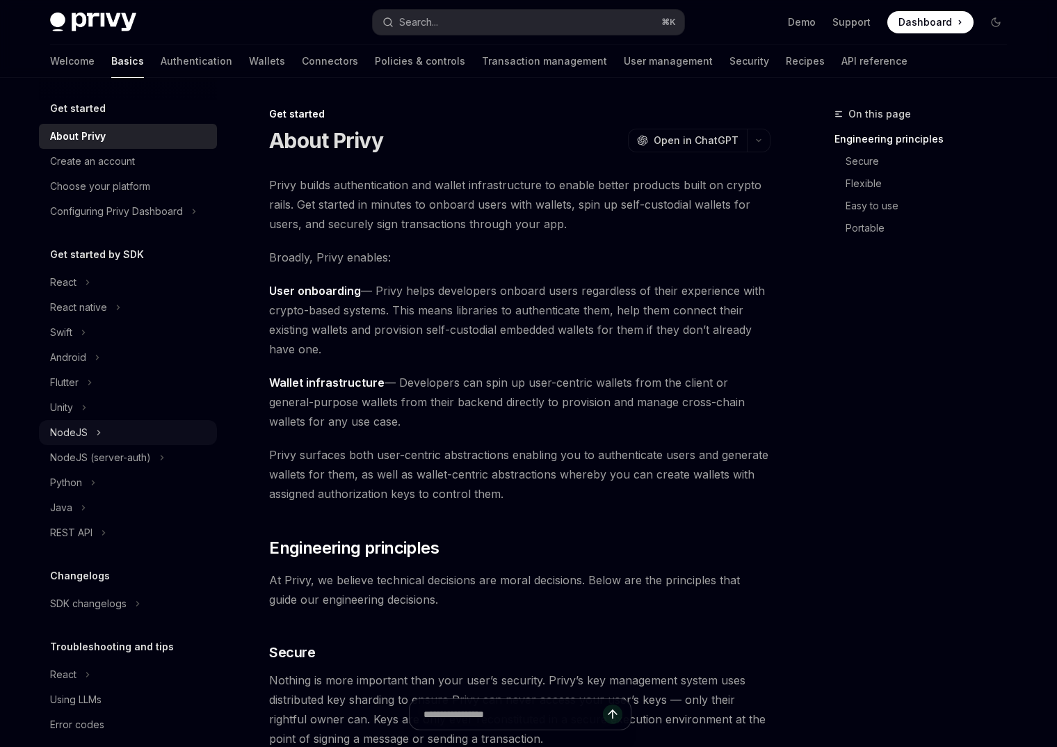
click at [99, 433] on icon at bounding box center [99, 432] width 6 height 17
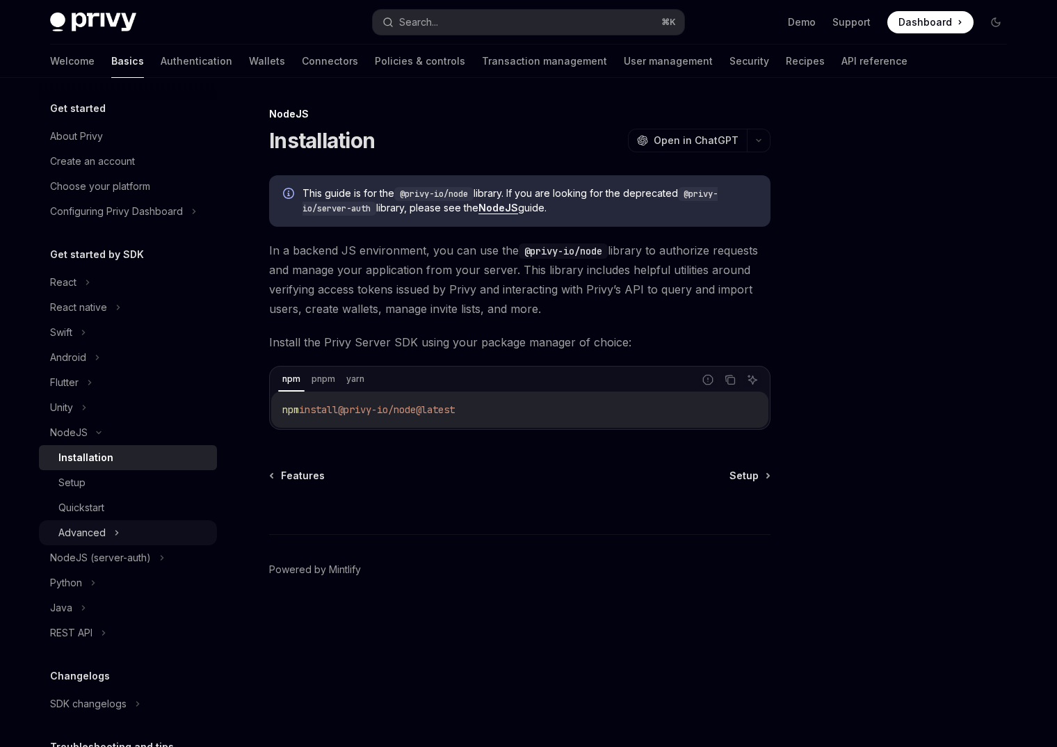
click at [113, 529] on div "Advanced" at bounding box center [128, 532] width 178 height 25
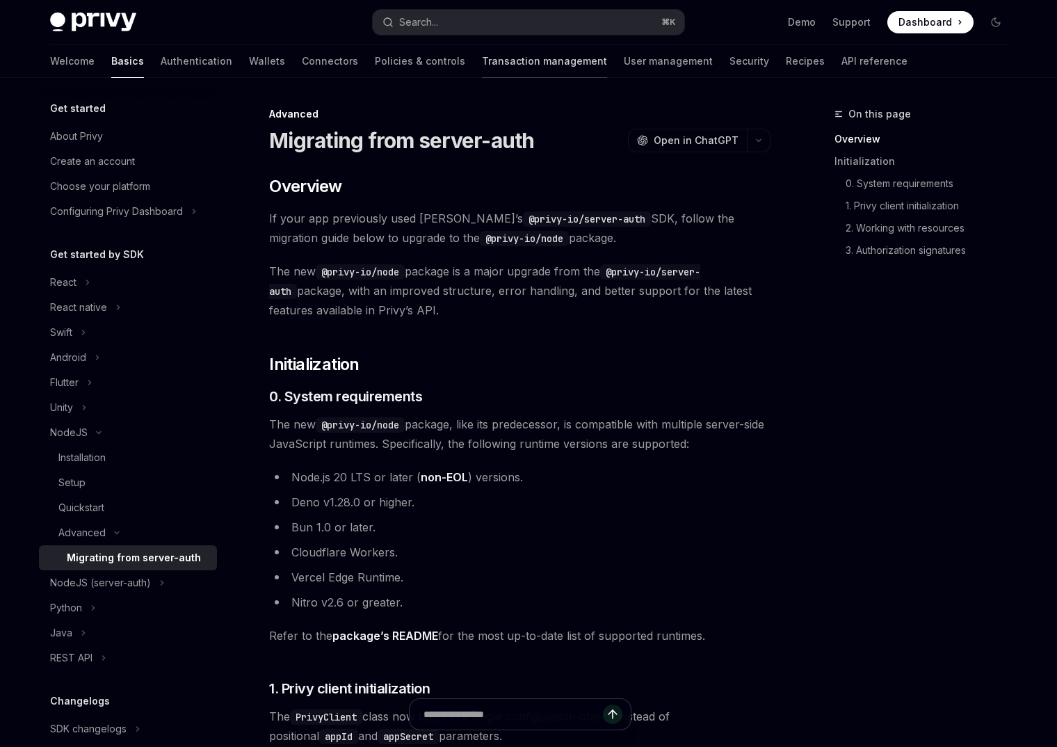
click at [482, 72] on link "Transaction management" at bounding box center [544, 61] width 125 height 33
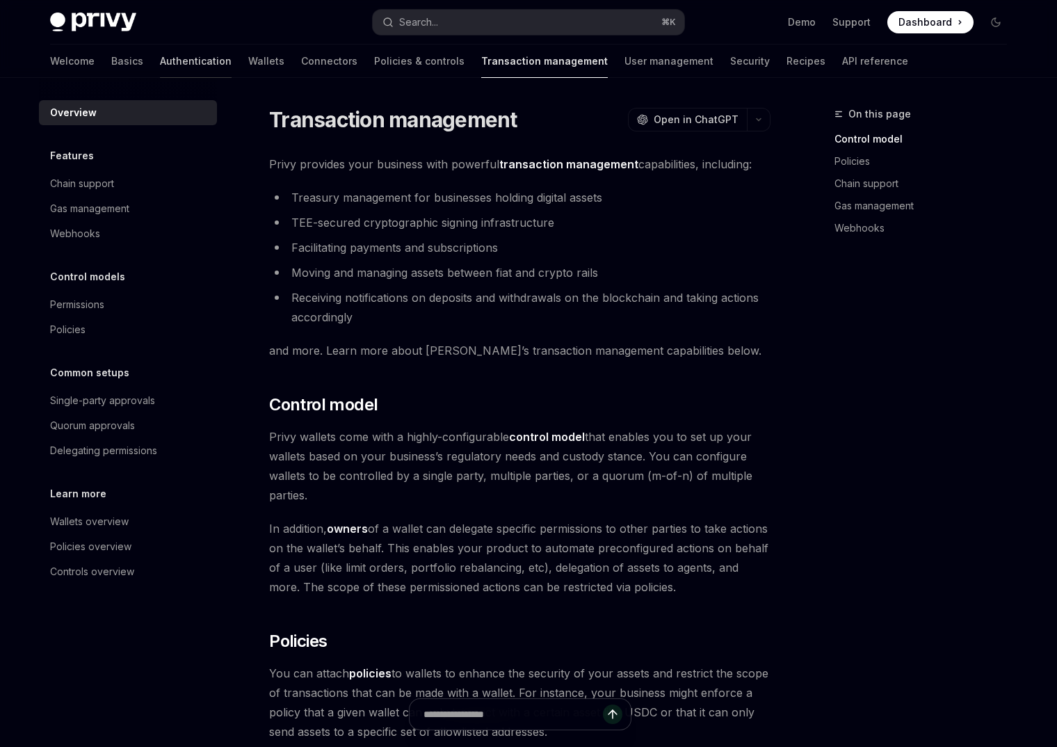
click at [160, 58] on link "Authentication" at bounding box center [196, 61] width 72 height 33
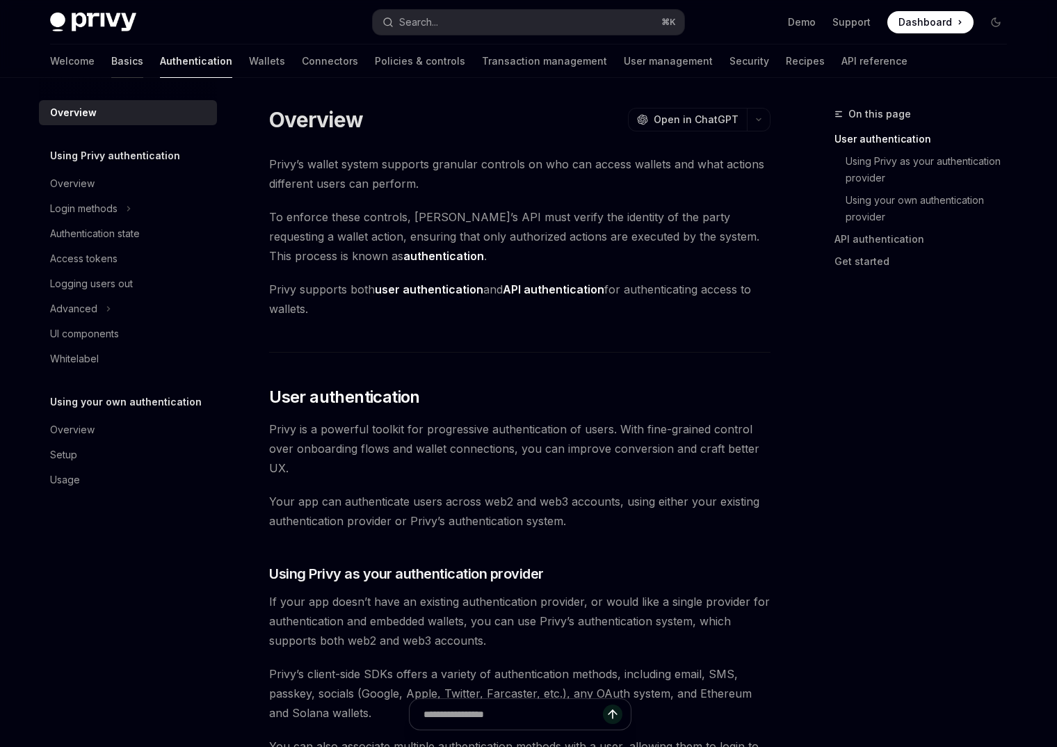
click at [111, 60] on link "Basics" at bounding box center [127, 61] width 32 height 33
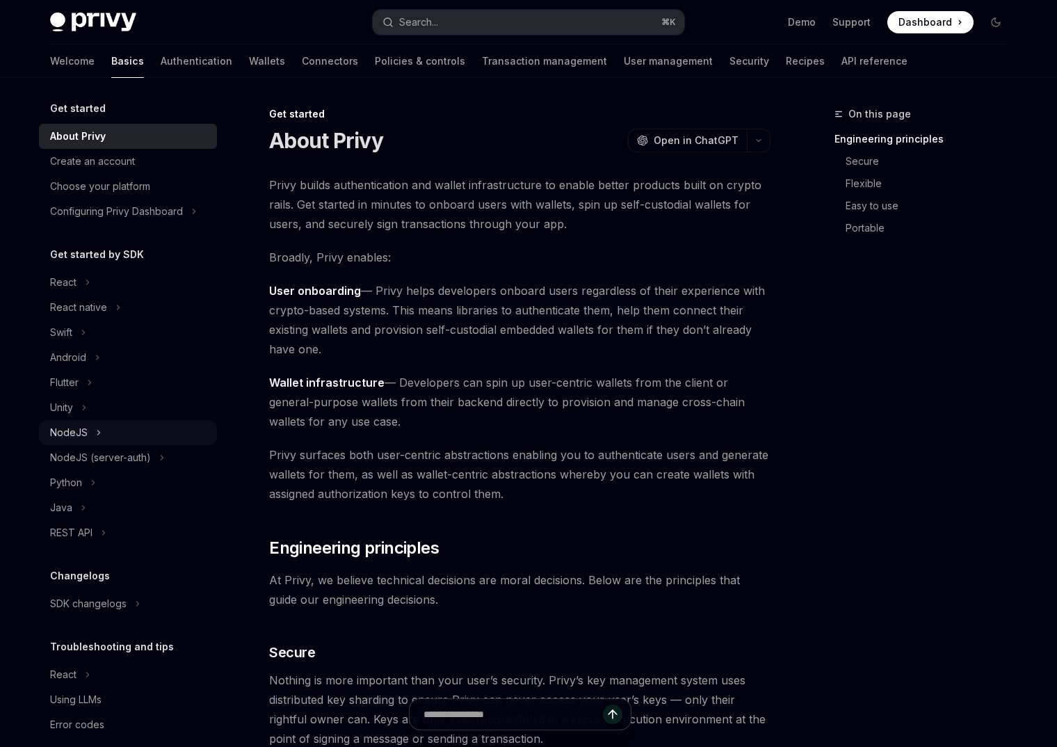
click at [115, 434] on div "NodeJS" at bounding box center [128, 432] width 178 height 25
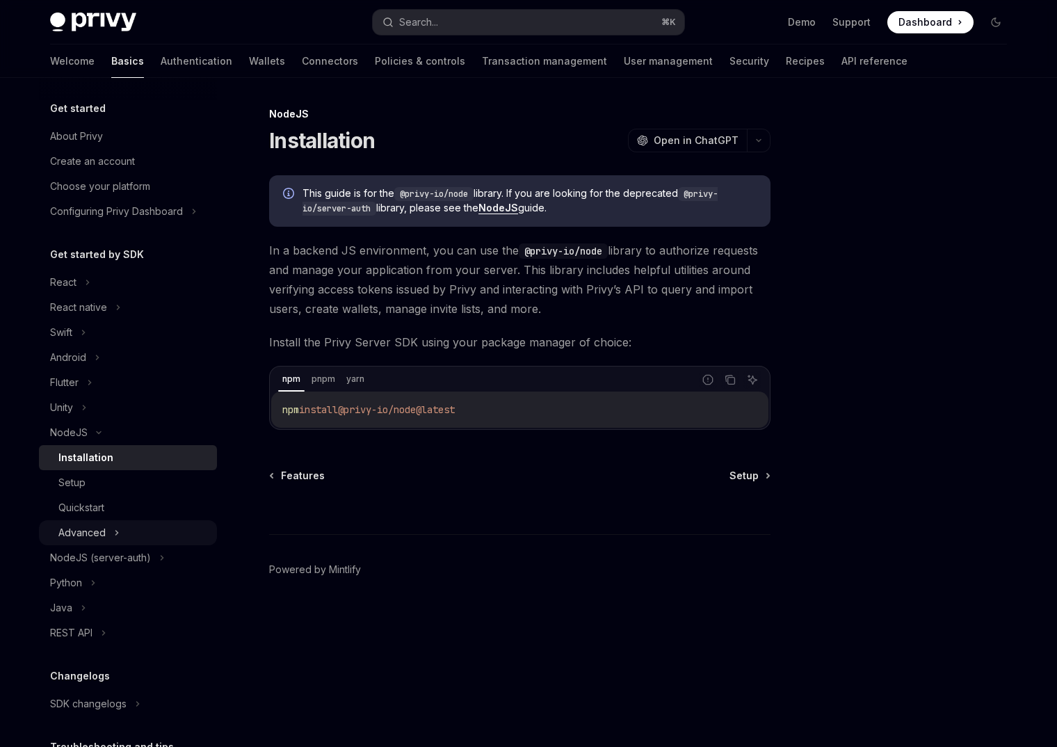
click at [111, 527] on div "Advanced" at bounding box center [128, 532] width 178 height 25
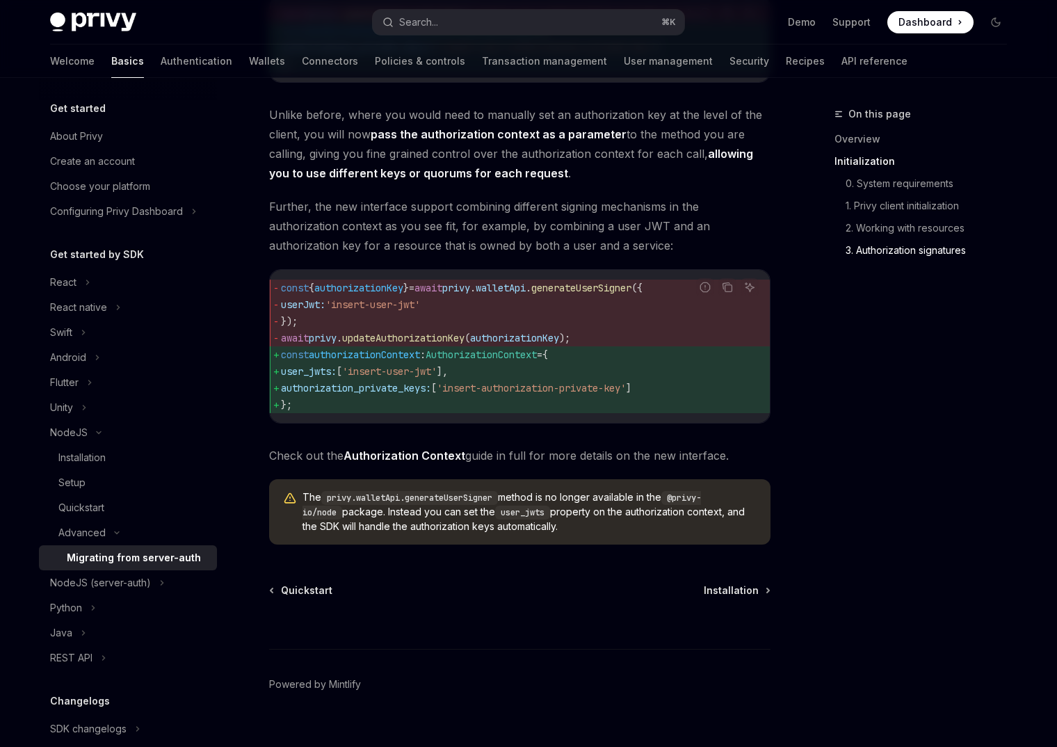
scroll to position [1710, 0]
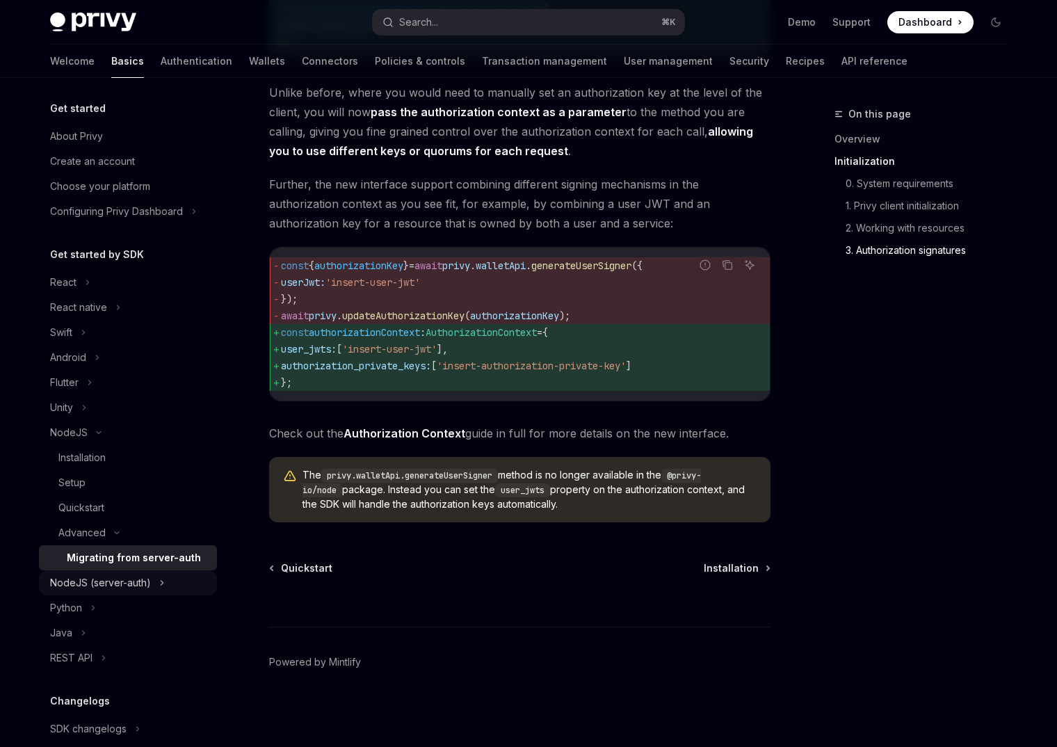
click at [130, 579] on div "NodeJS (server-auth)" at bounding box center [100, 582] width 101 height 17
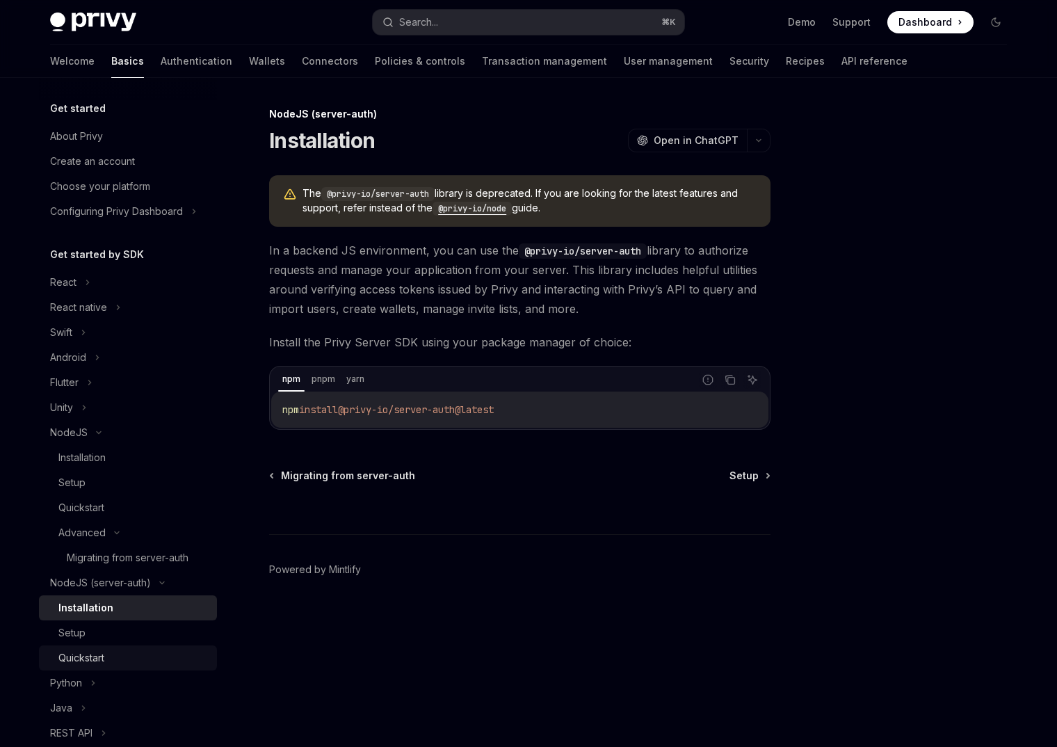
click at [112, 655] on div "Quickstart" at bounding box center [133, 657] width 150 height 17
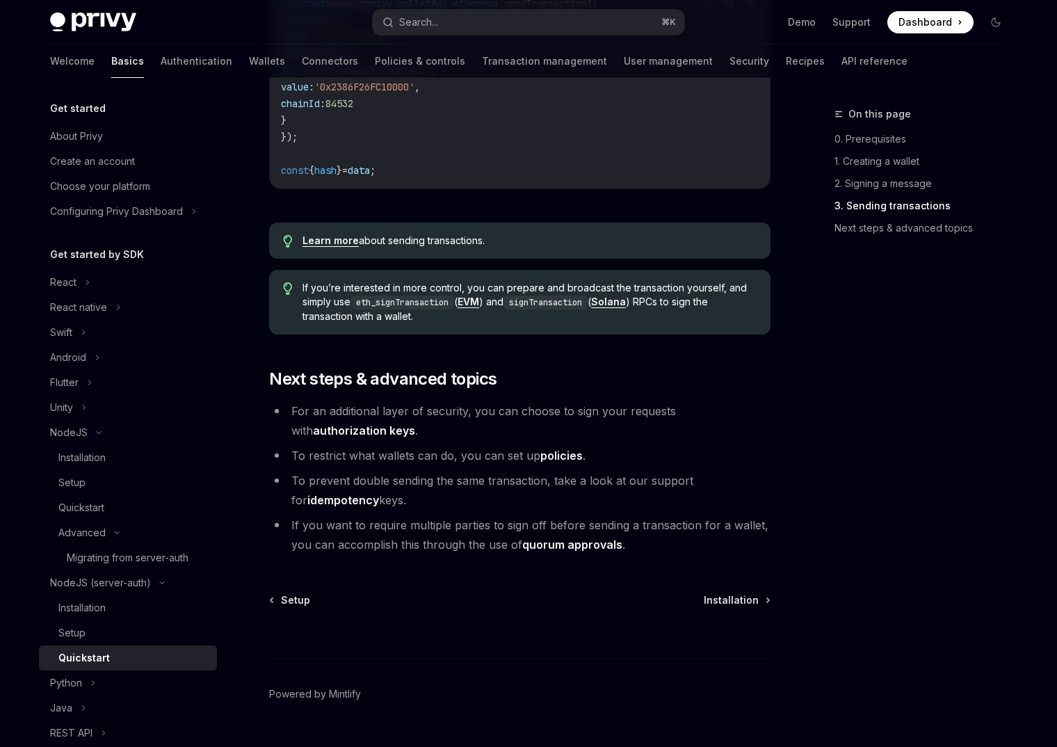
scroll to position [1432, 0]
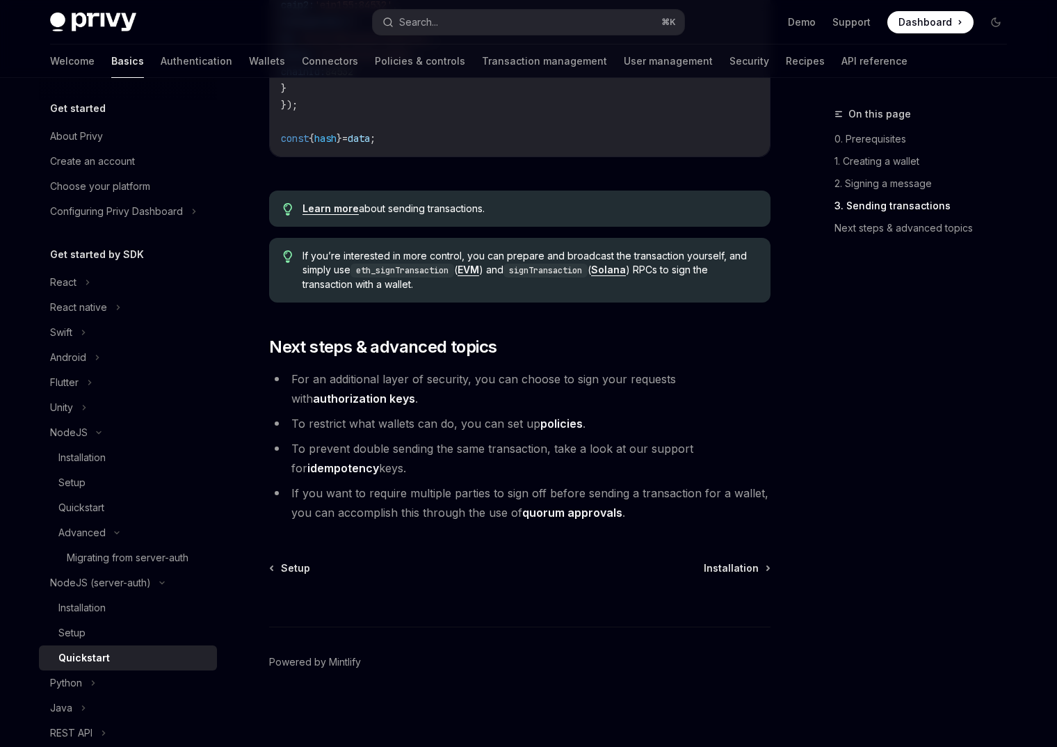
click at [415, 391] on link "authorization keys" at bounding box center [364, 398] width 102 height 15
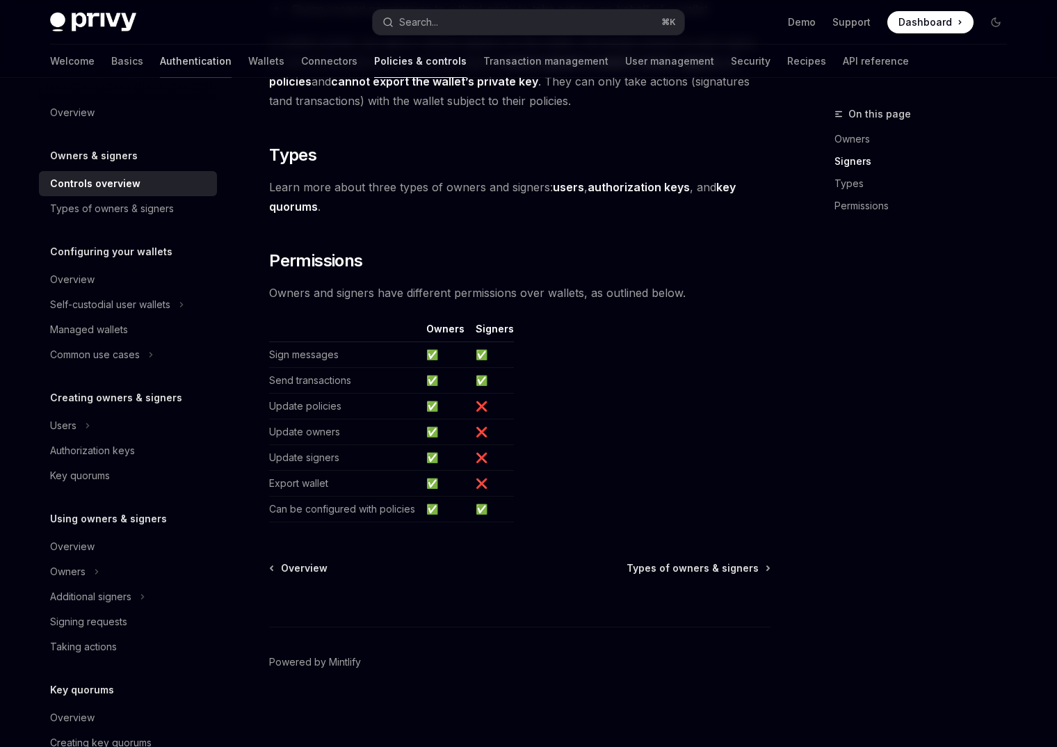
click at [160, 63] on link "Authentication" at bounding box center [196, 61] width 72 height 33
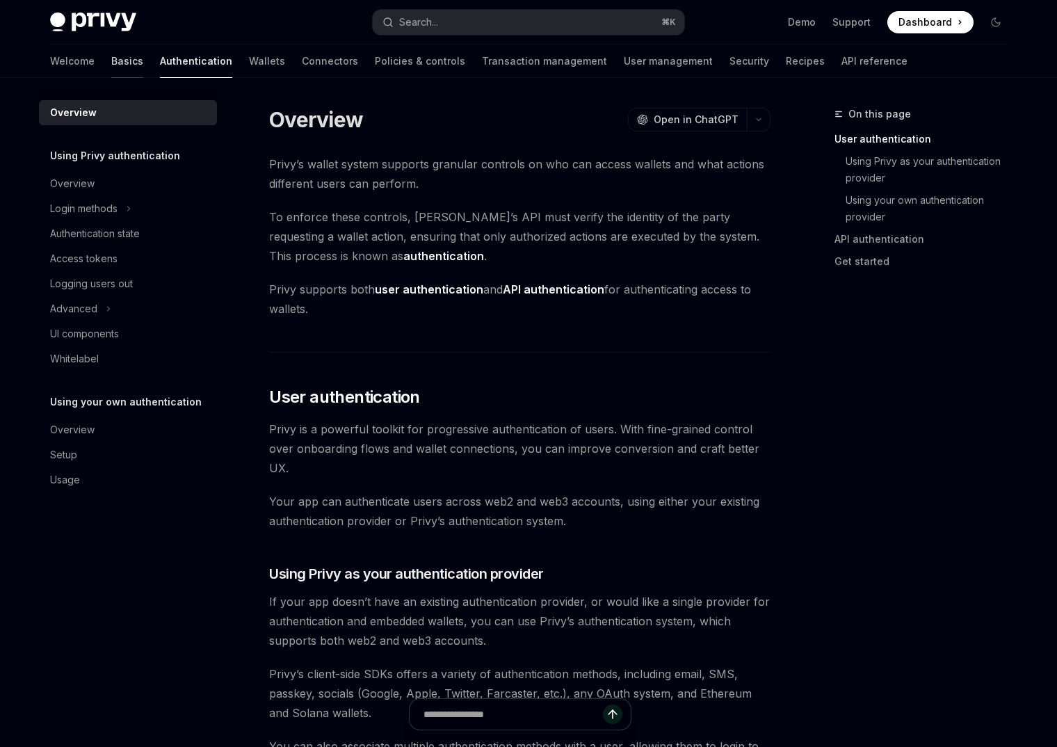
click at [111, 61] on link "Basics" at bounding box center [127, 61] width 32 height 33
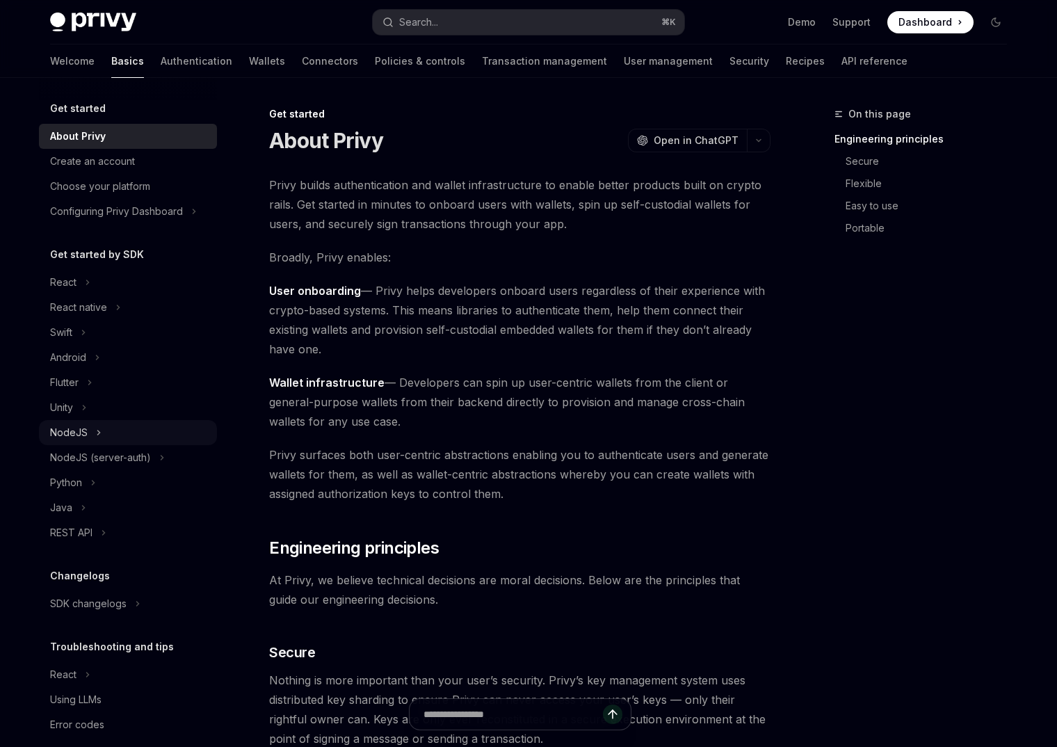
click at [116, 440] on div "NodeJS" at bounding box center [128, 432] width 178 height 25
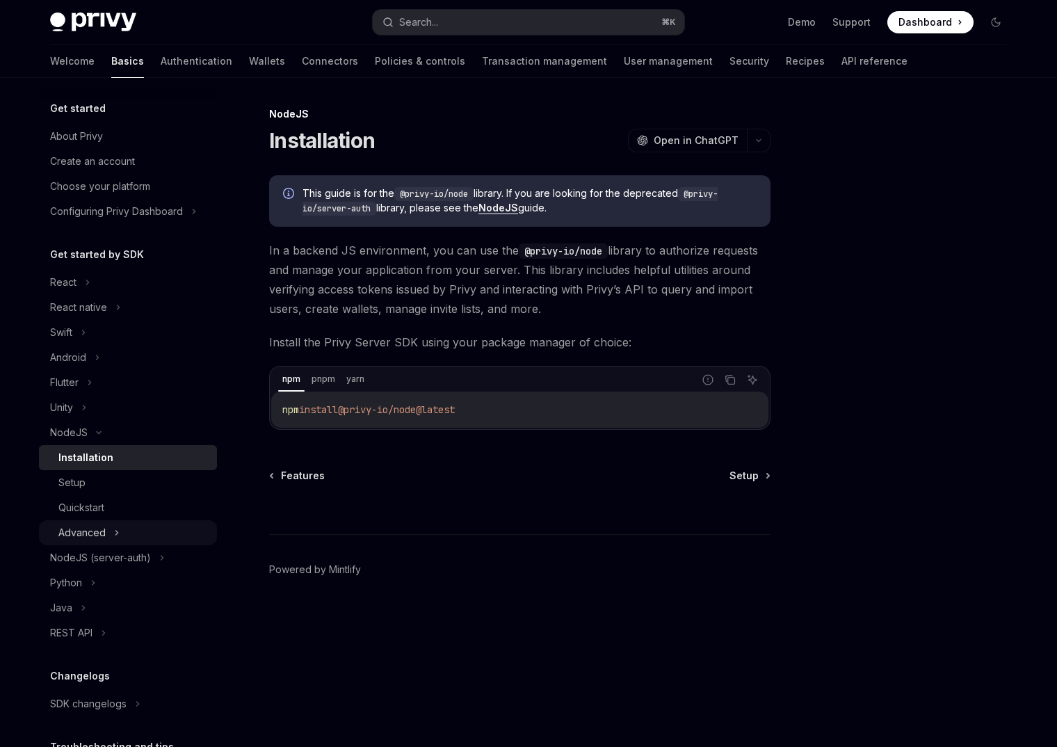
click at [124, 532] on div "Advanced" at bounding box center [128, 532] width 178 height 25
type textarea "*"
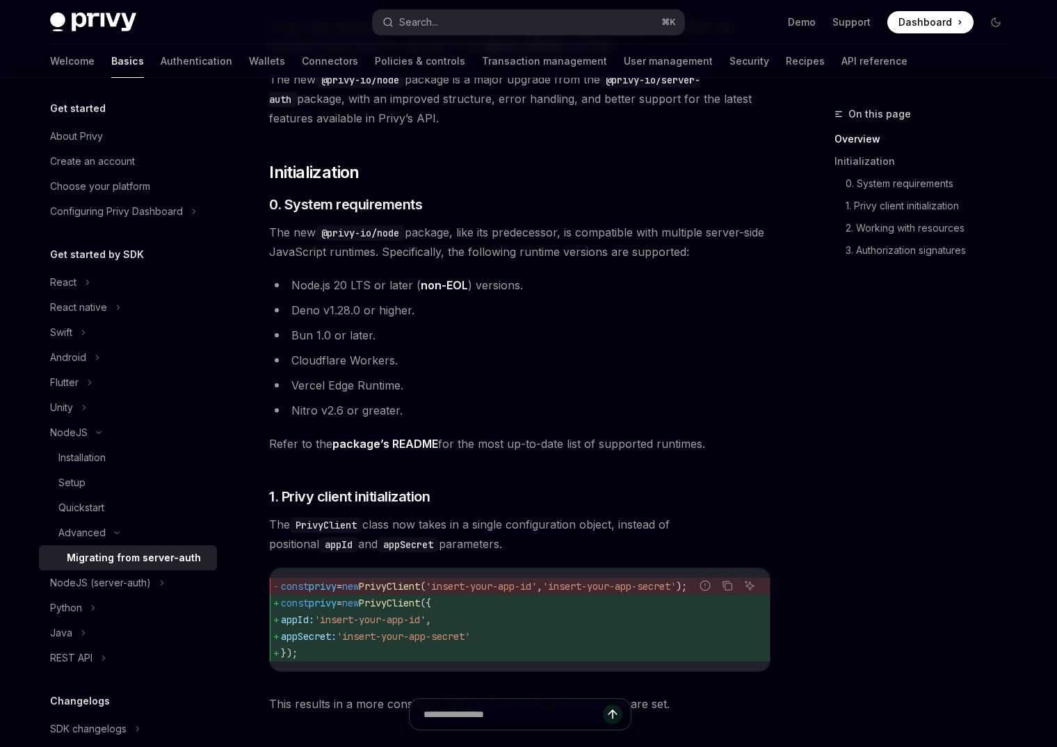
scroll to position [191, 0]
click at [410, 30] on div "Search..." at bounding box center [418, 22] width 39 height 17
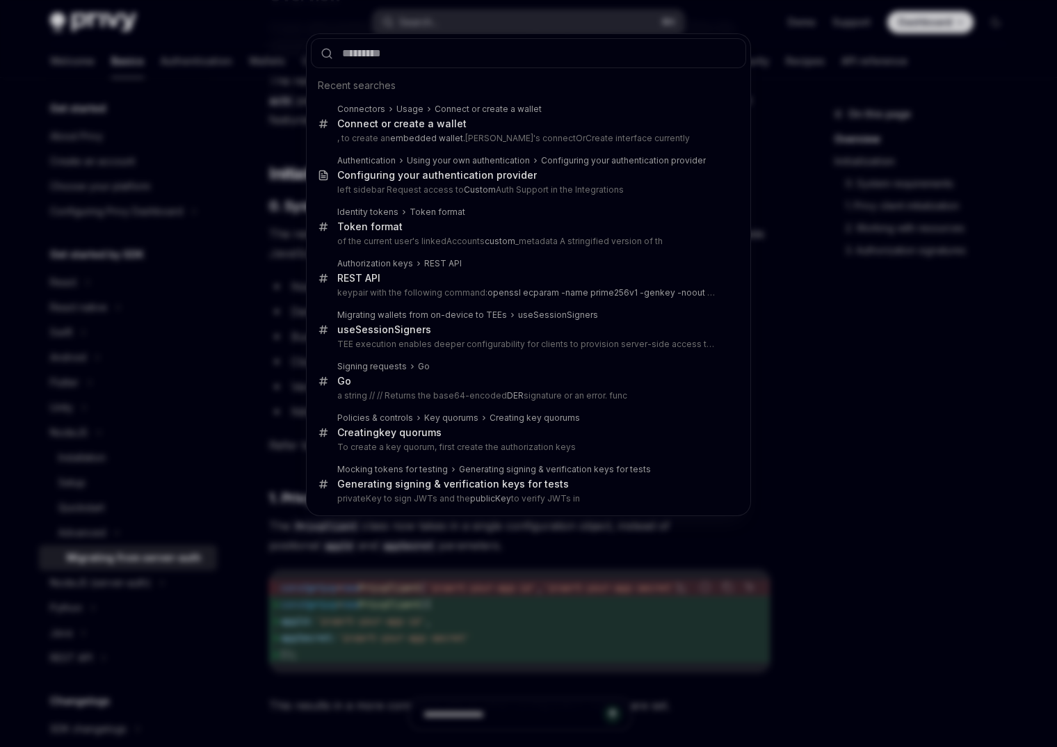
type input "**********"
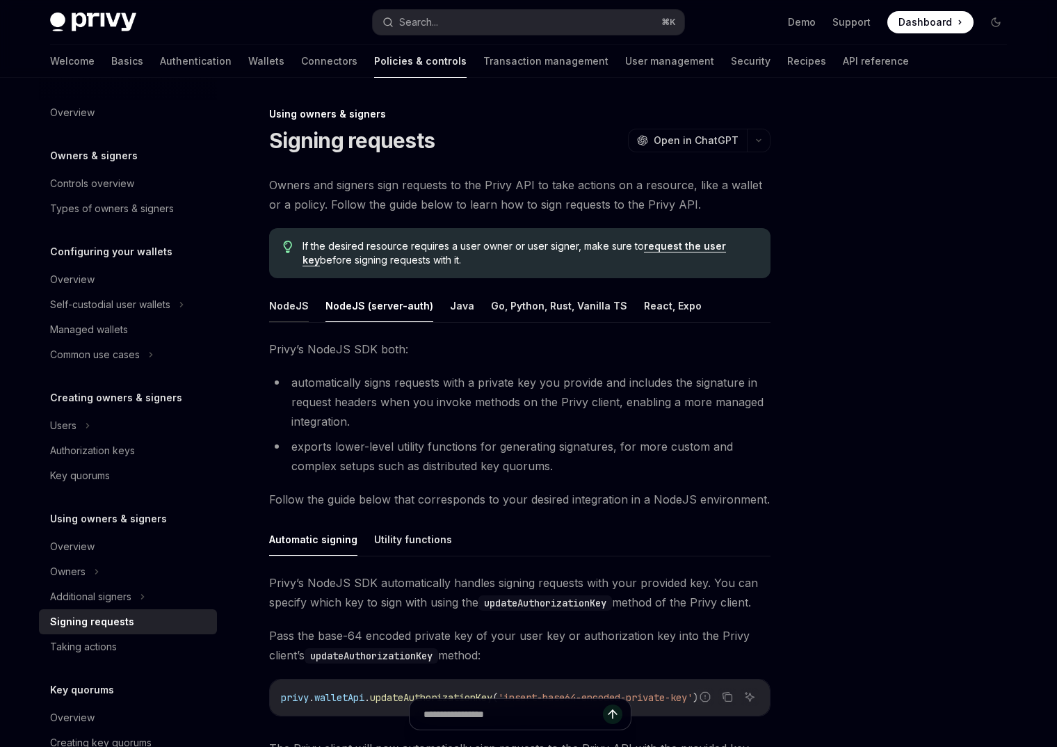
click at [279, 309] on button "NodeJS" at bounding box center [289, 305] width 40 height 33
type textarea "*"
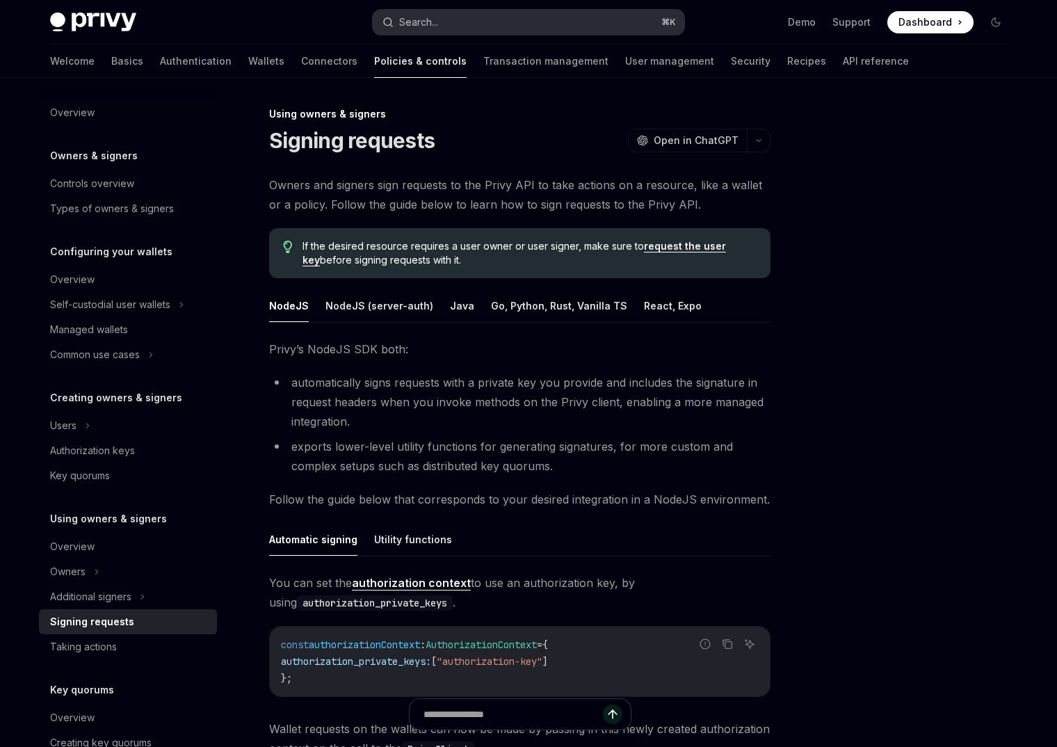
click at [446, 20] on button "Search... ⌘ K" at bounding box center [529, 22] width 312 height 25
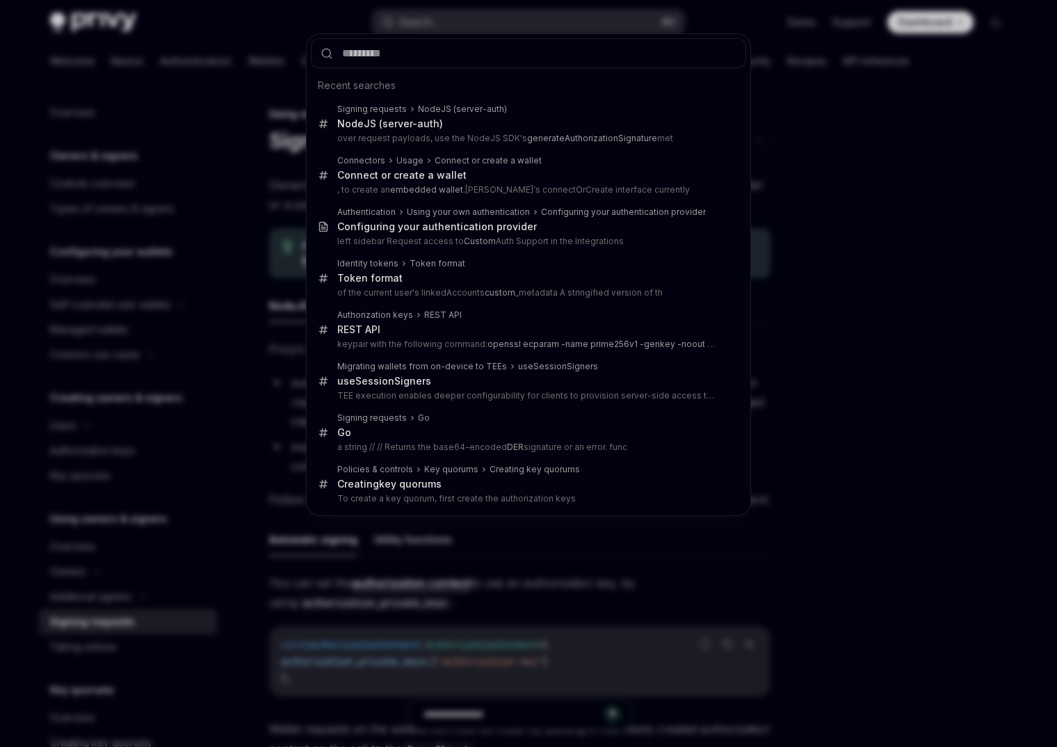
type input "**********"
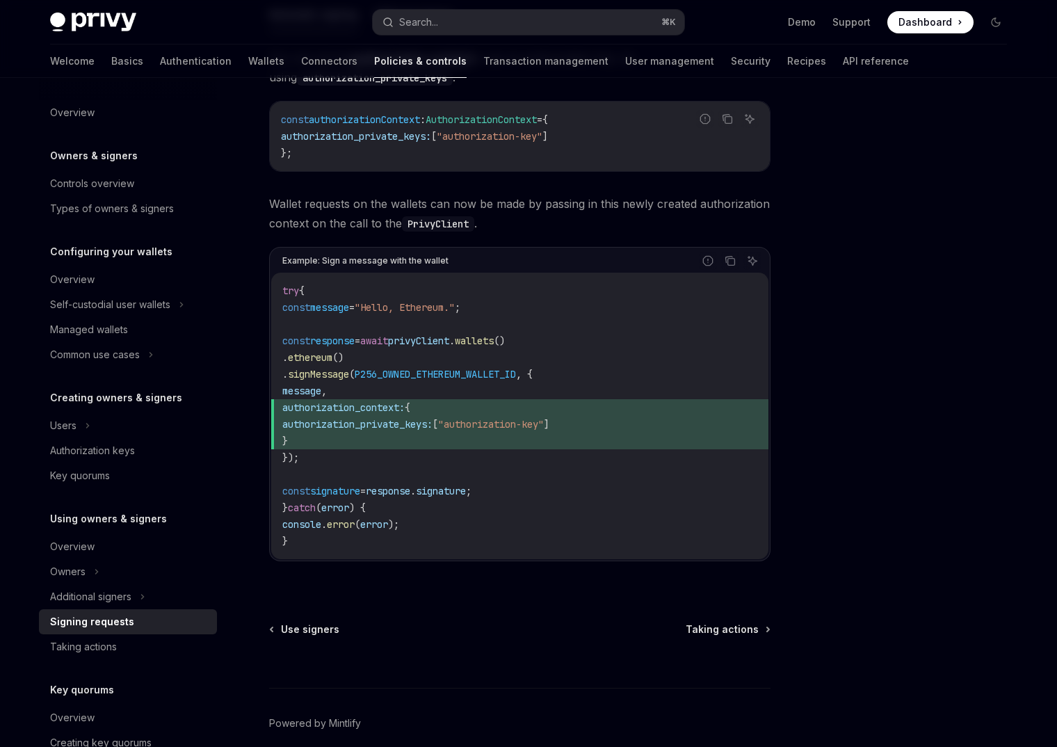
scroll to position [512, 0]
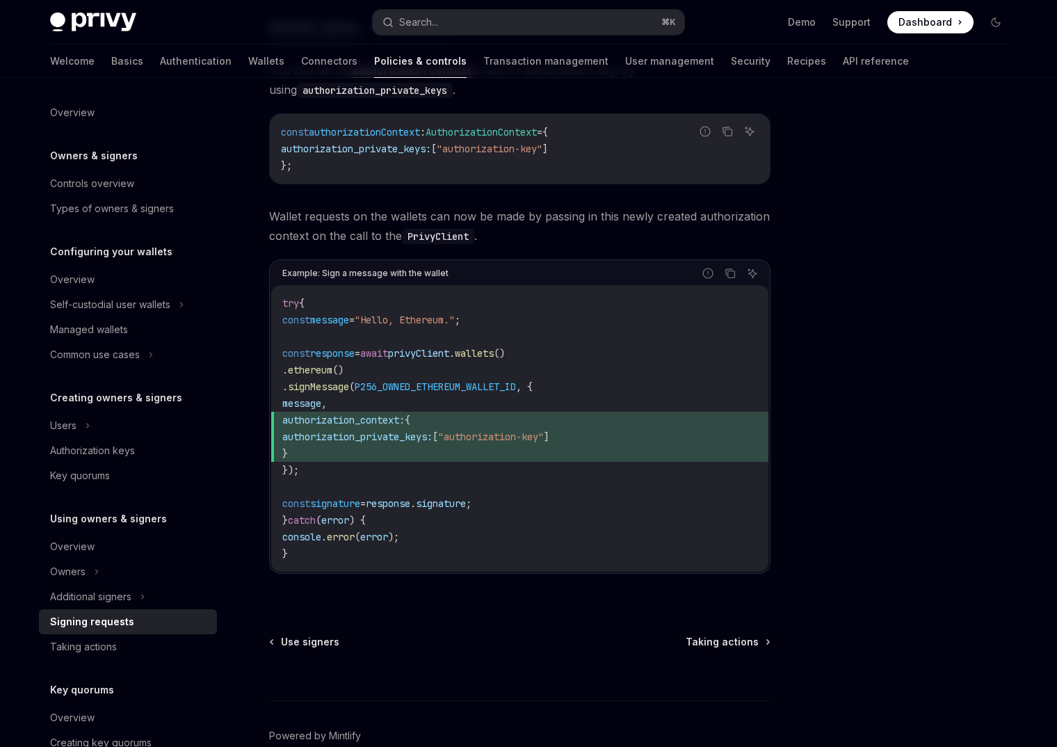
click at [457, 269] on div "Report incorrect code Copy Ask AI" at bounding box center [604, 273] width 313 height 18
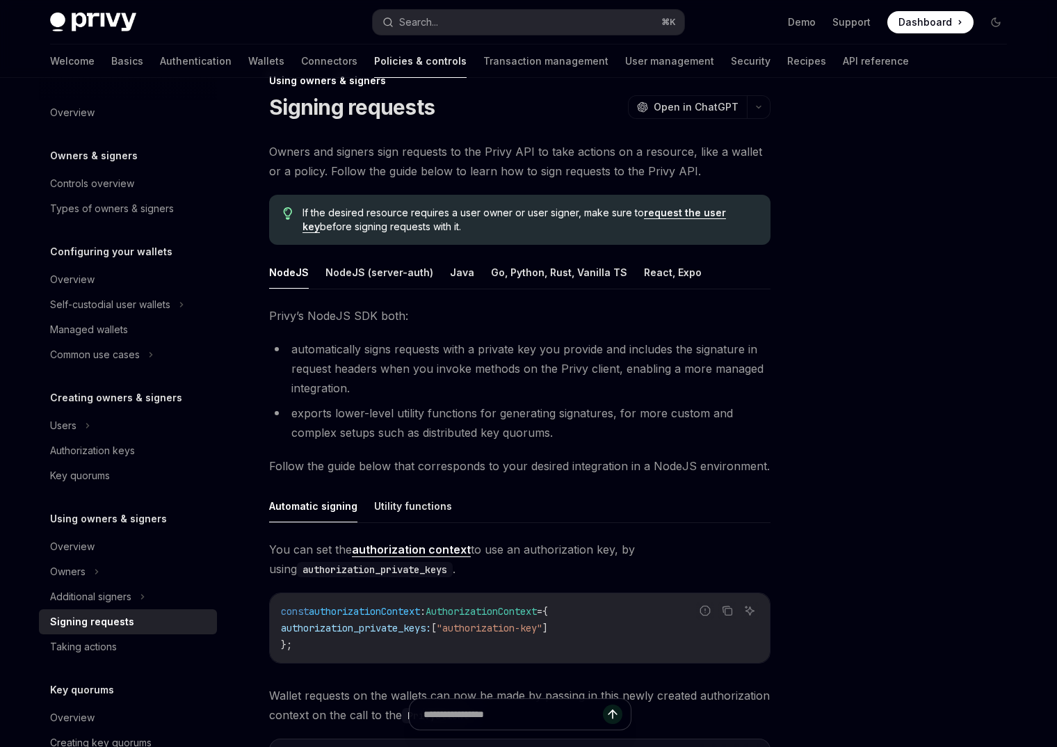
scroll to position [0, 0]
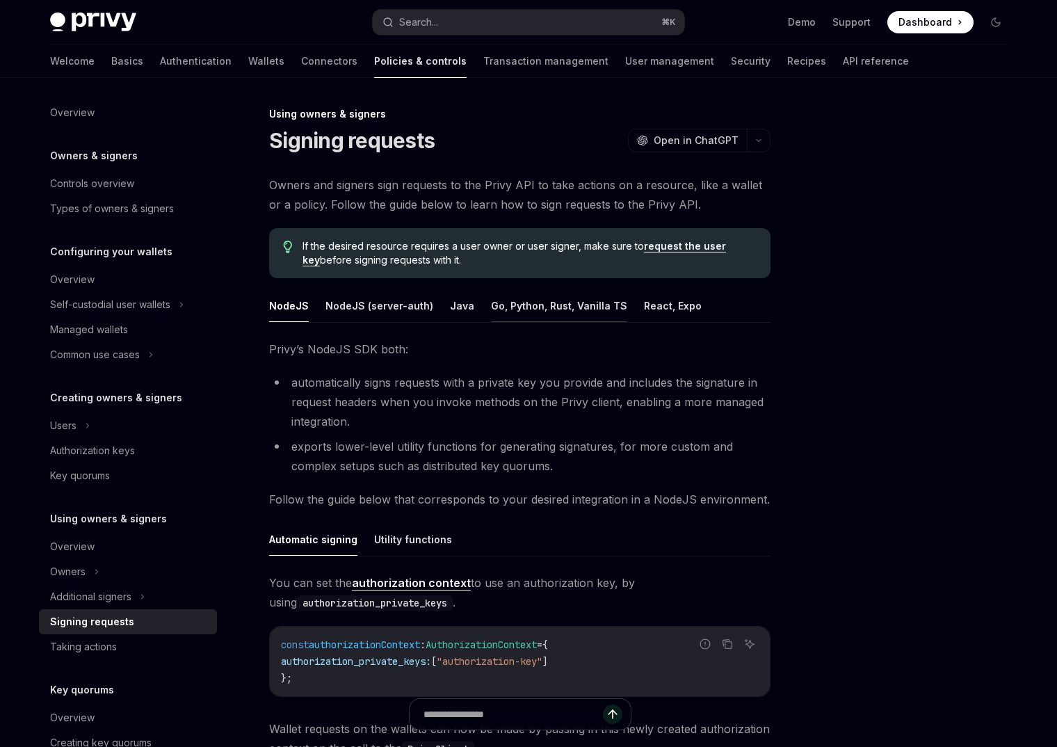
click at [537, 302] on button "Go, Python, Rust, Vanilla TS" at bounding box center [559, 305] width 136 height 33
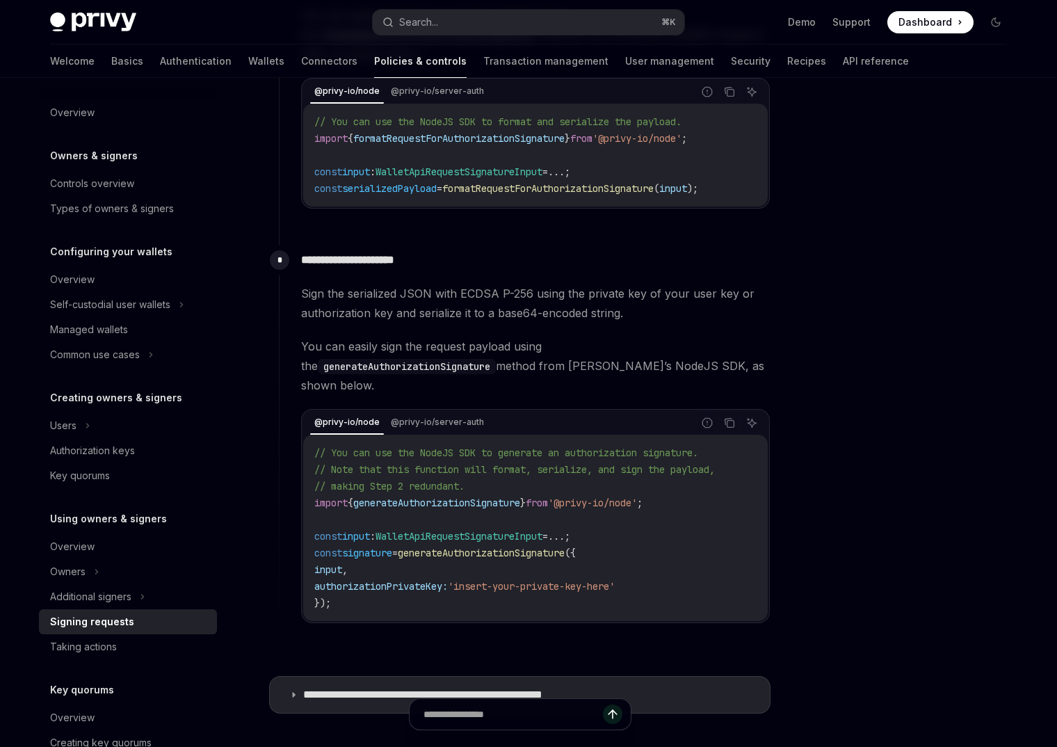
scroll to position [1077, 0]
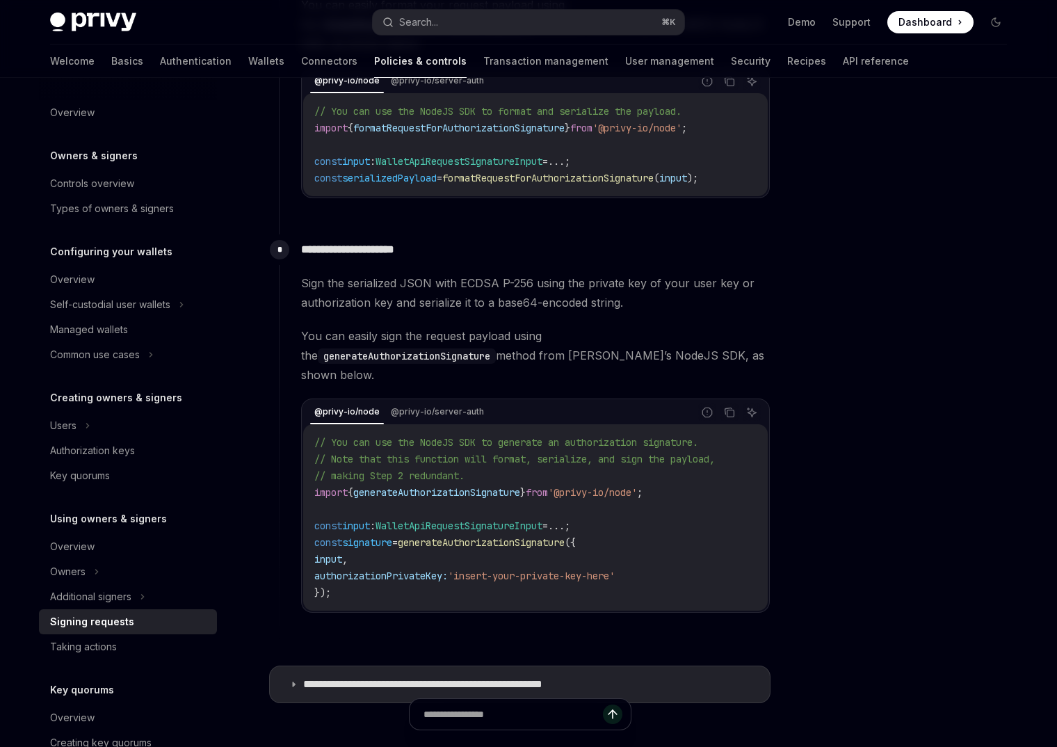
click at [340, 553] on span "input" at bounding box center [328, 559] width 28 height 13
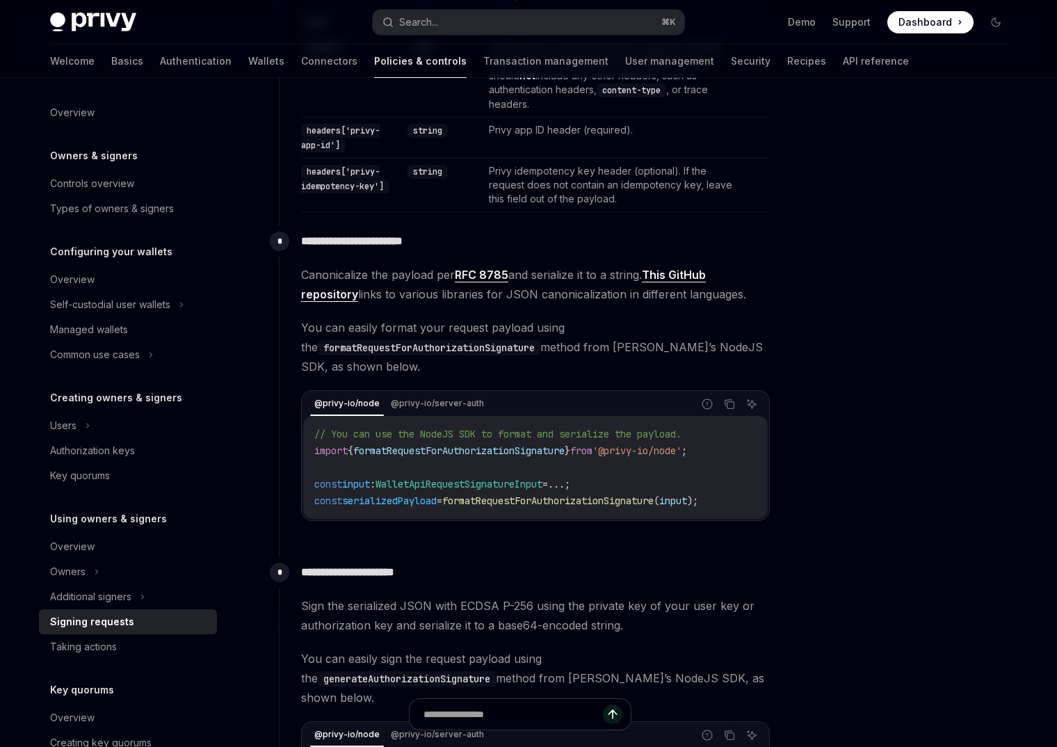
scroll to position [764, 0]
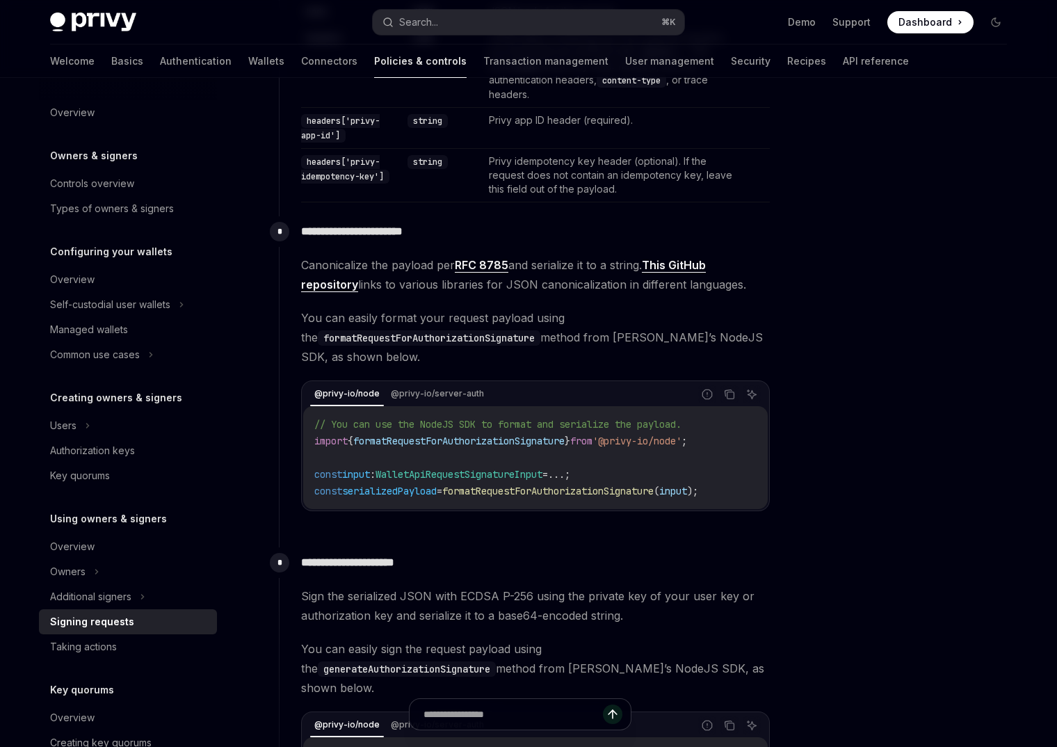
click at [520, 492] on span "formatRequestForAuthorizationSignature" at bounding box center [547, 491] width 211 height 13
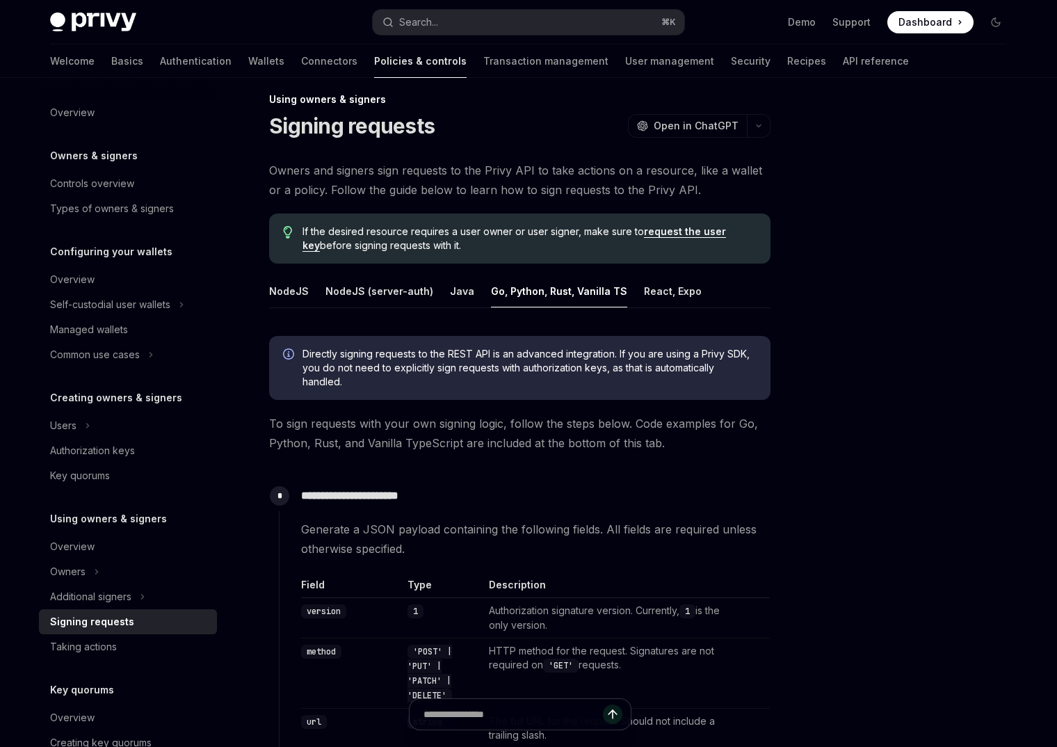
scroll to position [0, 0]
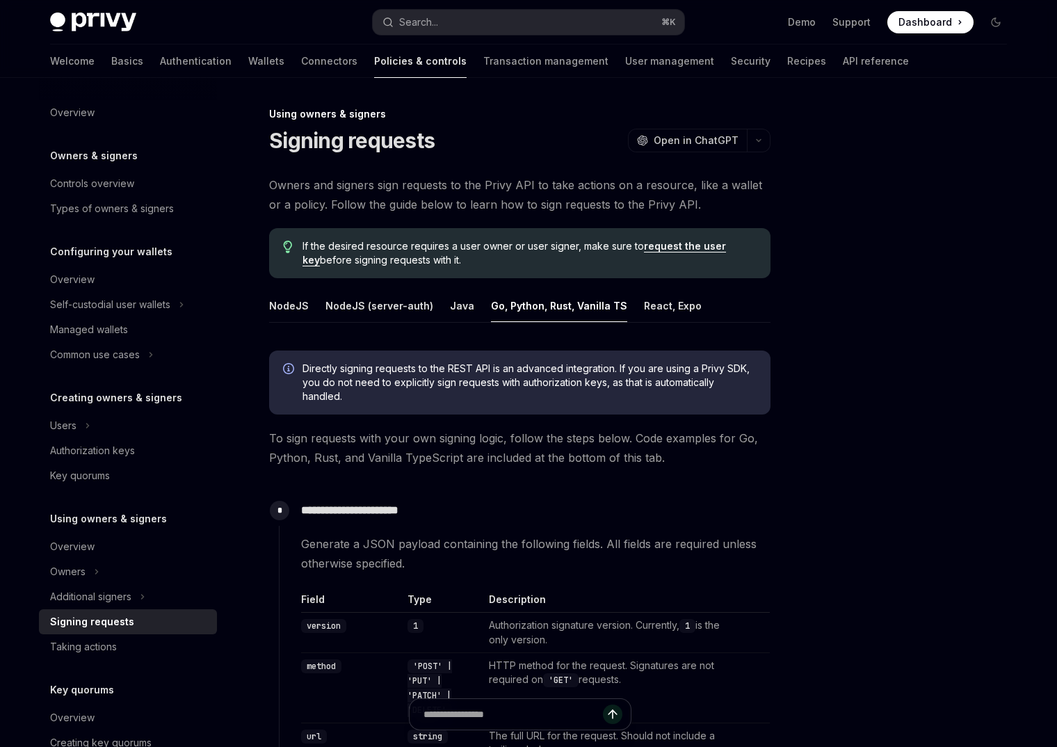
click at [280, 310] on button "NodeJS" at bounding box center [289, 305] width 40 height 33
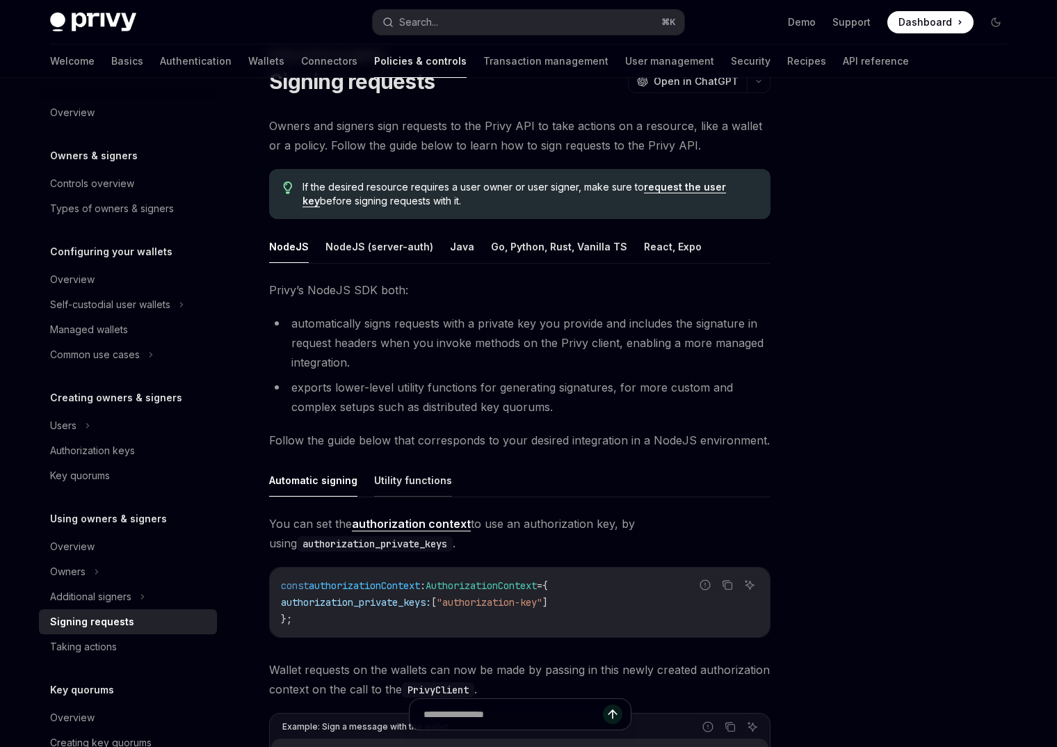
scroll to position [42, 0]
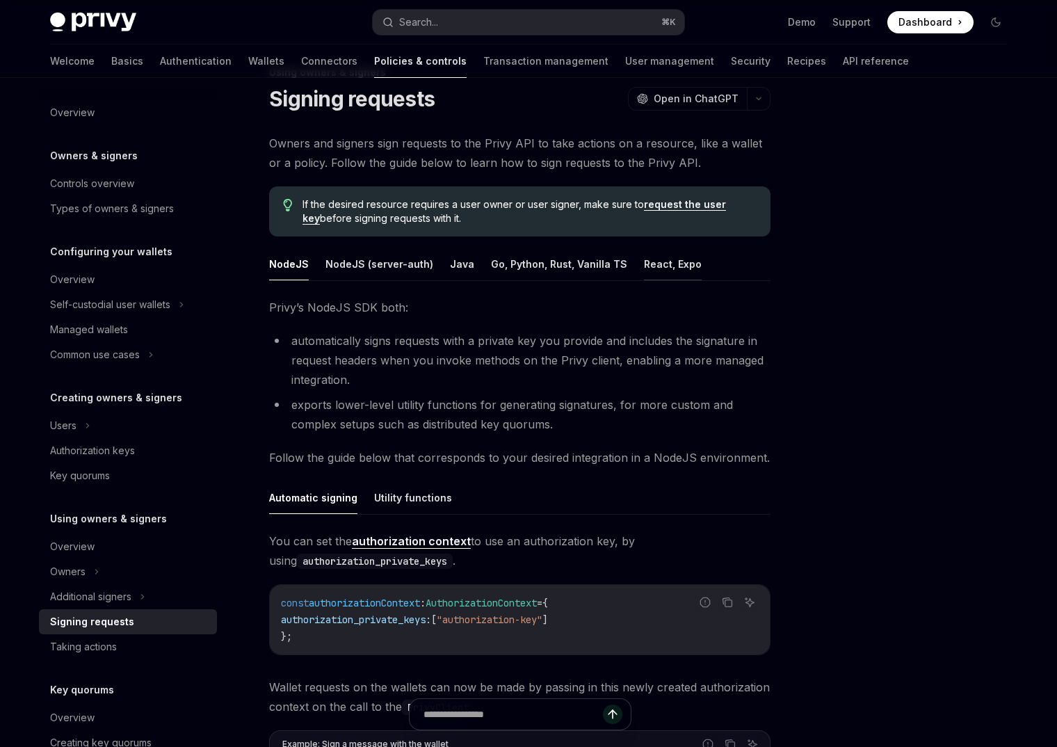
click at [662, 268] on button "React, Expo" at bounding box center [673, 264] width 58 height 33
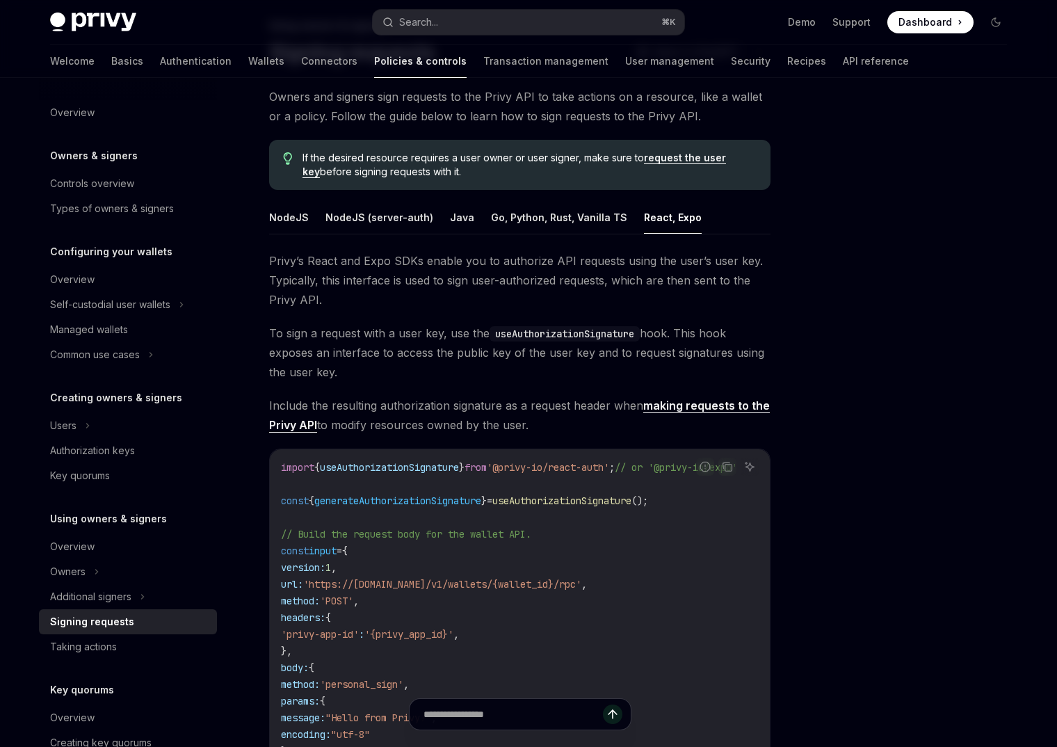
scroll to position [81, 0]
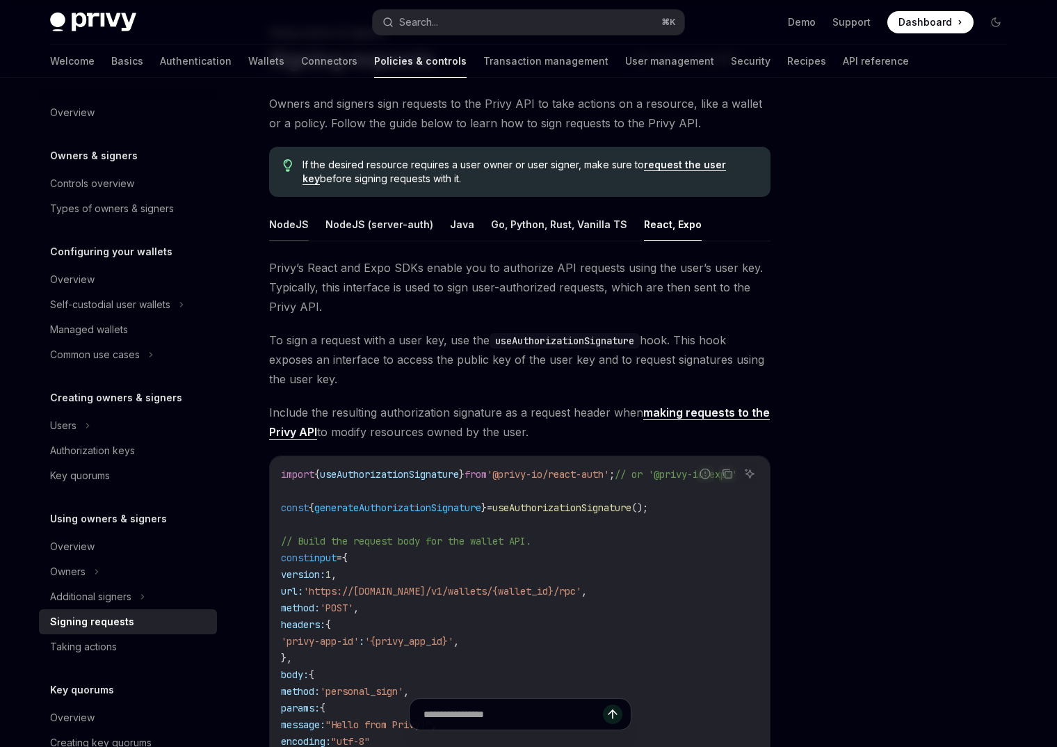
click at [291, 231] on button "NodeJS" at bounding box center [289, 224] width 40 height 33
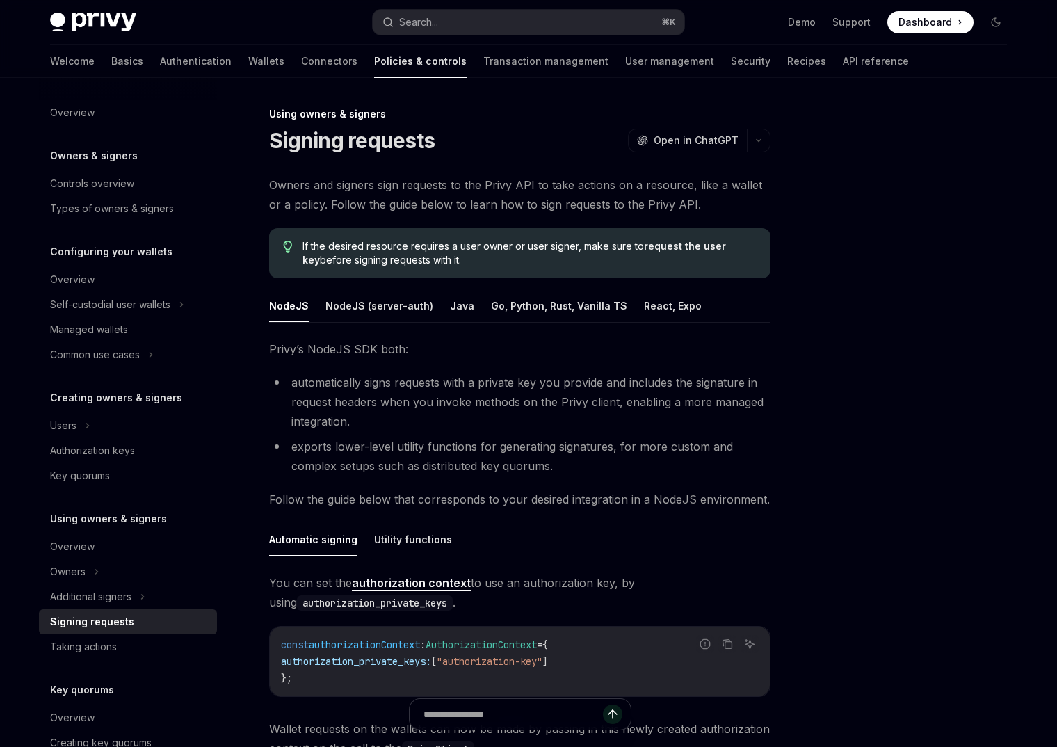
click at [690, 241] on link "request the user key" at bounding box center [513, 253] width 423 height 26
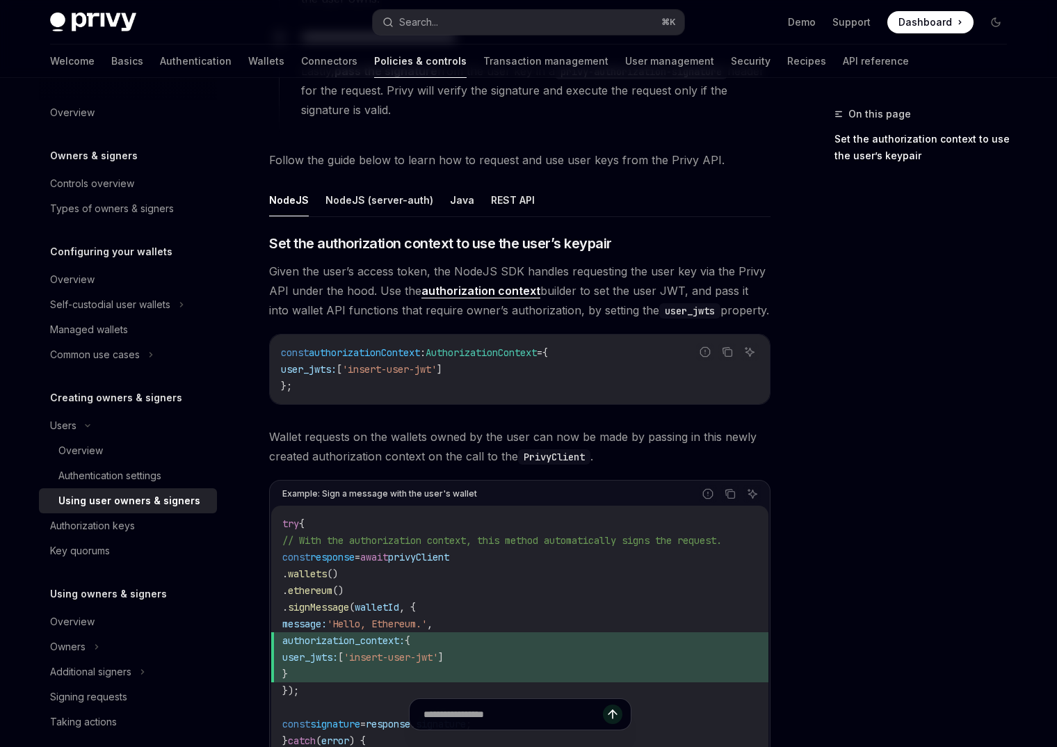
scroll to position [419, 0]
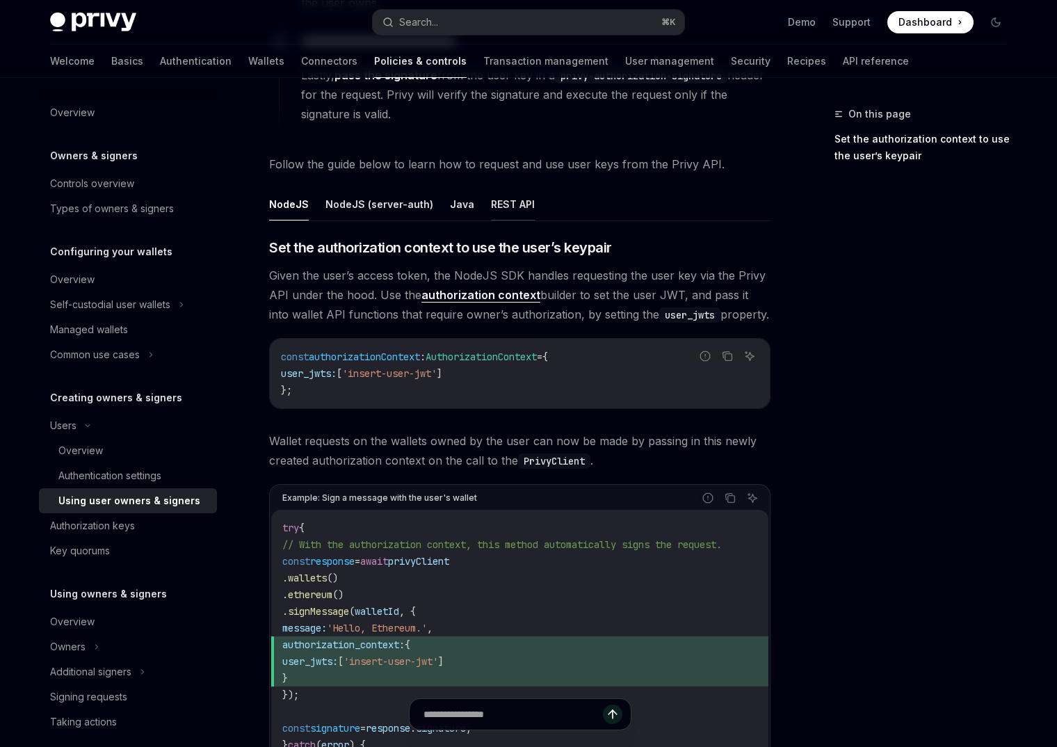
click at [504, 205] on button "REST API" at bounding box center [513, 204] width 44 height 33
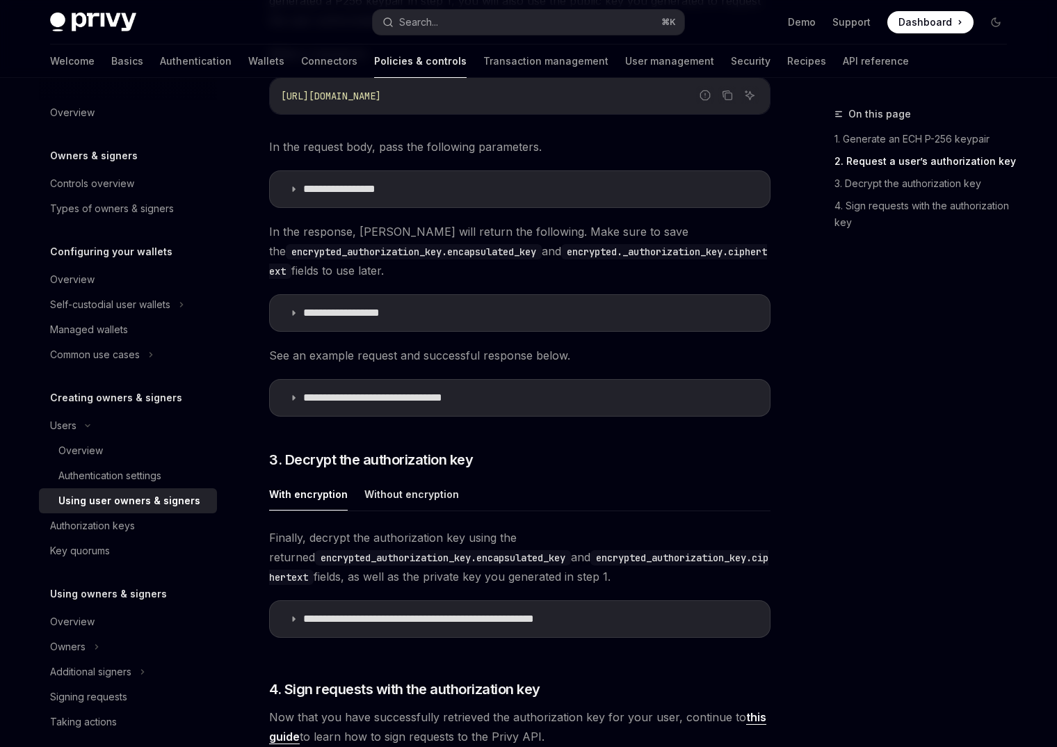
scroll to position [1542, 0]
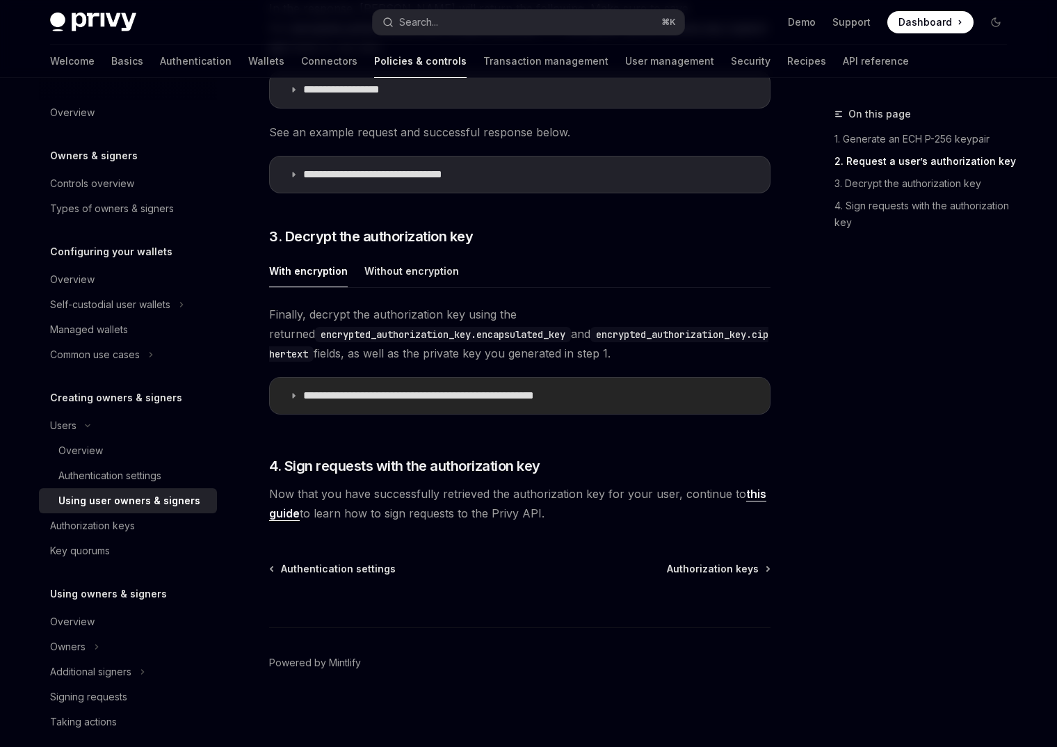
click at [430, 399] on p "**********" at bounding box center [456, 396] width 306 height 14
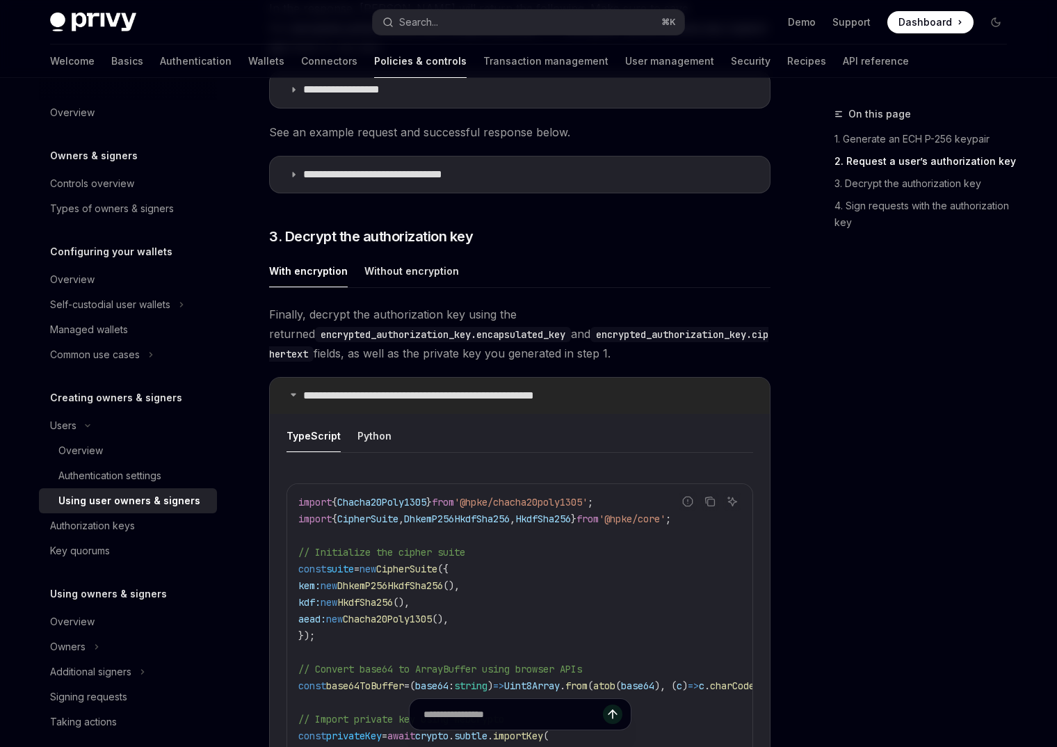
click at [430, 399] on p "**********" at bounding box center [456, 396] width 306 height 14
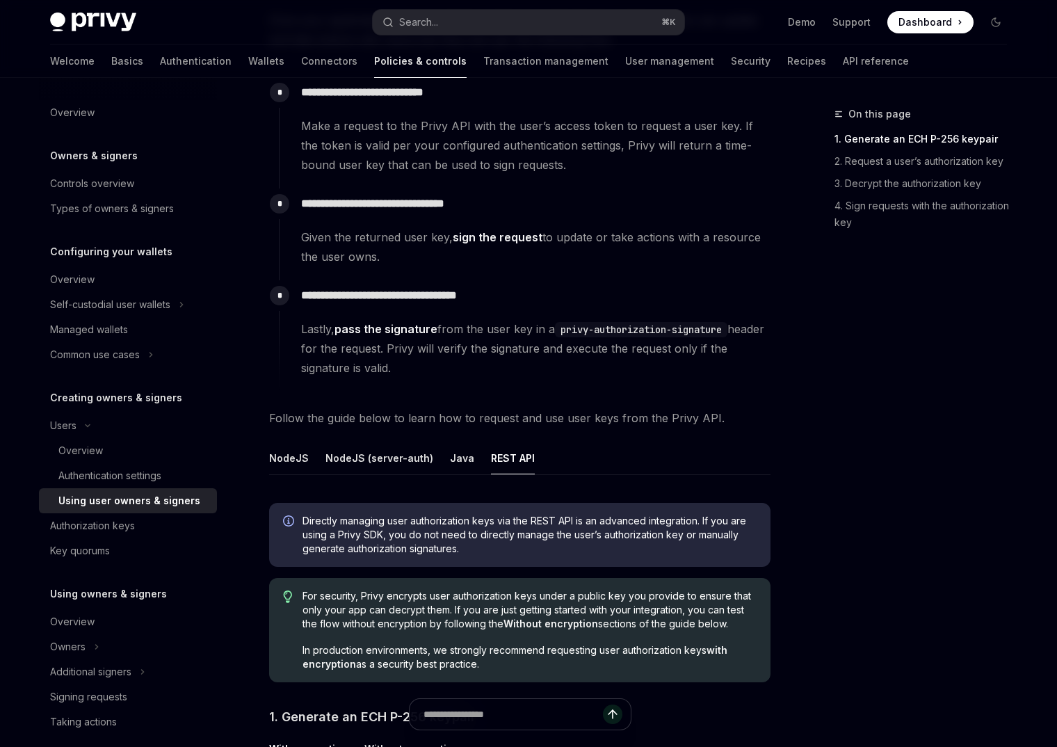
scroll to position [151, 0]
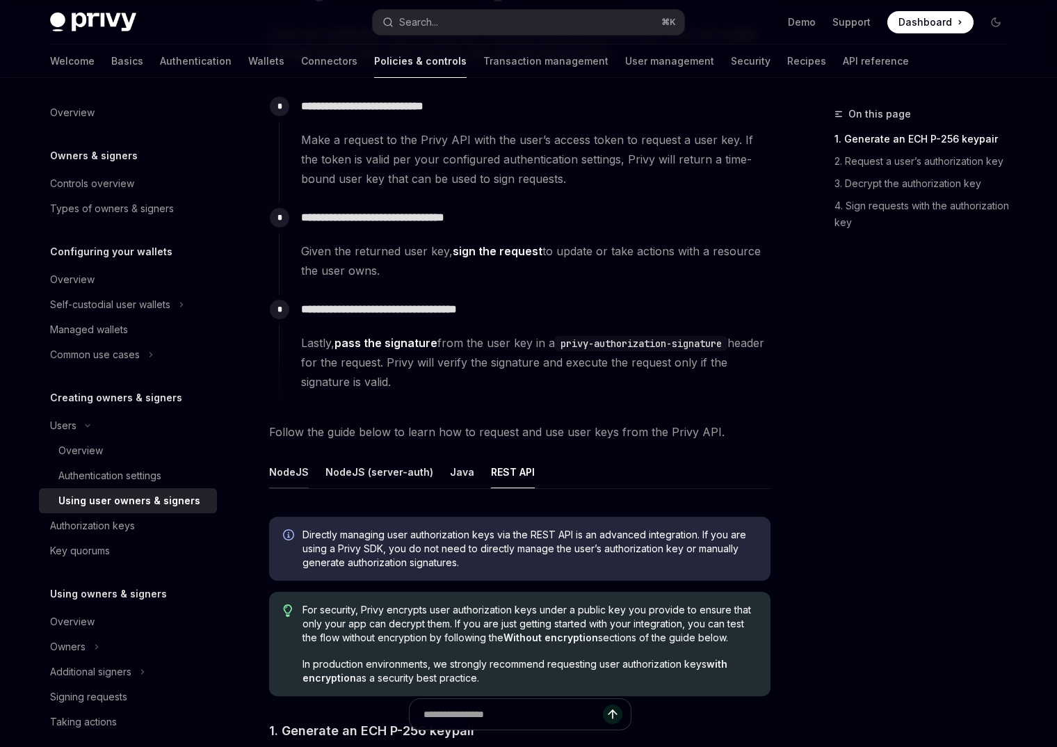
click at [284, 472] on button "NodeJS" at bounding box center [289, 471] width 40 height 33
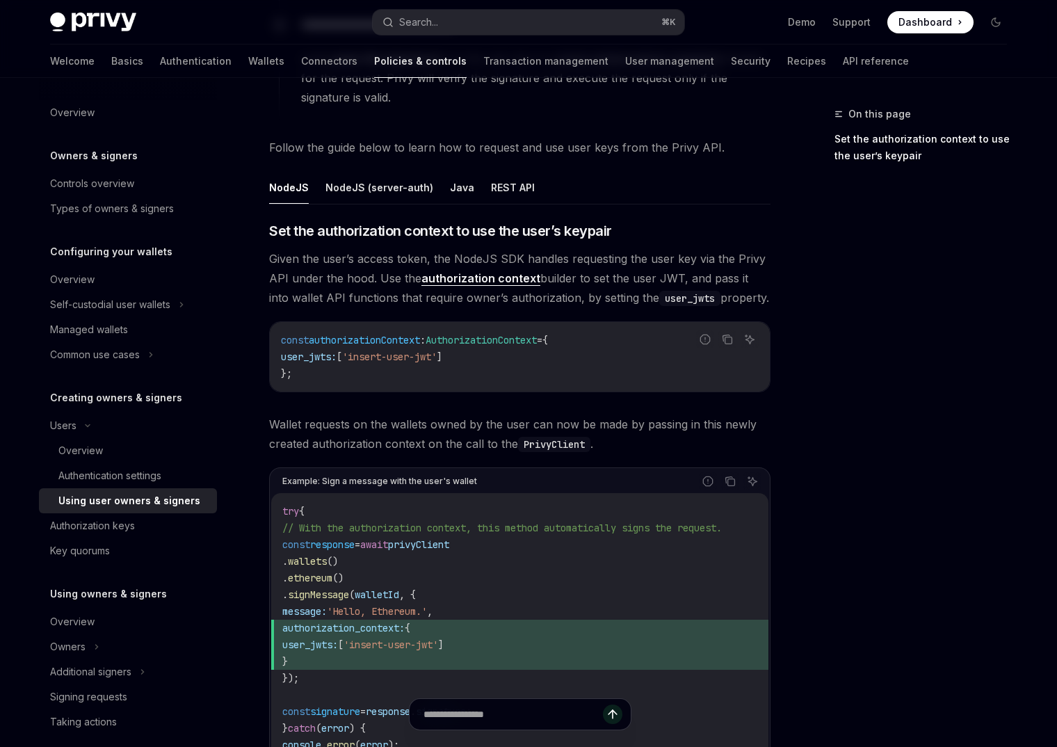
scroll to position [437, 0]
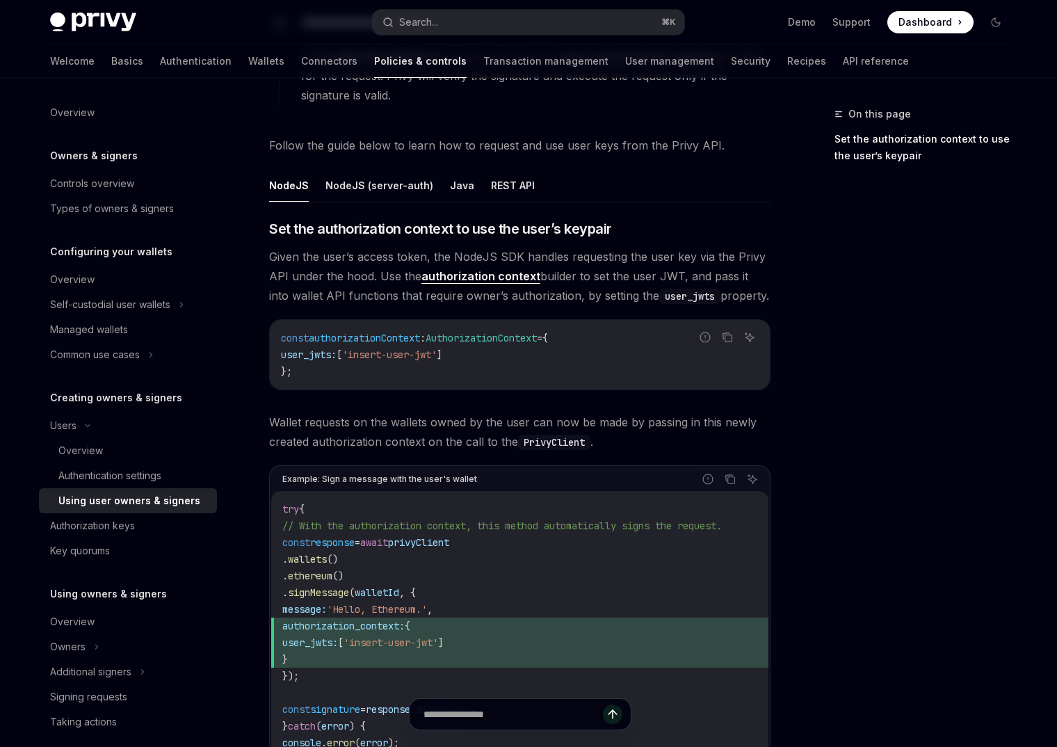
click at [332, 676] on code "try { // With the authorization context, this method automatically signs the re…" at bounding box center [519, 634] width 475 height 267
drag, startPoint x: 332, startPoint y: 676, endPoint x: 282, endPoint y: 547, distance: 138.3
click at [282, 547] on div "try { // With the authorization context, this method automatically signs the re…" at bounding box center [519, 634] width 497 height 286
copy code "const response = await privyClient . wallets () . ethereum () . signMessage ( w…"
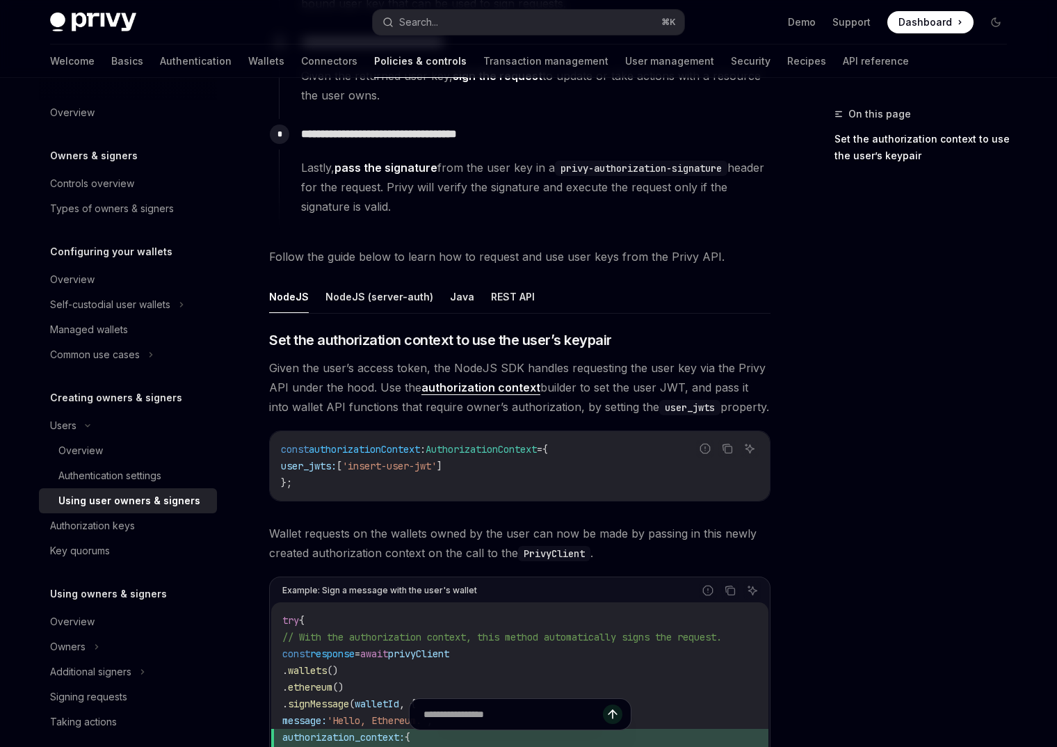
scroll to position [322, 0]
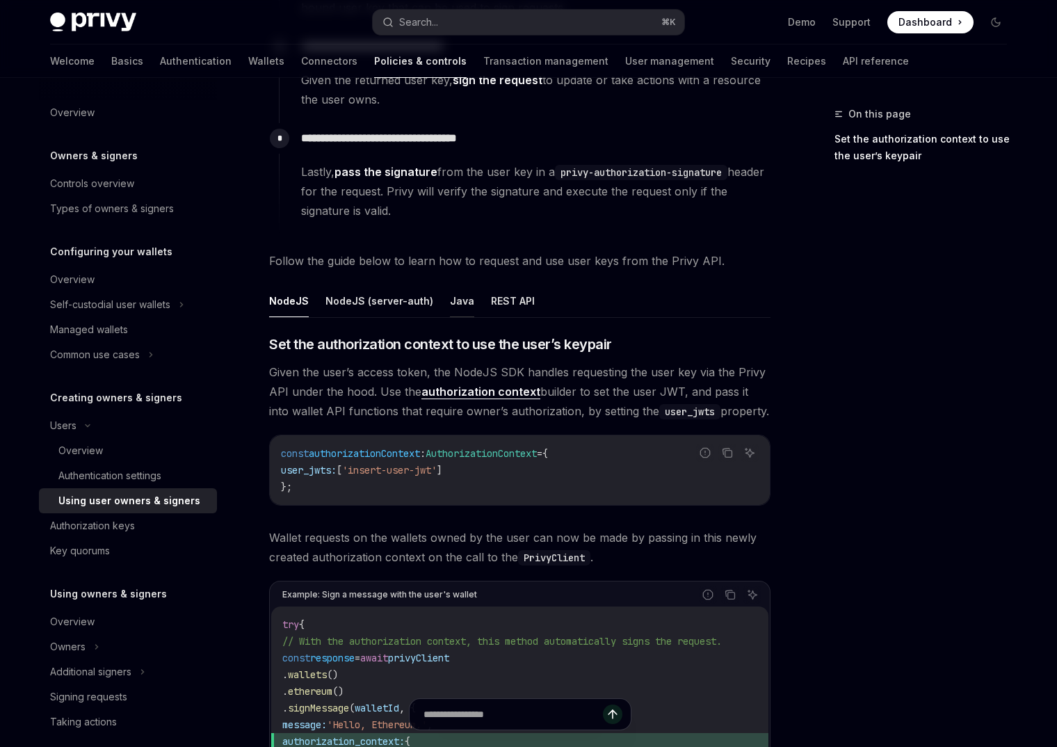
click at [458, 300] on button "Java" at bounding box center [462, 300] width 24 height 33
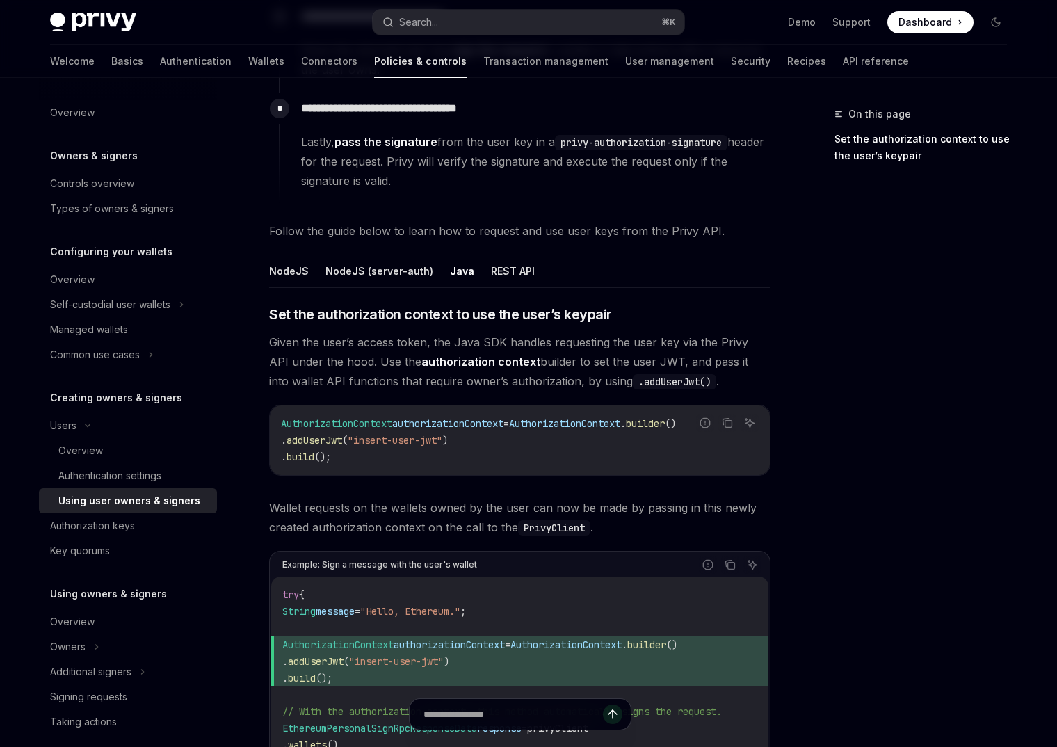
scroll to position [205, 0]
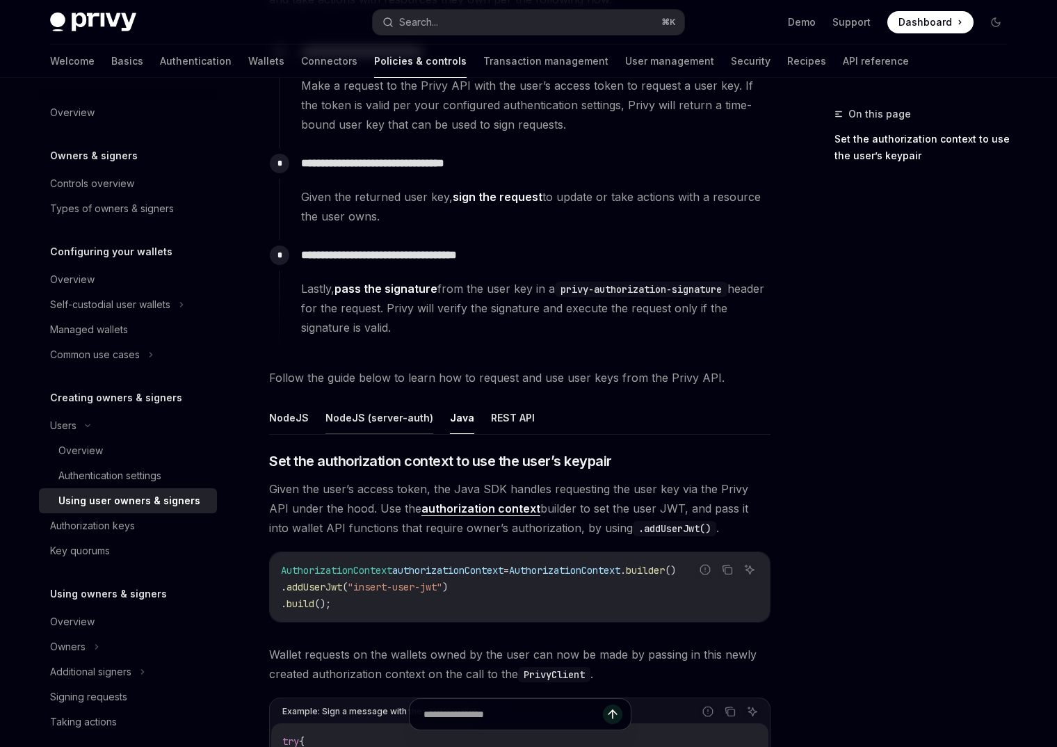
click at [393, 410] on button "NodeJS (server-auth)" at bounding box center [379, 417] width 108 height 33
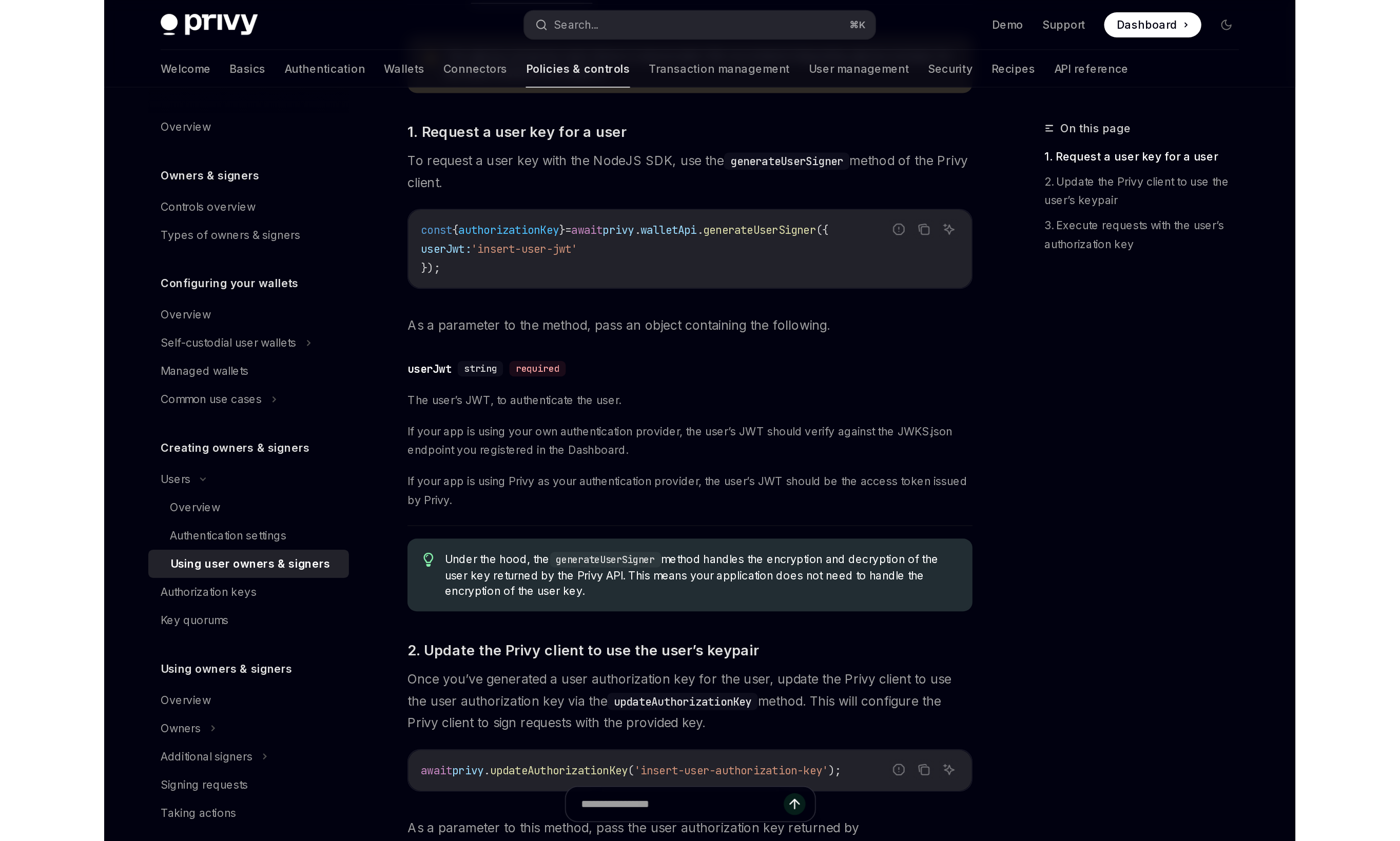
scroll to position [451, 0]
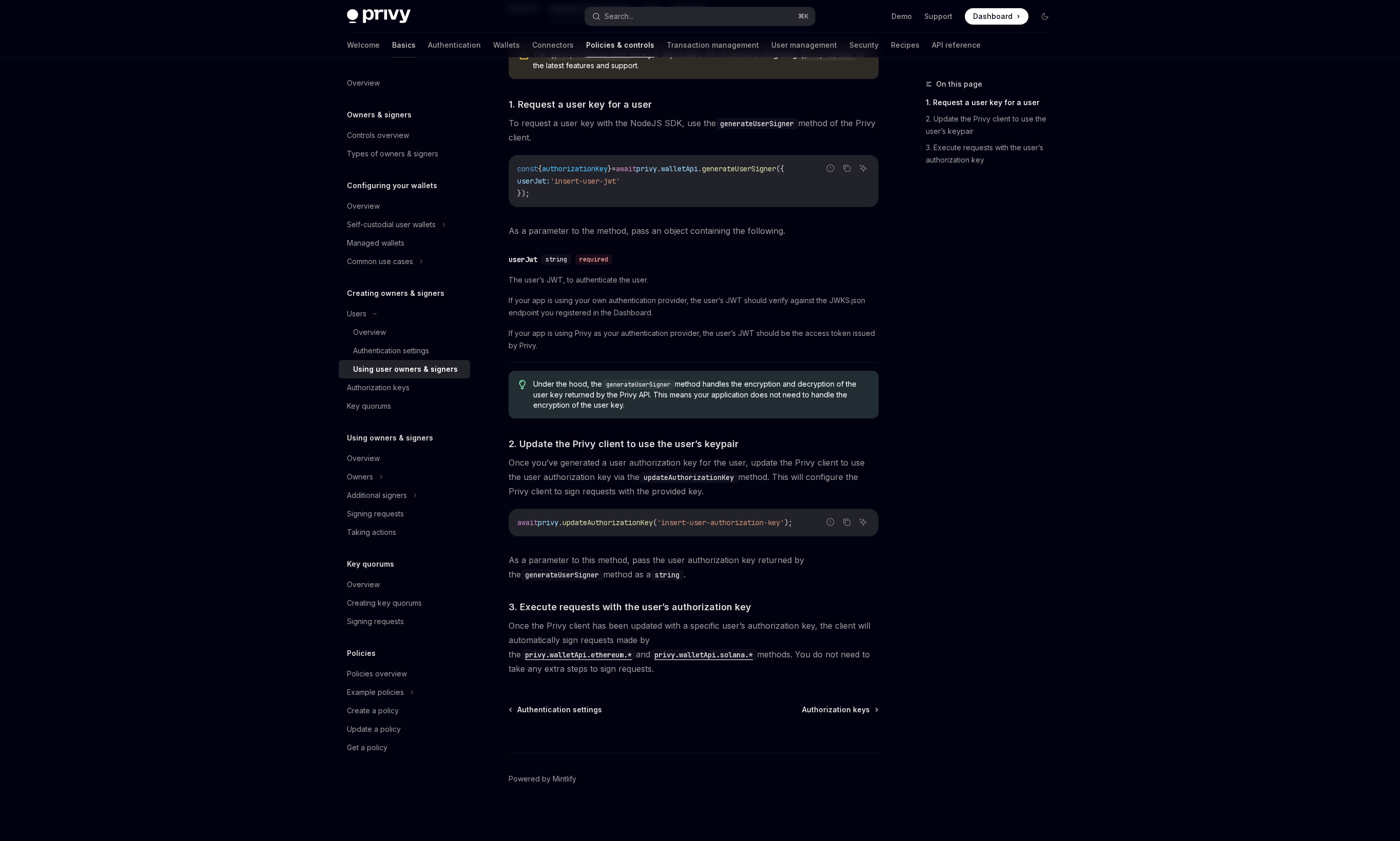
click at [392, 47] on link "Basics" at bounding box center [404, 45] width 24 height 24
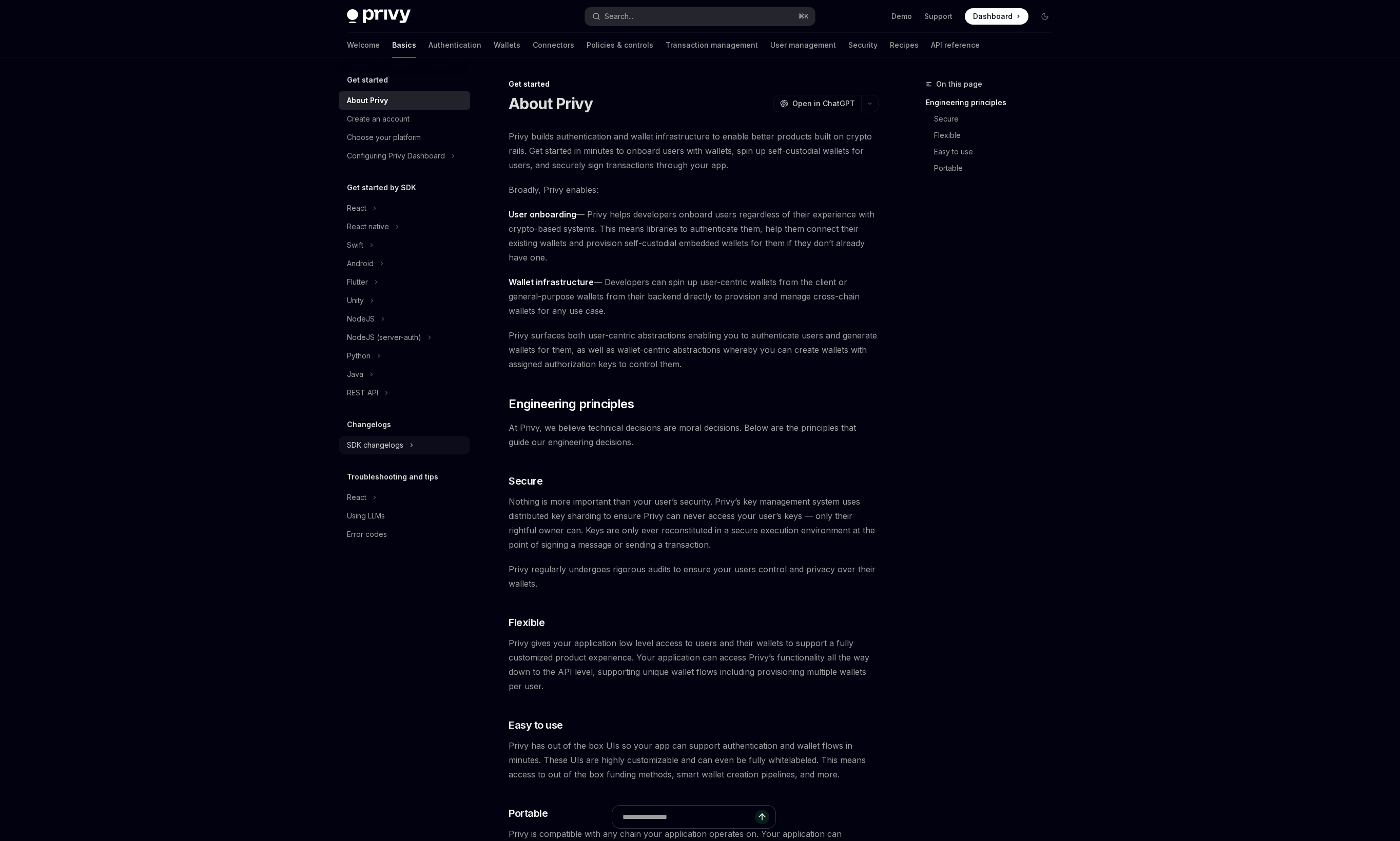
click at [388, 445] on div "SDK changelogs" at bounding box center [375, 445] width 56 height 13
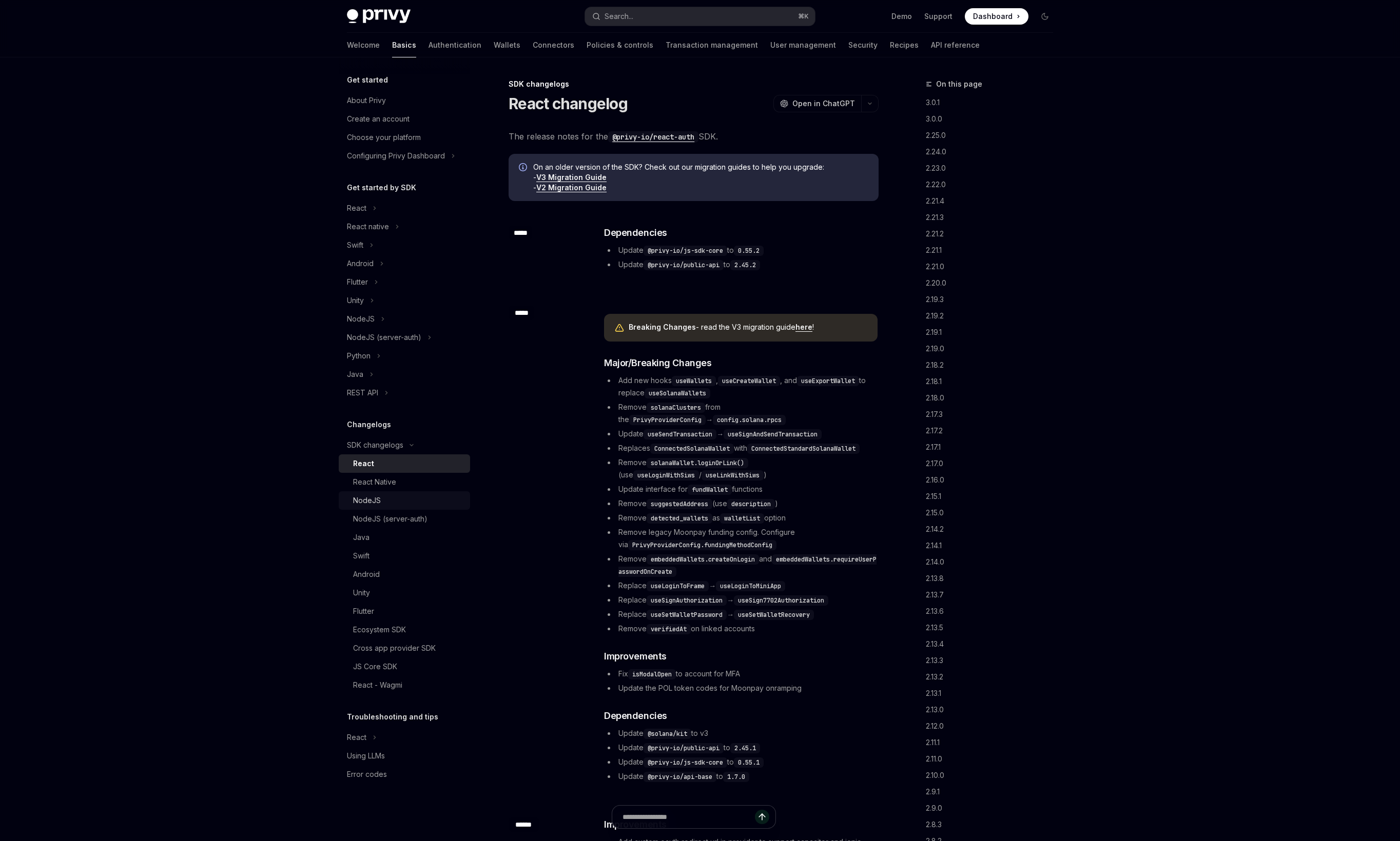
click at [396, 506] on div "NodeJS" at bounding box center [408, 500] width 111 height 13
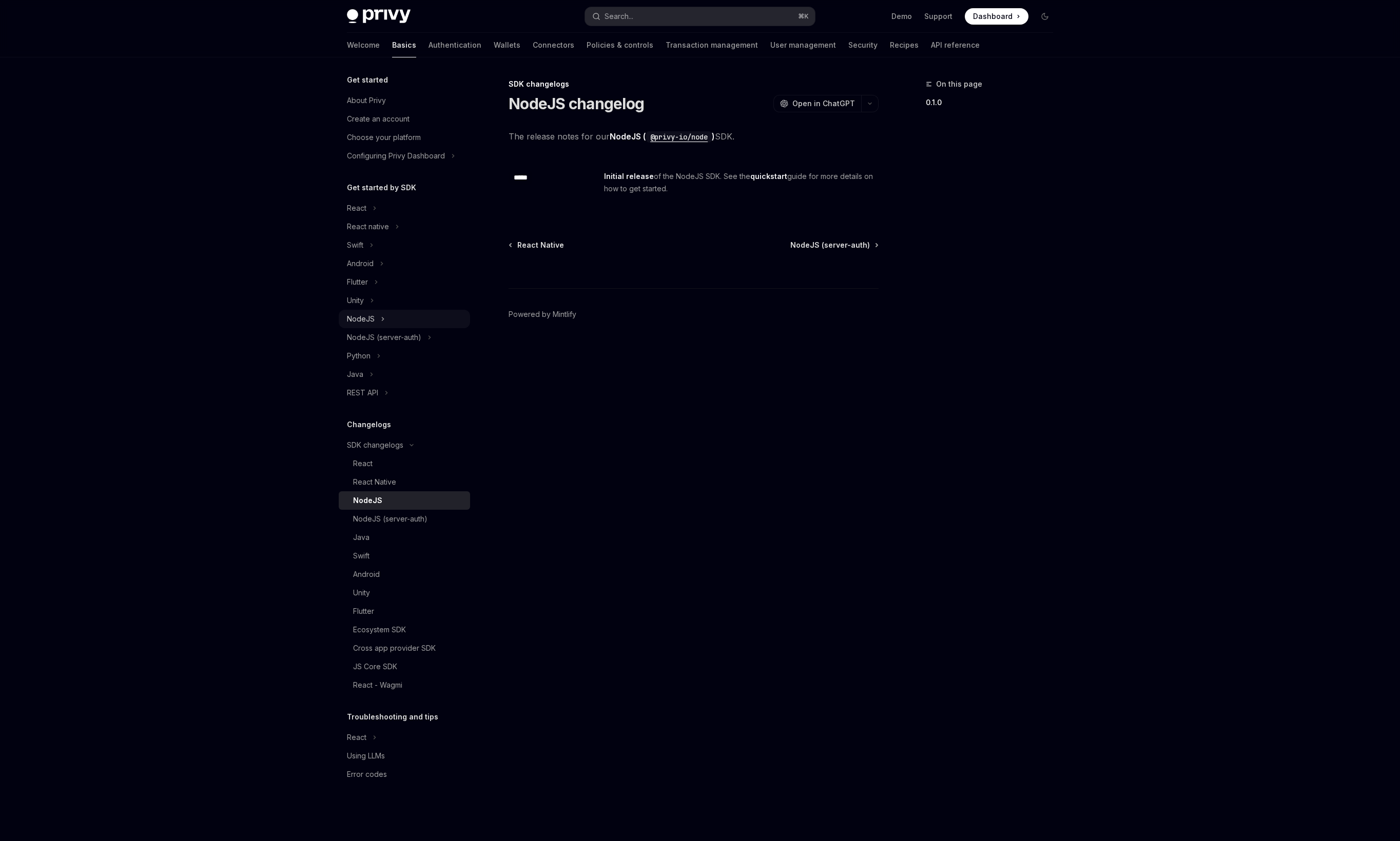
click at [428, 322] on div "NodeJS" at bounding box center [404, 319] width 131 height 18
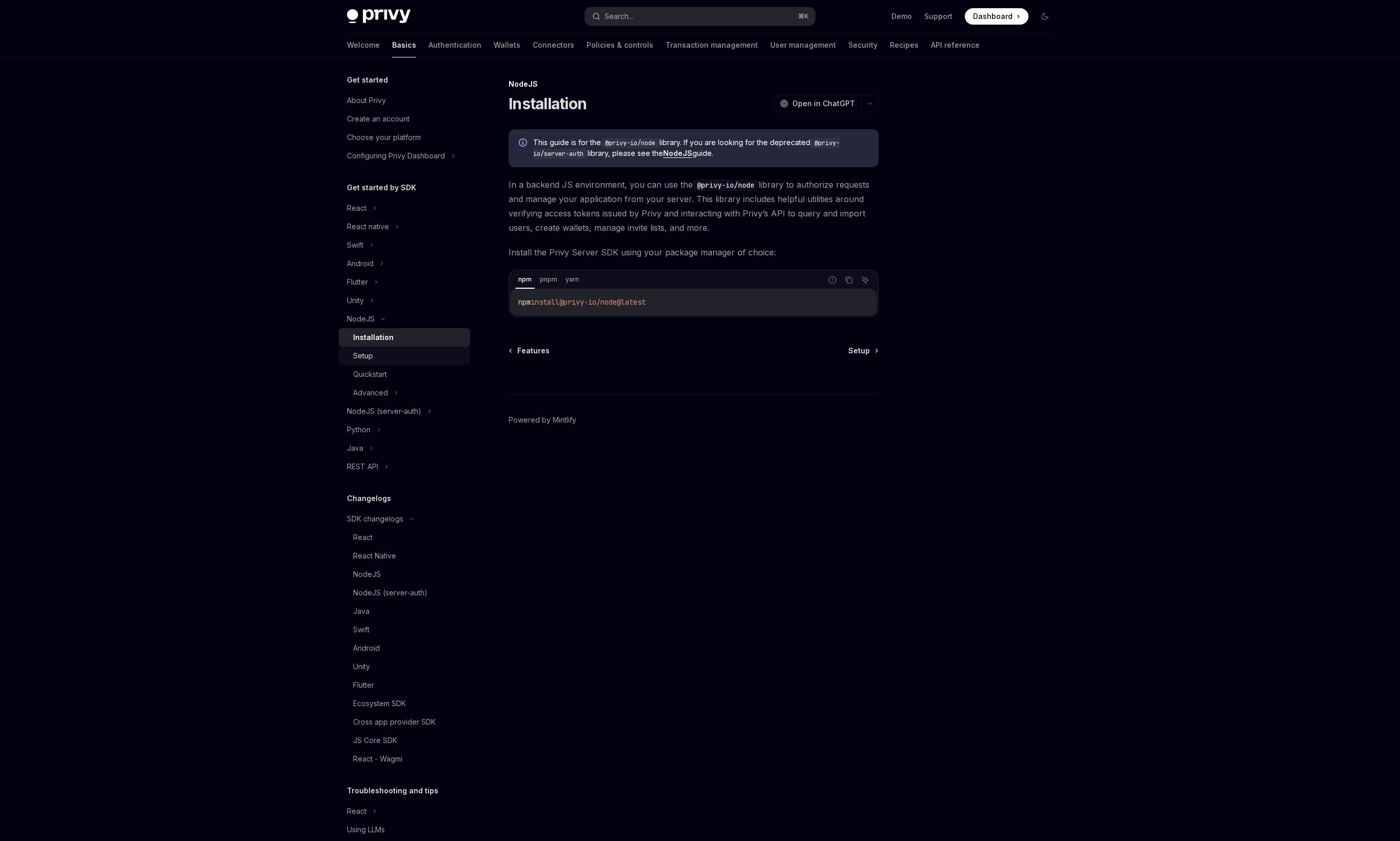
click at [404, 351] on div "Setup" at bounding box center [408, 356] width 111 height 13
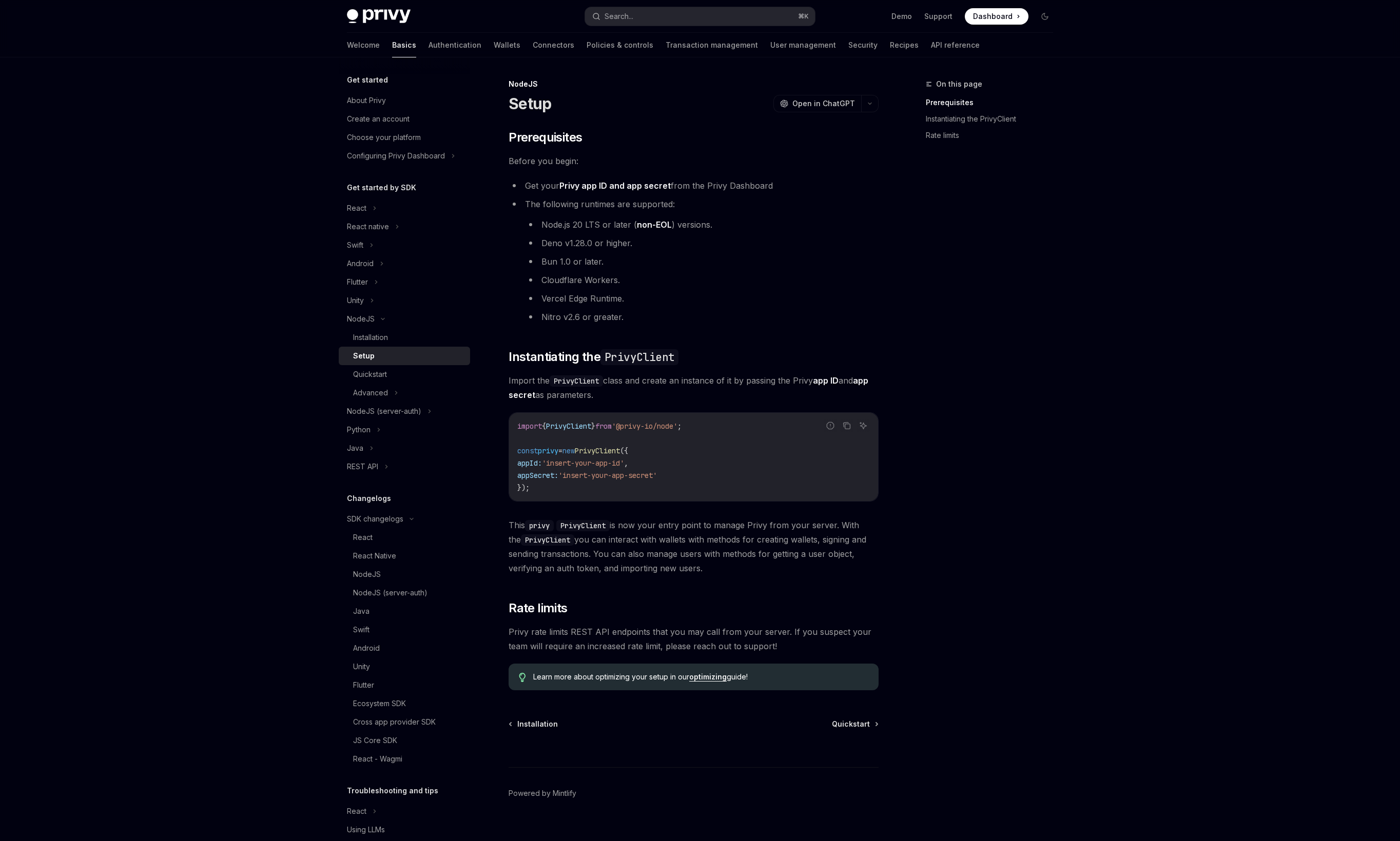
scroll to position [15, 0]
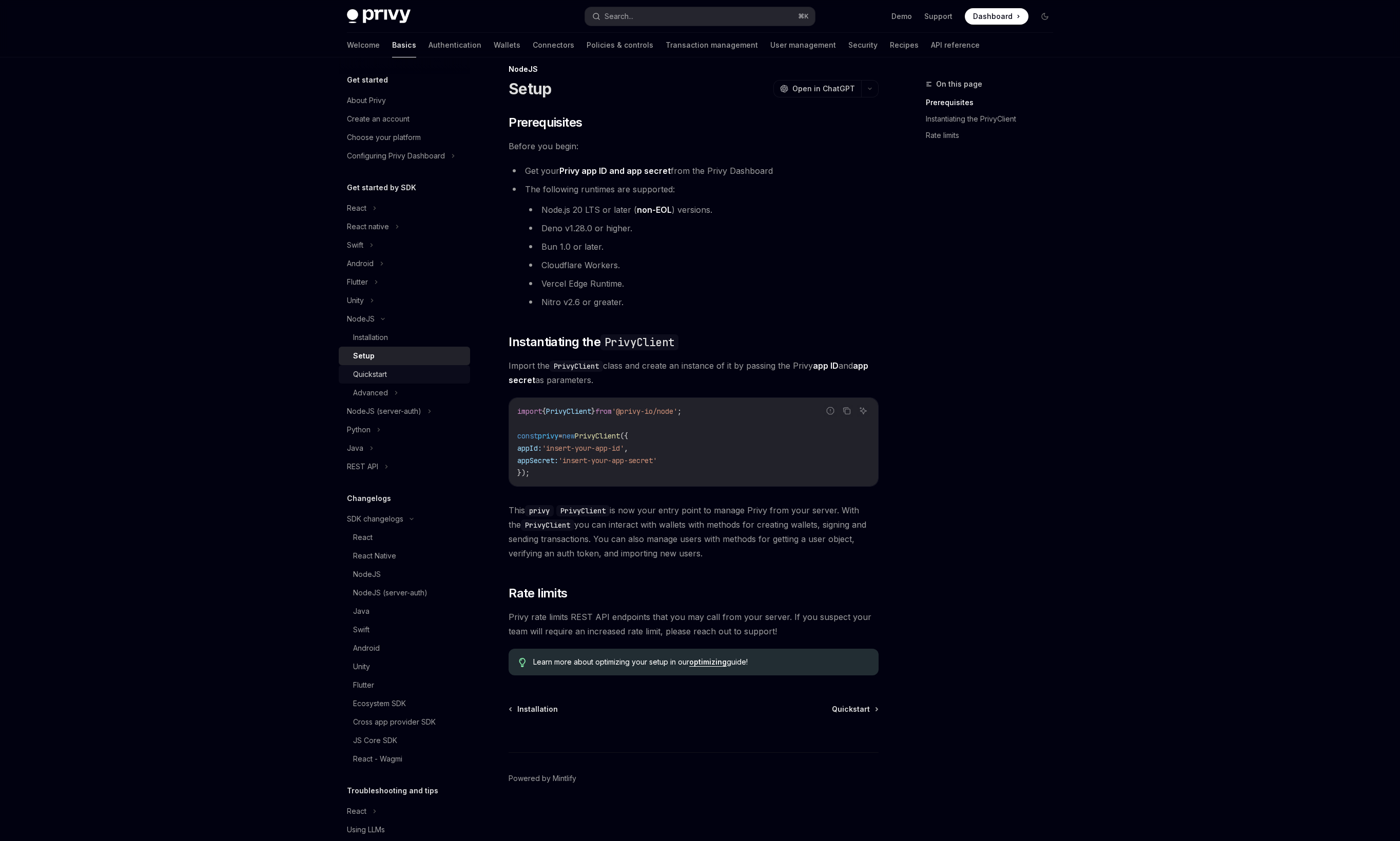
click at [415, 379] on div "Quickstart" at bounding box center [408, 374] width 111 height 13
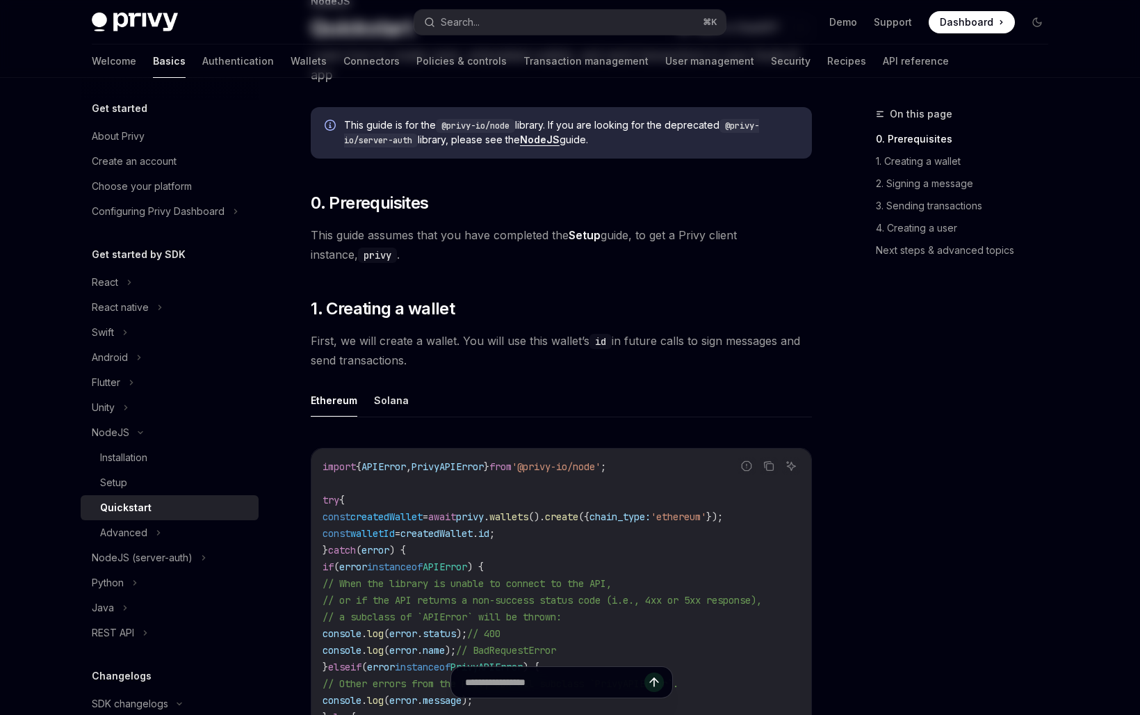
scroll to position [116, 0]
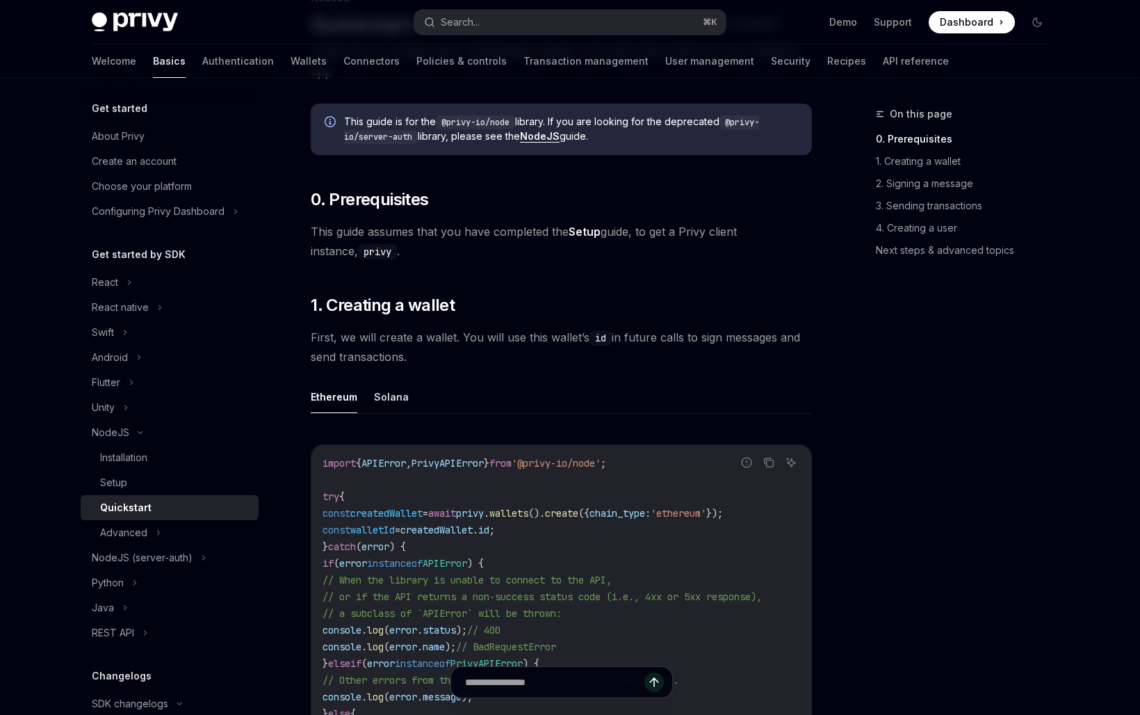
click at [120, 495] on link "Quickstart" at bounding box center [170, 507] width 178 height 25
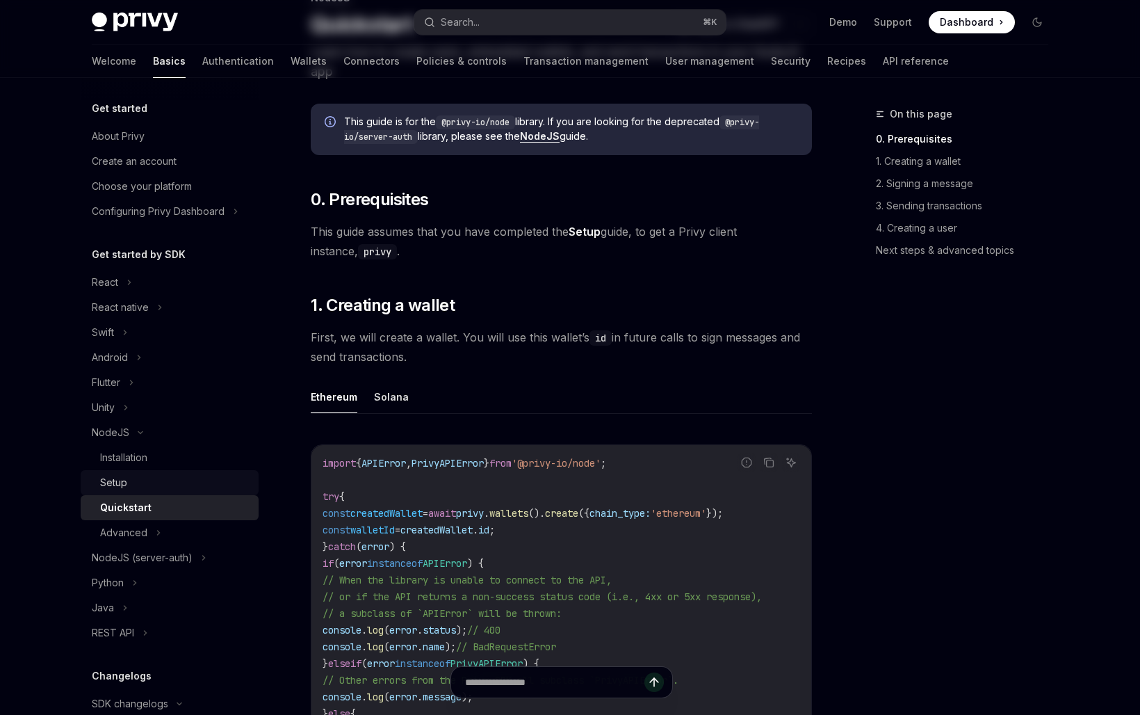
scroll to position [0, 0]
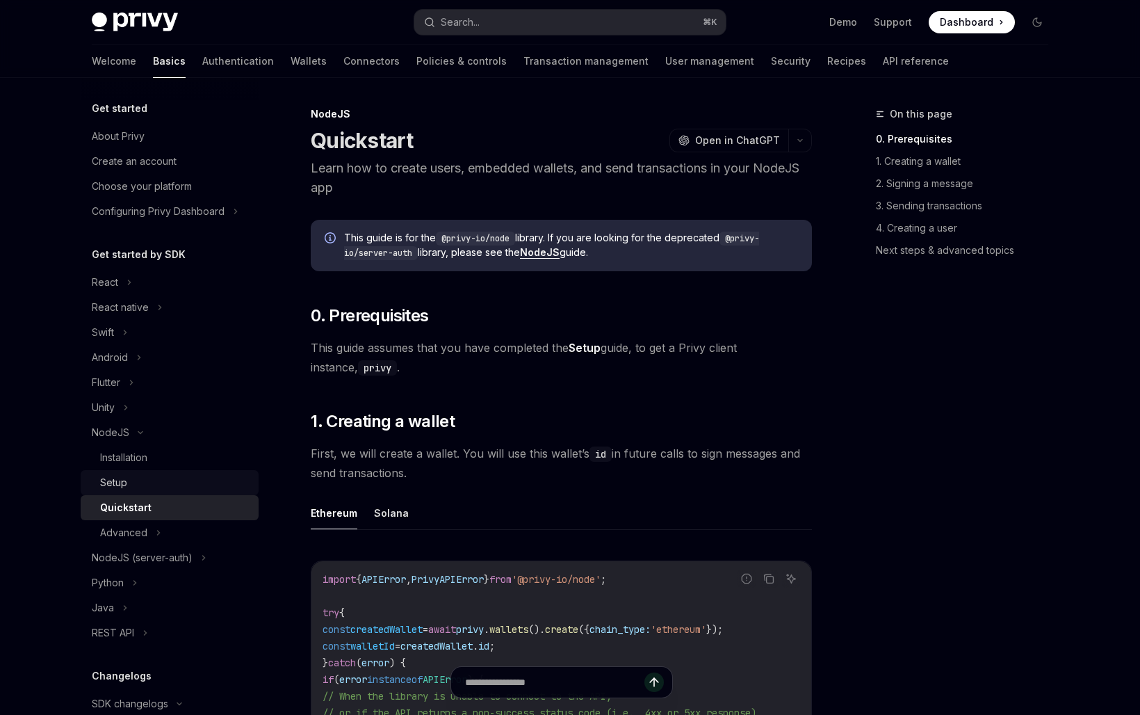
click at [120, 481] on div "Setup" at bounding box center [113, 482] width 27 height 17
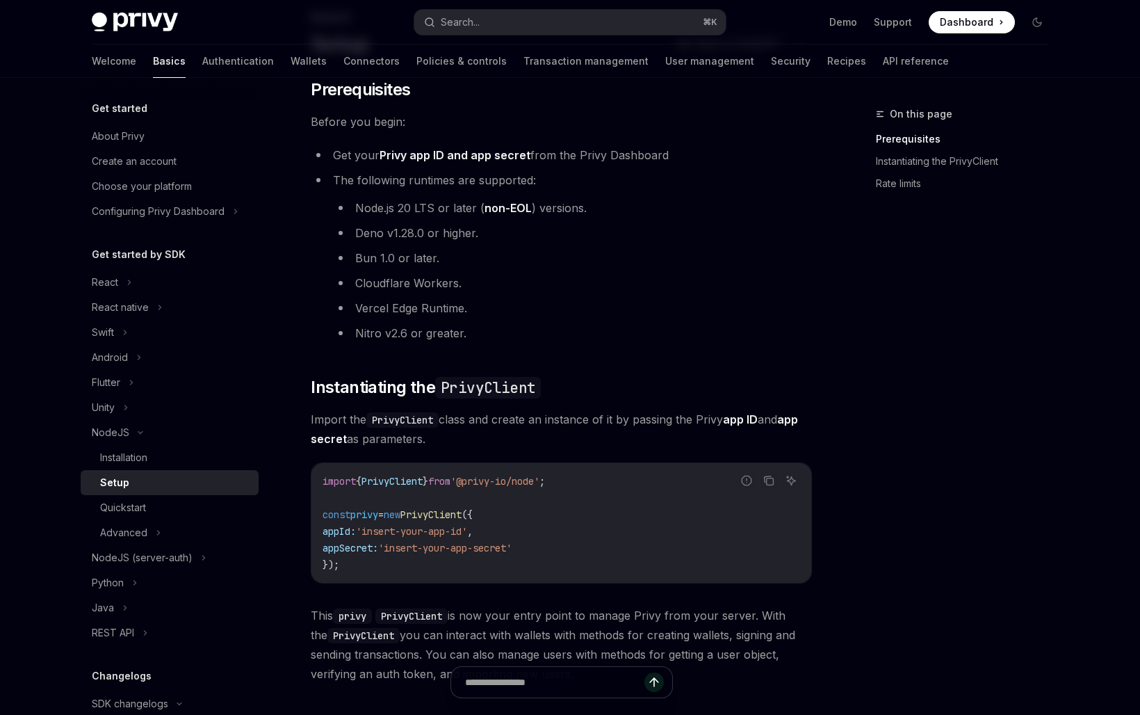
scroll to position [104, 0]
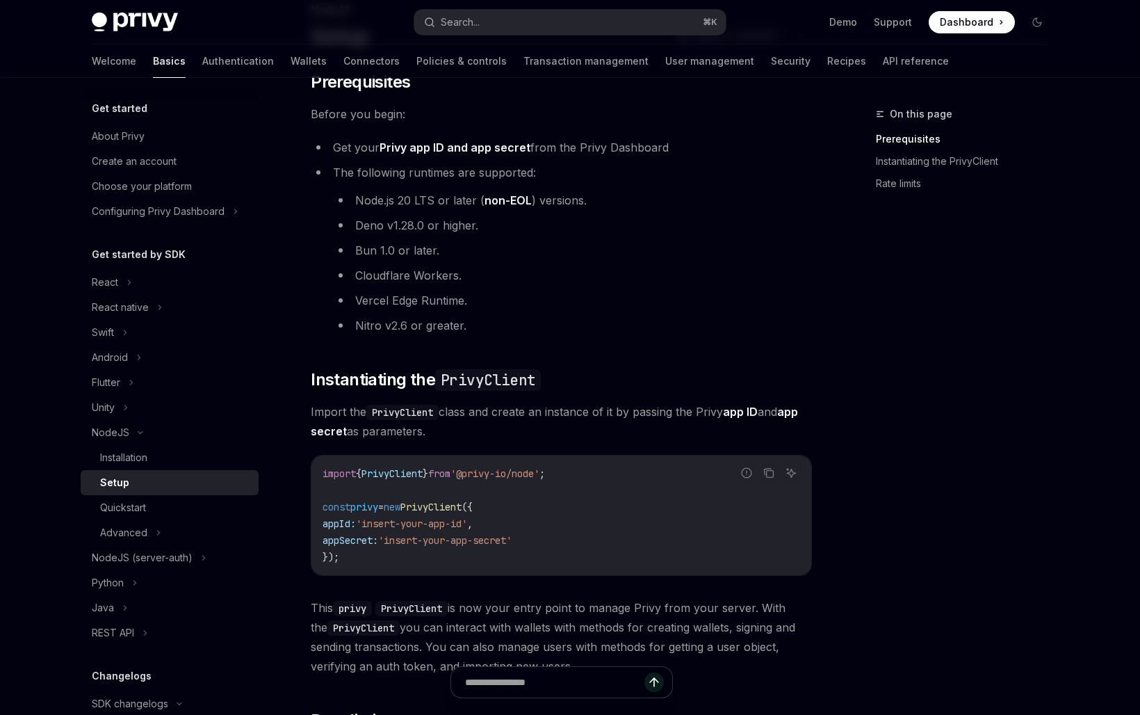
click at [359, 556] on code "import { PrivyClient } from '@privy-io/node' ; const privy = new PrivyClient ({…" at bounding box center [562, 515] width 478 height 100
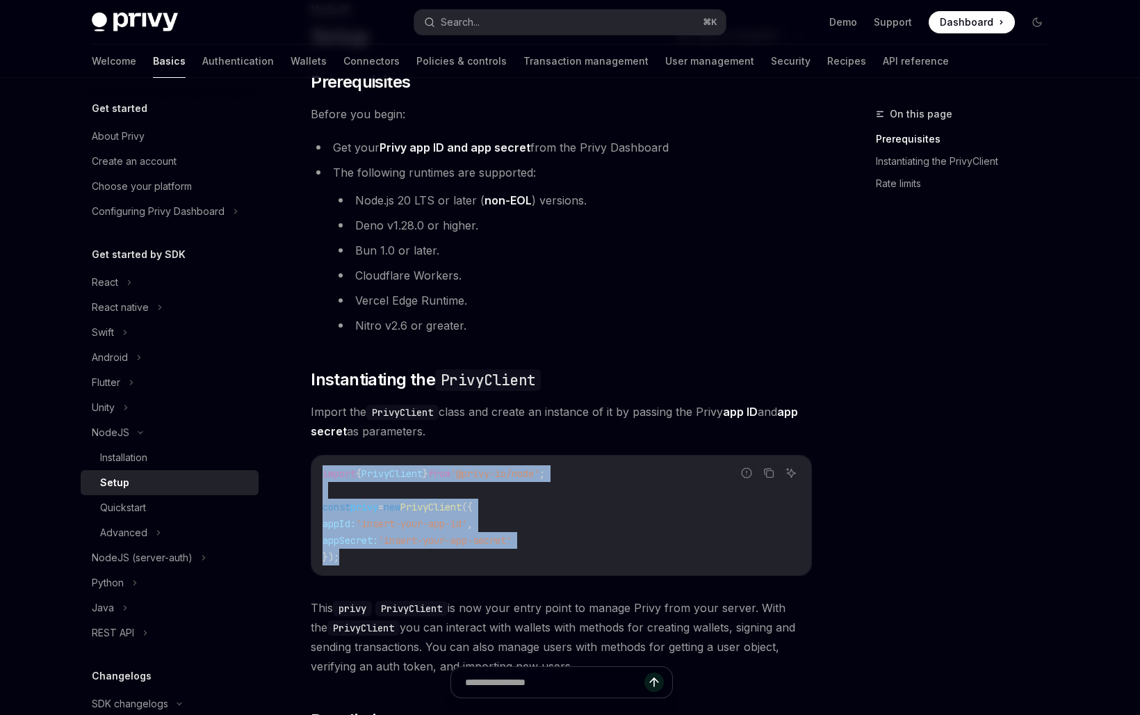
drag, startPoint x: 355, startPoint y: 557, endPoint x: 307, endPoint y: 462, distance: 106.0
click at [307, 462] on div "NodeJS Setup OpenAI Open in ChatGPT OpenAI Open in ChatGPT ​ Prerequisites Befo…" at bounding box center [431, 528] width 768 height 1055
copy code "import { PrivyClient } from '@privy-io/node' ; const privy = new PrivyClient ({…"
click at [134, 503] on div "Quickstart" at bounding box center [123, 507] width 46 height 17
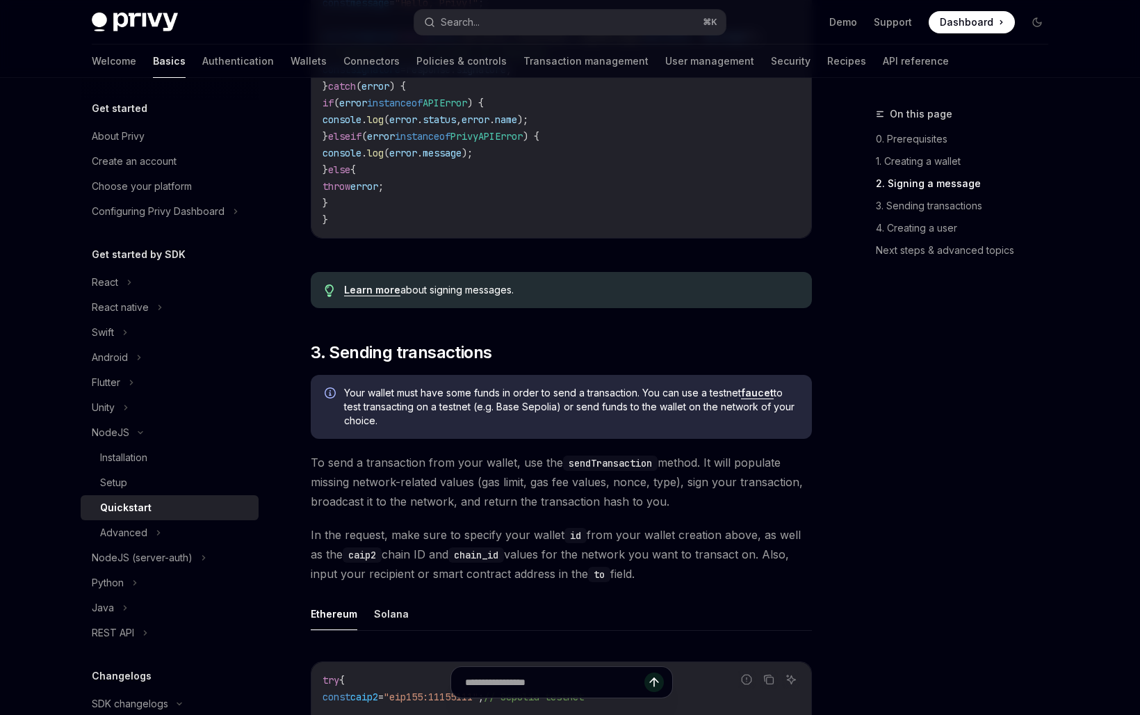
scroll to position [1731, 0]
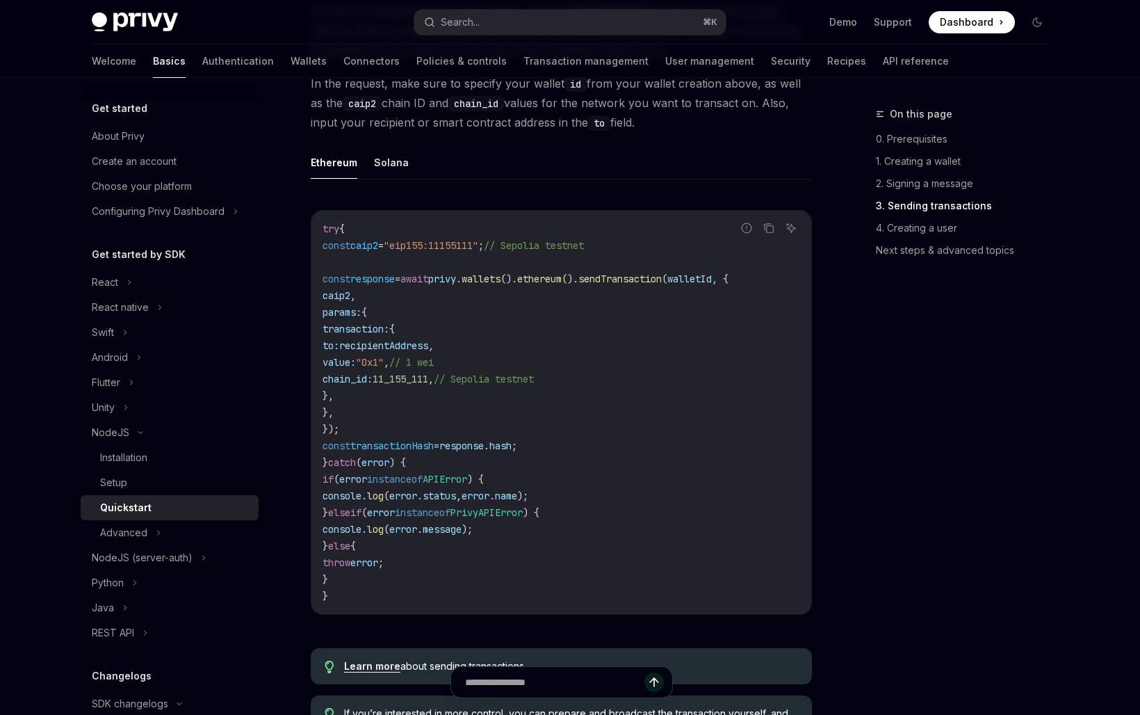
click at [606, 425] on code "try { const caip2 = "eip155:11155111" ; // Sepolia testnet const response = awa…" at bounding box center [562, 412] width 478 height 384
click at [154, 521] on div "Advanced" at bounding box center [170, 532] width 178 height 25
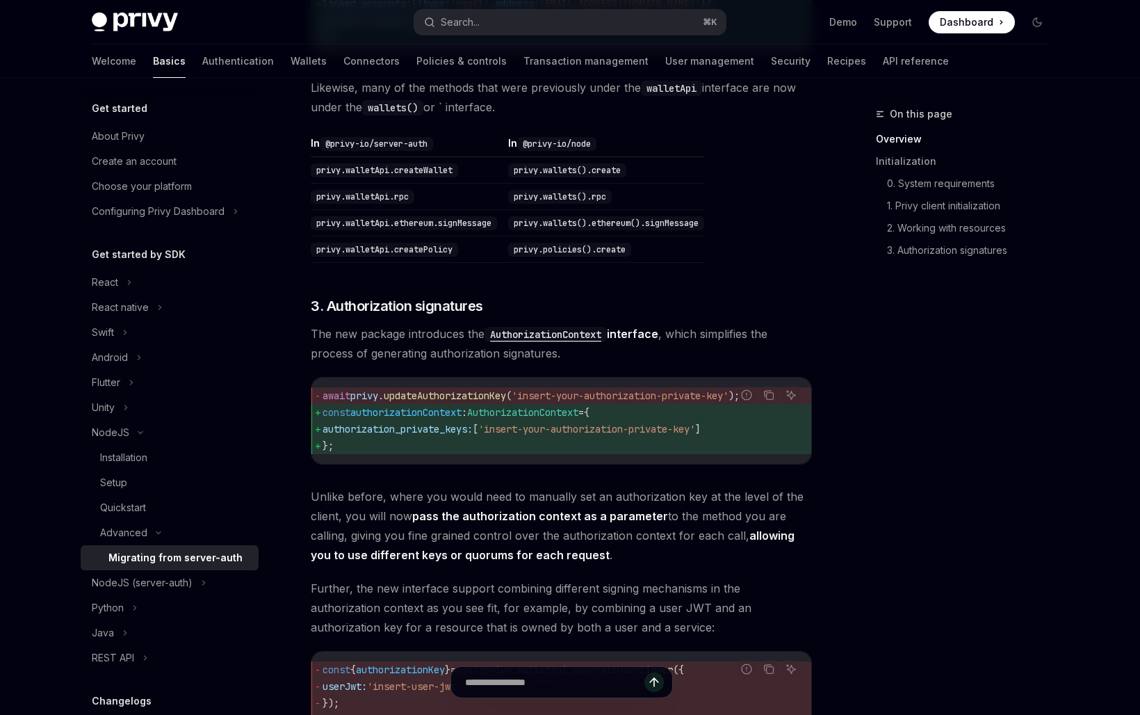
scroll to position [1745, 0]
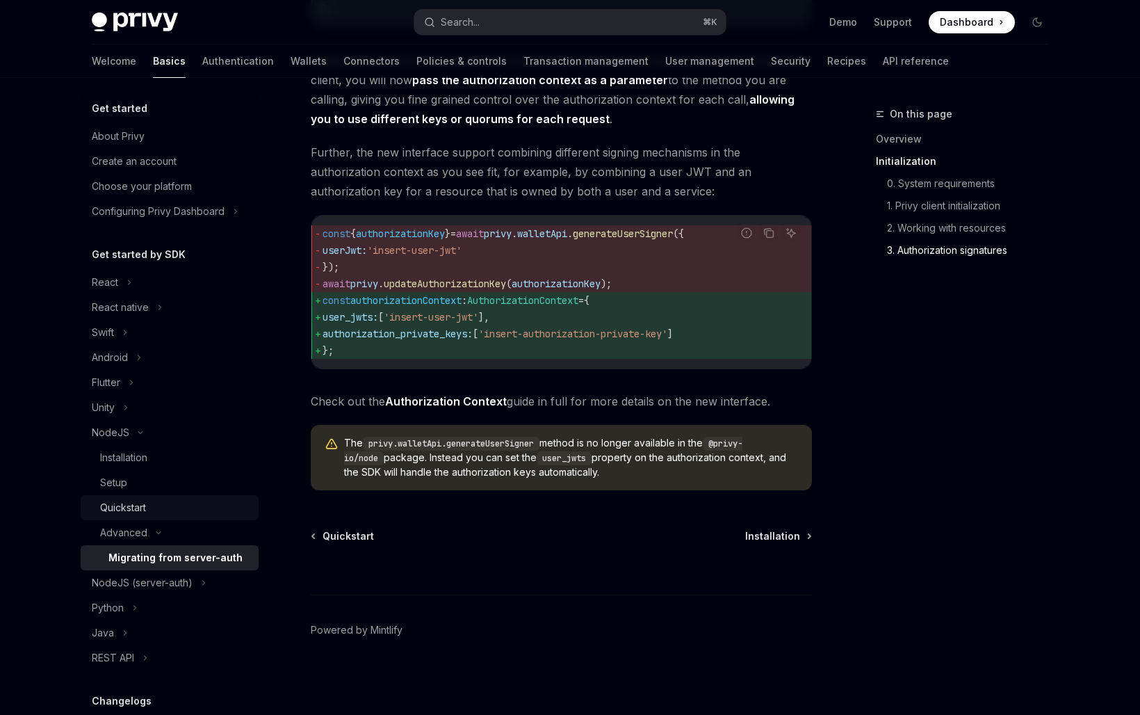
click at [145, 505] on div "Quickstart" at bounding box center [123, 507] width 46 height 17
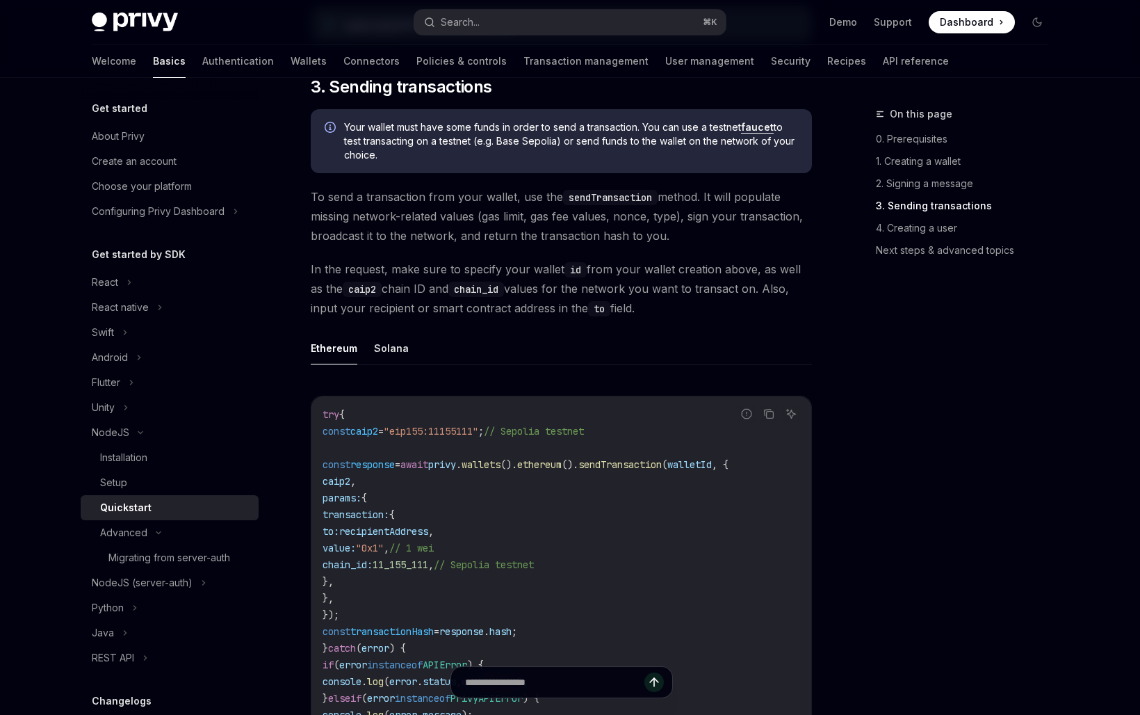
click at [401, 605] on code "try { const caip2 = "eip155:11155111" ; // Sepolia testnet const response = awa…" at bounding box center [562, 598] width 478 height 384
drag, startPoint x: 377, startPoint y: 631, endPoint x: 323, endPoint y: 474, distance: 165.6
click at [323, 474] on code "try { const caip2 = "eip155:11155111" ; // Sepolia testnet const response = awa…" at bounding box center [562, 598] width 478 height 384
click at [423, 596] on code "try { const caip2 = "eip155:11155111" ; // Sepolia testnet const response = awa…" at bounding box center [562, 598] width 478 height 384
click at [339, 621] on span "});" at bounding box center [331, 614] width 17 height 13
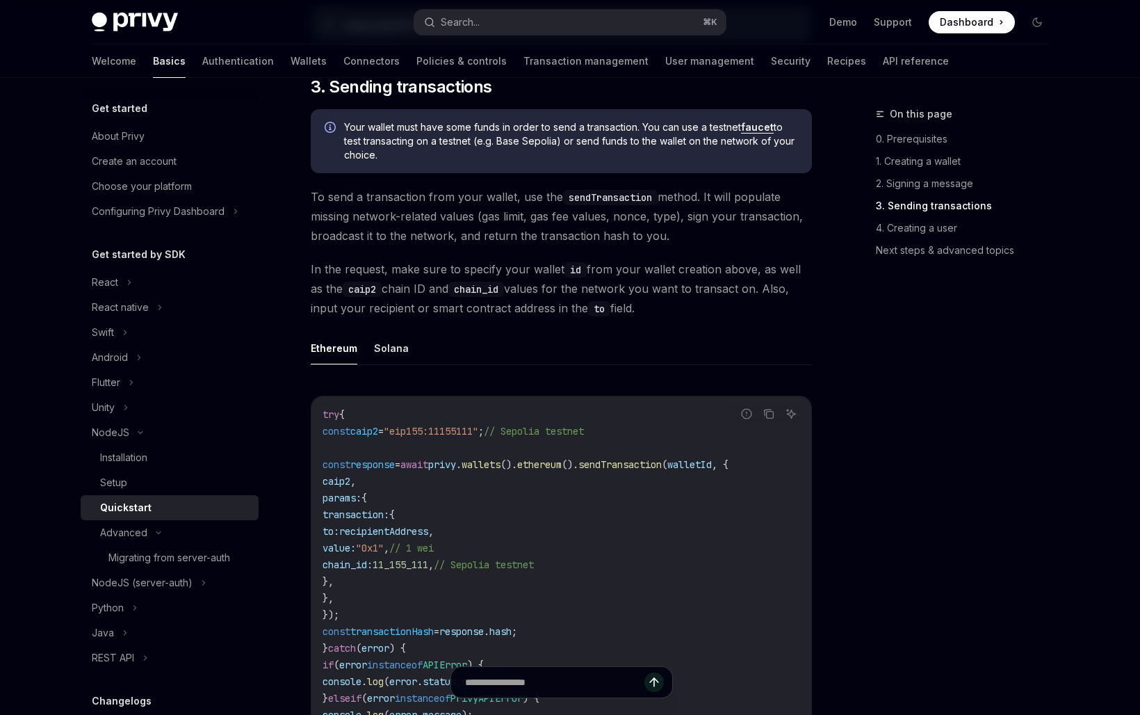
drag, startPoint x: 371, startPoint y: 627, endPoint x: 292, endPoint y: 448, distance: 195.2
click at [292, 448] on div "NodeJS Quickstart OpenAI Open in ChatGPT Learn how to create users, embedded wa…" at bounding box center [431, 242] width 768 height 3362
copy code "const caip2 = "eip155:11155111" ; // Sepolia testnet const response = await pri…"
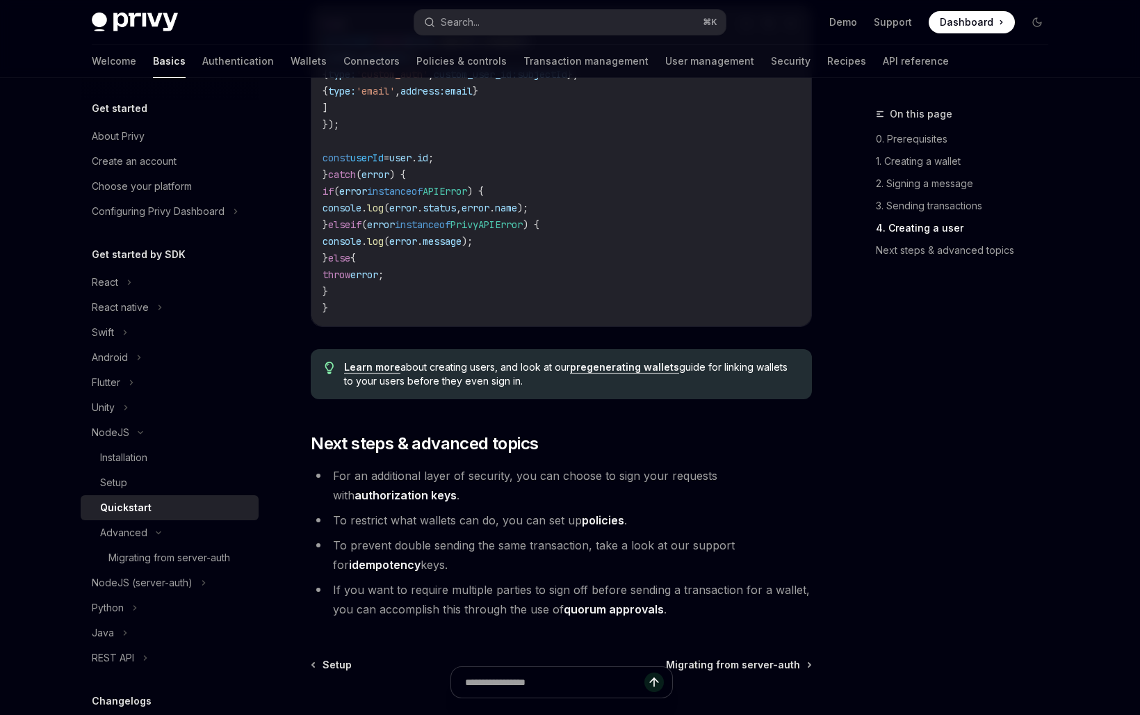
scroll to position [2769, 0]
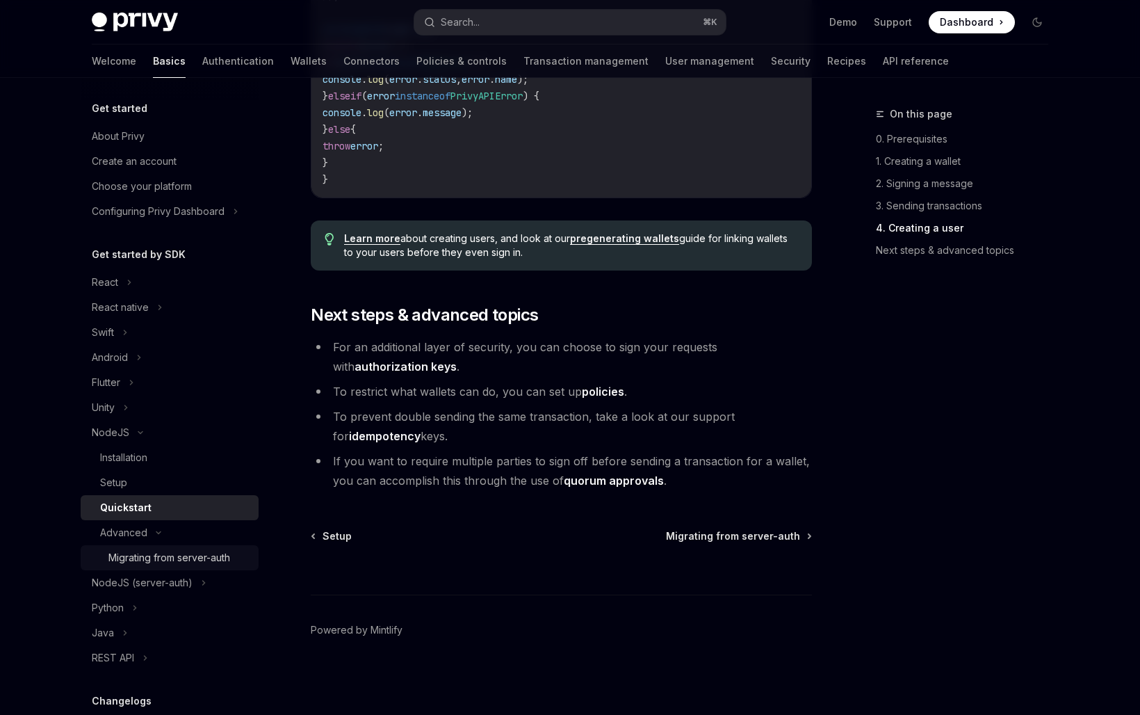
click at [170, 559] on div "Migrating from server-auth" at bounding box center [169, 557] width 122 height 17
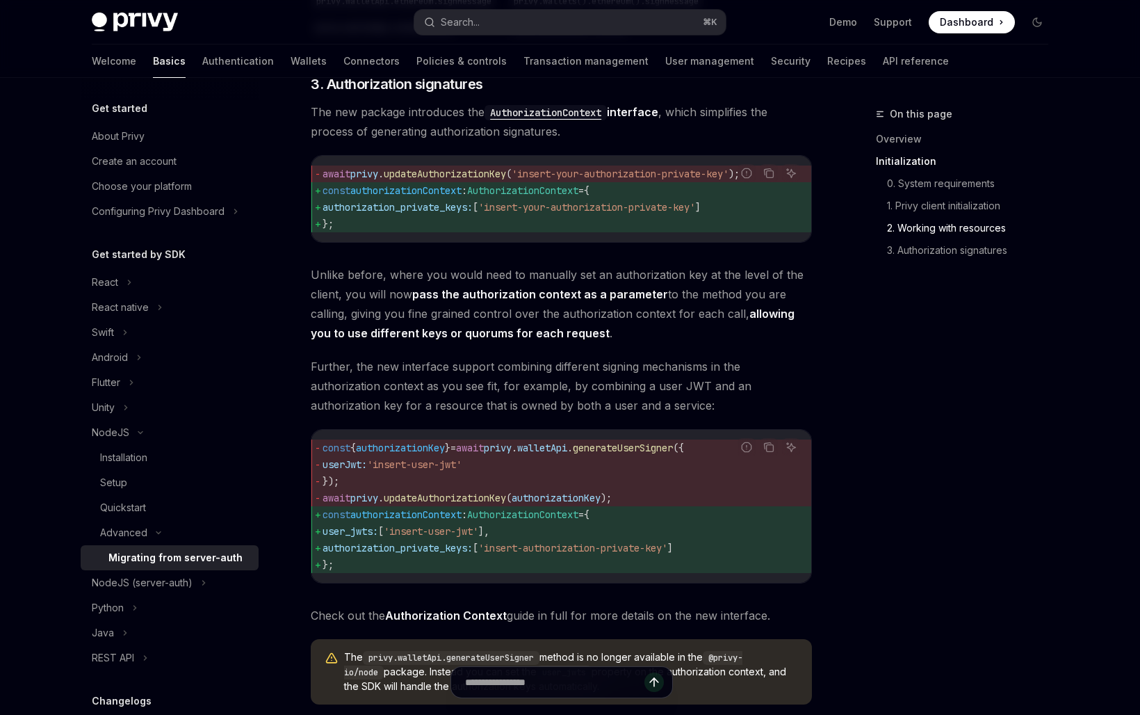
scroll to position [1460, 0]
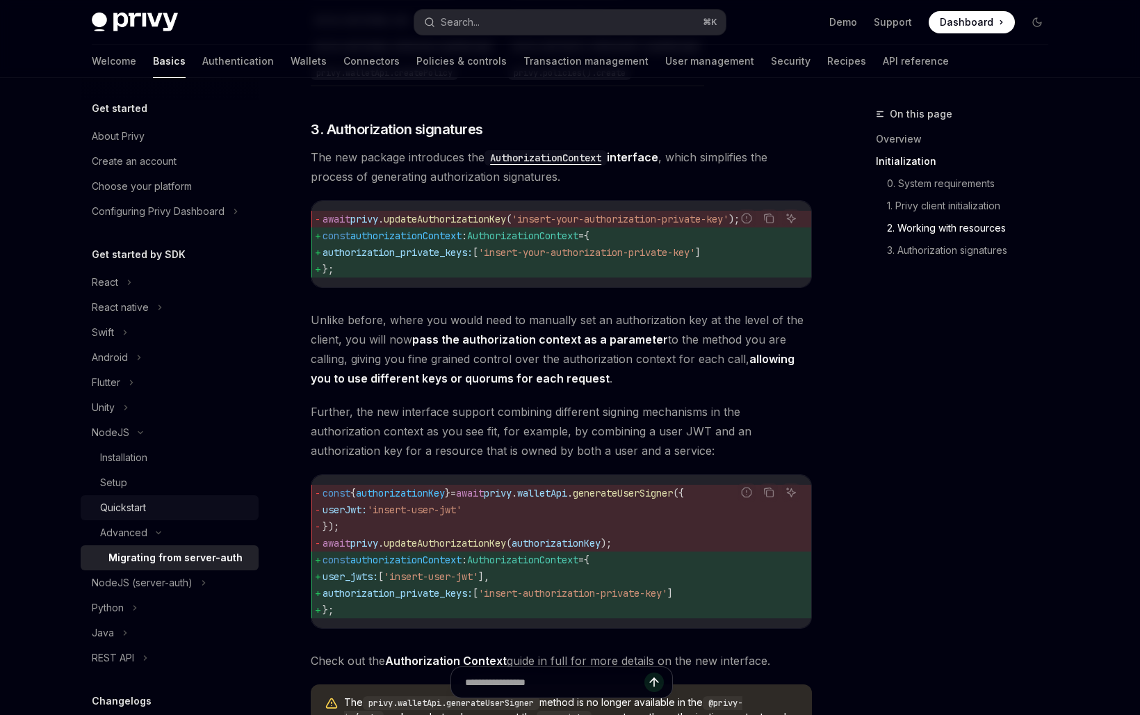
click at [126, 506] on div "Quickstart" at bounding box center [123, 507] width 46 height 17
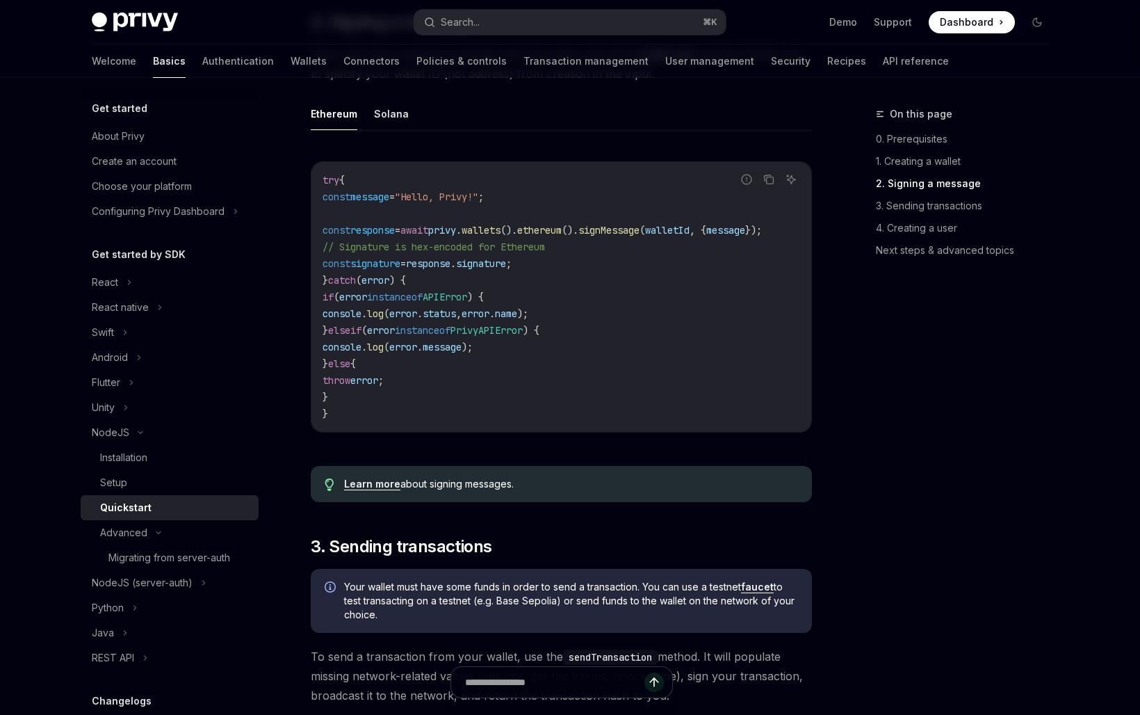
scroll to position [1094, 0]
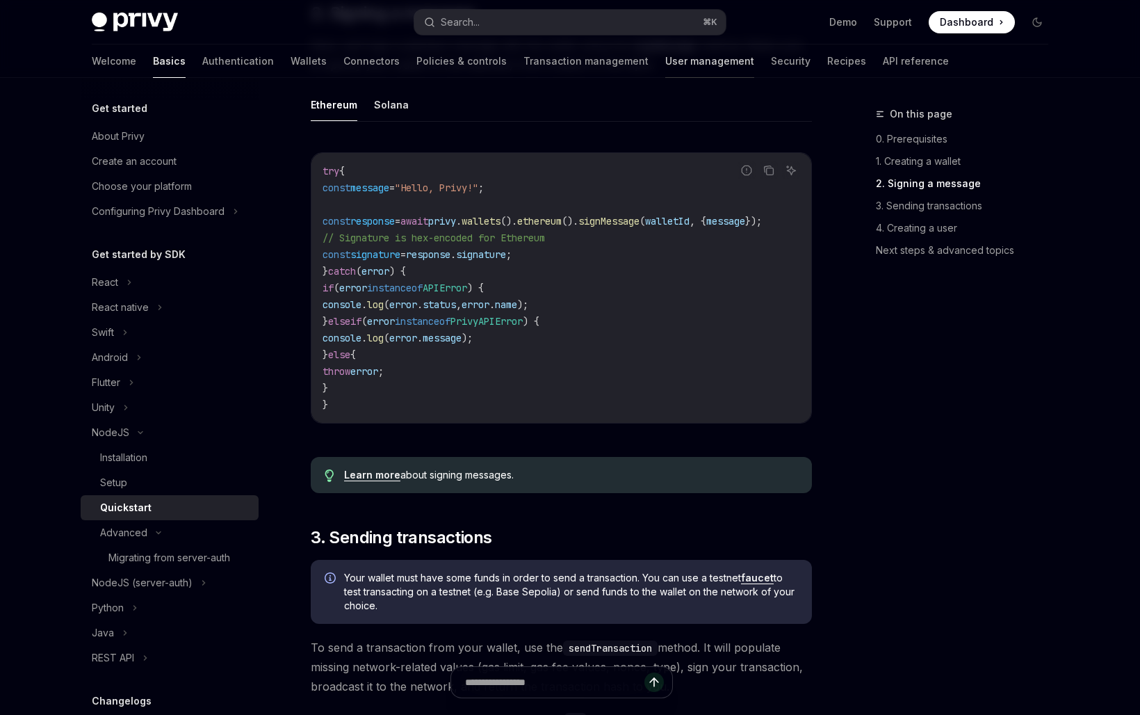
click at [665, 63] on link "User management" at bounding box center [709, 61] width 89 height 33
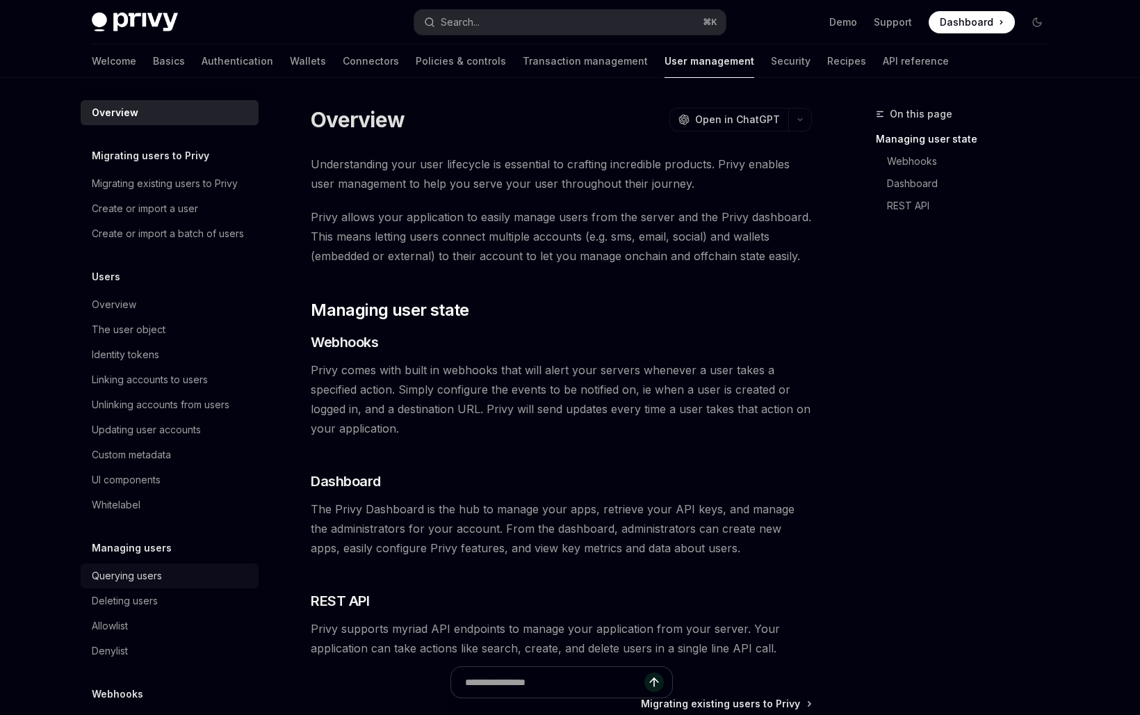
click at [160, 570] on div "Querying users" at bounding box center [127, 575] width 70 height 17
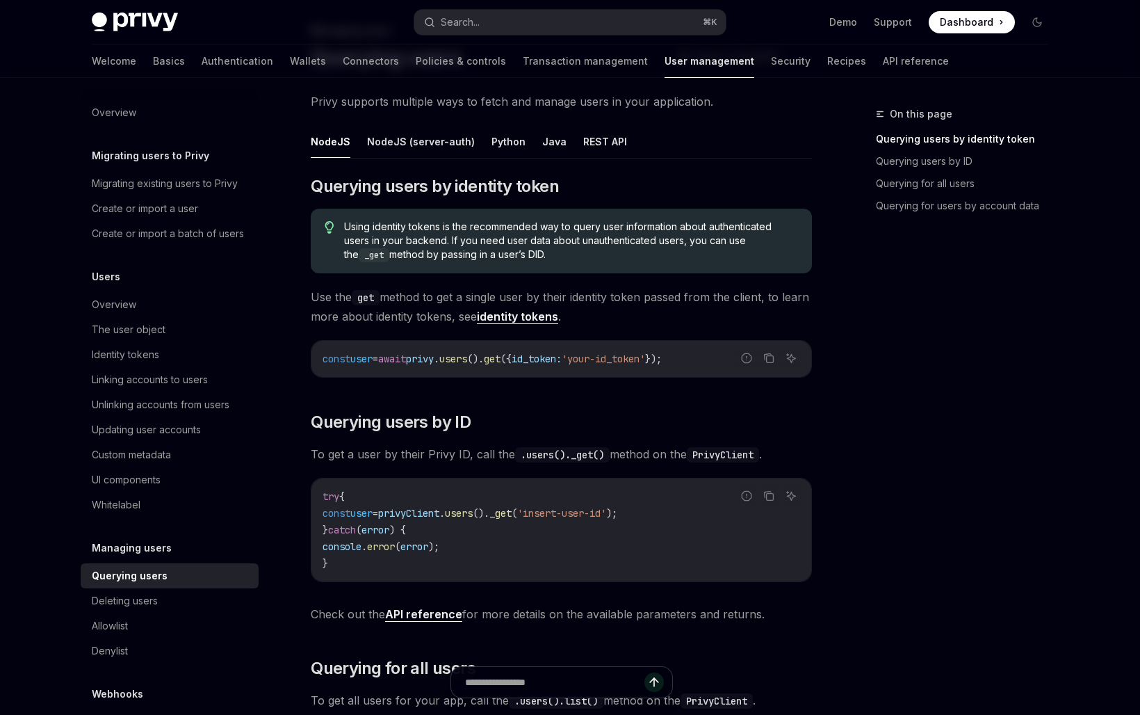
scroll to position [87, 0]
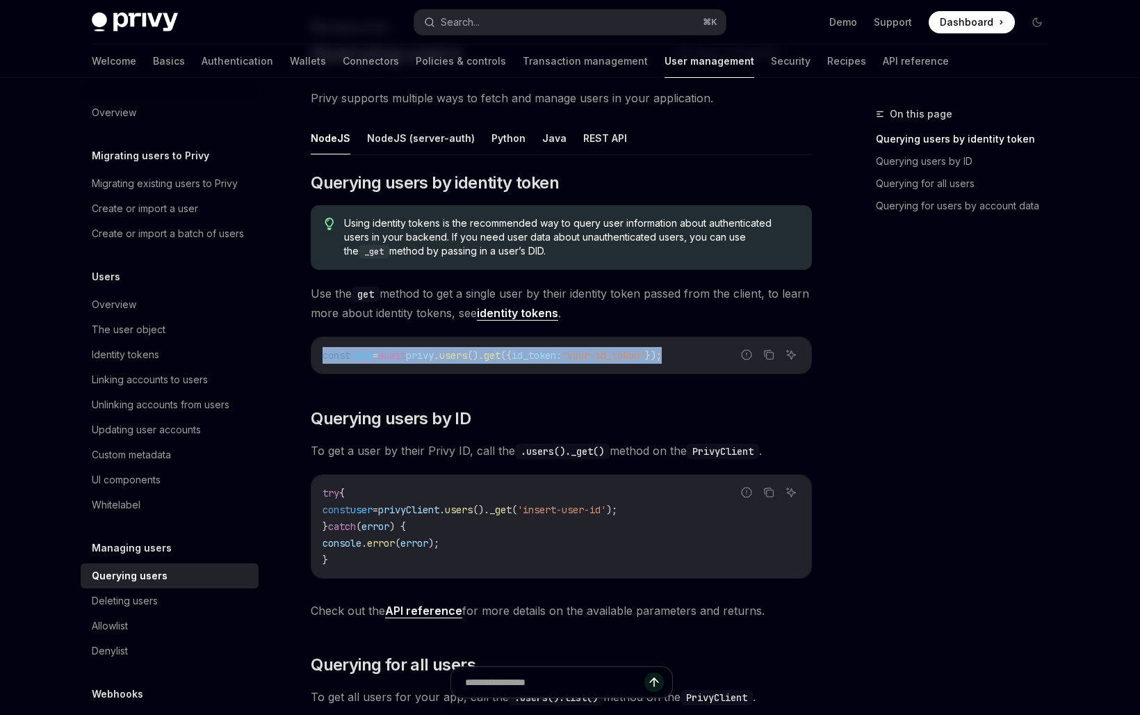
drag, startPoint x: 708, startPoint y: 354, endPoint x: 318, endPoint y: 353, distance: 390.1
click at [318, 353] on div "const user = await privy . users (). get ({ id_token: 'your-id_token' });" at bounding box center [562, 355] width 500 height 36
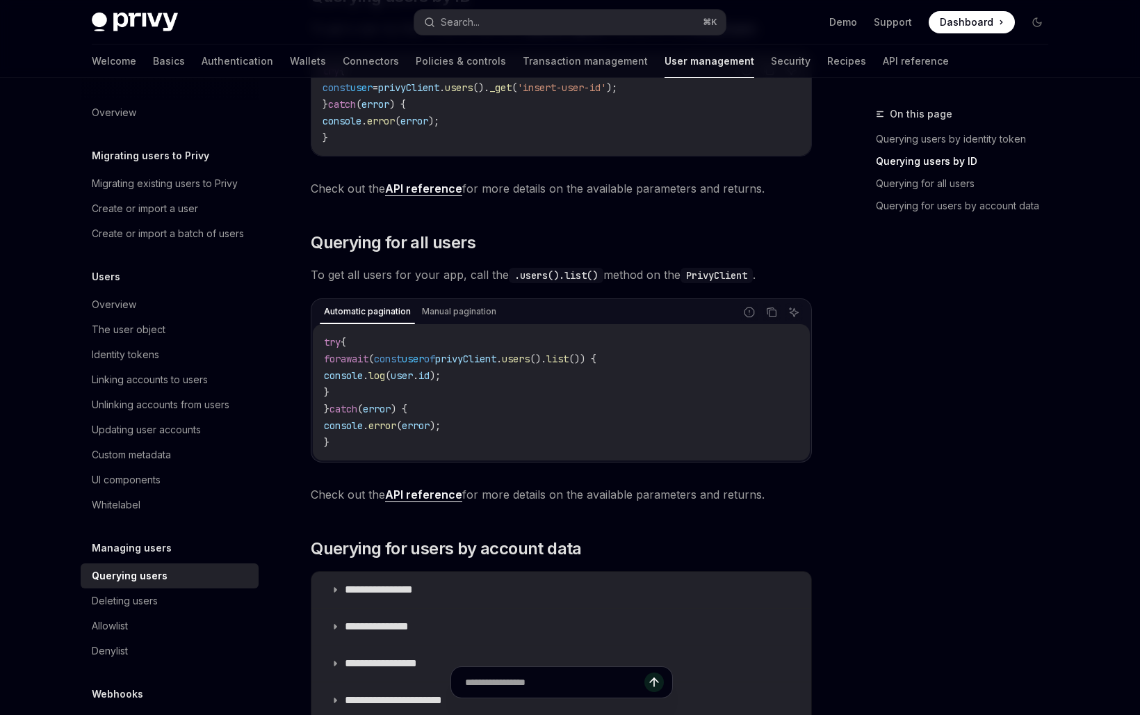
scroll to position [175, 0]
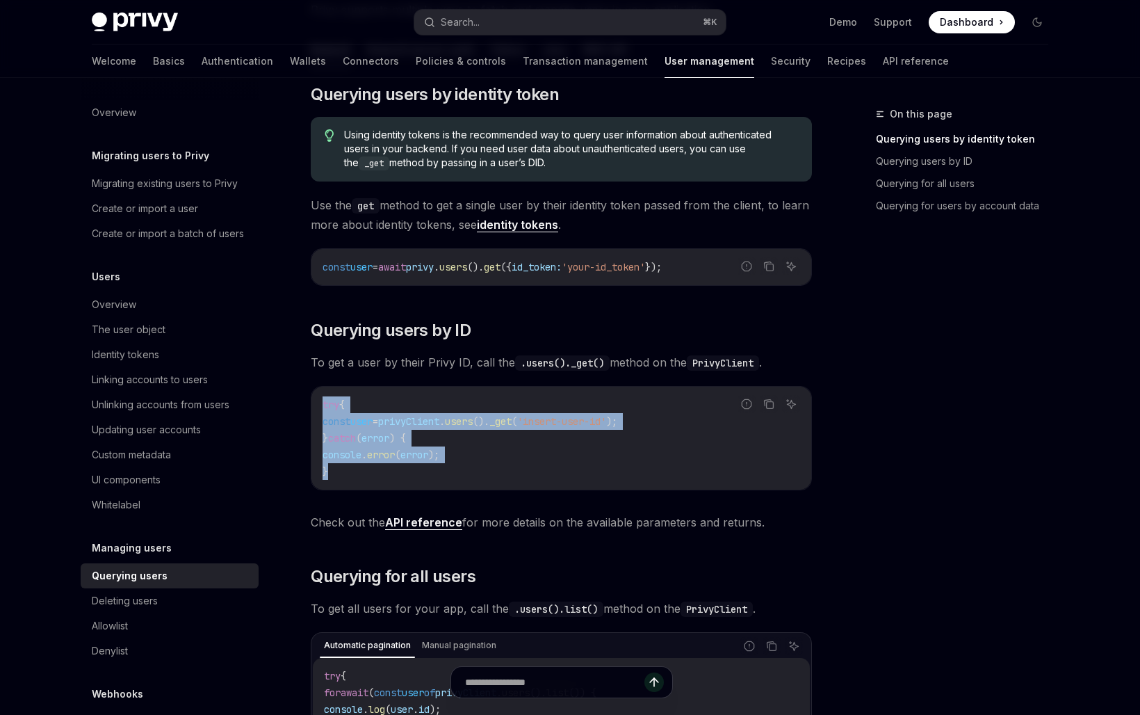
drag, startPoint x: 341, startPoint y: 474, endPoint x: 314, endPoint y: 397, distance: 81.1
click at [314, 397] on div "try { const user = privyClient . users (). _get ( 'insert-user-id' ); } catch (…" at bounding box center [562, 438] width 500 height 103
click at [485, 443] on code "try { const user = privyClient . users (). _get ( 'insert-user-id' ); } catch (…" at bounding box center [562, 437] width 478 height 83
drag, startPoint x: 677, startPoint y: 421, endPoint x: 311, endPoint y: 420, distance: 366.4
click at [312, 420] on div "try { const user = privyClient . users (). _get ( 'insert-user-id' ); } catch (…" at bounding box center [562, 438] width 500 height 103
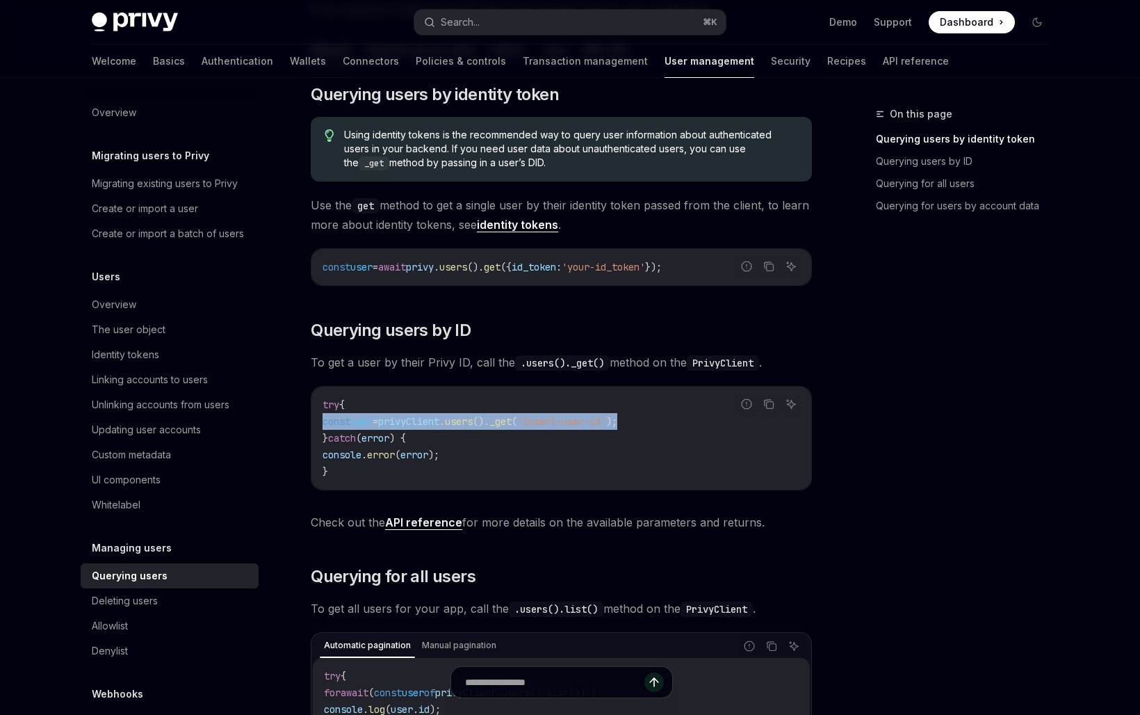
copy span "const user = privyClient . users (). _get ( 'insert-user-id' );"
click at [290, 64] on link "Wallets" at bounding box center [308, 61] width 36 height 33
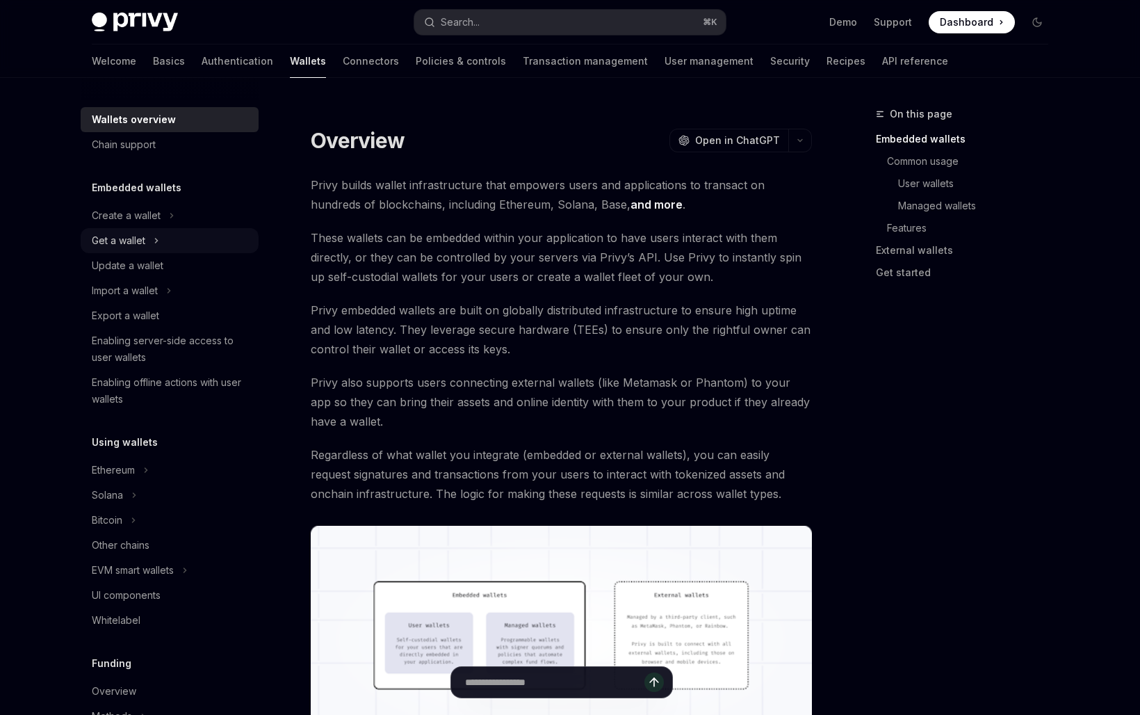
click at [163, 236] on div "Get a wallet" at bounding box center [170, 240] width 178 height 25
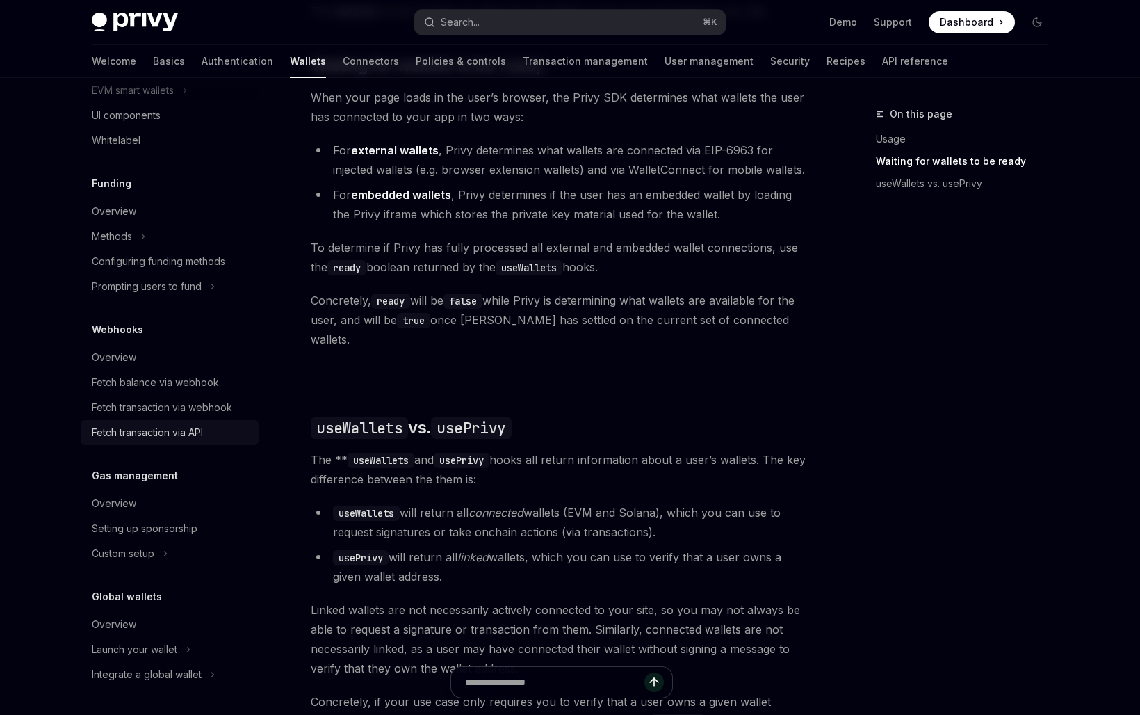
scroll to position [850, 0]
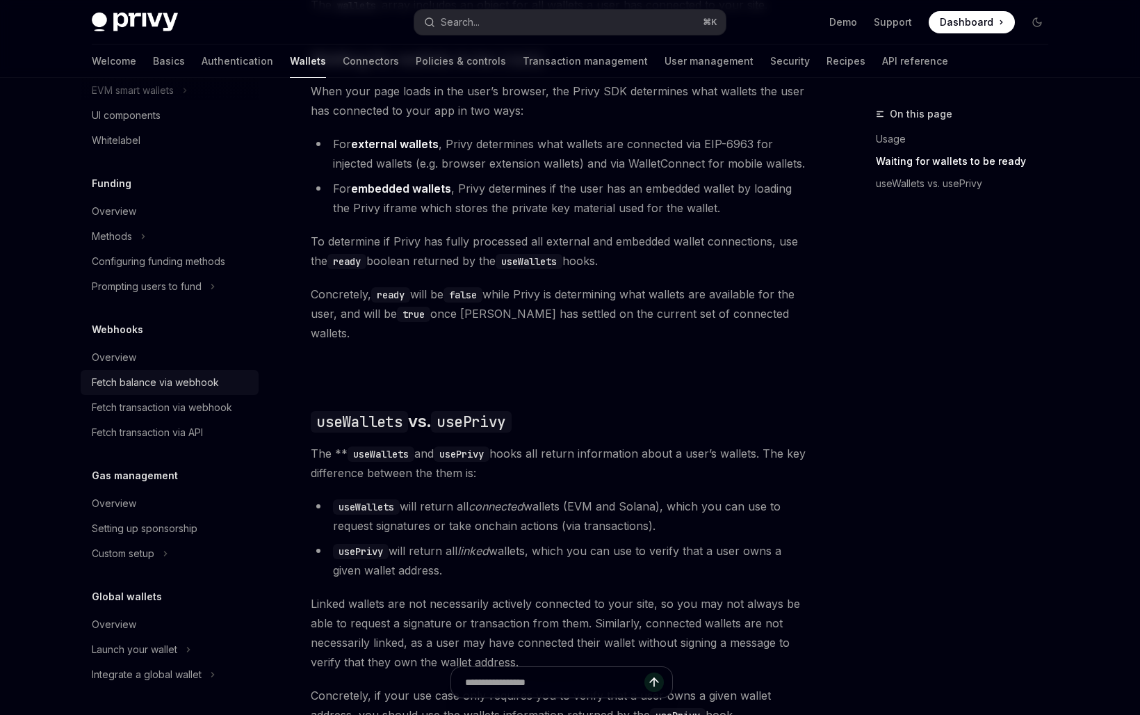
click at [147, 377] on div "Fetch balance via webhook" at bounding box center [155, 382] width 127 height 17
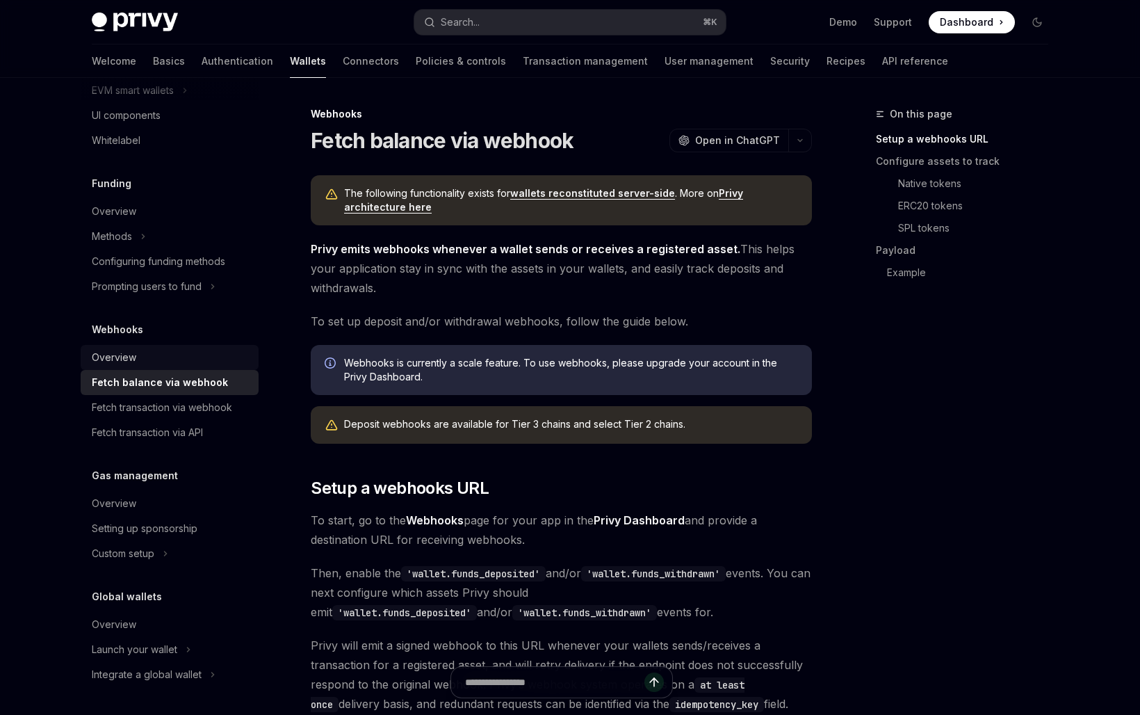
click at [145, 362] on div "Overview" at bounding box center [171, 357] width 159 height 17
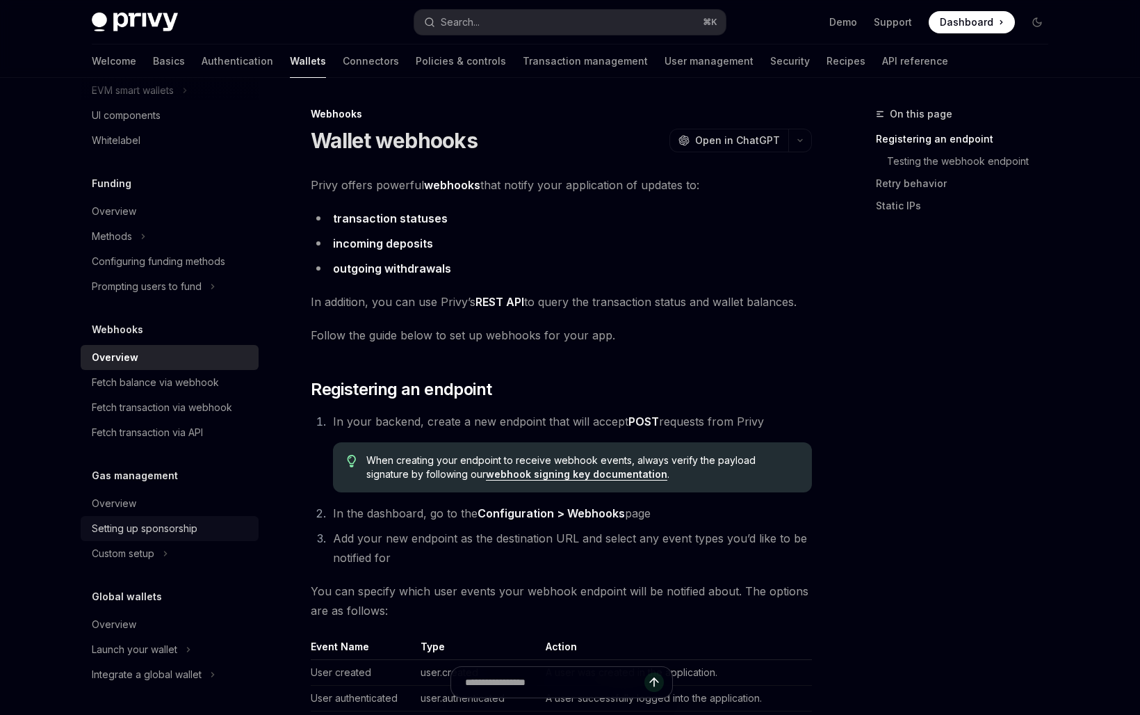
click at [171, 530] on div "Setting up sponsorship" at bounding box center [145, 528] width 106 height 17
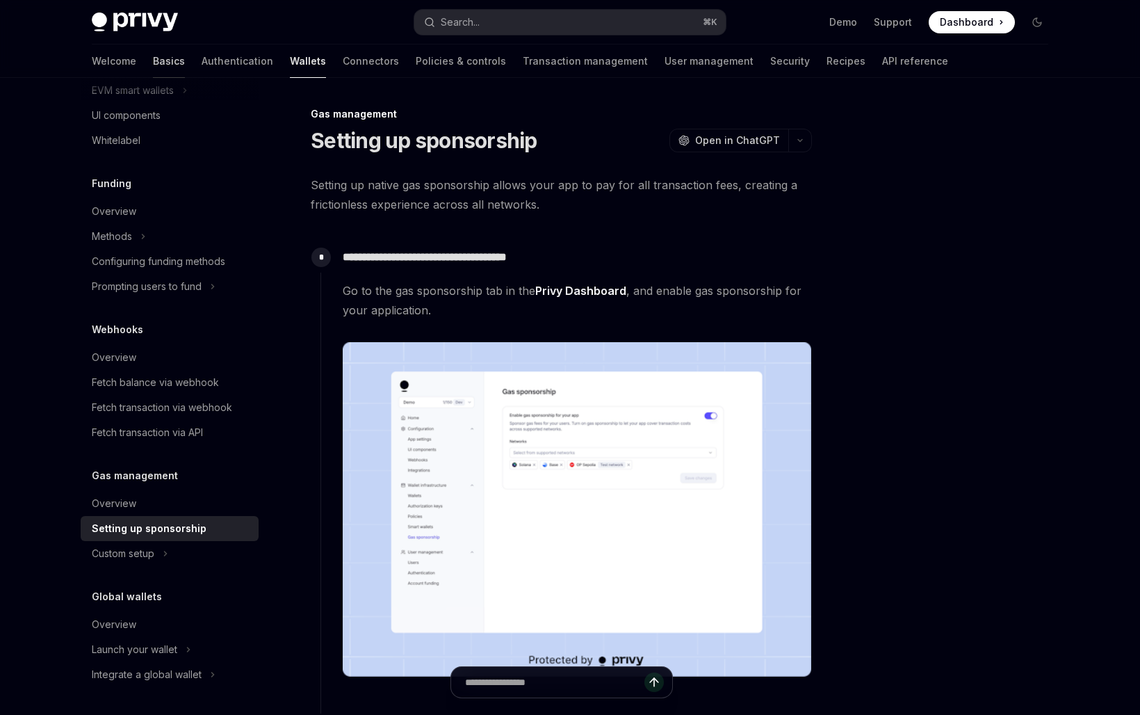
click at [153, 58] on link "Basics" at bounding box center [169, 61] width 32 height 33
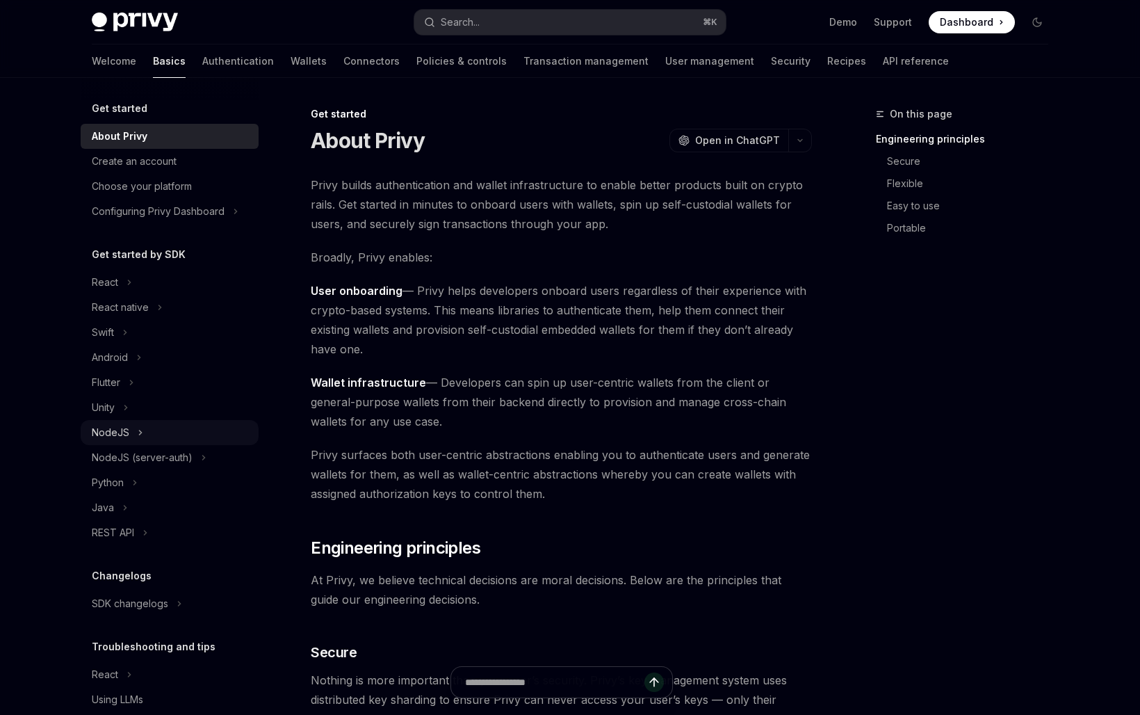
click at [138, 424] on icon at bounding box center [141, 432] width 6 height 17
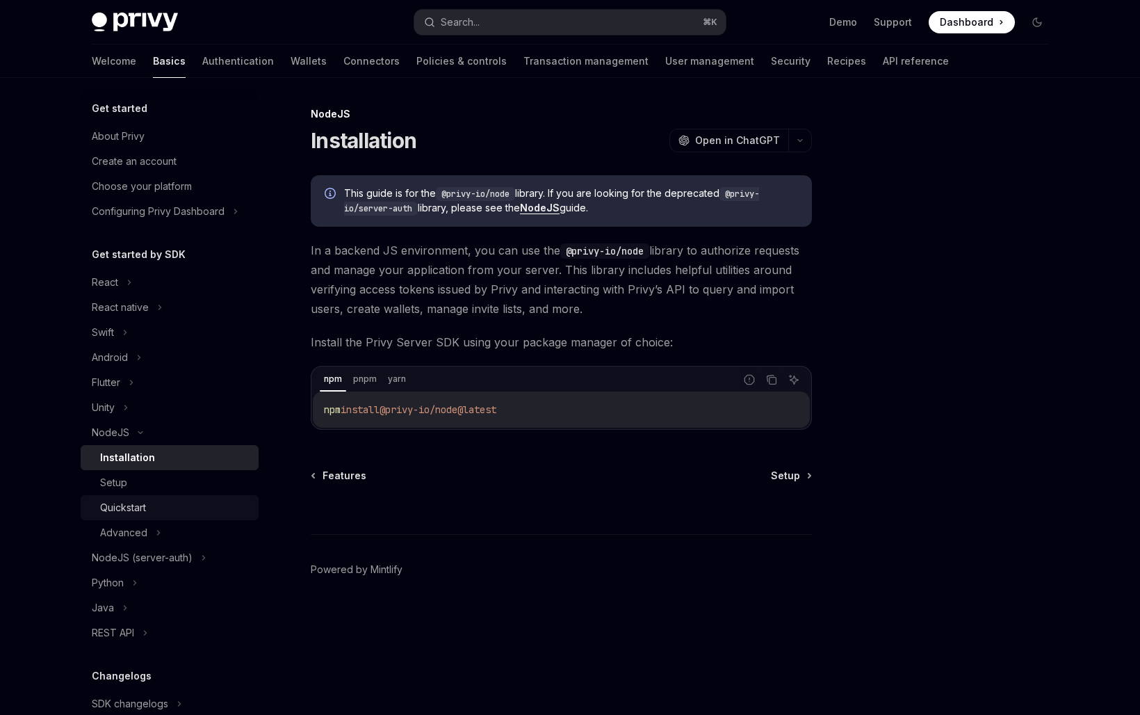
click at [139, 515] on div "Quickstart" at bounding box center [123, 507] width 46 height 17
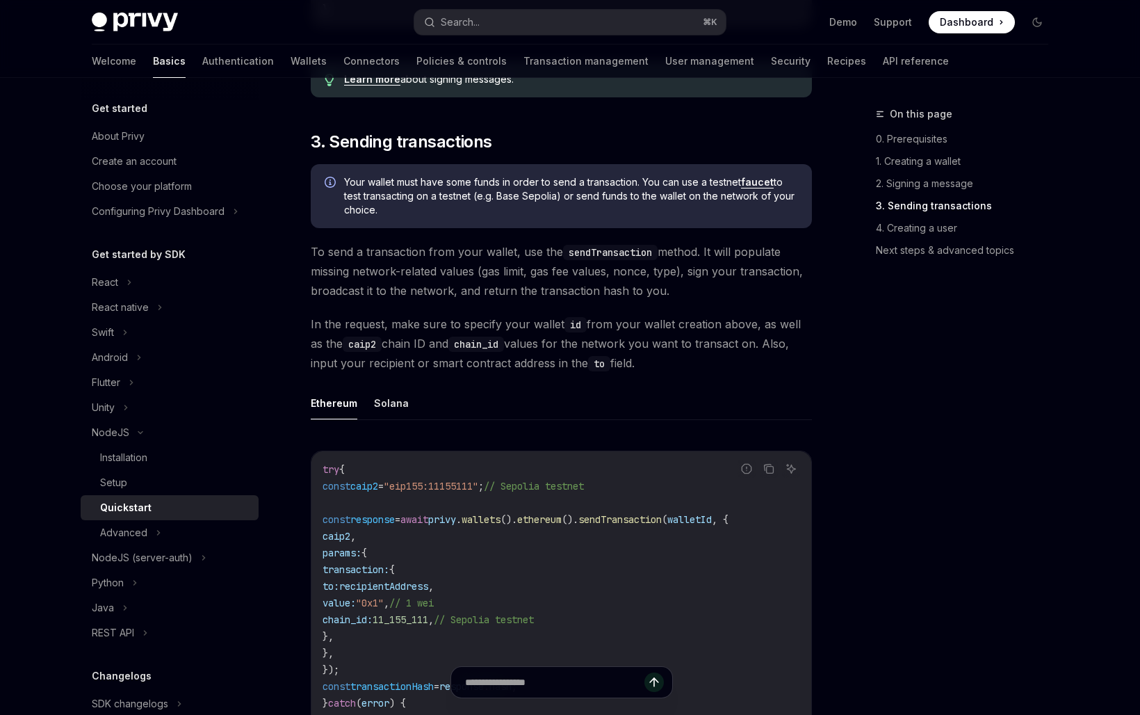
scroll to position [1656, 0]
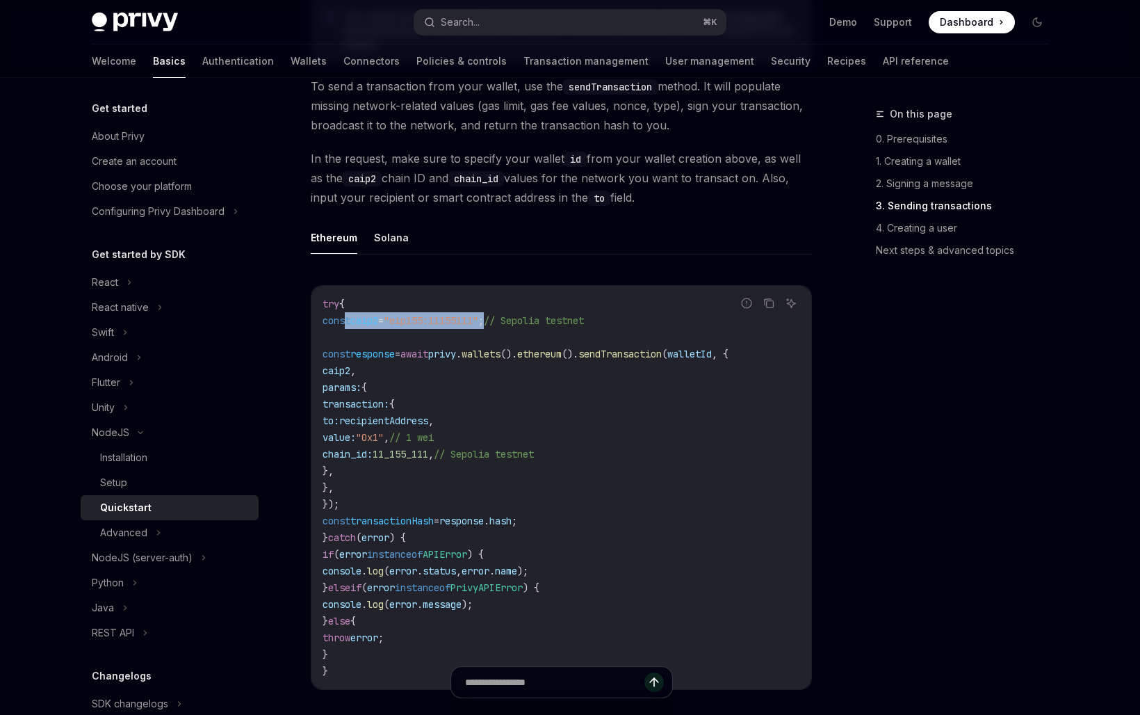
drag, startPoint x: 533, startPoint y: 332, endPoint x: 346, endPoint y: 331, distance: 187.0
click at [346, 327] on span "const caip2 = "eip155:11155111" ; // Sepolia testnet" at bounding box center [453, 320] width 261 height 13
click at [142, 499] on div "Quickstart" at bounding box center [125, 507] width 51 height 17
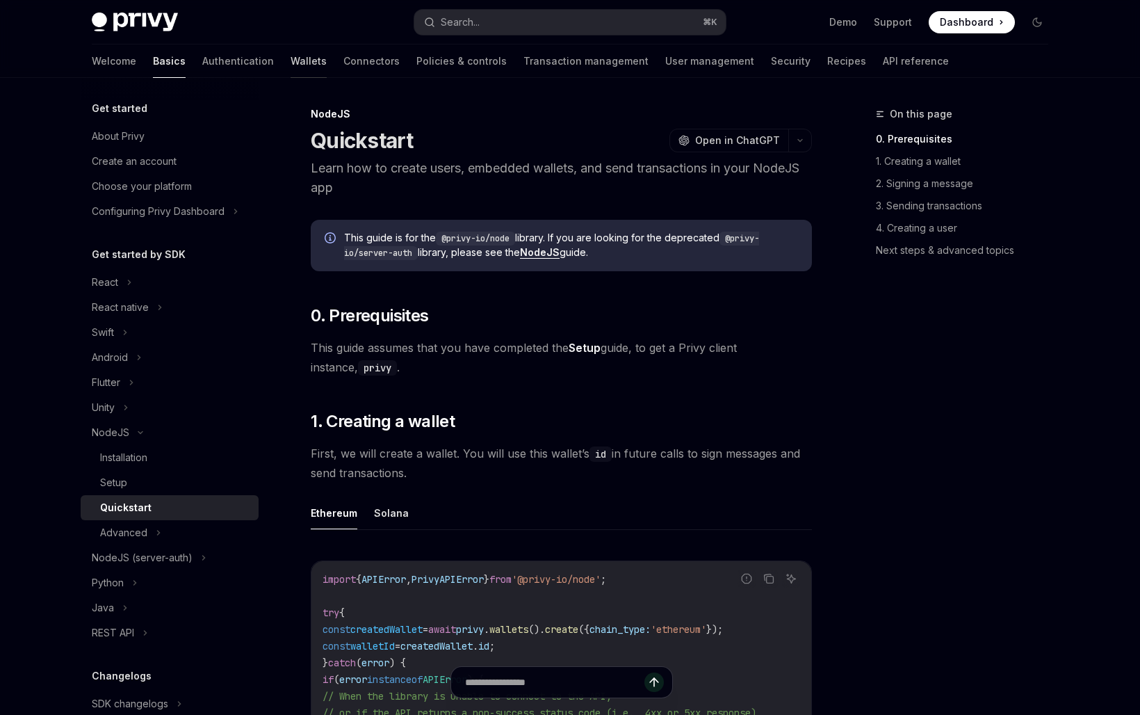
click at [291, 57] on link "Wallets" at bounding box center [309, 61] width 36 height 33
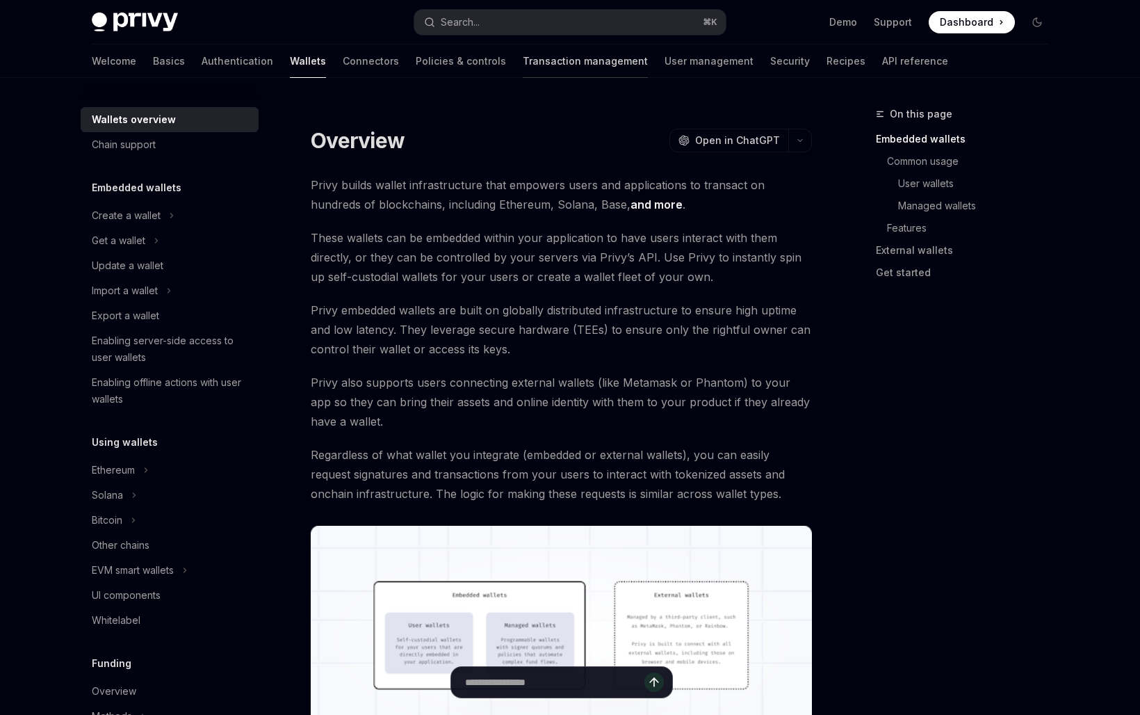
click at [523, 53] on link "Transaction management" at bounding box center [585, 61] width 125 height 33
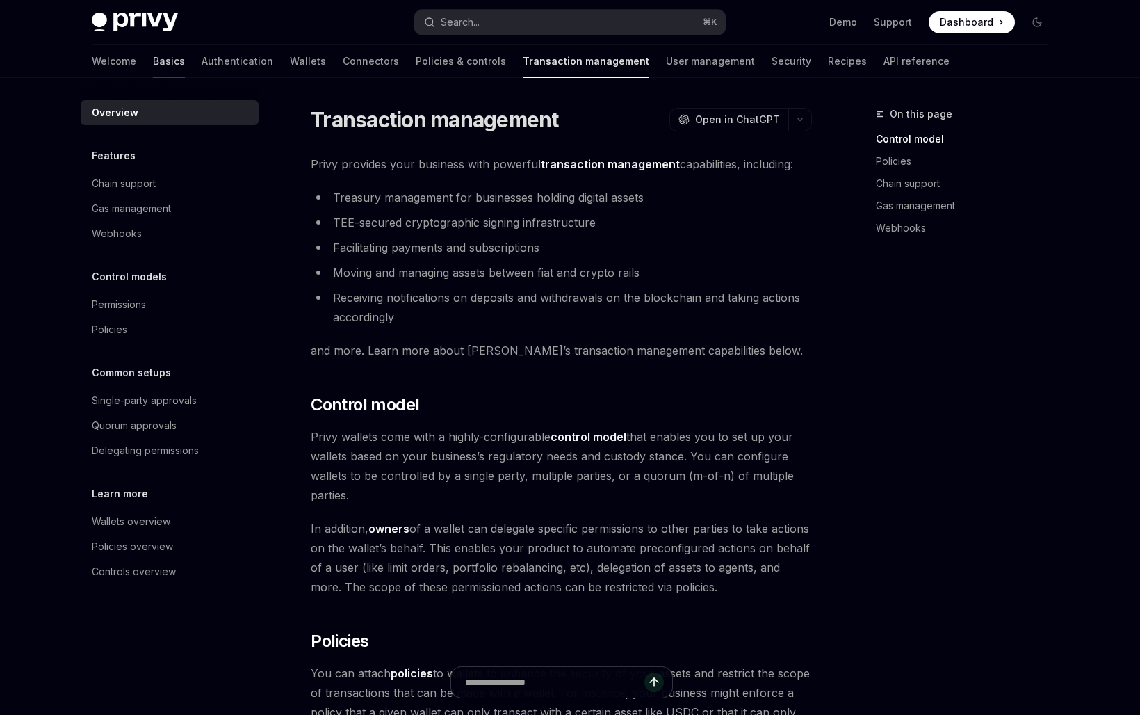
click at [153, 57] on link "Basics" at bounding box center [169, 61] width 32 height 33
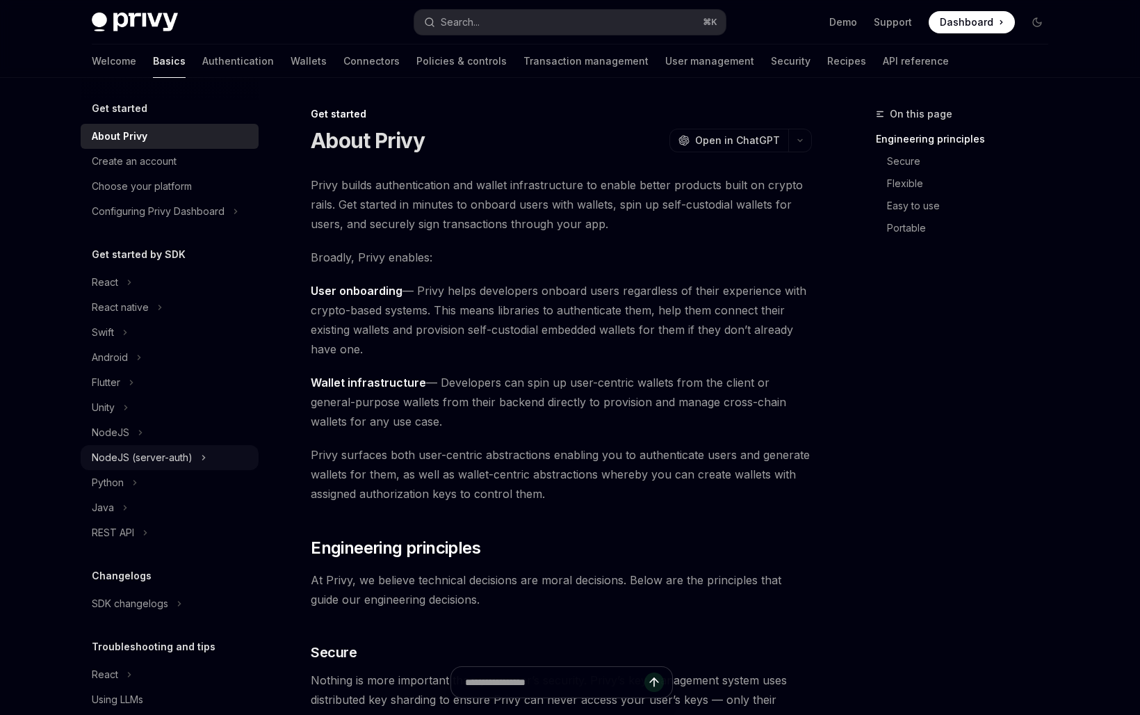
scroll to position [50, 0]
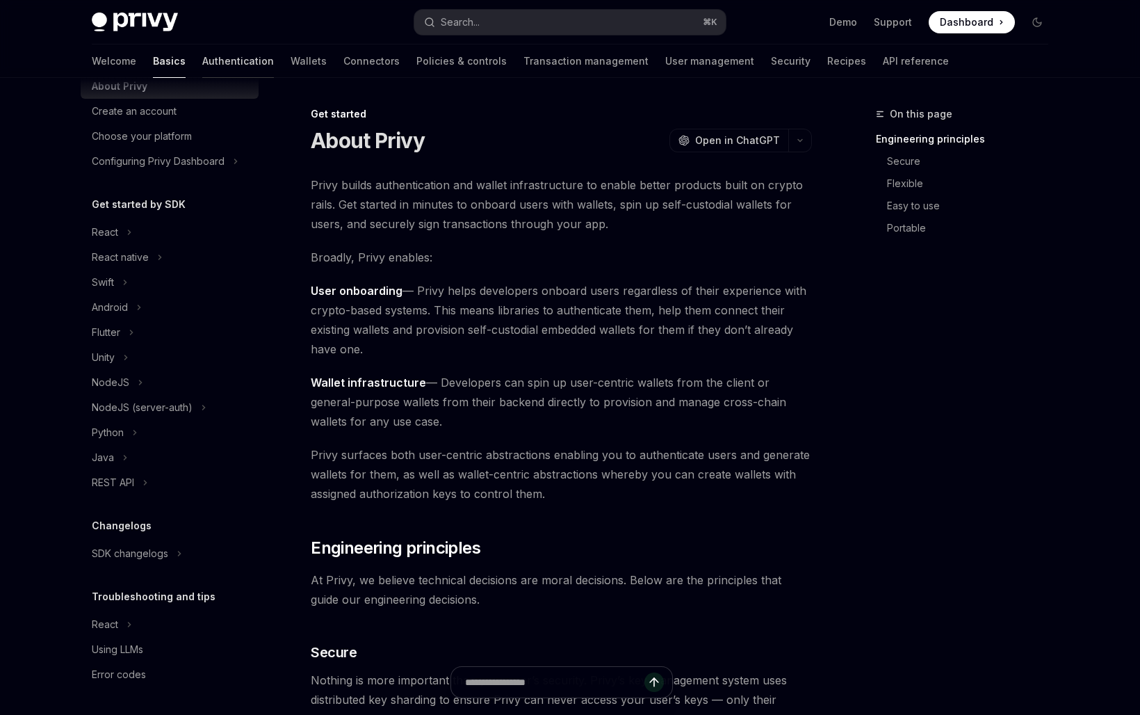
click at [202, 66] on link "Authentication" at bounding box center [238, 61] width 72 height 33
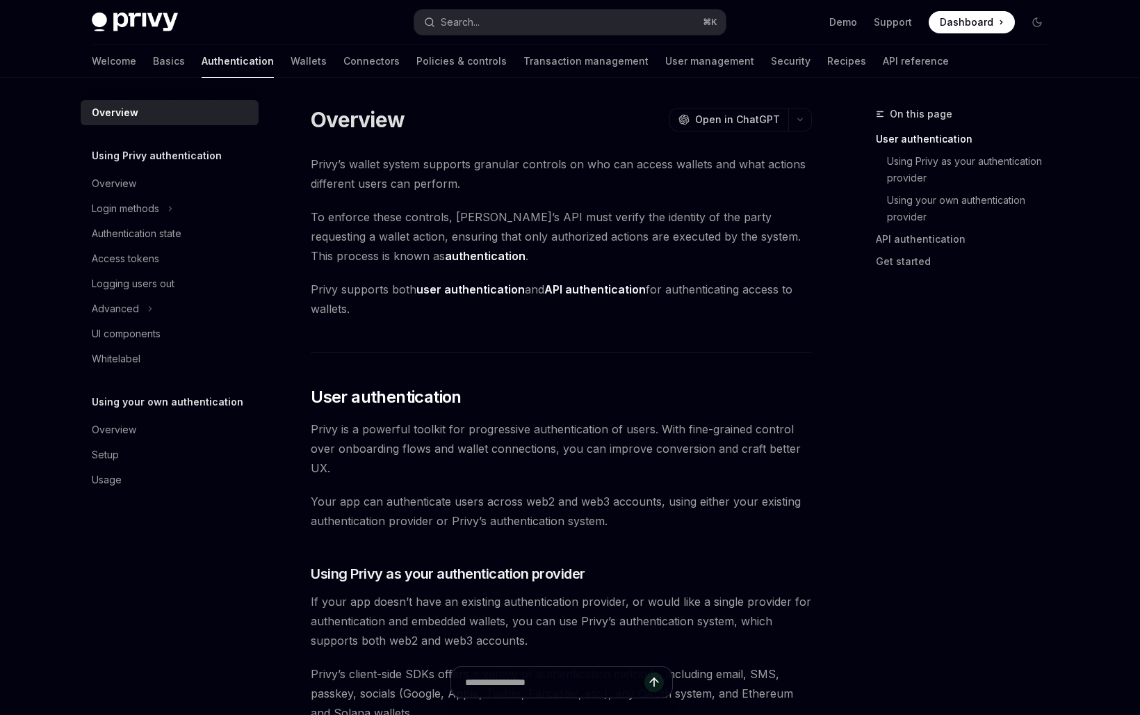
click at [266, 52] on div "Welcome Basics Authentication Wallets Connectors Policies & controls Transactio…" at bounding box center [520, 61] width 857 height 33
click at [291, 58] on link "Wallets" at bounding box center [309, 61] width 36 height 33
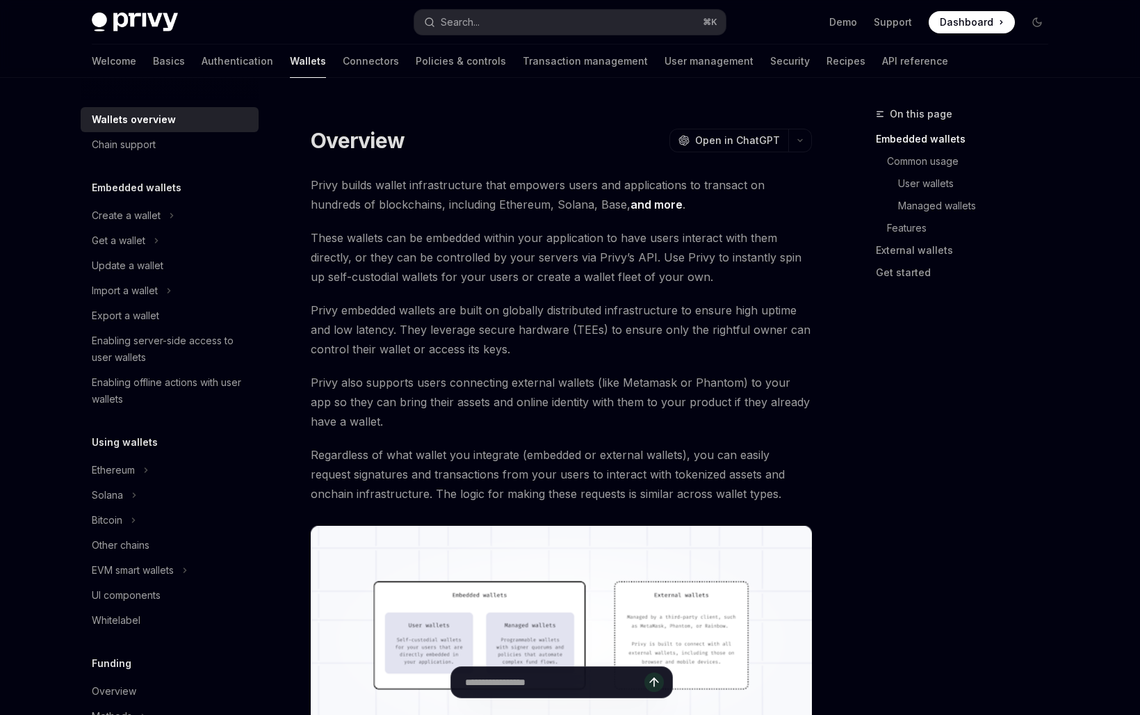
scroll to position [480, 0]
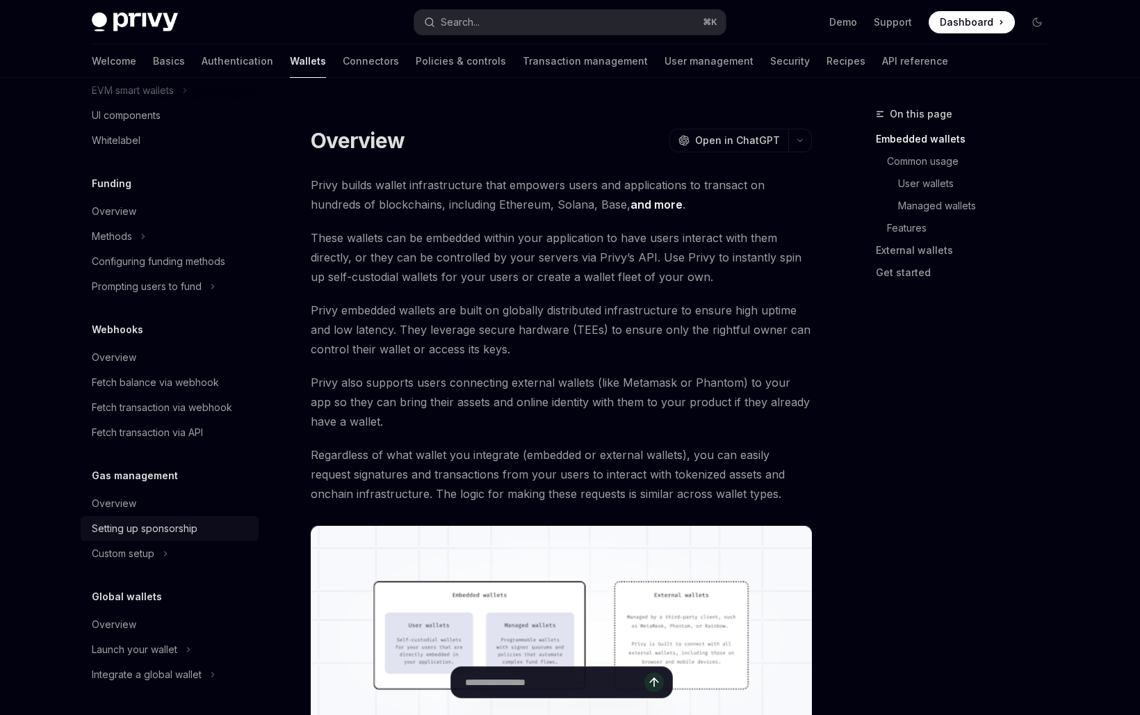
click at [163, 526] on div "Setting up sponsorship" at bounding box center [145, 528] width 106 height 17
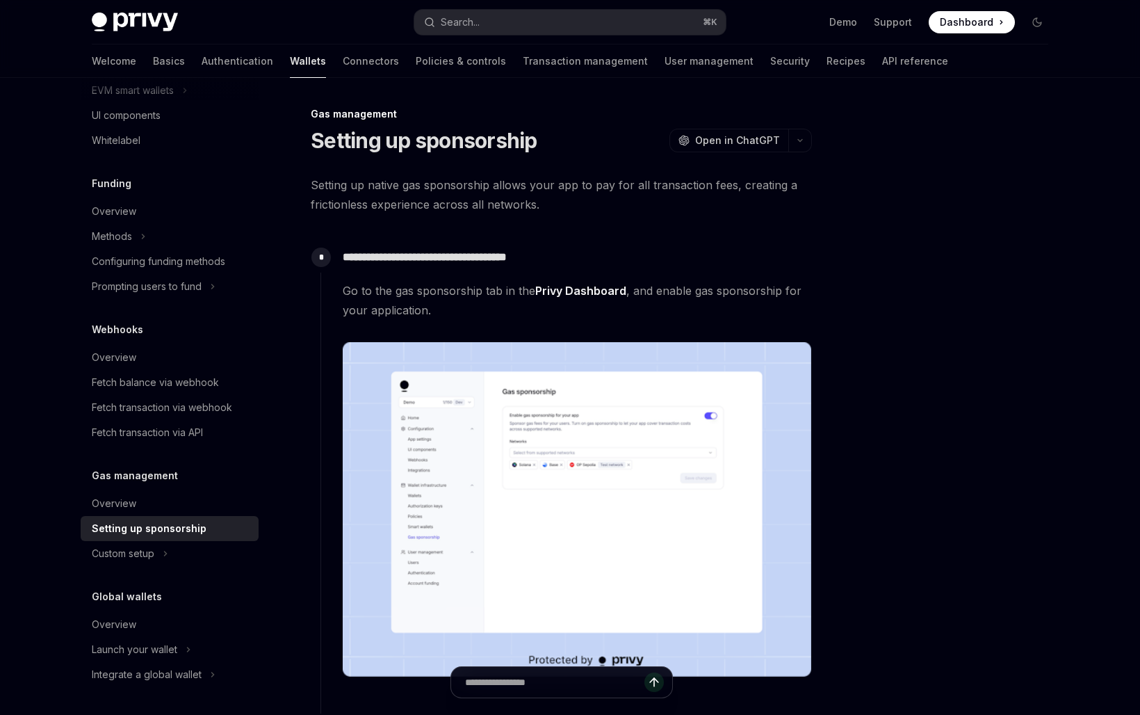
click at [475, 198] on span "Setting up native gas sponsorship allows your app to pay for all transaction fe…" at bounding box center [561, 194] width 501 height 39
click at [665, 60] on link "User management" at bounding box center [709, 61] width 89 height 33
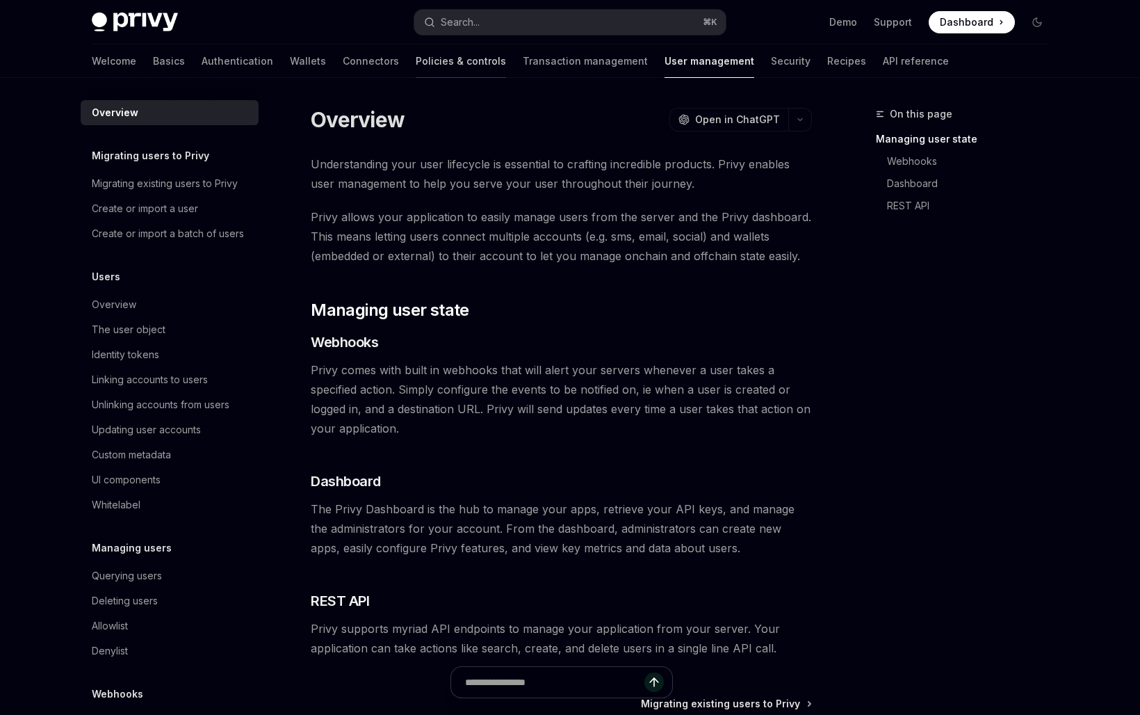
click at [416, 63] on link "Policies & controls" at bounding box center [461, 61] width 90 height 33
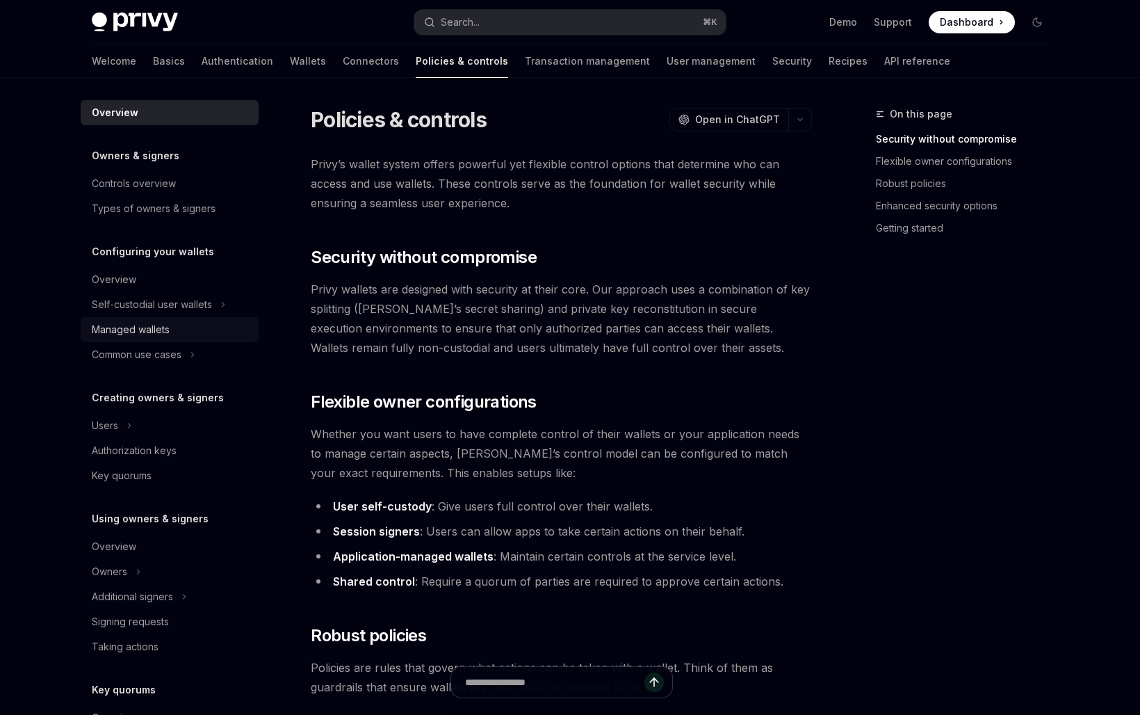
click at [197, 319] on link "Managed wallets" at bounding box center [170, 329] width 178 height 25
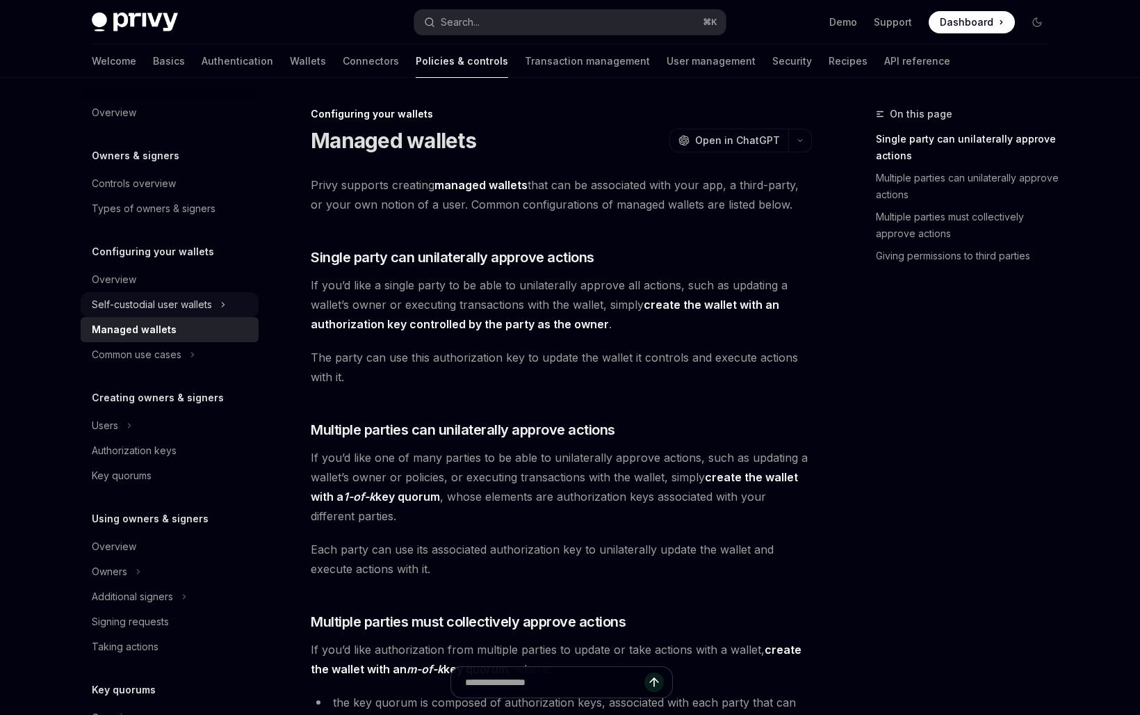
click at [197, 309] on div "Self-custodial user wallets" at bounding box center [152, 304] width 120 height 17
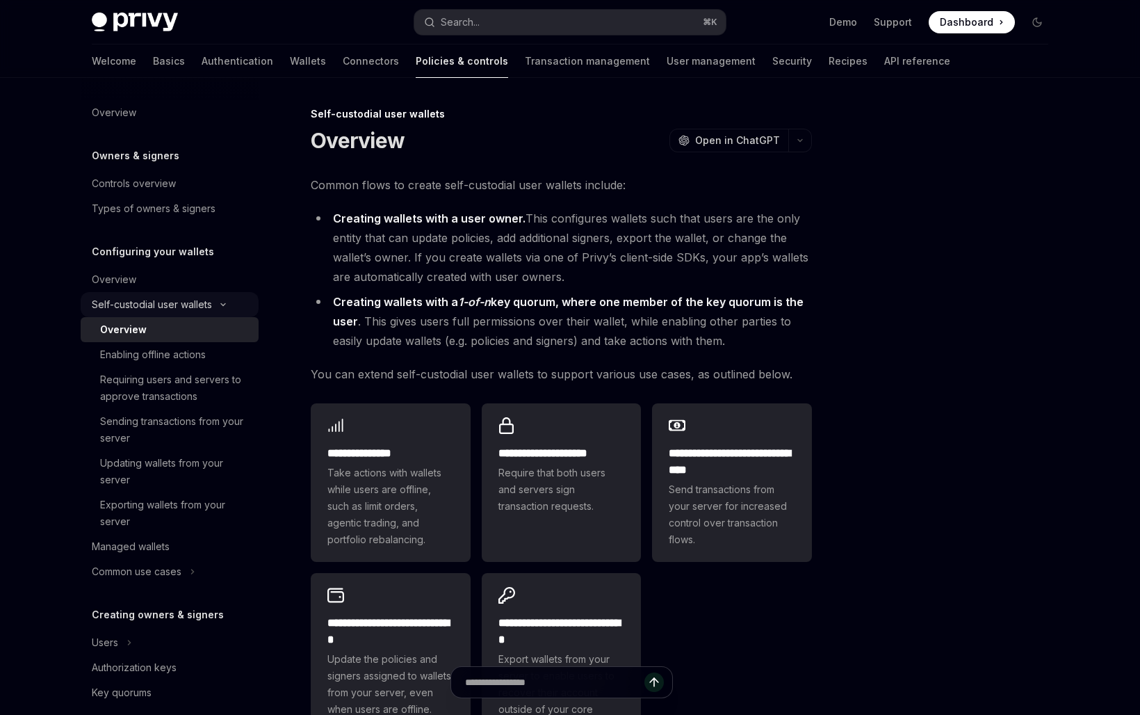
click at [197, 309] on div "Self-custodial user wallets" at bounding box center [152, 304] width 120 height 17
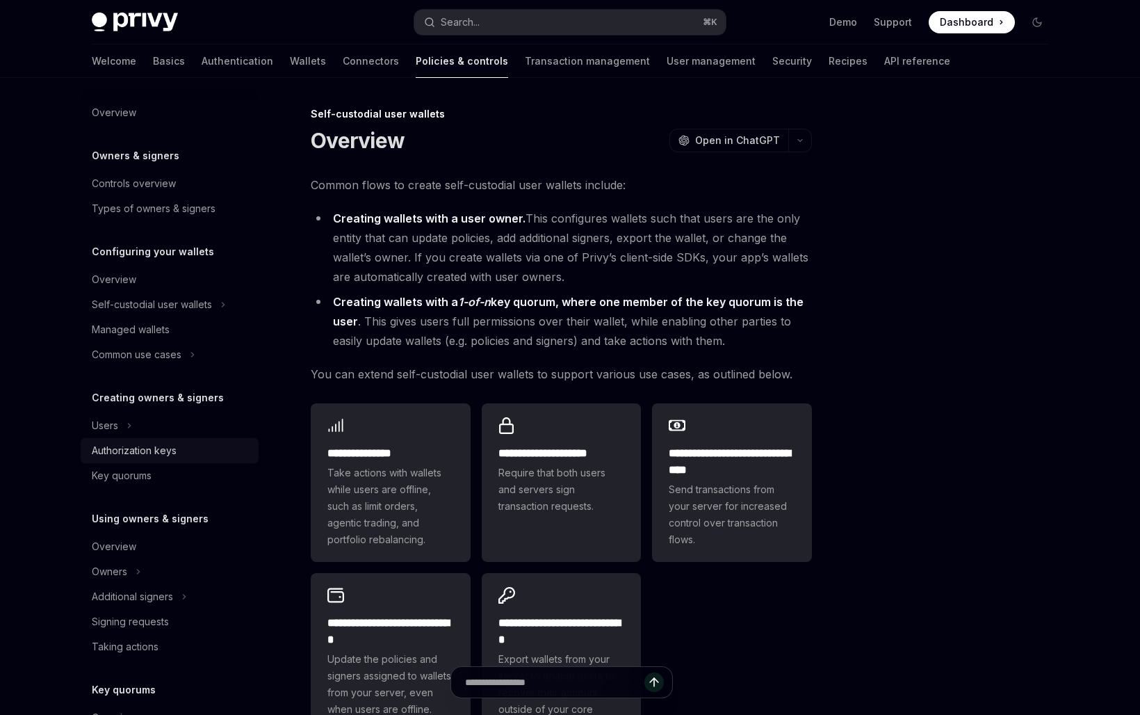
click at [146, 438] on link "Authorization keys" at bounding box center [170, 450] width 178 height 25
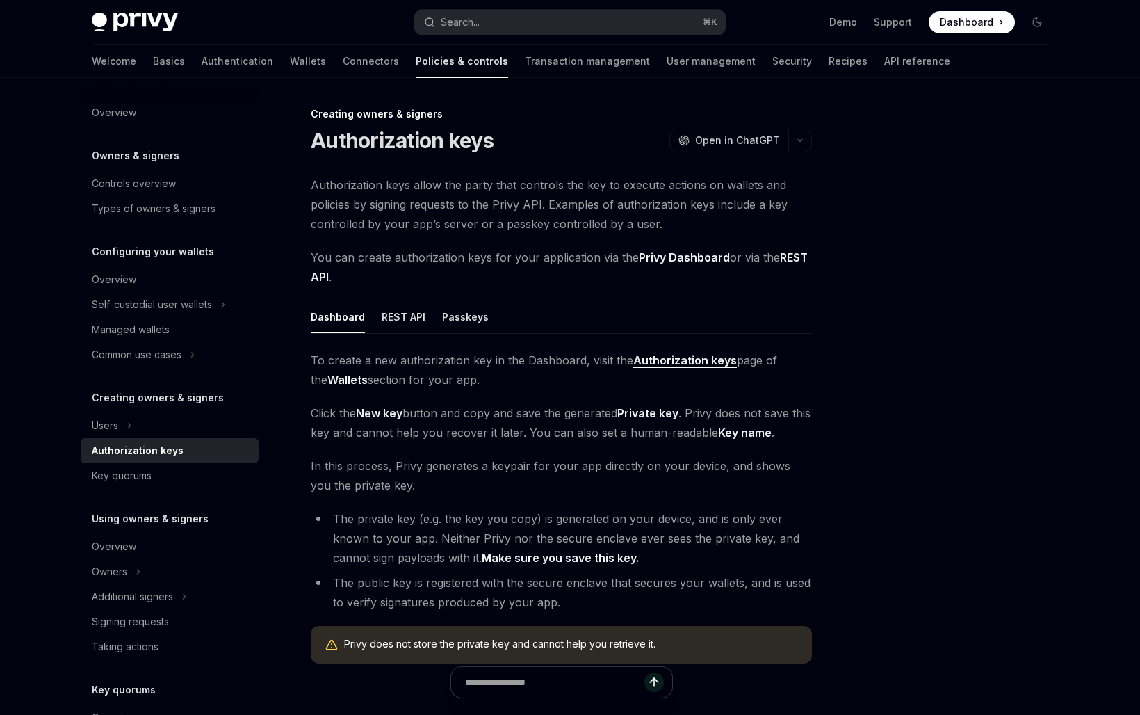
click at [146, 405] on h5 "Creating owners & signers" at bounding box center [158, 397] width 132 height 17
click at [146, 423] on div "Users" at bounding box center [170, 425] width 178 height 25
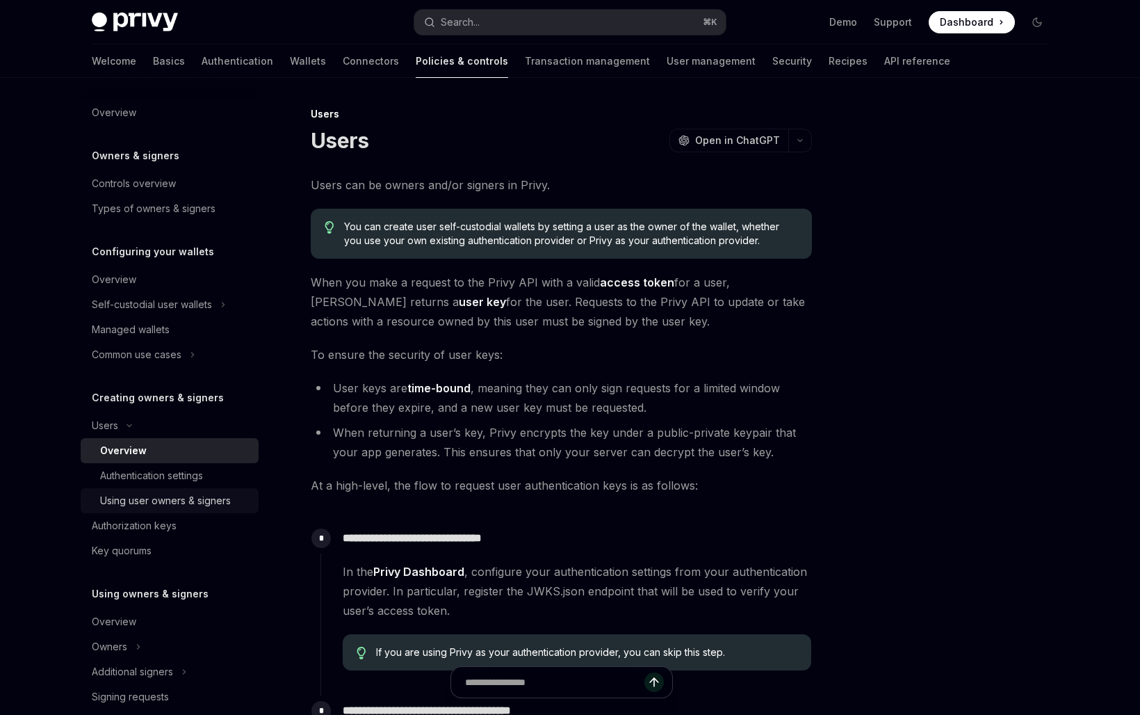
click at [168, 502] on div "Using user owners & signers" at bounding box center [165, 500] width 131 height 17
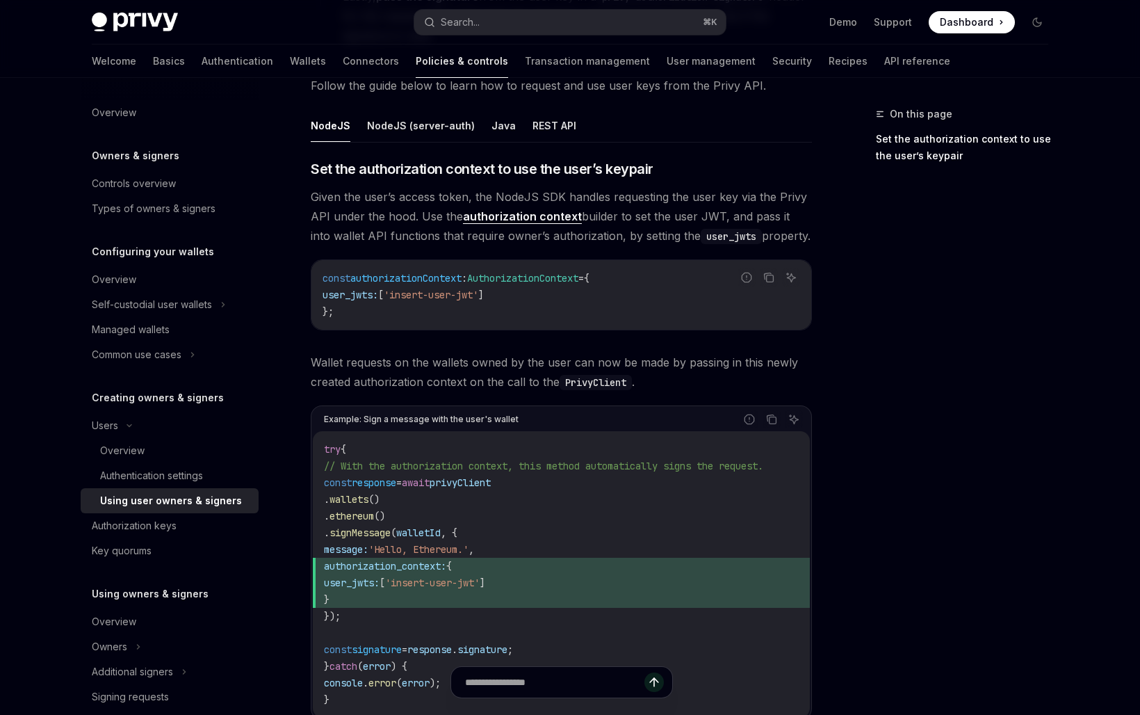
scroll to position [754, 0]
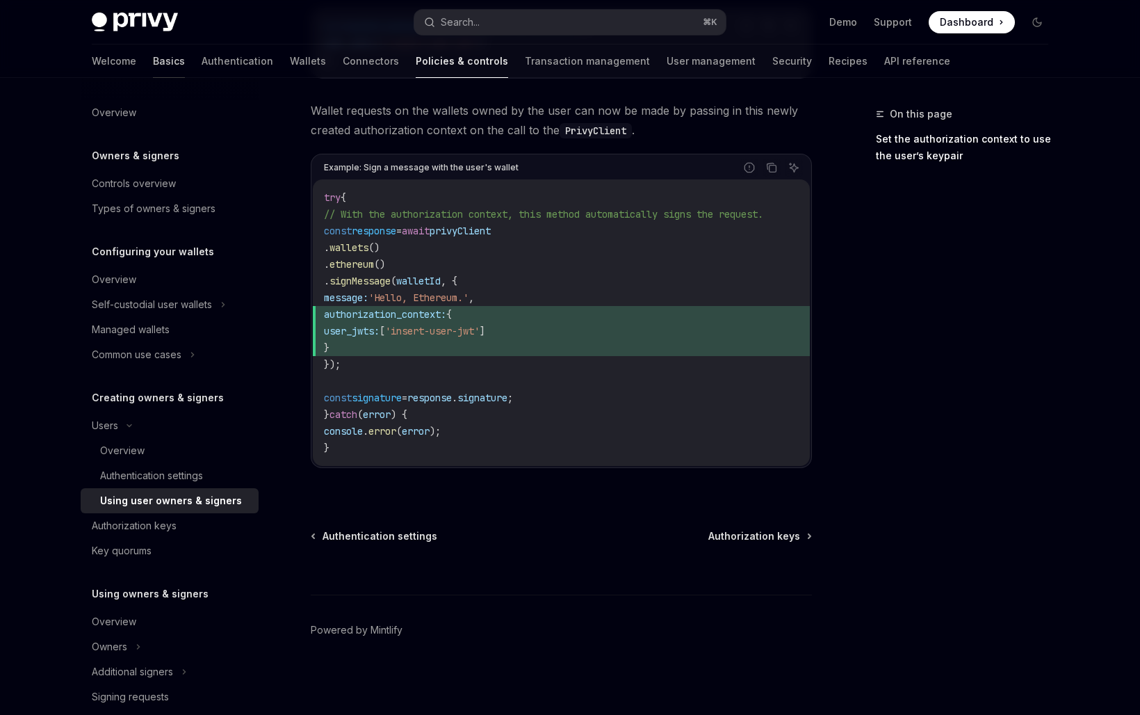
click at [153, 66] on link "Basics" at bounding box center [169, 61] width 32 height 33
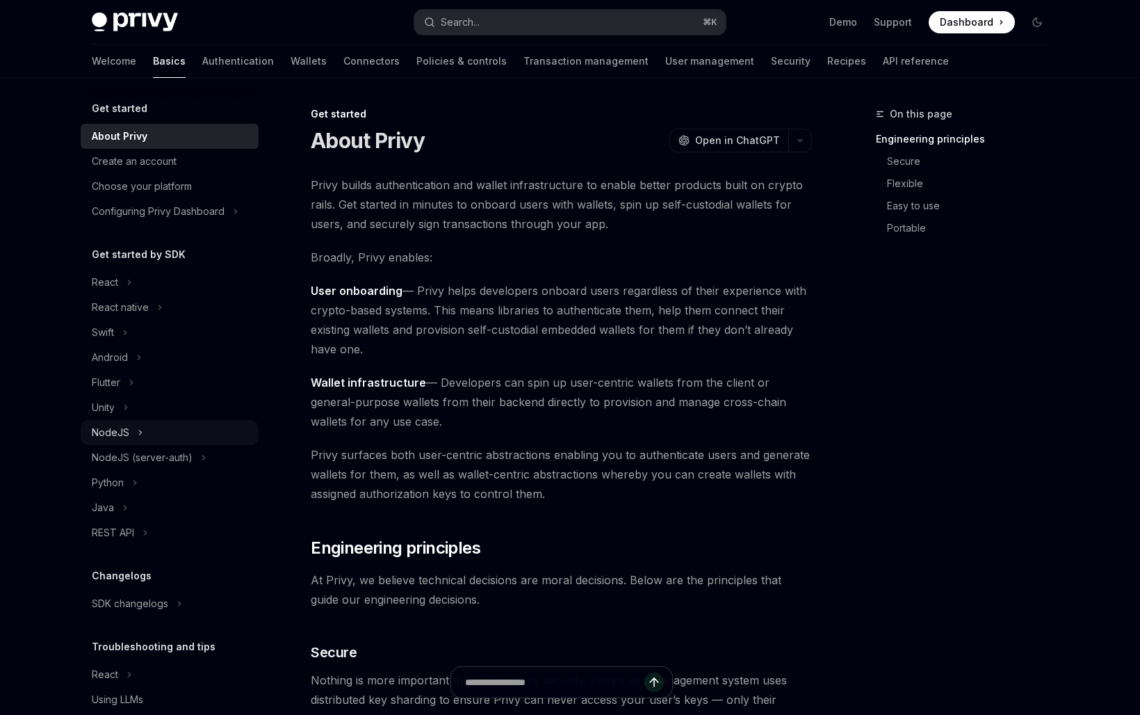
click at [143, 434] on div "NodeJS" at bounding box center [170, 432] width 178 height 25
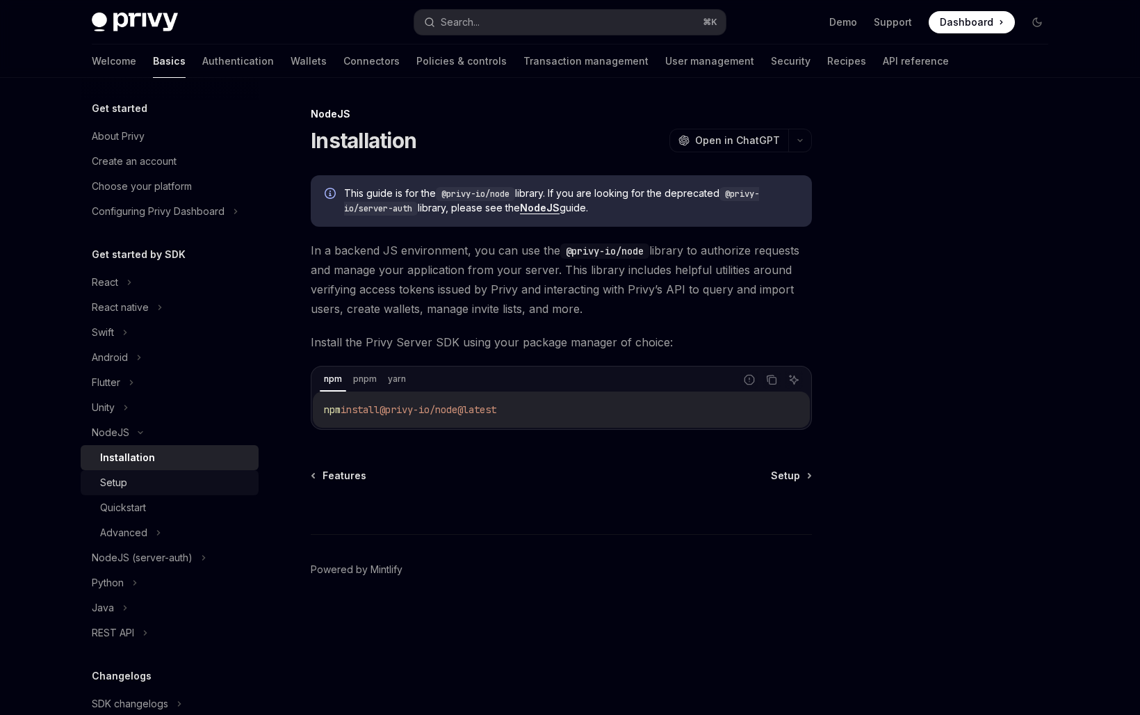
click at [142, 492] on link "Setup" at bounding box center [170, 482] width 178 height 25
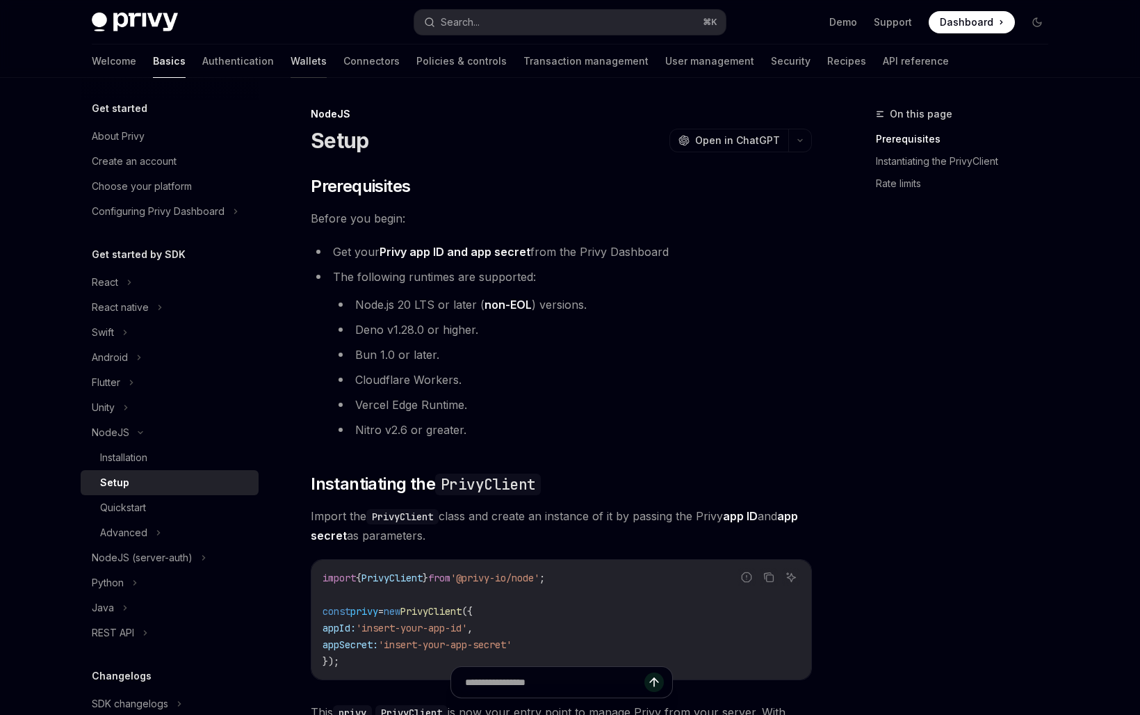
click at [291, 58] on link "Wallets" at bounding box center [309, 61] width 36 height 33
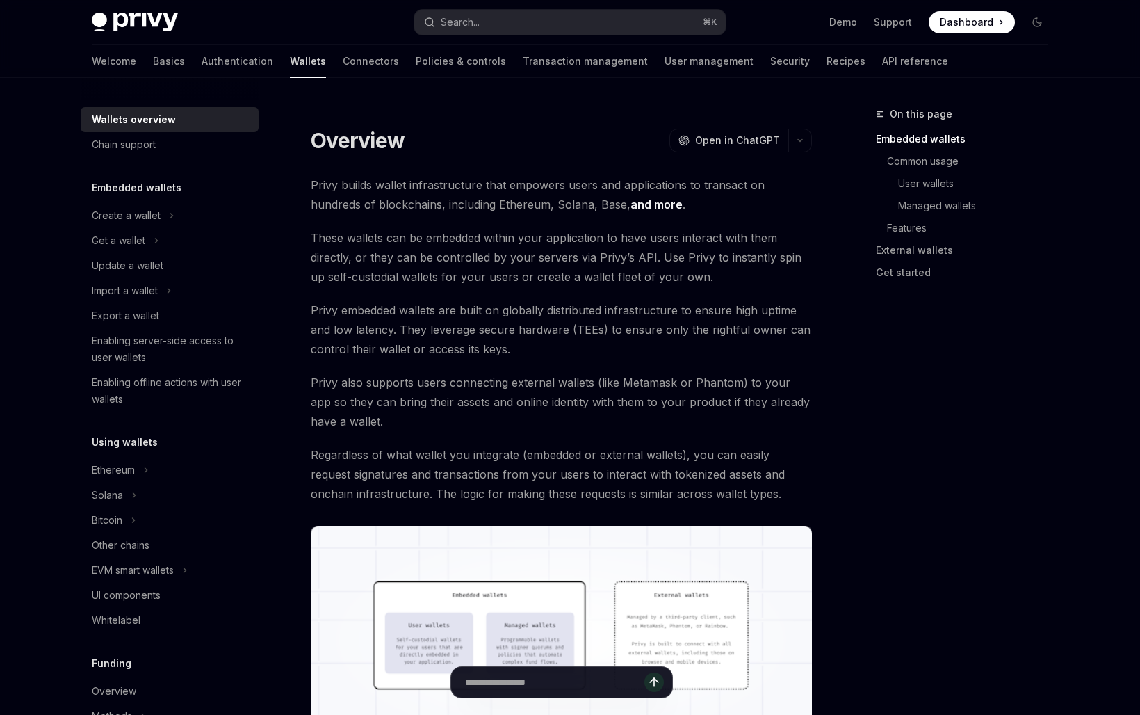
click at [290, 58] on link "Wallets" at bounding box center [308, 61] width 36 height 33
click at [152, 496] on div "Solana" at bounding box center [170, 495] width 178 height 25
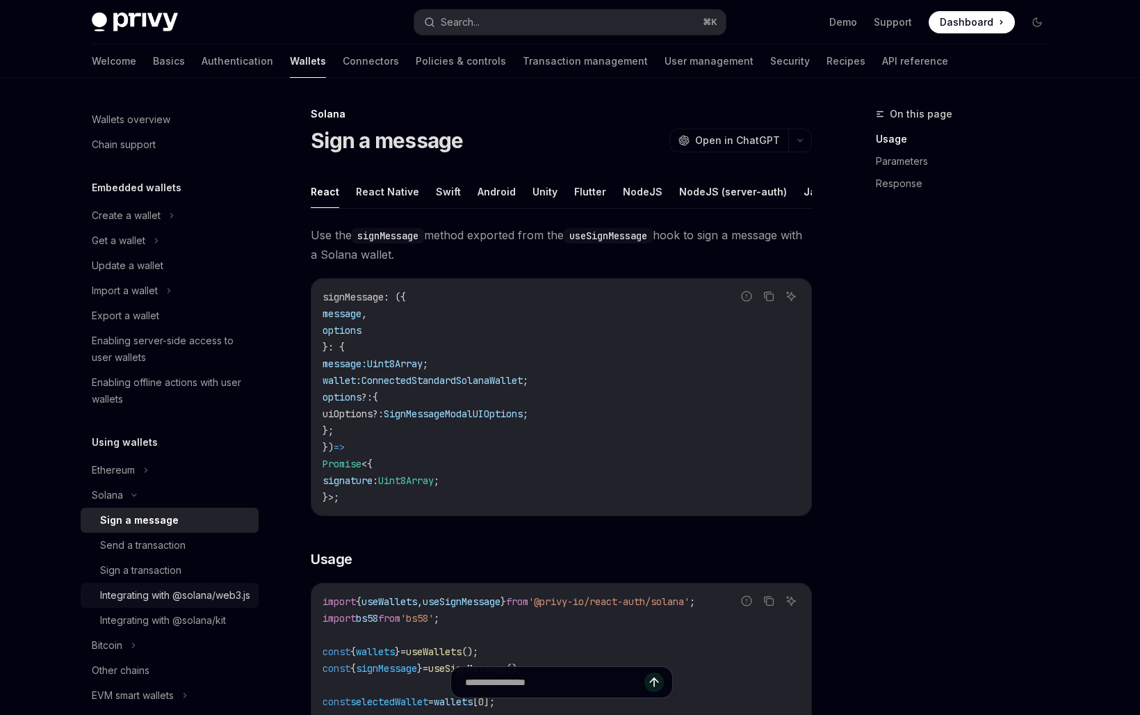
click at [212, 604] on div "Integrating with @solana/web3.js" at bounding box center [175, 595] width 150 height 17
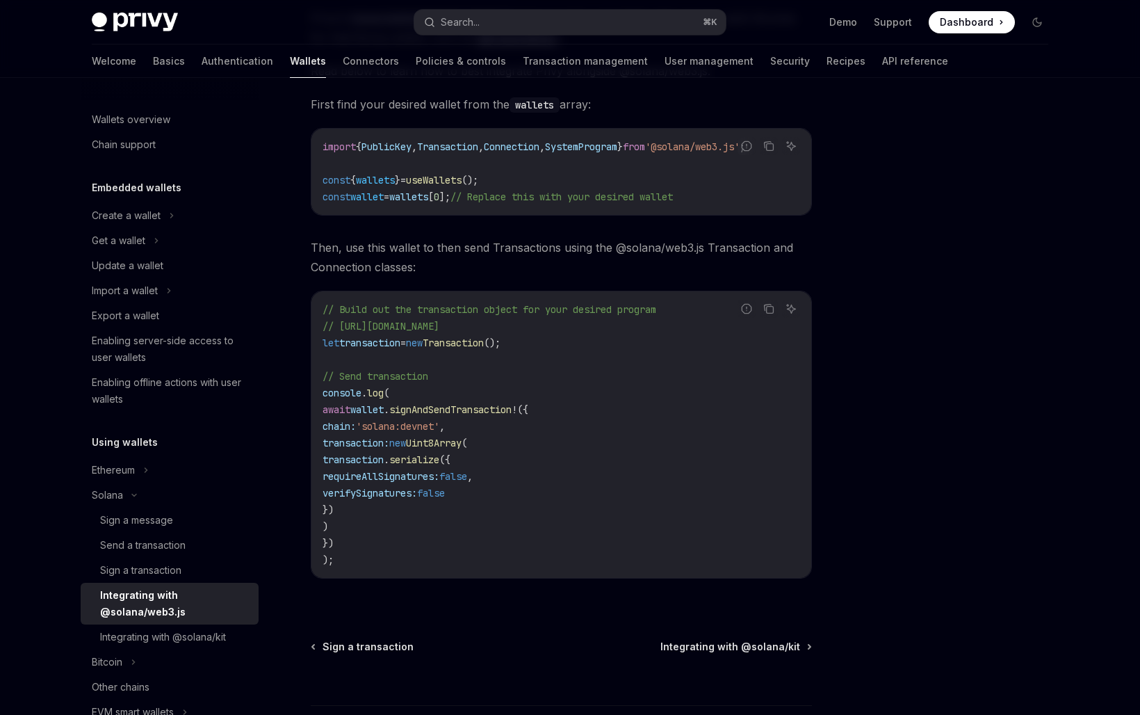
scroll to position [226, 0]
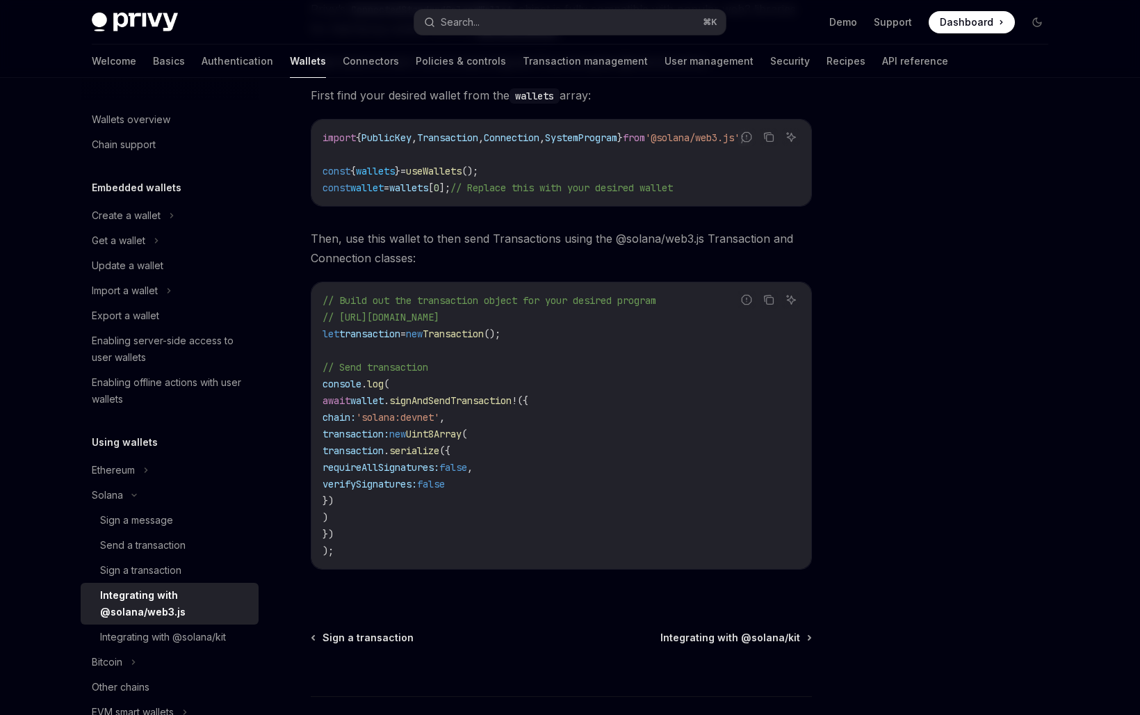
click at [392, 513] on code "// Build out the transaction object for your desired program // [URL][DOMAIN_NA…" at bounding box center [562, 425] width 478 height 267
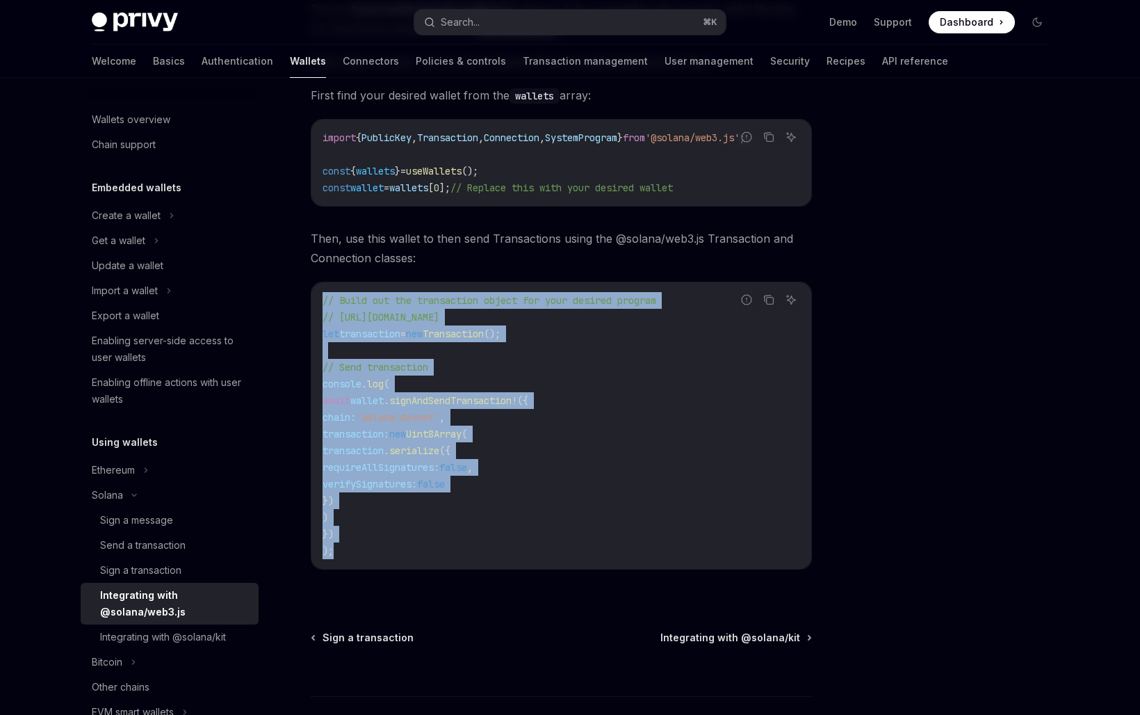
drag, startPoint x: 341, startPoint y: 558, endPoint x: 308, endPoint y: 281, distance: 279.4
click at [308, 281] on div "Solana Integrating with @solana/web3.js OpenAI Open in ChatGPT OpenAI Open in C…" at bounding box center [431, 348] width 768 height 937
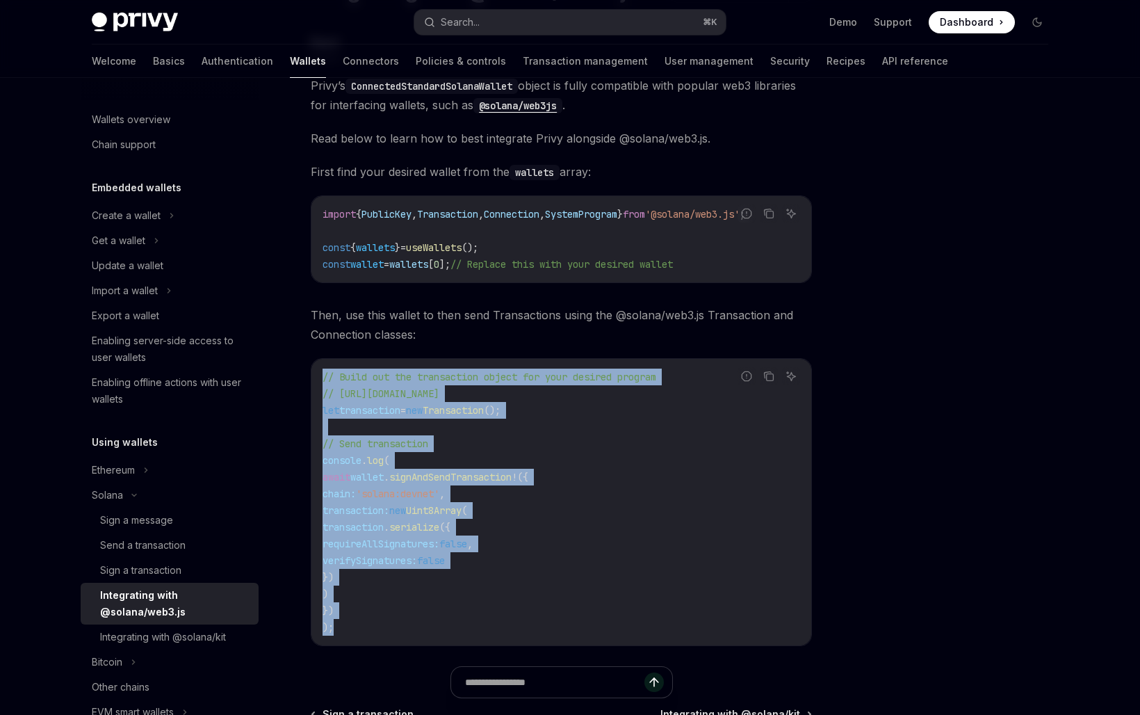
scroll to position [144, 0]
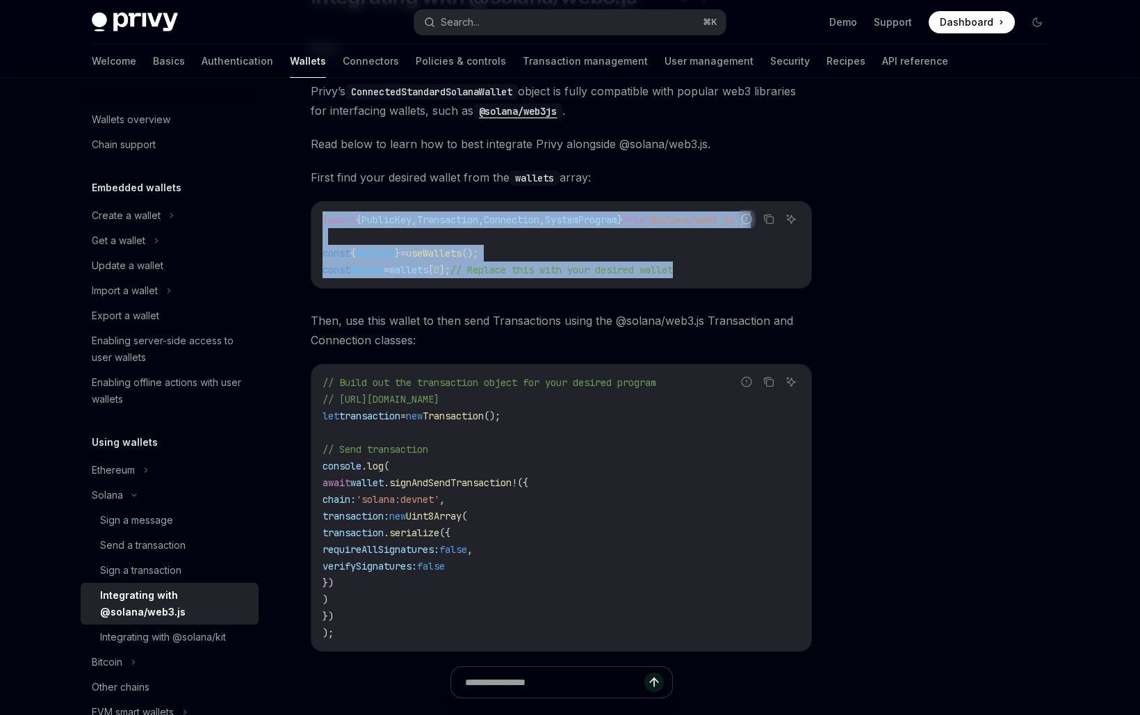
drag, startPoint x: 731, startPoint y: 271, endPoint x: 301, endPoint y: 216, distance: 433.2
click at [301, 216] on div "Solana Integrating with @solana/web3.js OpenAI Open in ChatGPT OpenAI Open in C…" at bounding box center [431, 430] width 768 height 937
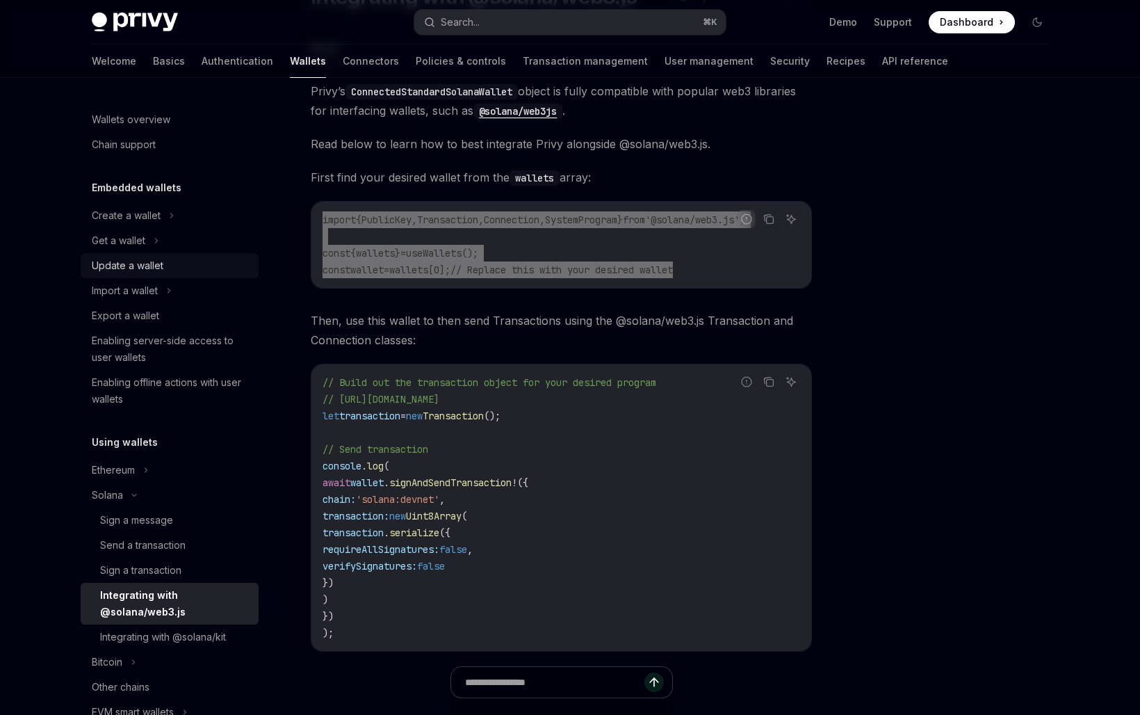
type textarea "*"
